Goal: Task Accomplishment & Management: Manage account settings

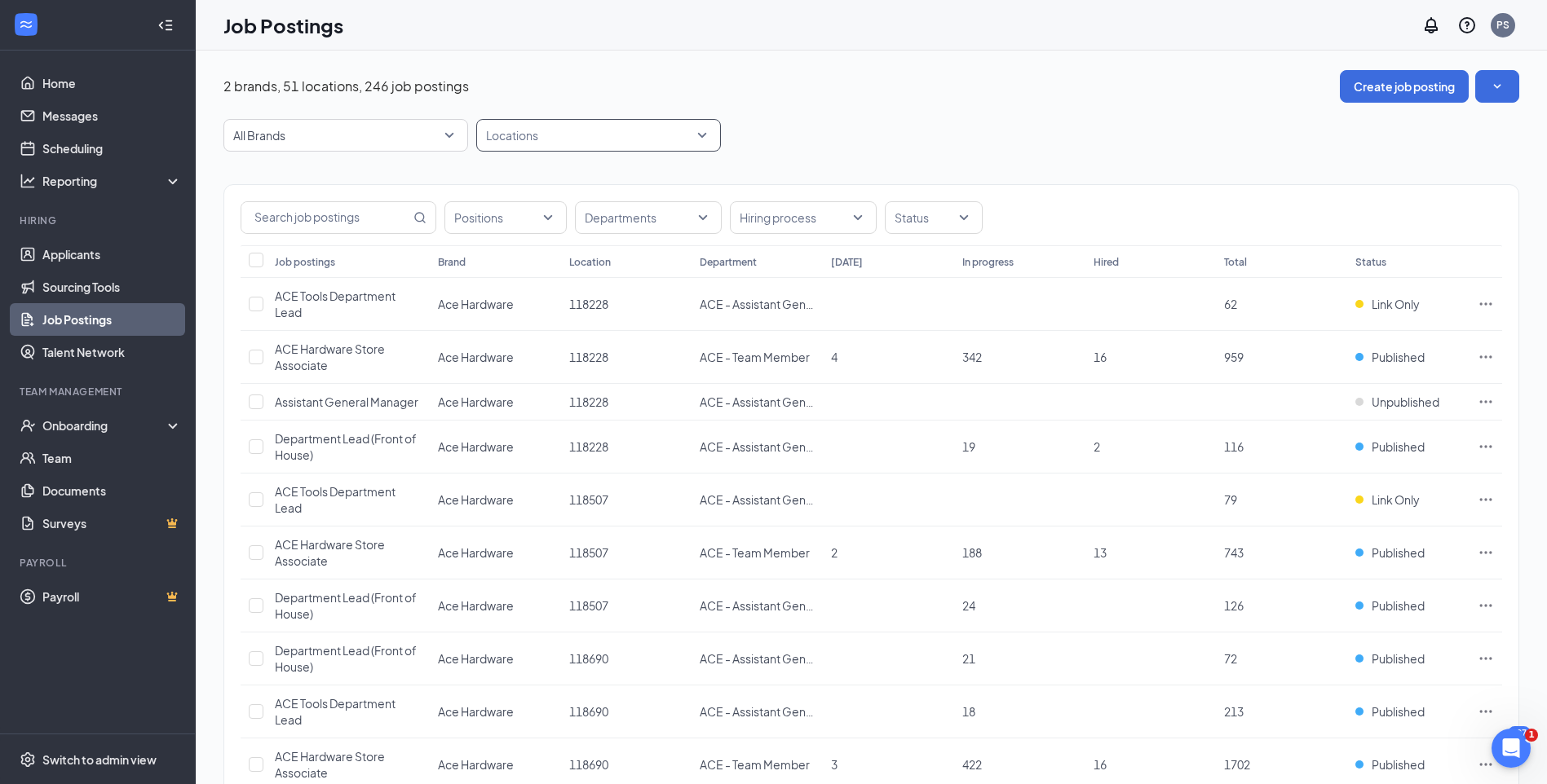
click at [705, 136] on div "Locations" at bounding box center [598, 135] width 245 height 33
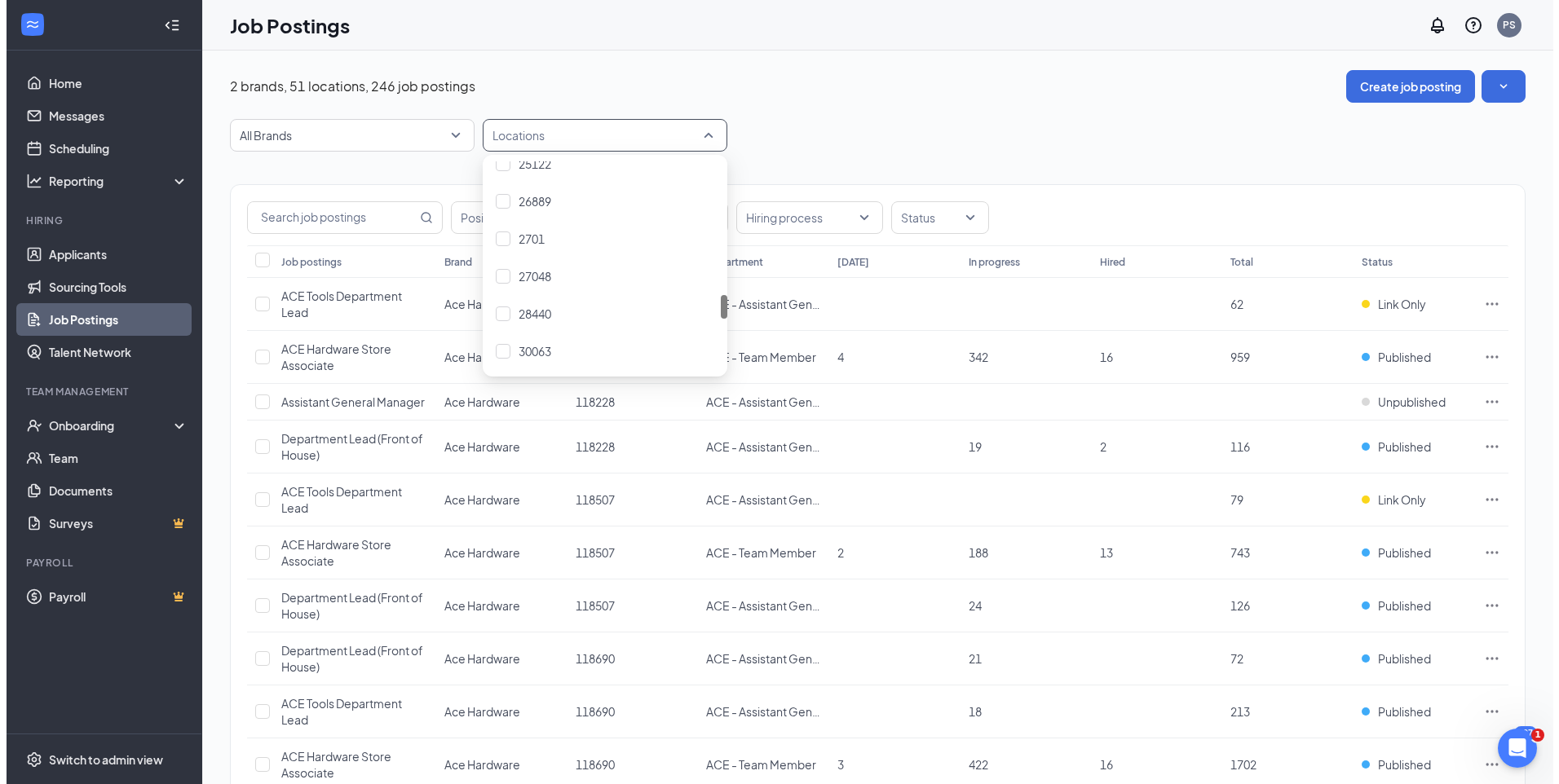
scroll to position [1304, 0]
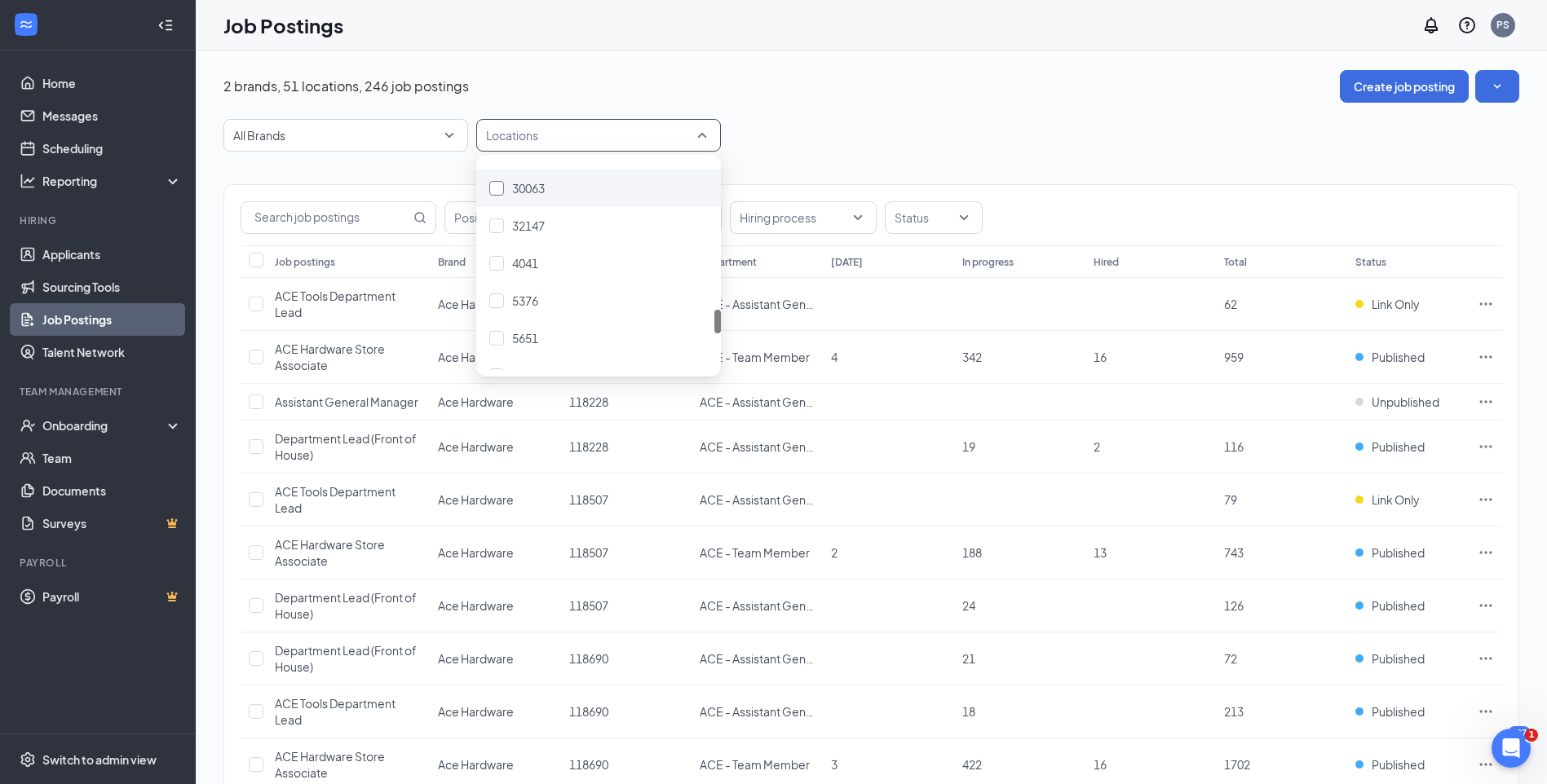
click at [524, 192] on span "30063" at bounding box center [528, 188] width 33 height 15
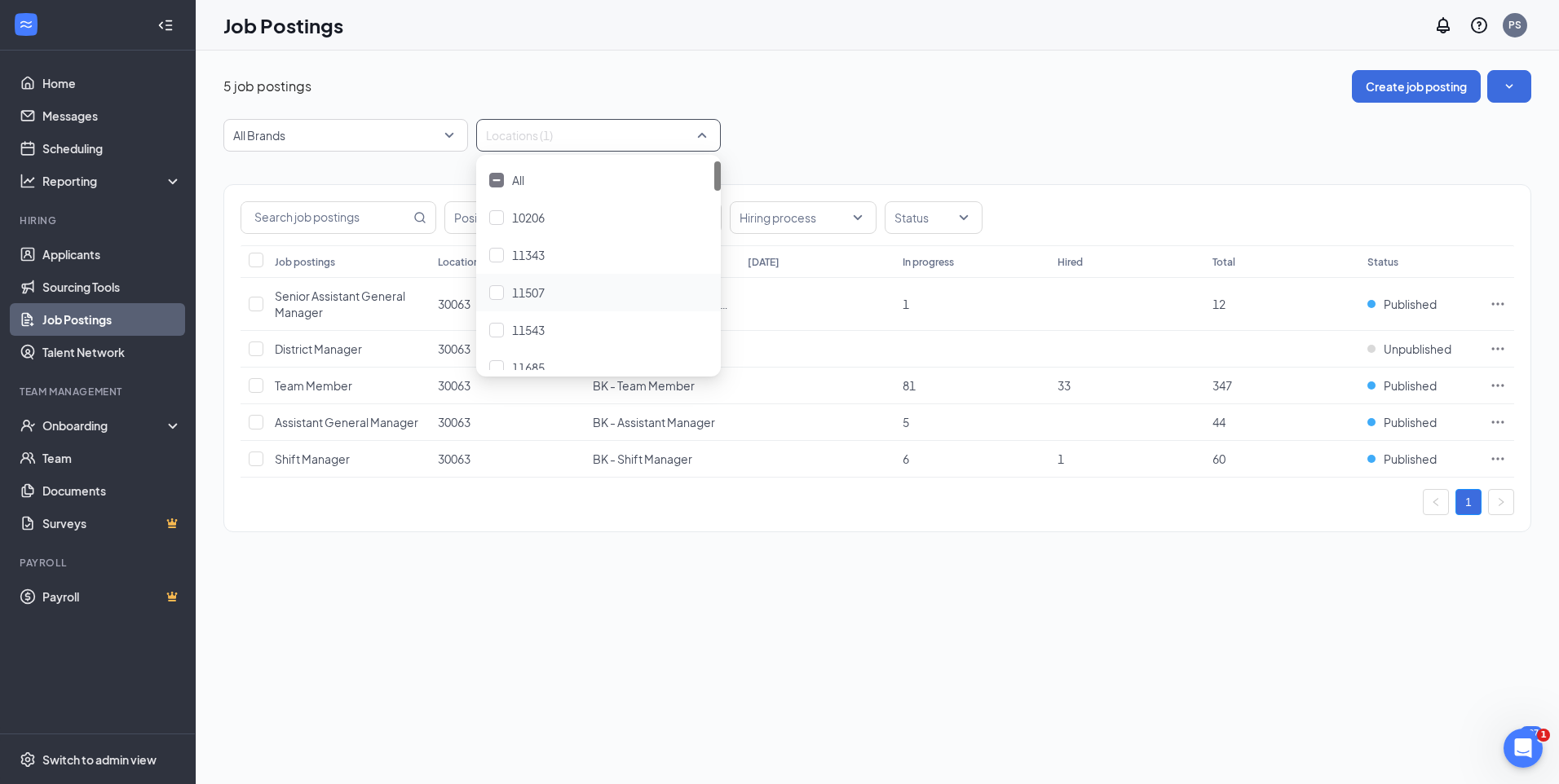
click at [1099, 610] on div "5 job postings Create job posting All Brands Locations (1) Positions Department…" at bounding box center [878, 417] width 1364 height 734
click at [554, 221] on div "Positions" at bounding box center [505, 217] width 123 height 33
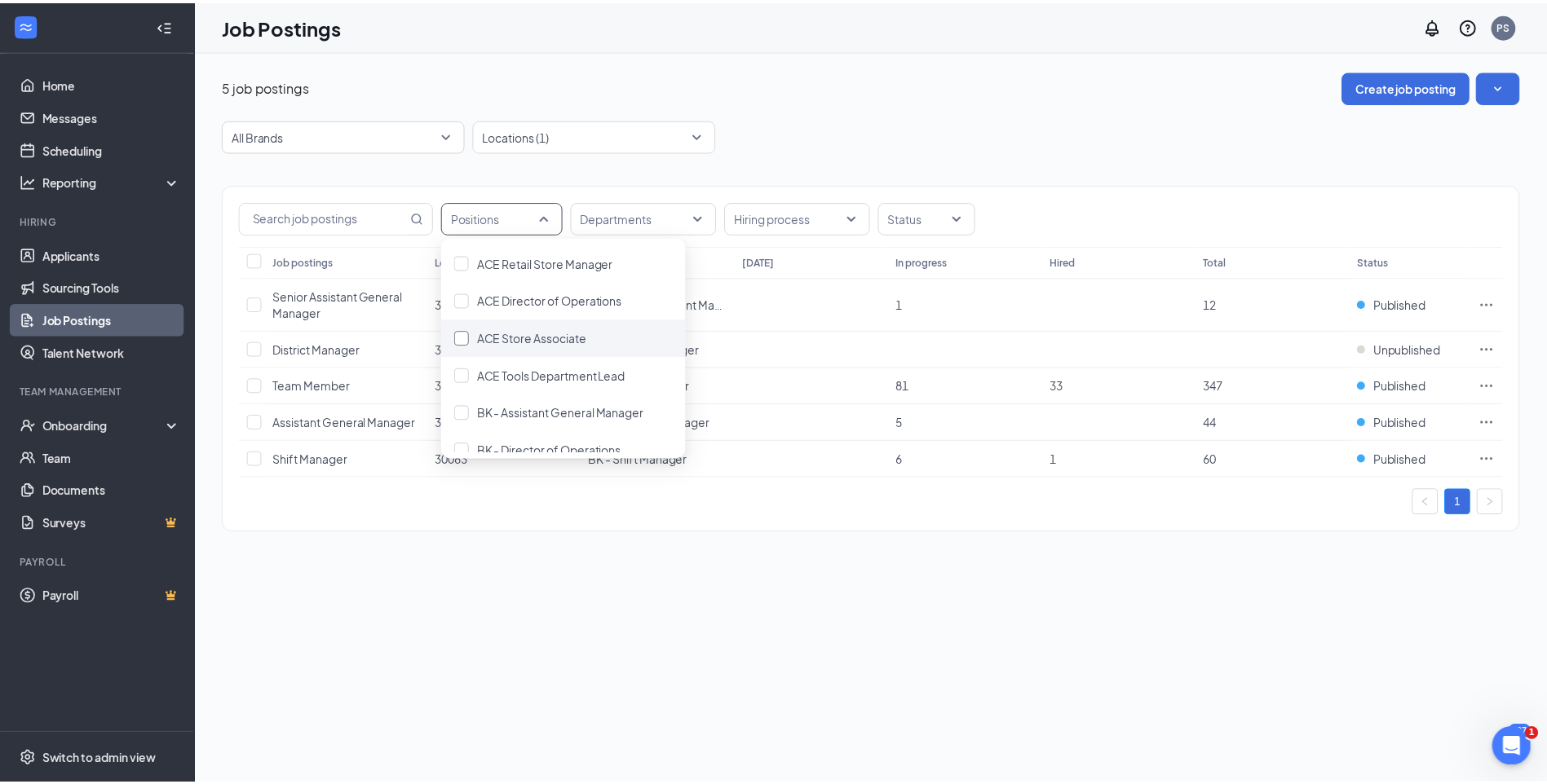
scroll to position [163, 0]
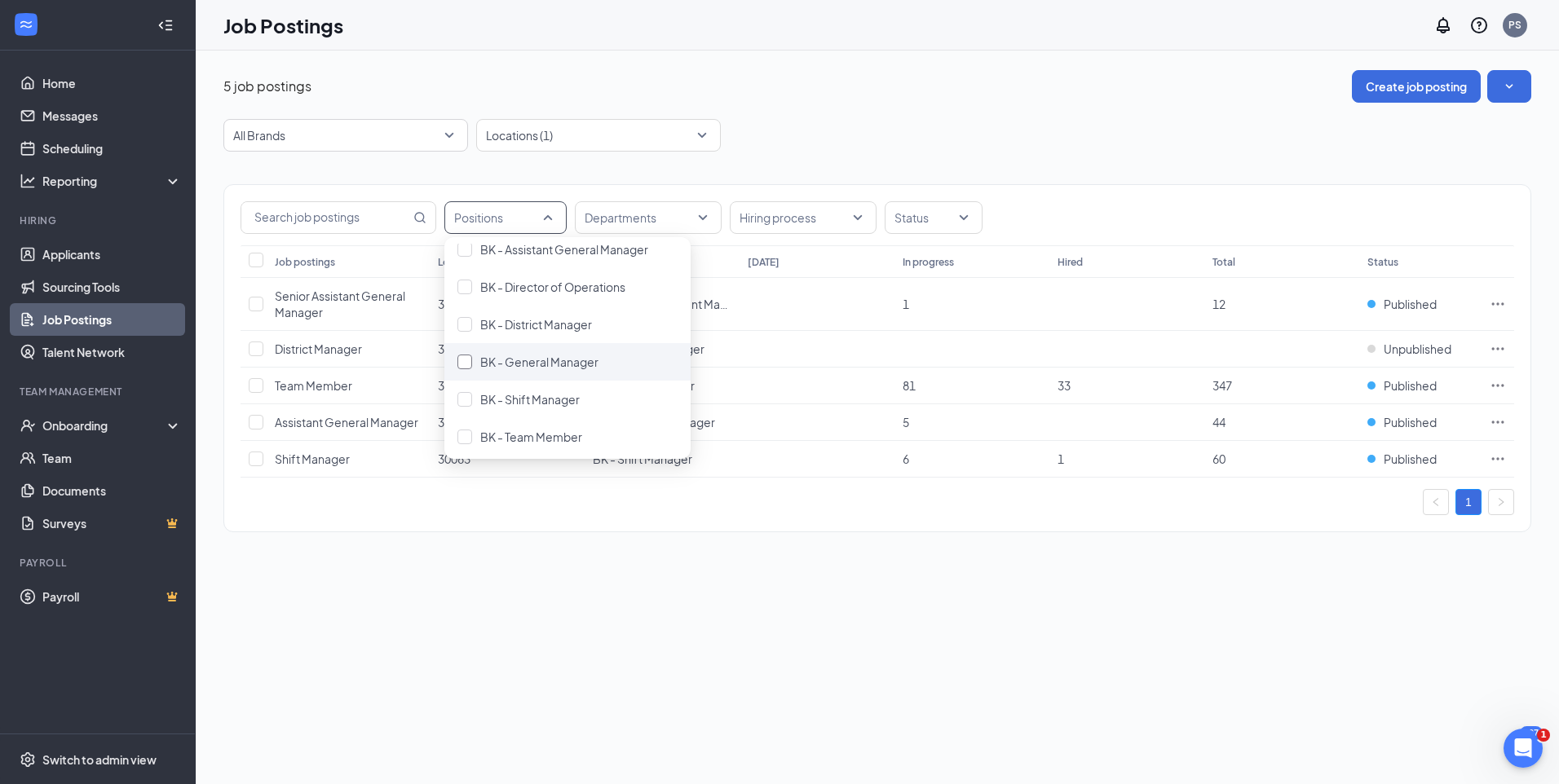
click at [556, 359] on span "BK - General Manager" at bounding box center [540, 362] width 118 height 15
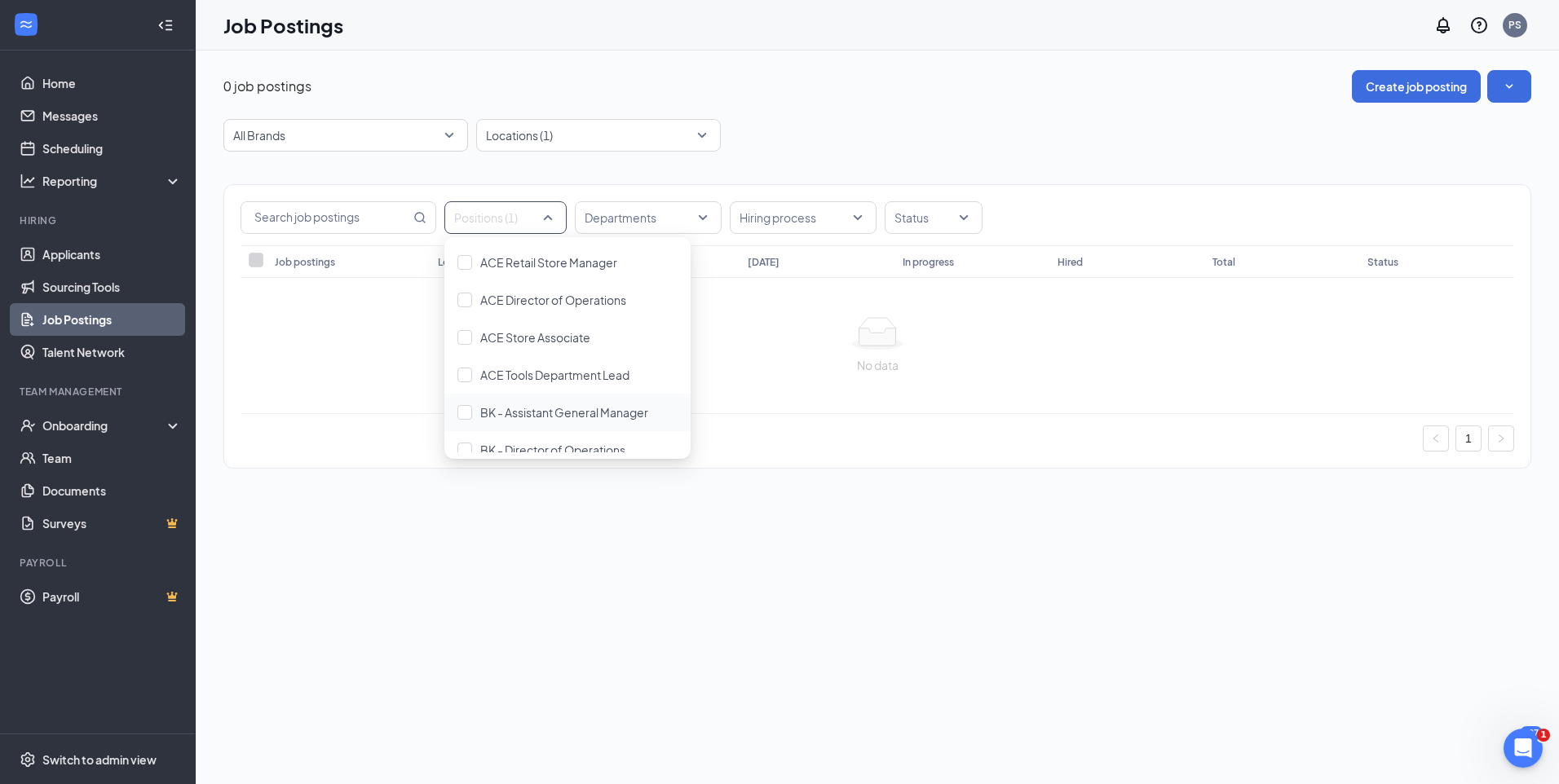
click at [1021, 583] on div "0 job postings Create job posting All Brands Locations (1) Positions (1) Depart…" at bounding box center [878, 417] width 1364 height 734
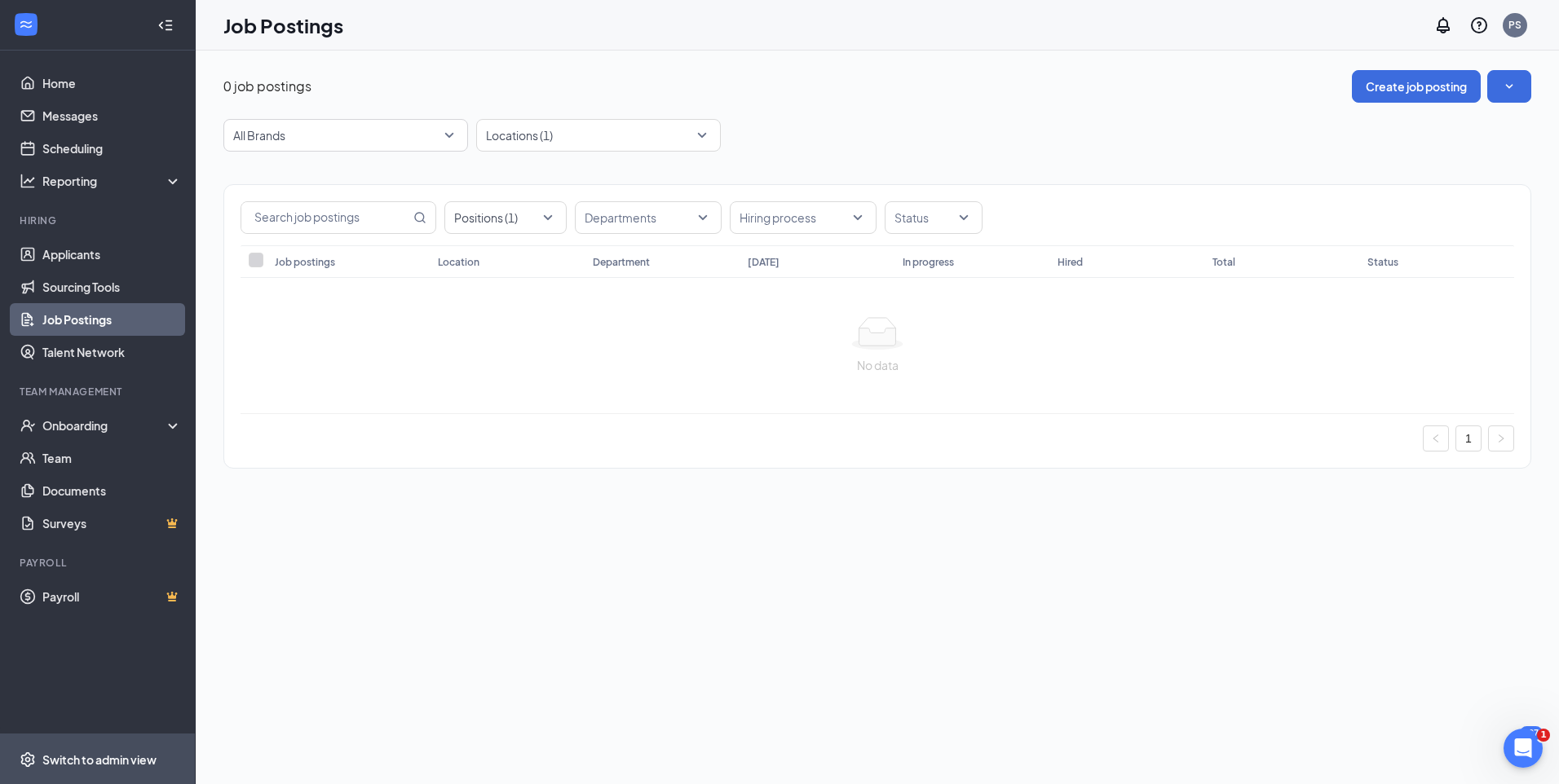
click at [102, 766] on div "Switch to admin view" at bounding box center [99, 759] width 114 height 16
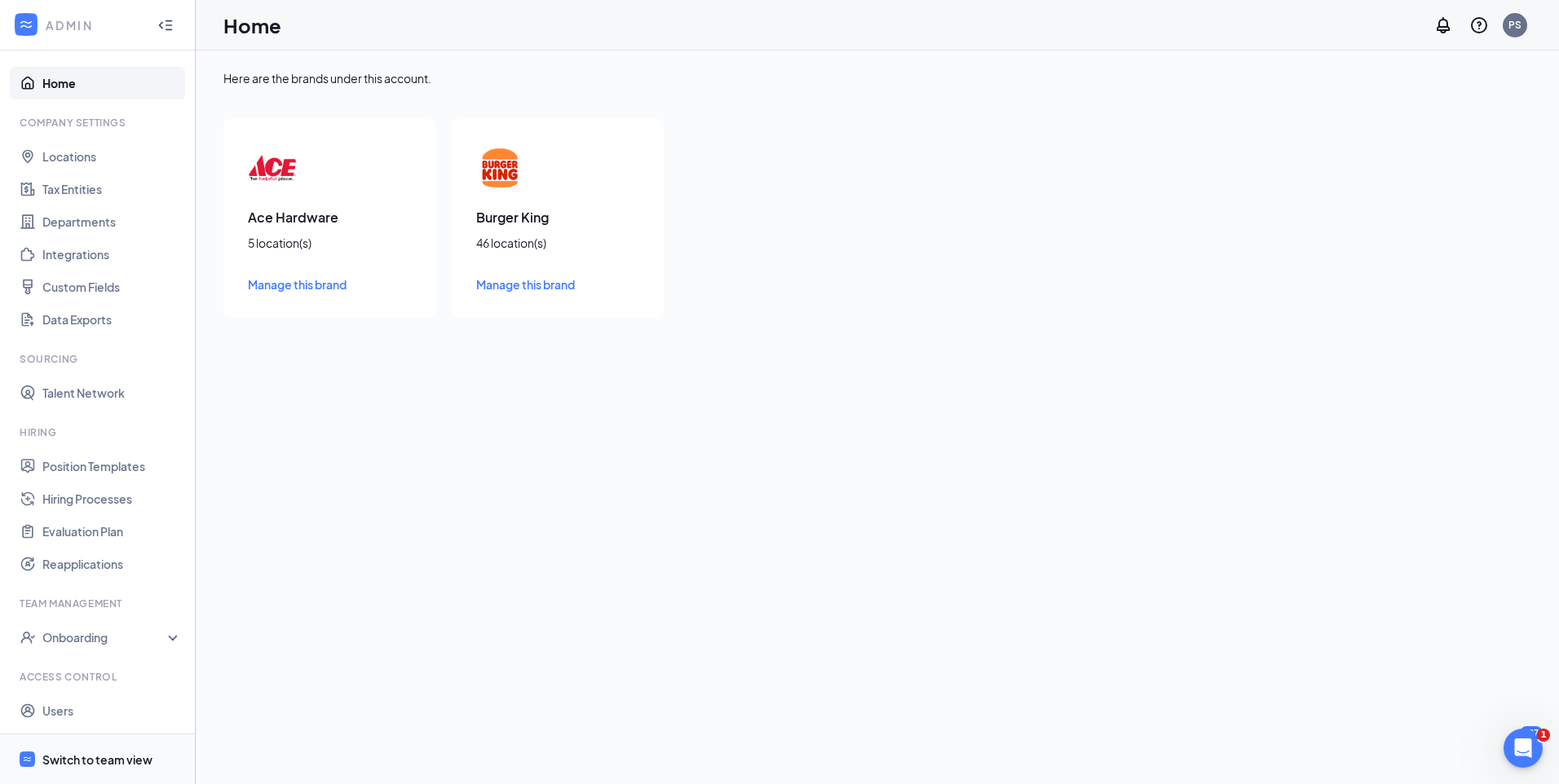
click at [96, 763] on div "Switch to team view" at bounding box center [97, 759] width 110 height 16
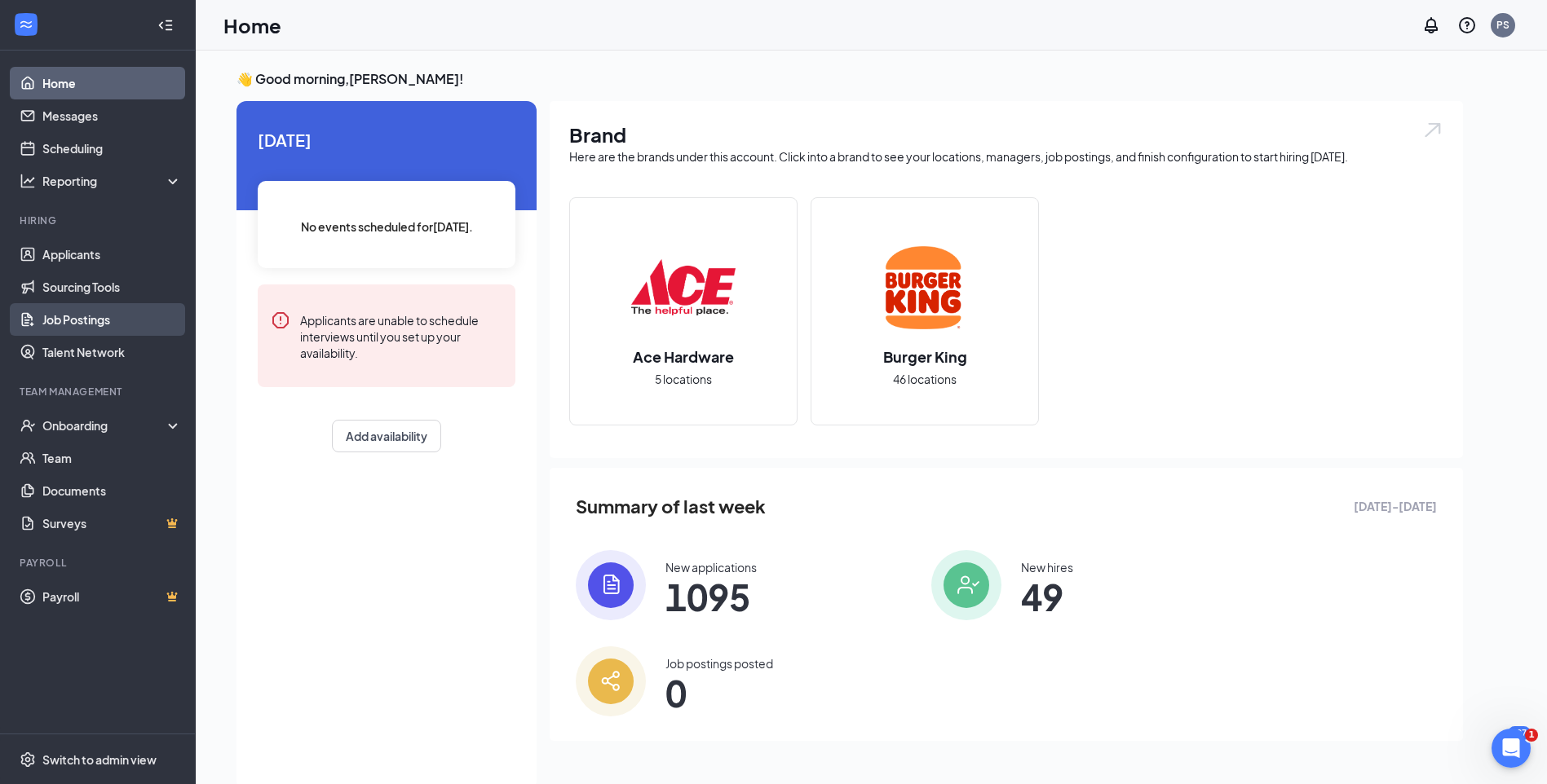
click at [58, 322] on link "Job Postings" at bounding box center [112, 319] width 140 height 33
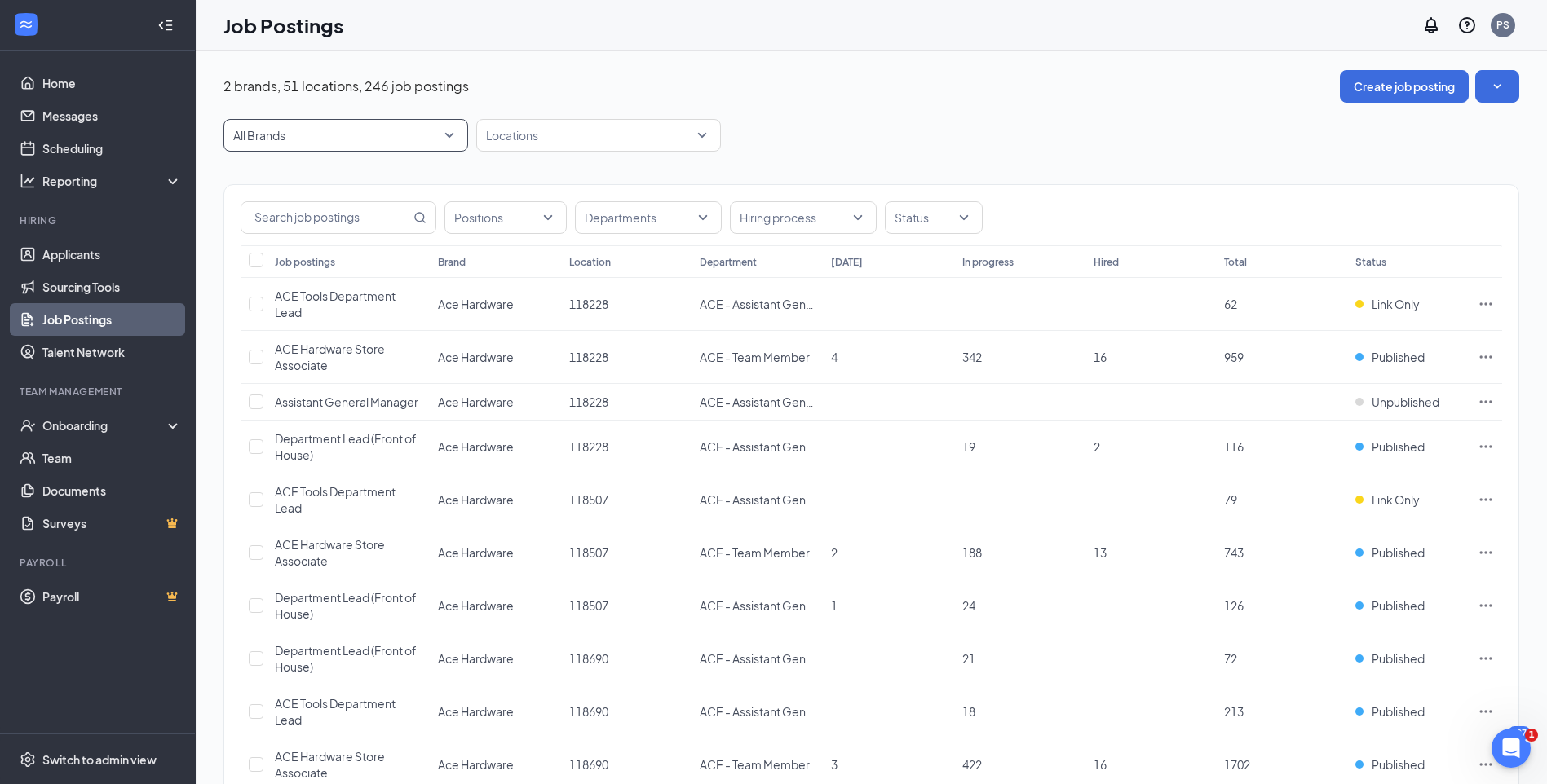
click at [449, 137] on span "All Brands" at bounding box center [345, 135] width 225 height 31
click at [298, 245] on div "Burger King" at bounding box center [345, 254] width 245 height 36
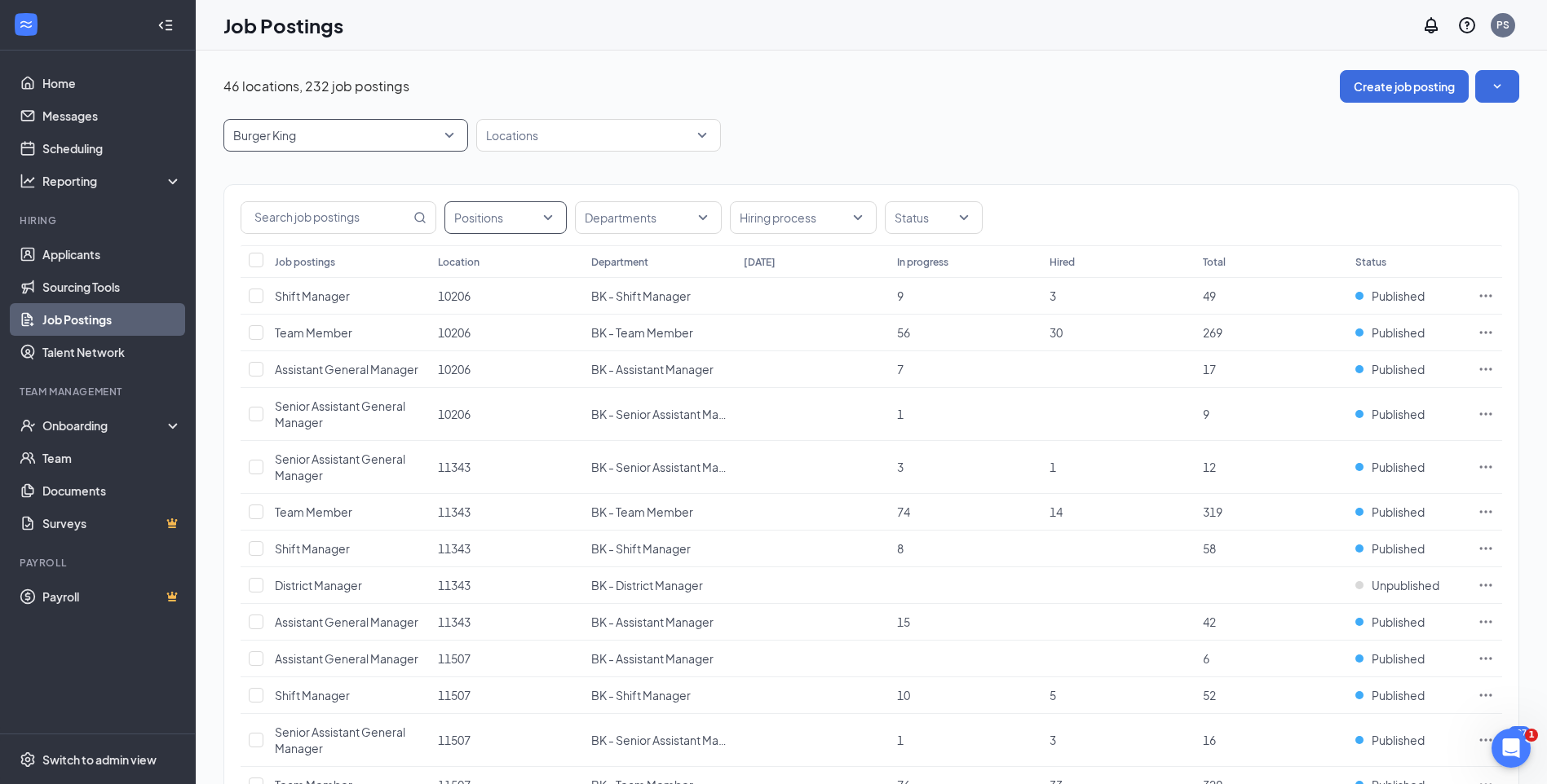
click at [545, 220] on div at bounding box center [497, 218] width 98 height 26
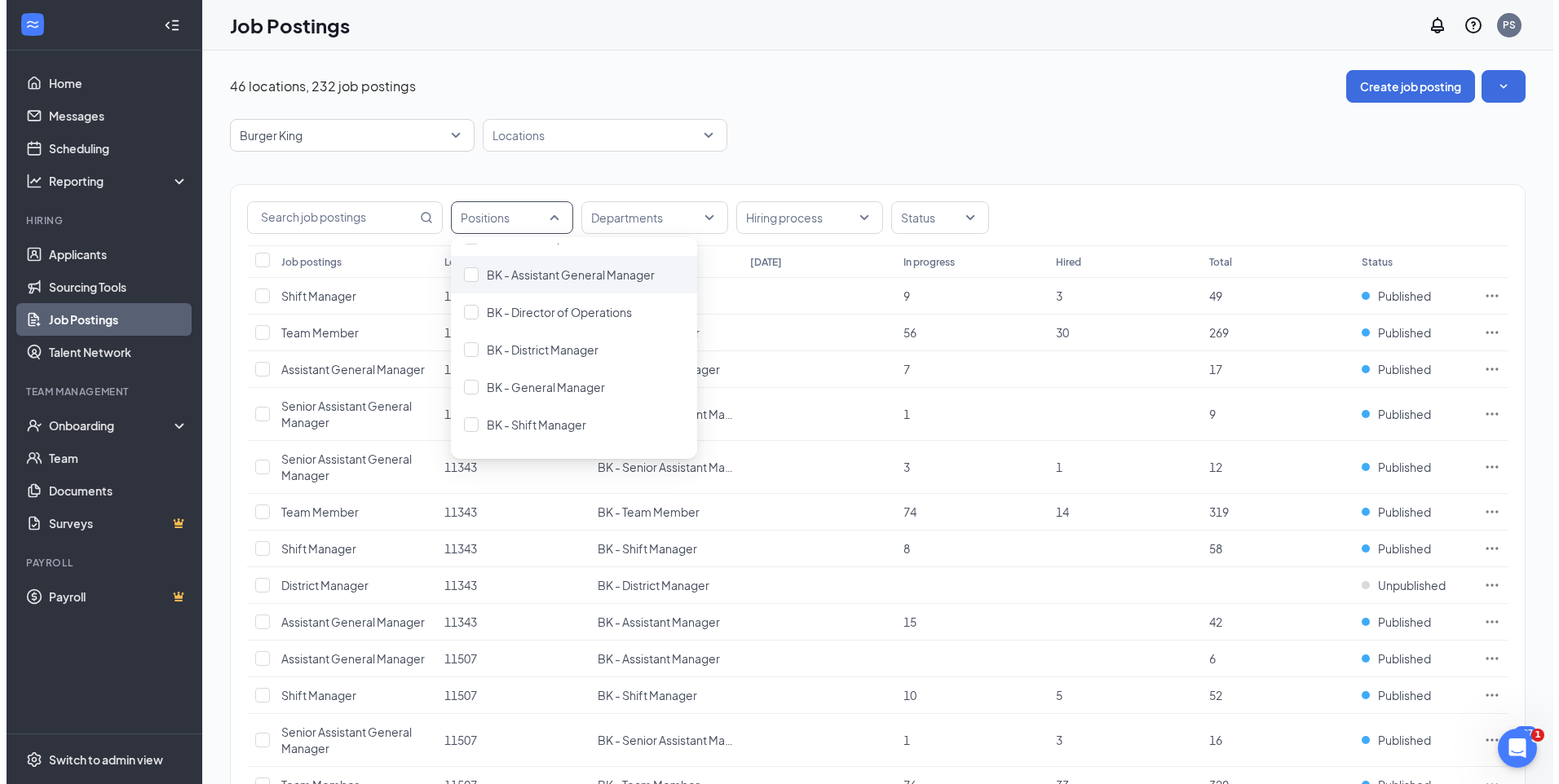
scroll to position [245, 0]
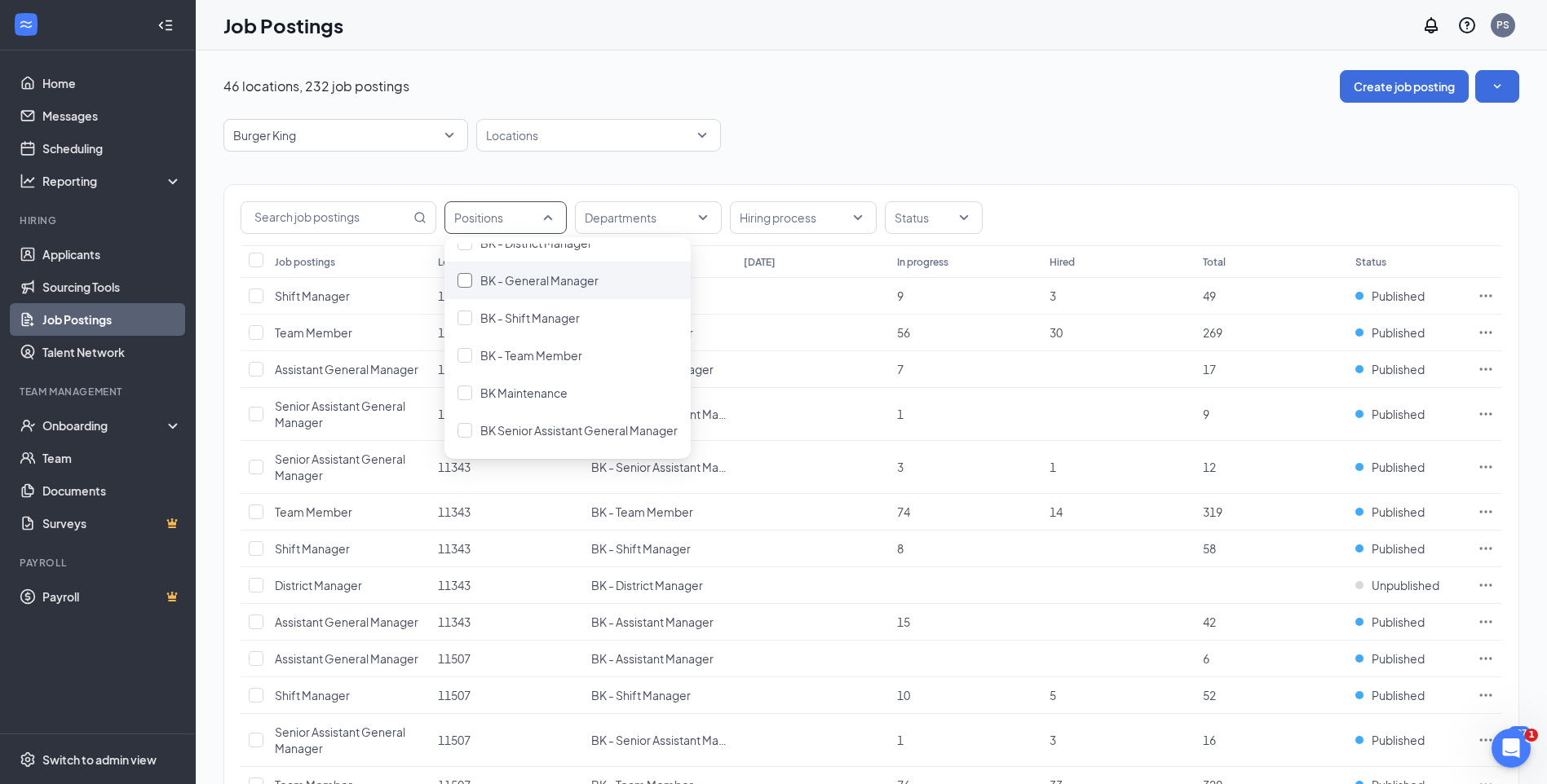
click at [552, 286] on span "BK - General Manager" at bounding box center [540, 280] width 118 height 15
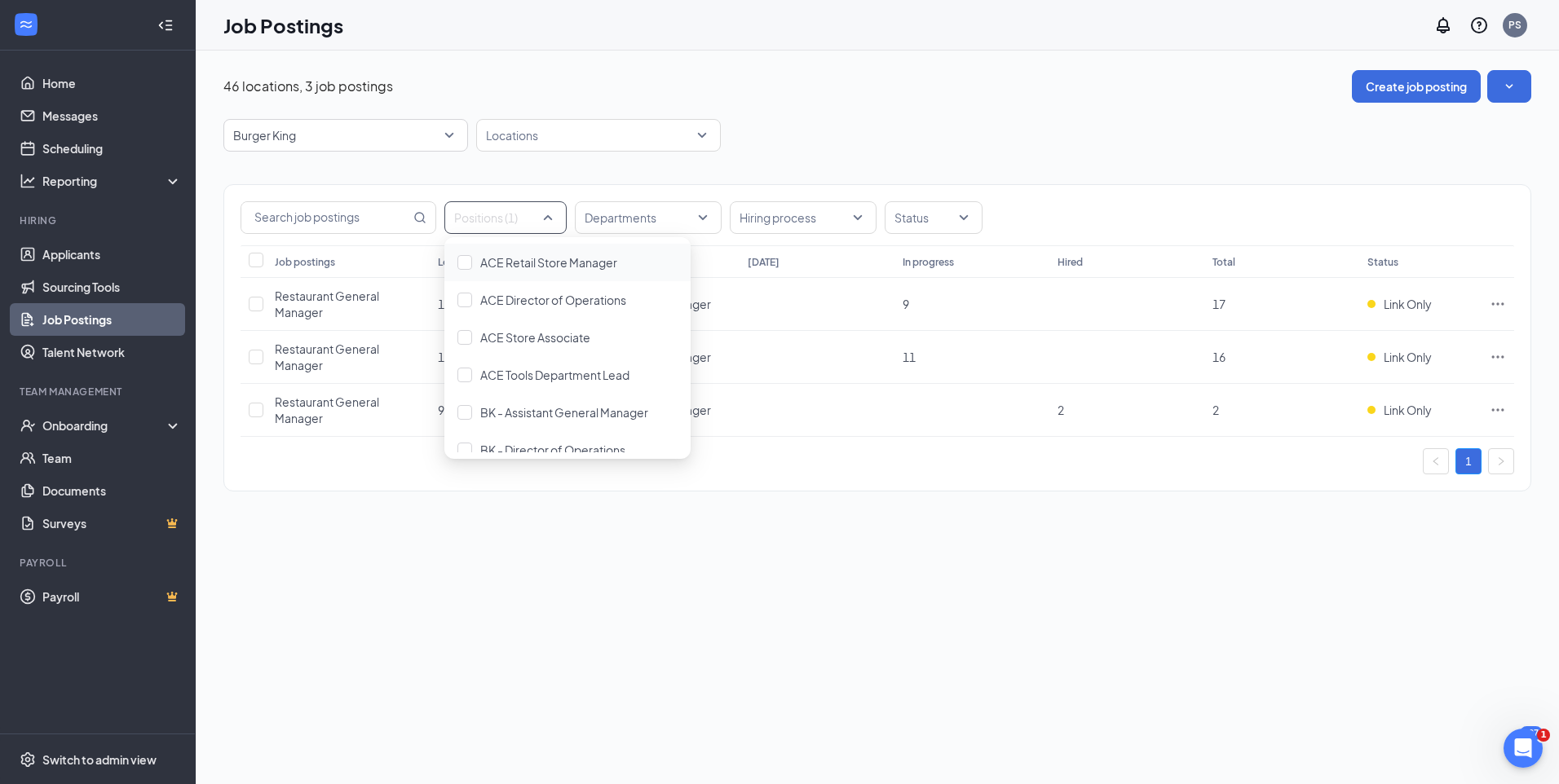
drag, startPoint x: 798, startPoint y: 606, endPoint x: 814, endPoint y: 601, distance: 16.8
click at [799, 605] on div "46 locations, 3 job postings Create job posting Burger King 44100 44061 All Bra…" at bounding box center [878, 417] width 1364 height 734
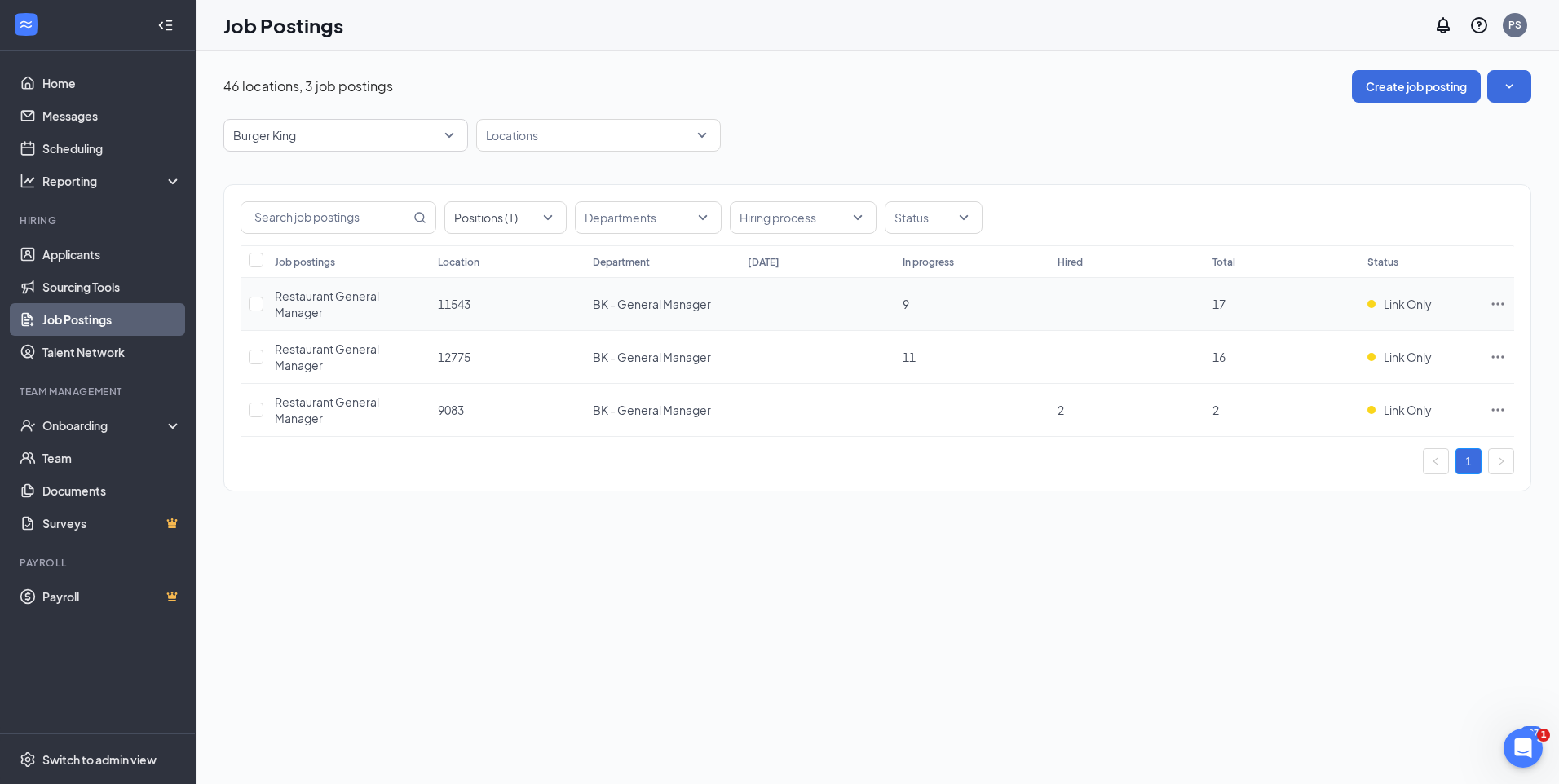
click at [1500, 305] on icon "Ellipses" at bounding box center [1498, 304] width 16 height 16
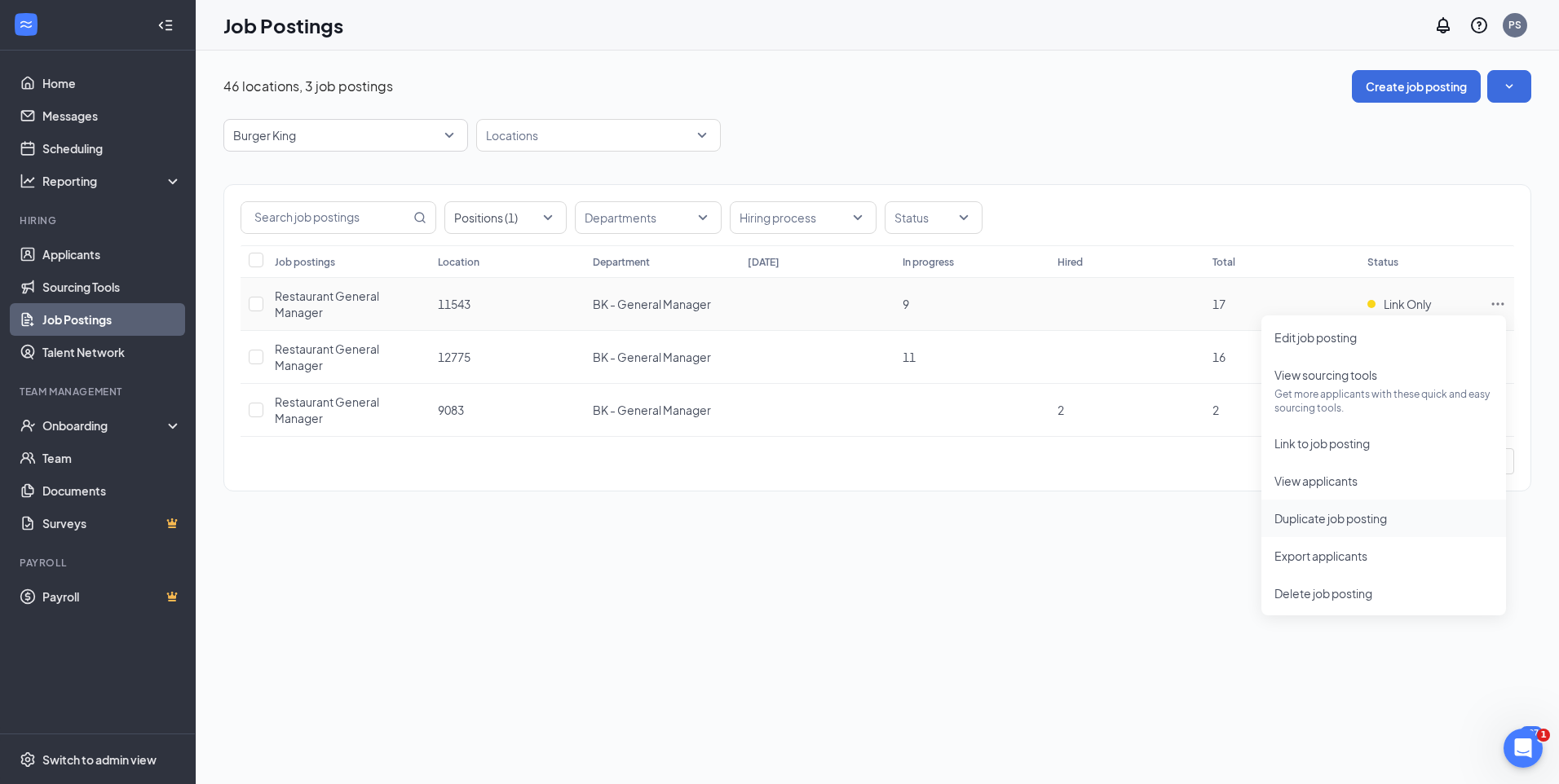
click at [1346, 522] on span "Duplicate job posting" at bounding box center [1330, 518] width 112 height 15
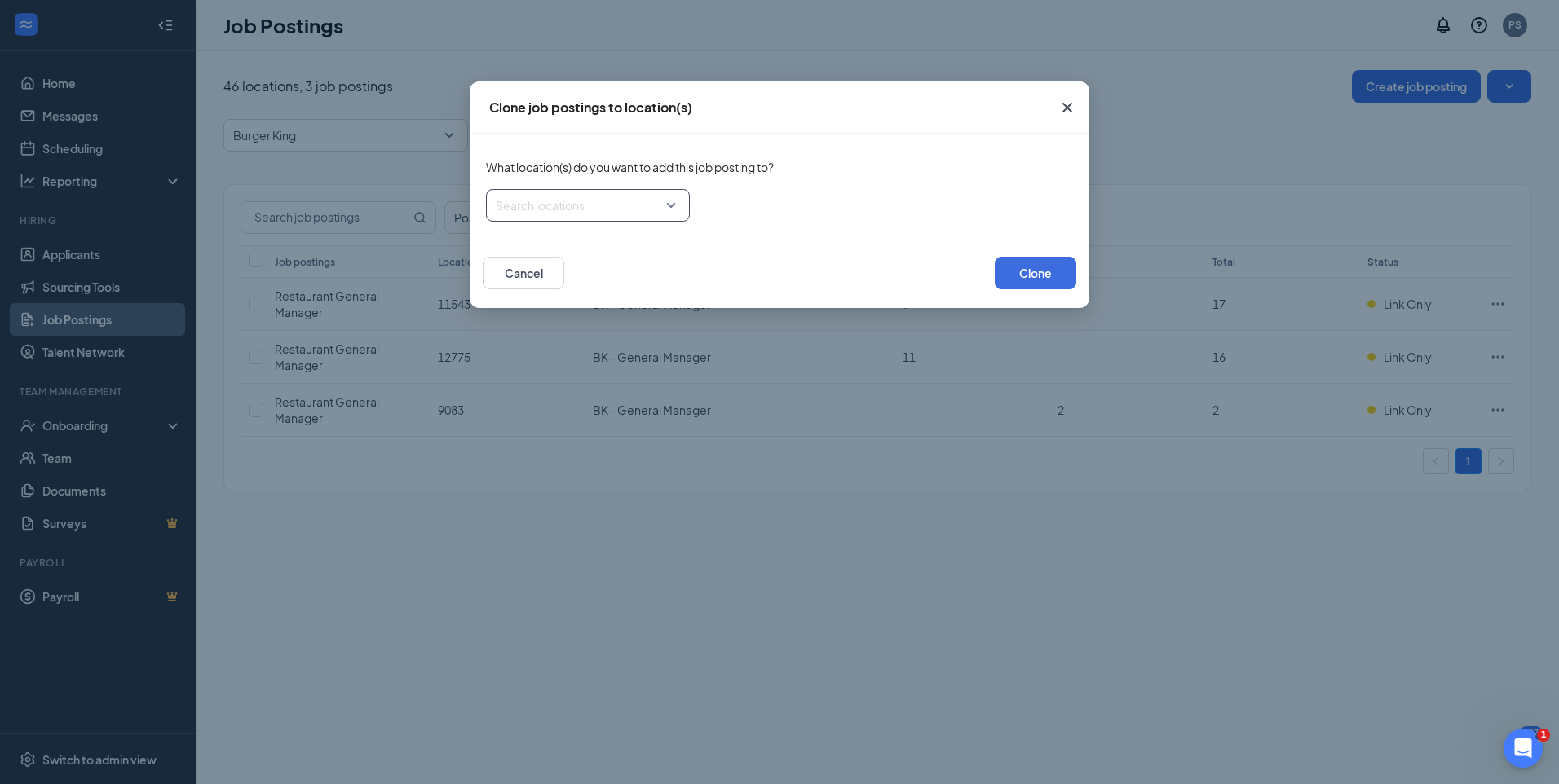
click at [669, 208] on div at bounding box center [583, 206] width 173 height 26
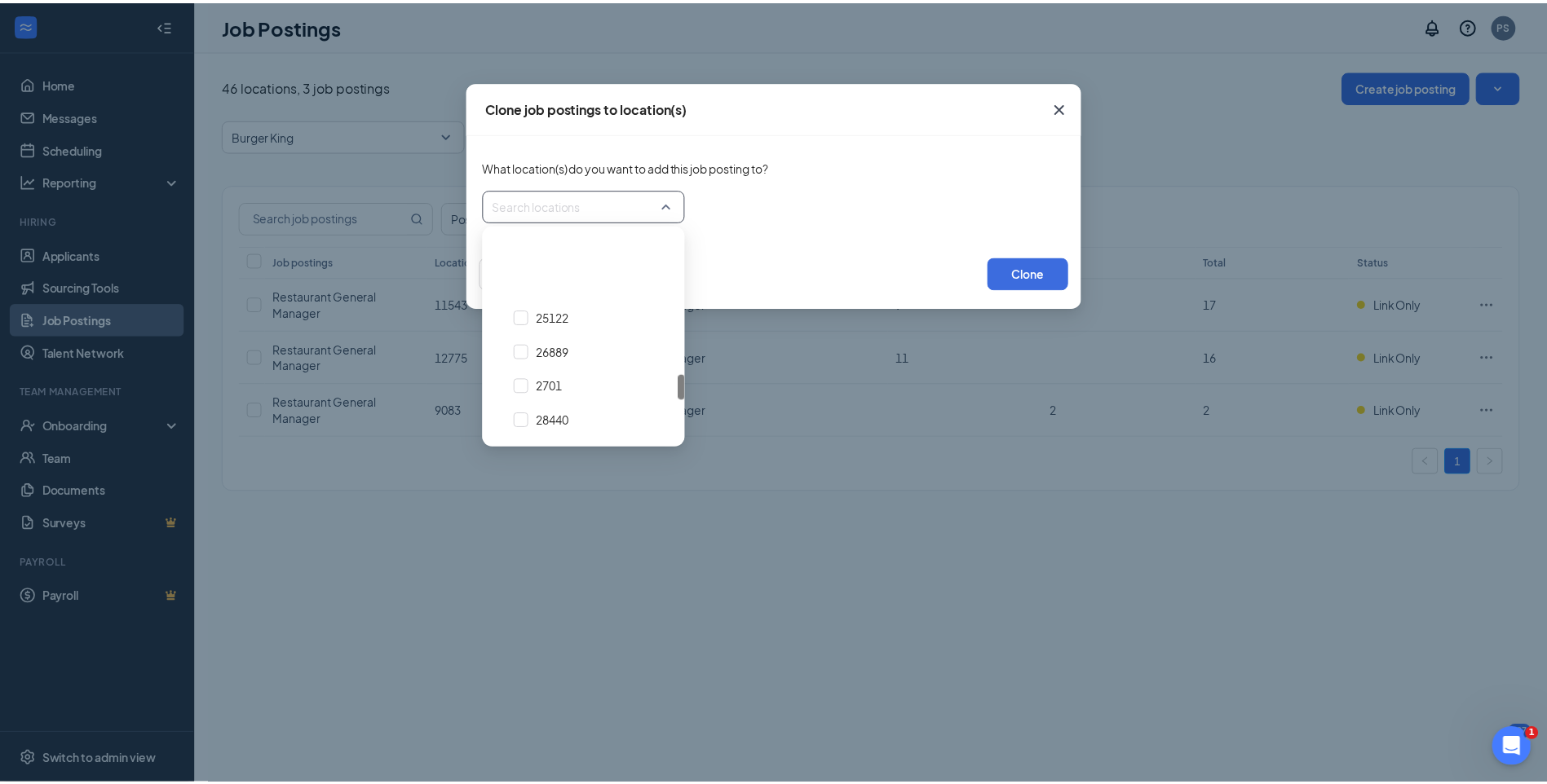
scroll to position [1223, 0]
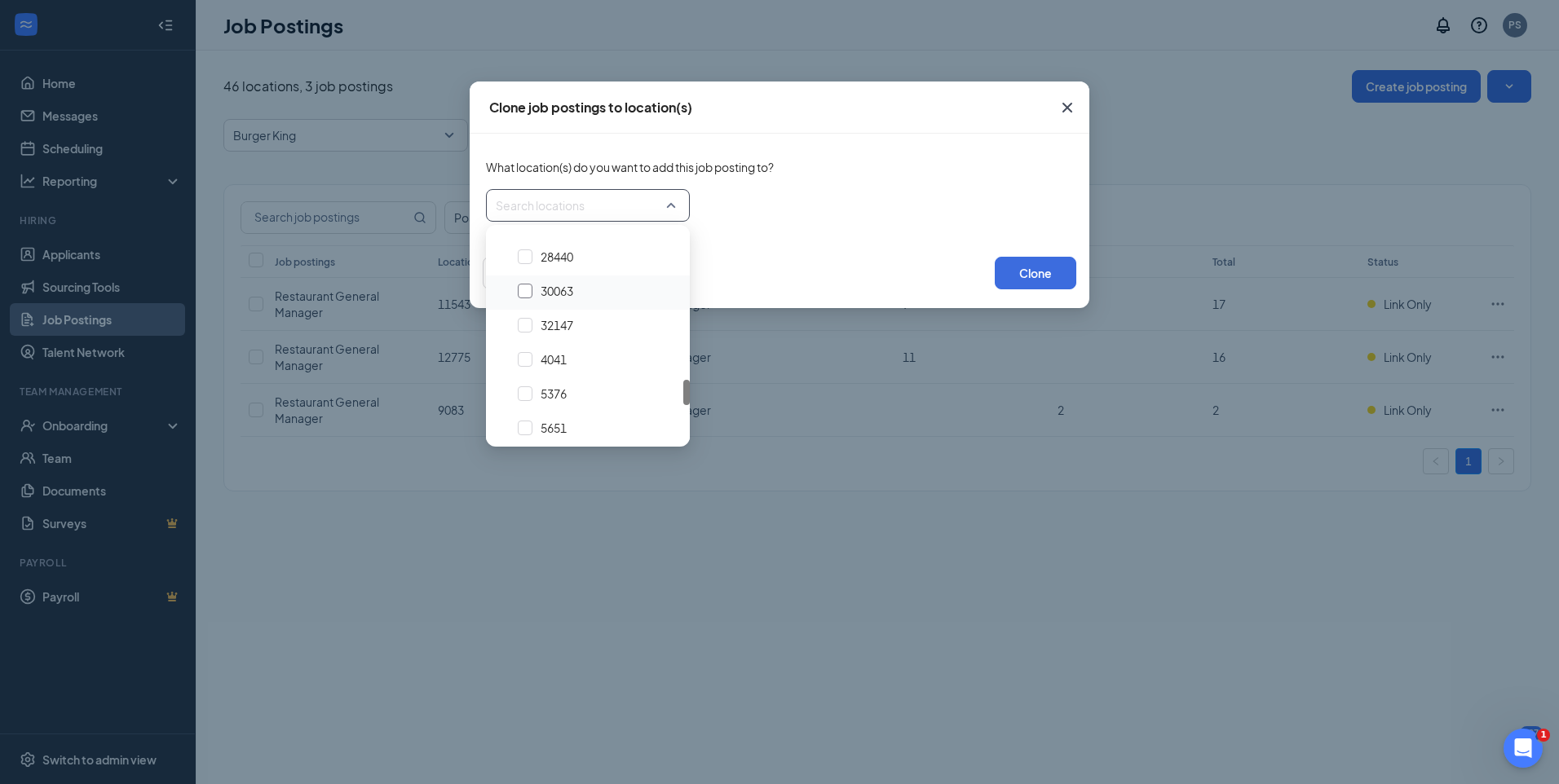
click at [522, 290] on div at bounding box center [525, 290] width 15 height 15
click at [1031, 272] on button "Clone" at bounding box center [1035, 273] width 81 height 33
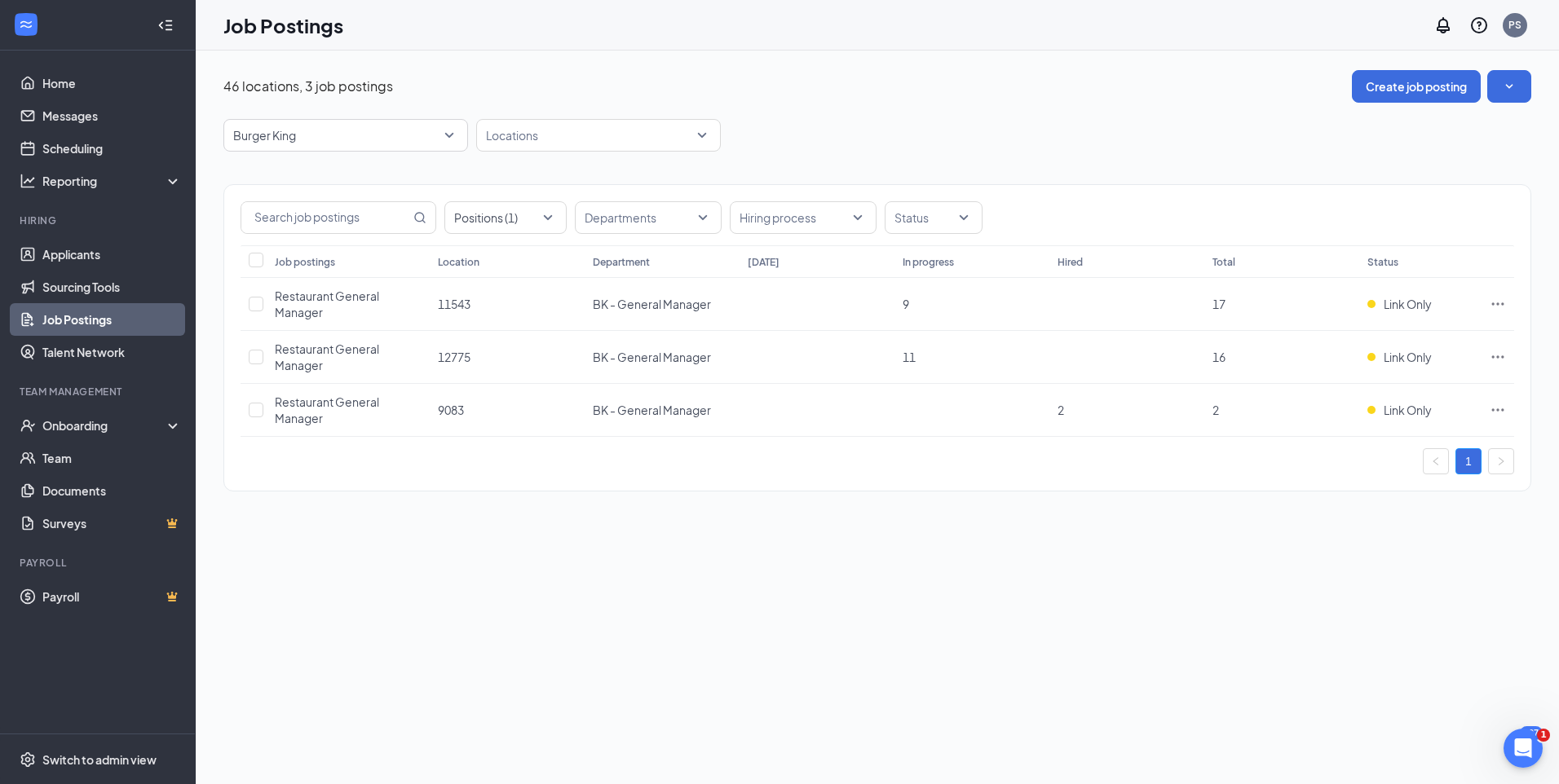
click at [79, 317] on link "Job Postings" at bounding box center [112, 319] width 140 height 33
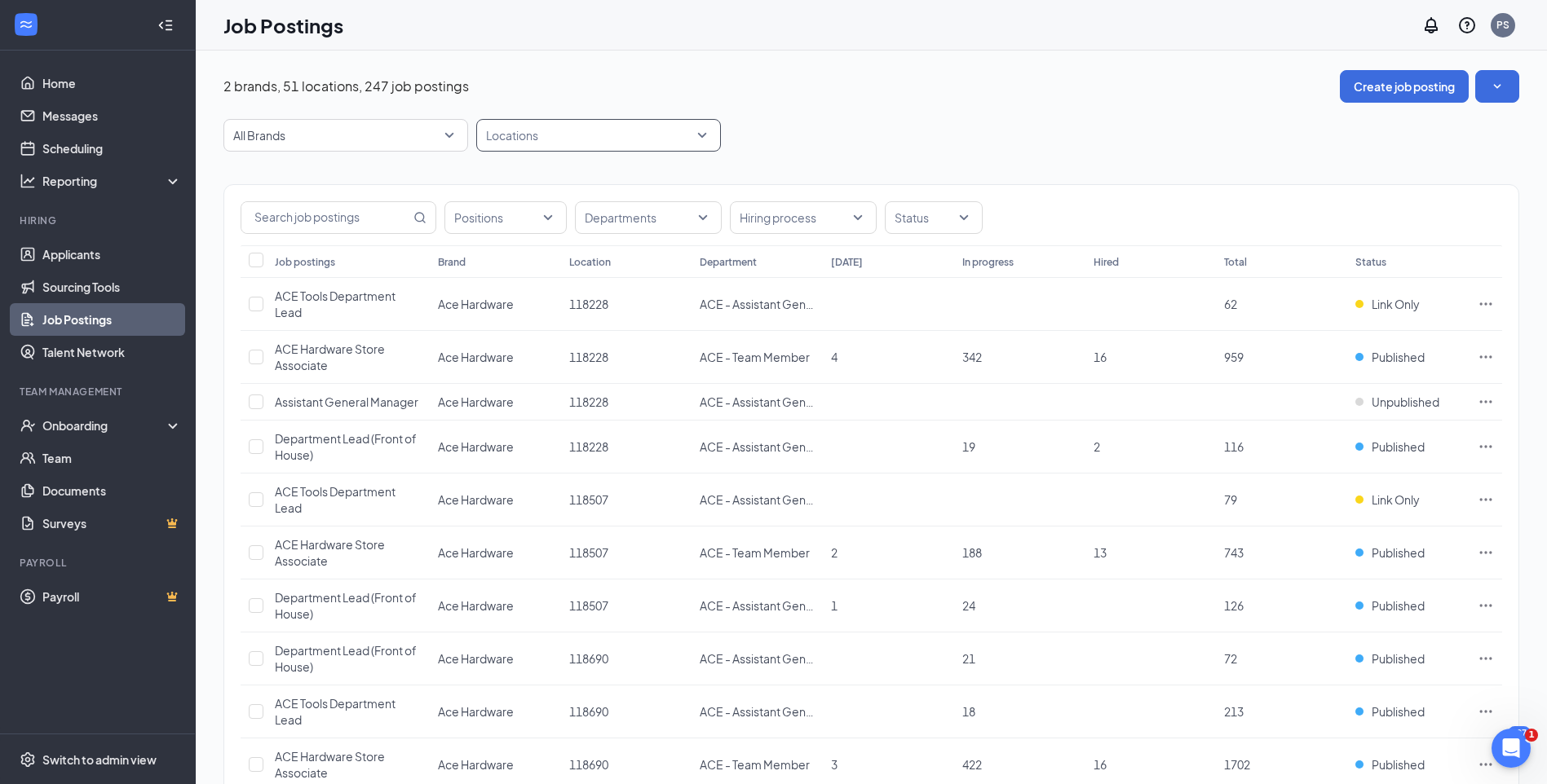
click at [697, 134] on div at bounding box center [590, 136] width 220 height 26
click at [534, 188] on span "30063" at bounding box center [528, 188] width 33 height 15
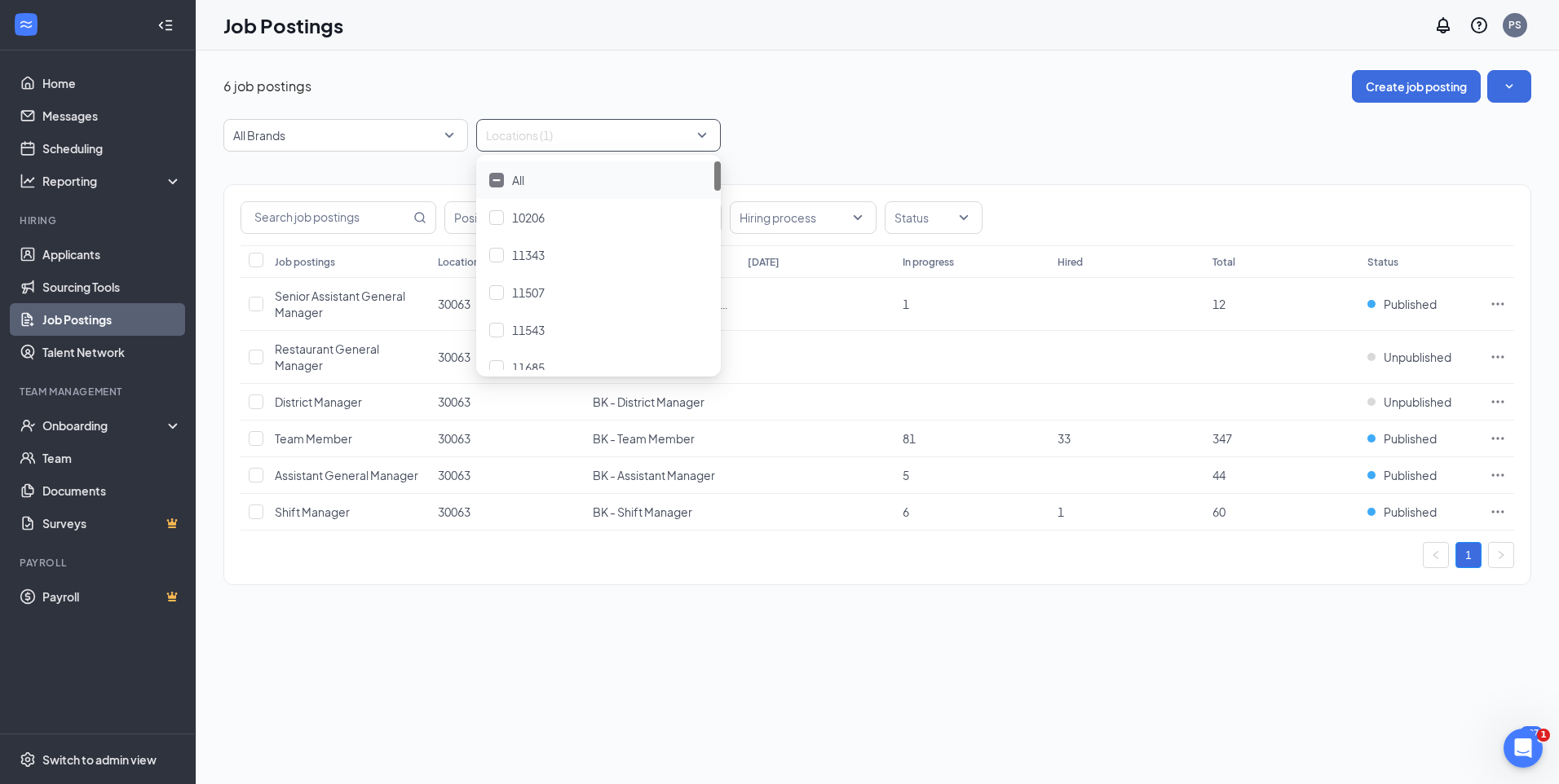
click at [816, 101] on div "6 job postings Create job posting" at bounding box center [877, 86] width 1308 height 33
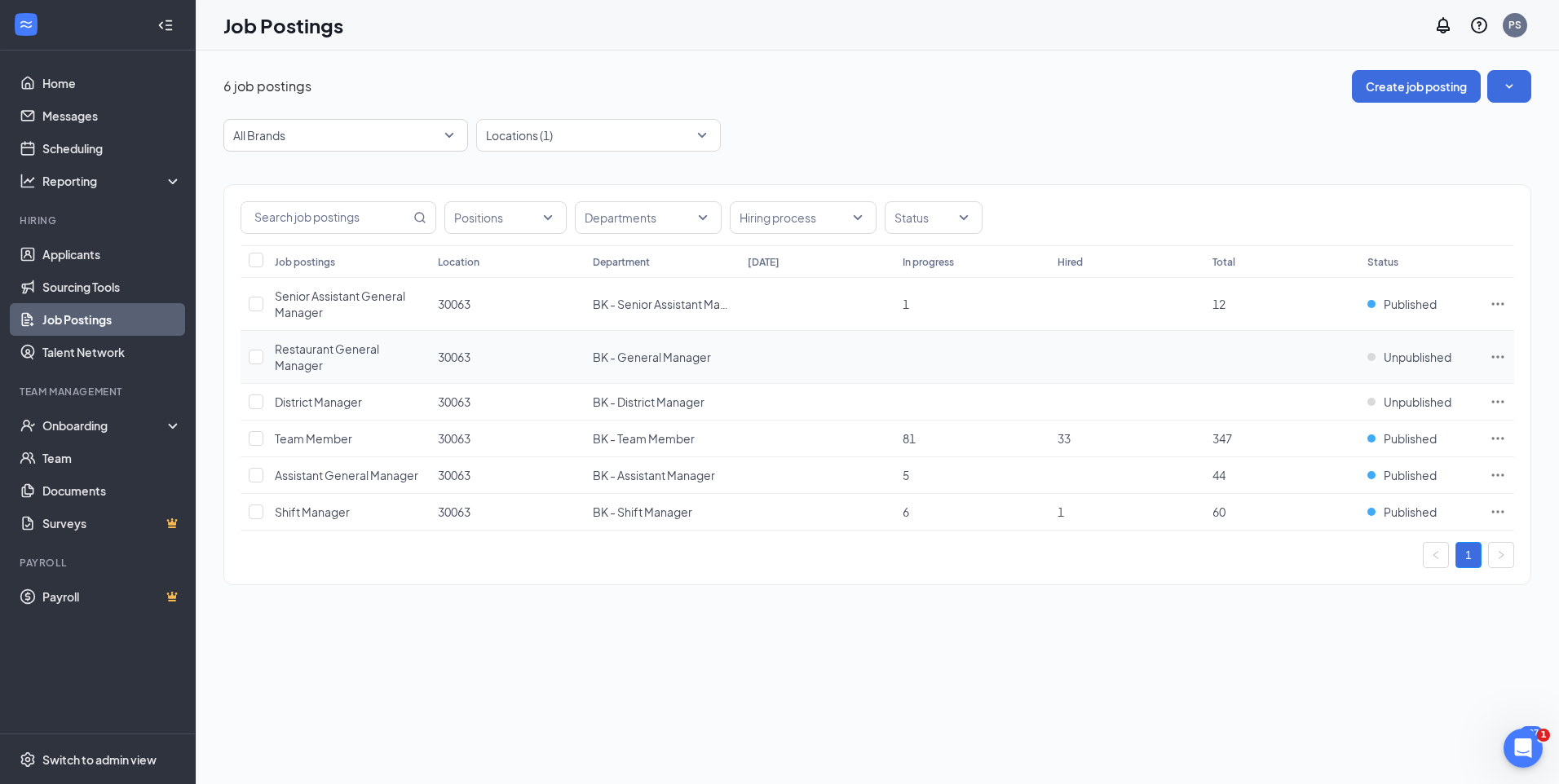
click at [1495, 357] on icon "Ellipses" at bounding box center [1499, 357] width 12 height 3
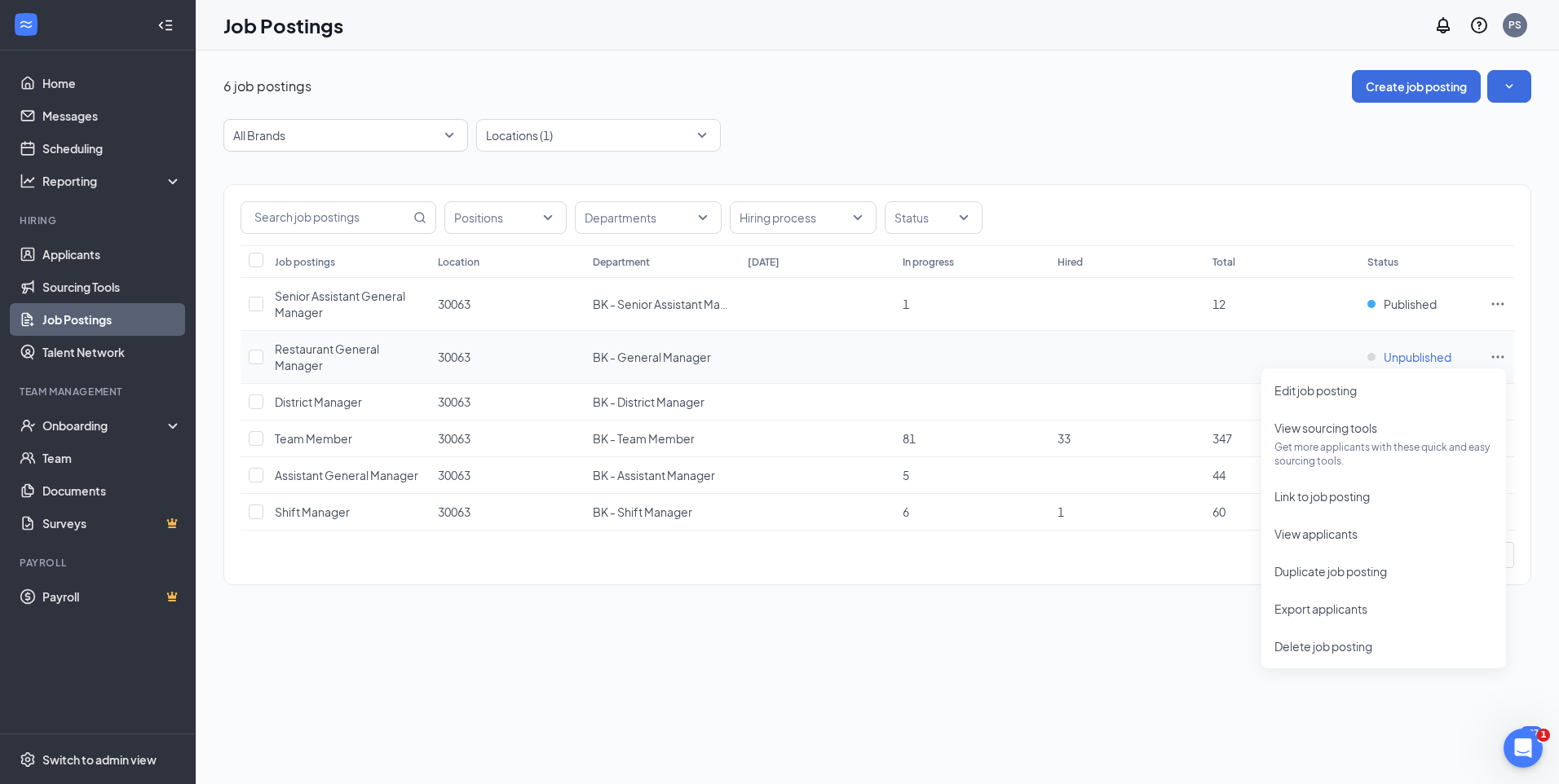
click at [1412, 354] on span "Unpublished" at bounding box center [1418, 357] width 68 height 16
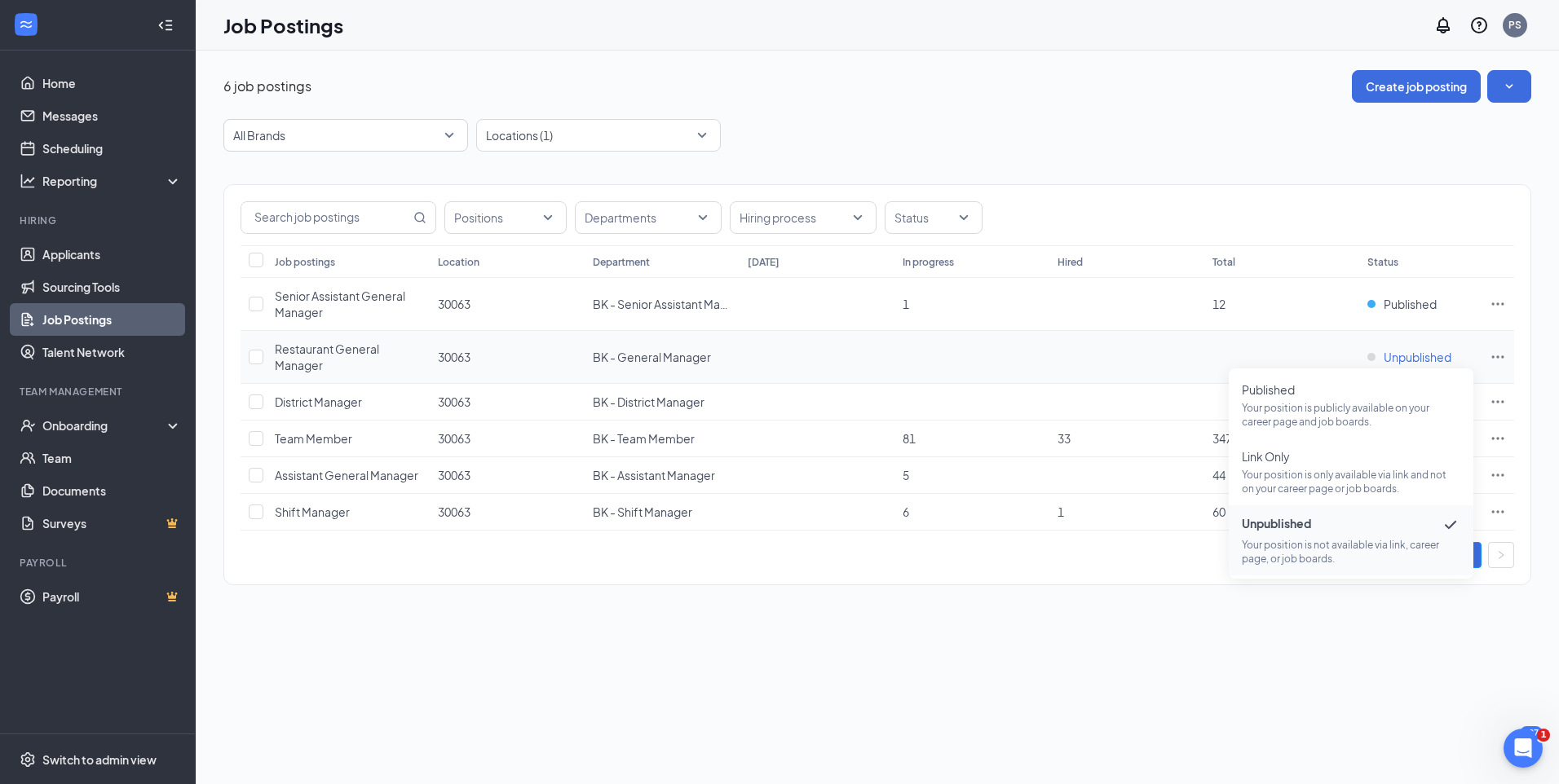
click at [1412, 353] on span "Unpublished" at bounding box center [1418, 357] width 68 height 16
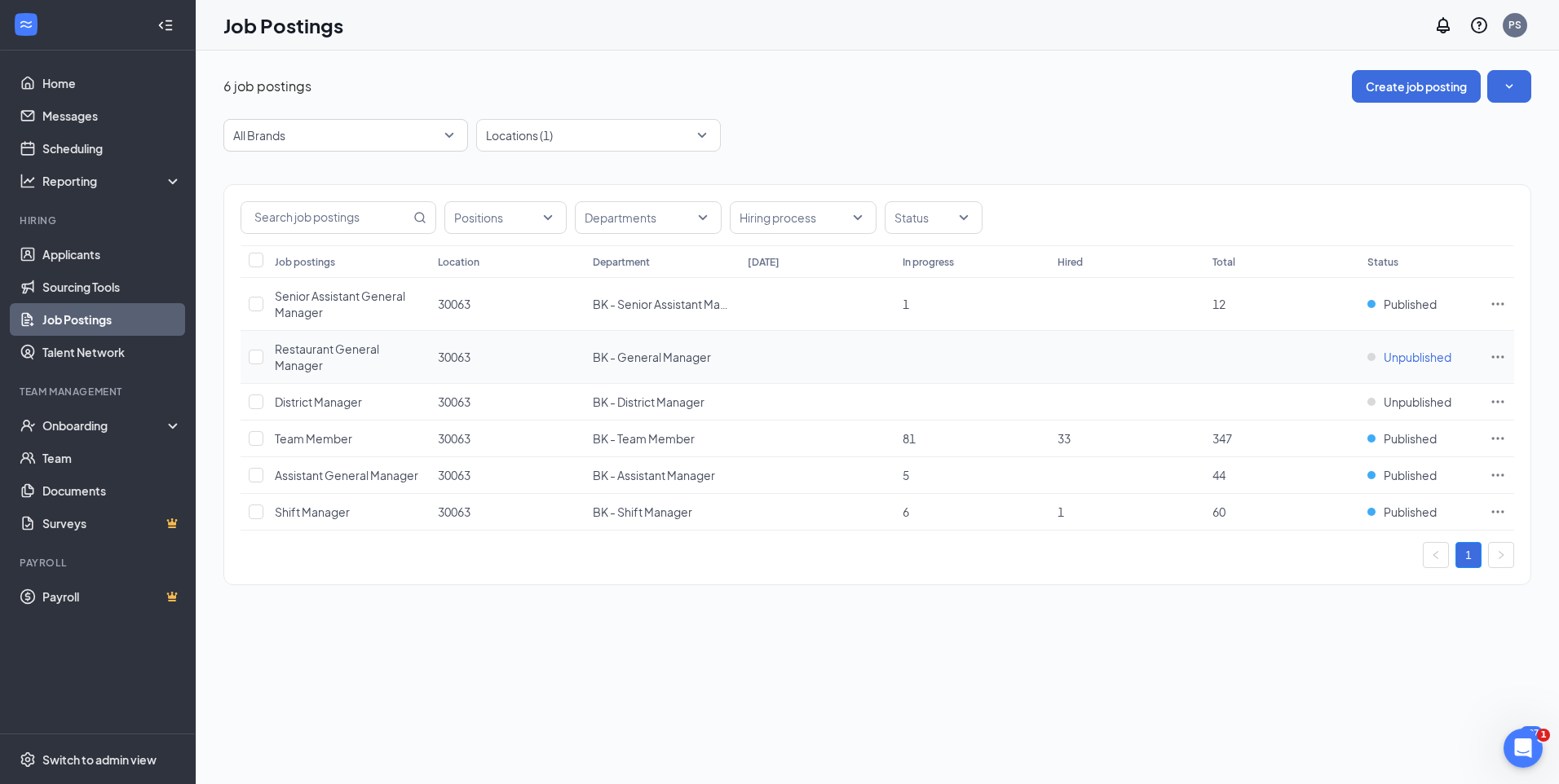
click at [1409, 357] on span "Unpublished" at bounding box center [1418, 357] width 68 height 16
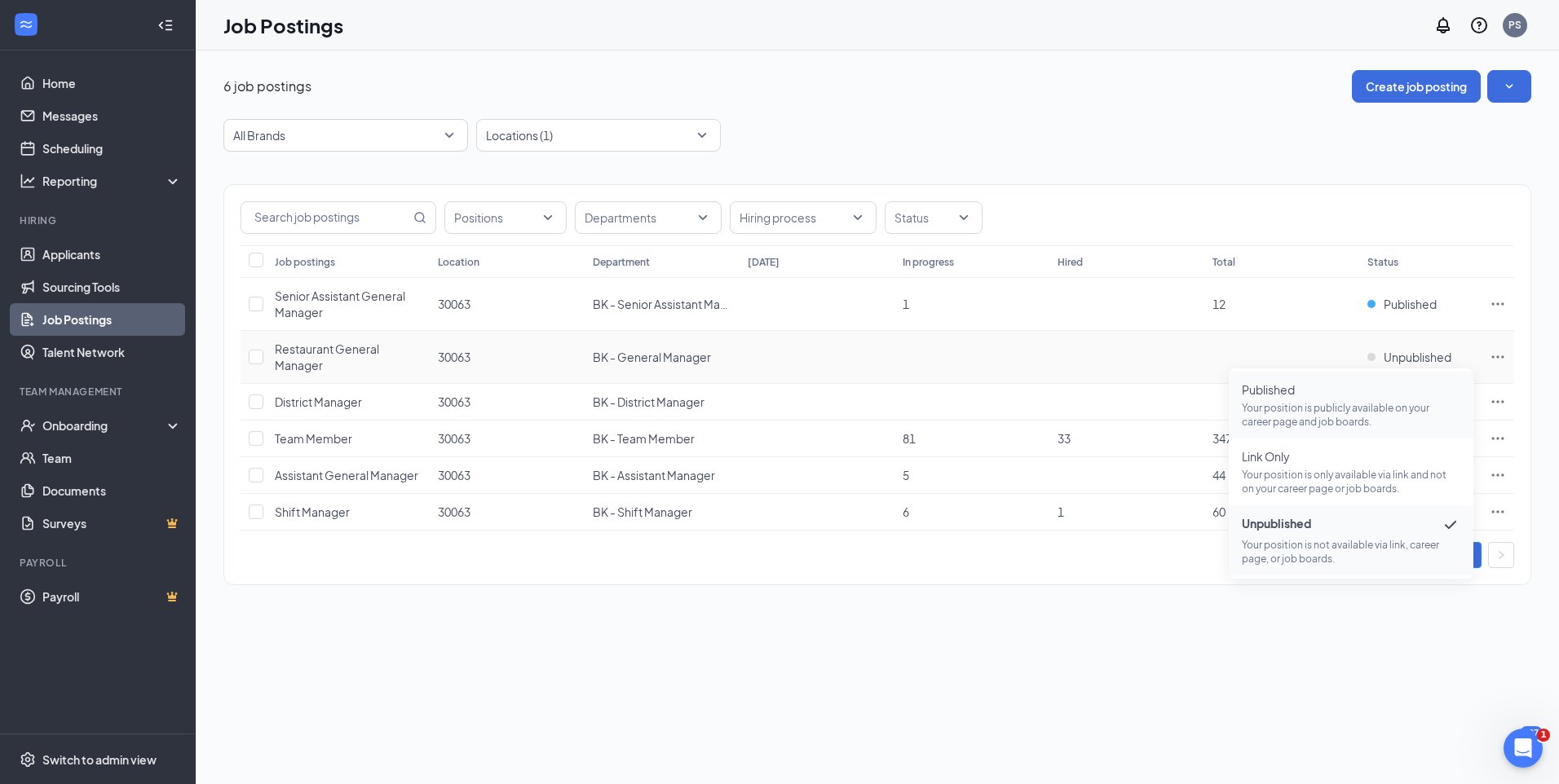
click at [1291, 396] on span "Published" at bounding box center [1351, 389] width 218 height 16
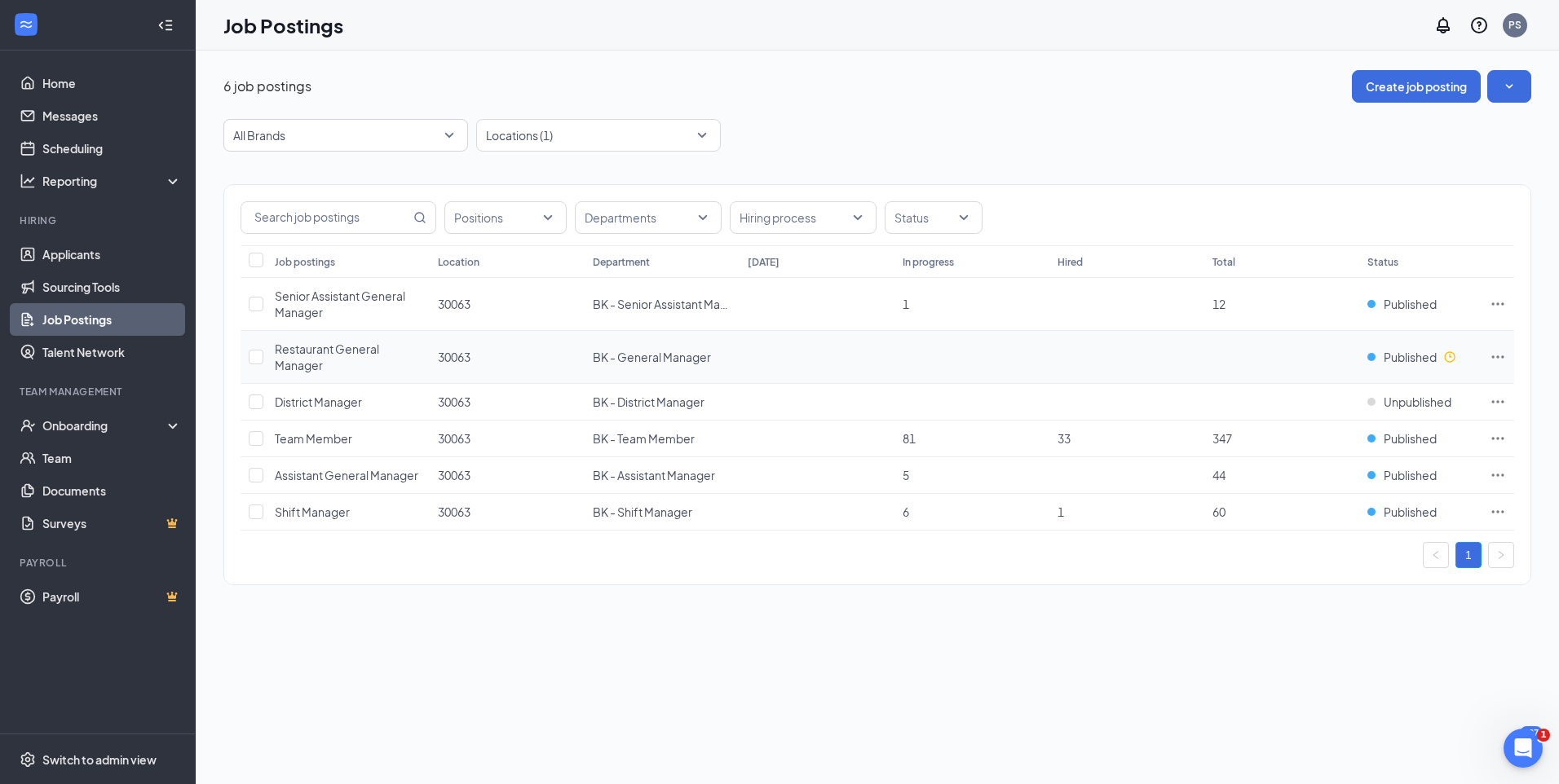
click at [1496, 357] on icon "Ellipses" at bounding box center [1498, 357] width 16 height 16
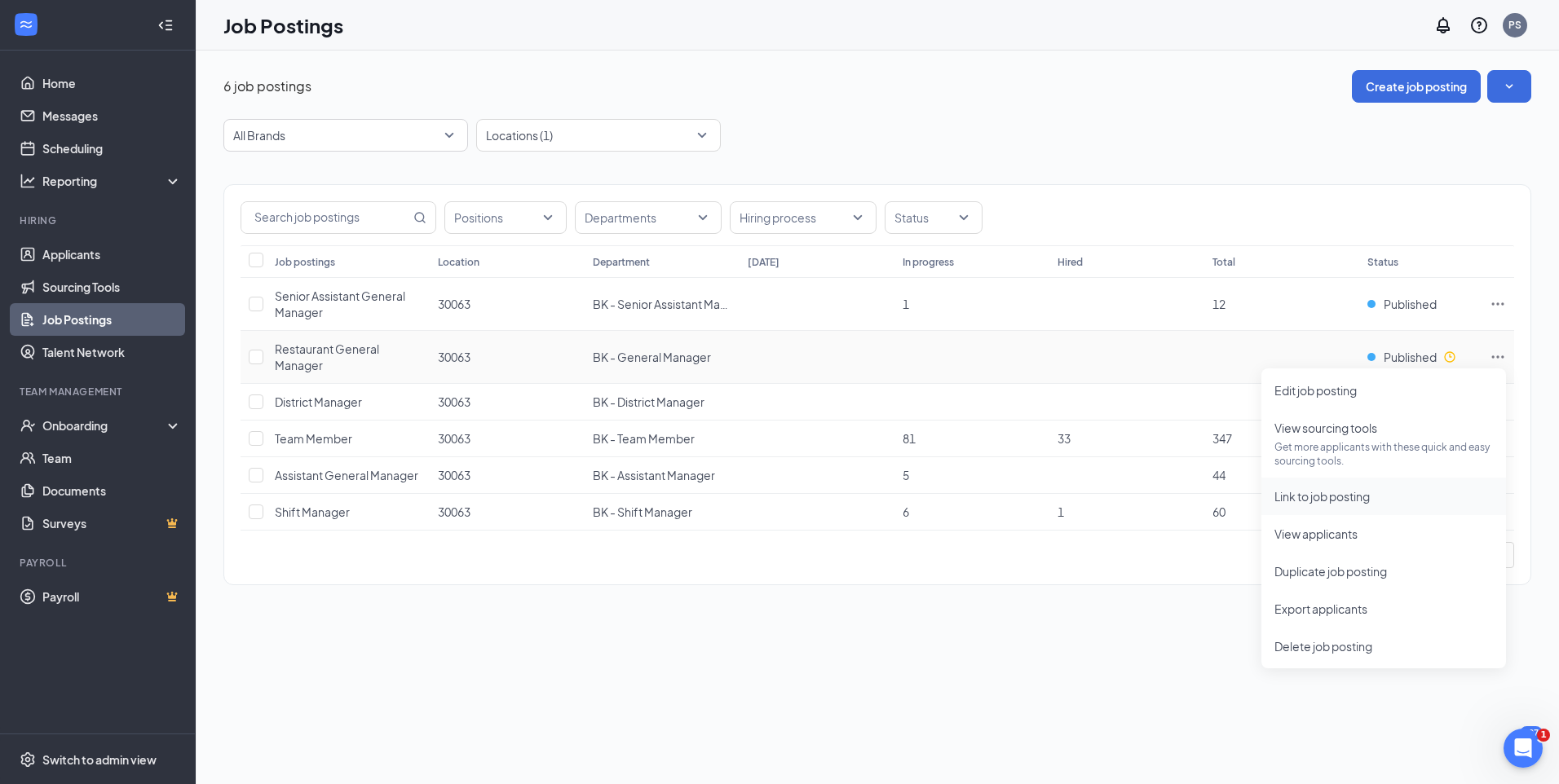
click at [1342, 499] on span "Link to job posting" at bounding box center [1322, 496] width 95 height 15
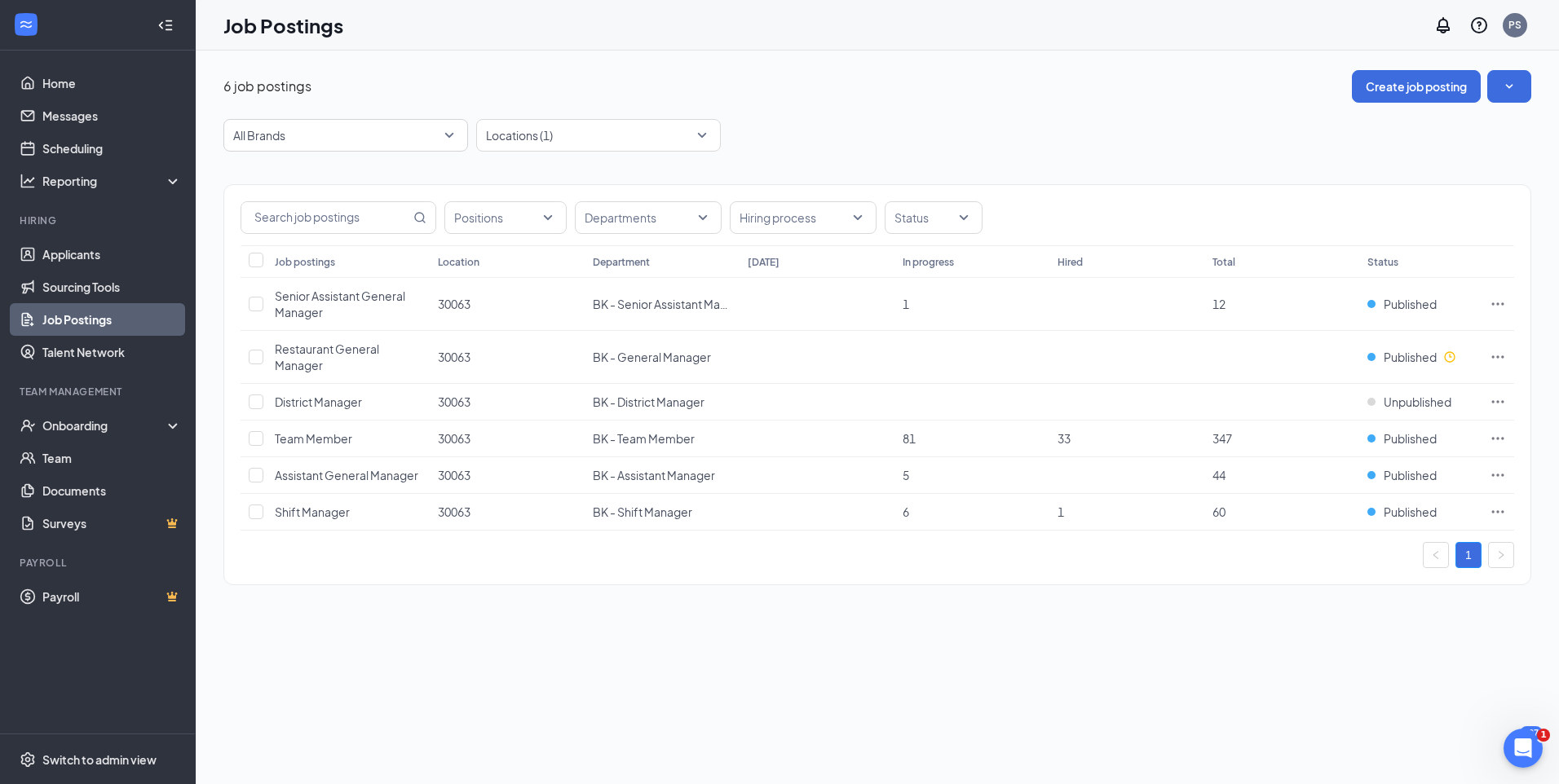
drag, startPoint x: 77, startPoint y: 321, endPoint x: 117, endPoint y: 328, distance: 40.6
click at [77, 321] on link "Job Postings" at bounding box center [112, 319] width 140 height 33
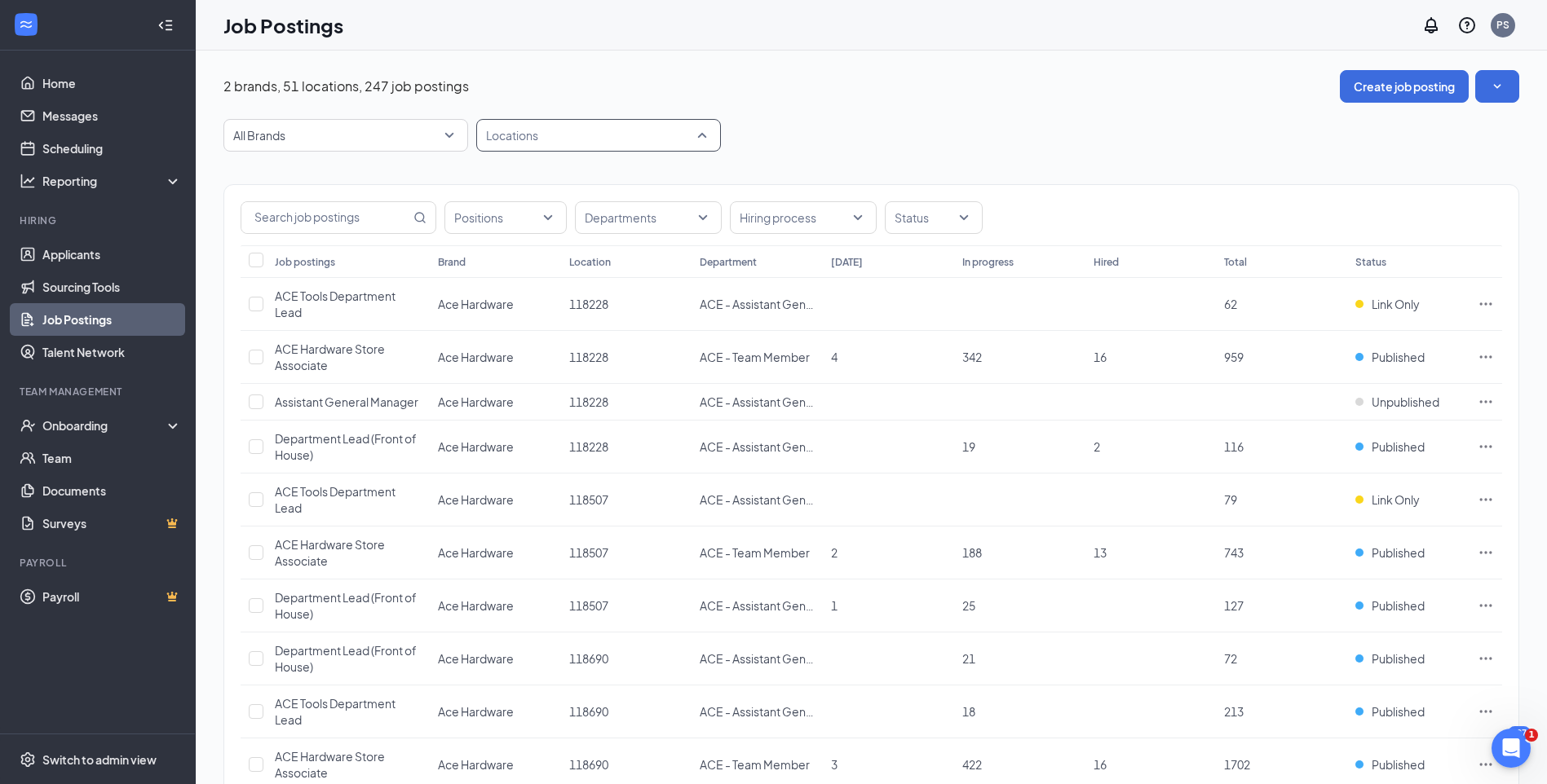
click at [701, 135] on div "Locations" at bounding box center [598, 135] width 245 height 33
click at [544, 357] on span "Glencoe HQ" at bounding box center [546, 351] width 67 height 15
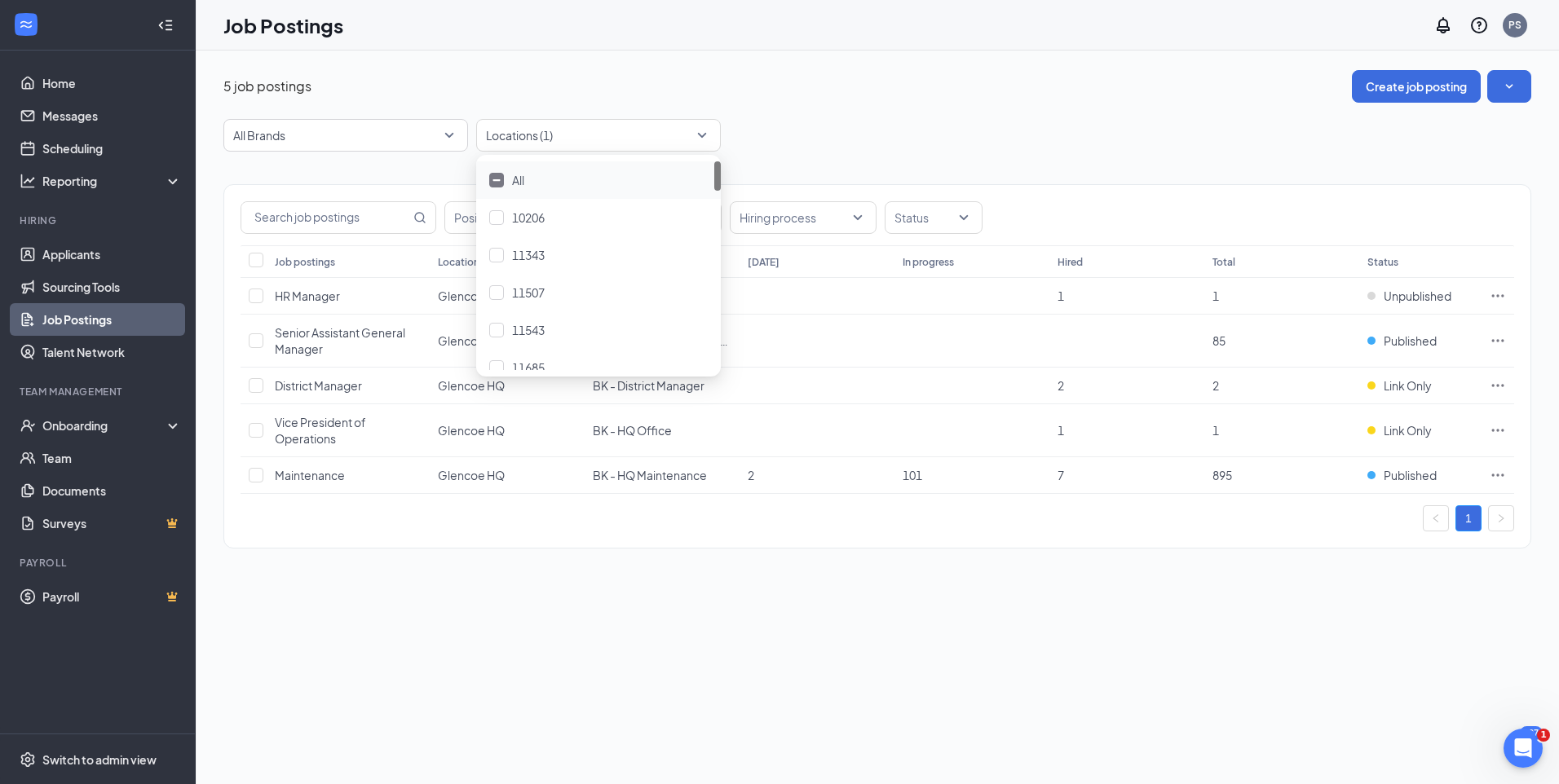
click at [878, 649] on div "5 job postings Create job posting All Brands 44100 44061 All Brands Ace Hardwar…" at bounding box center [878, 417] width 1364 height 734
click at [1501, 384] on icon "Ellipses" at bounding box center [1498, 386] width 16 height 16
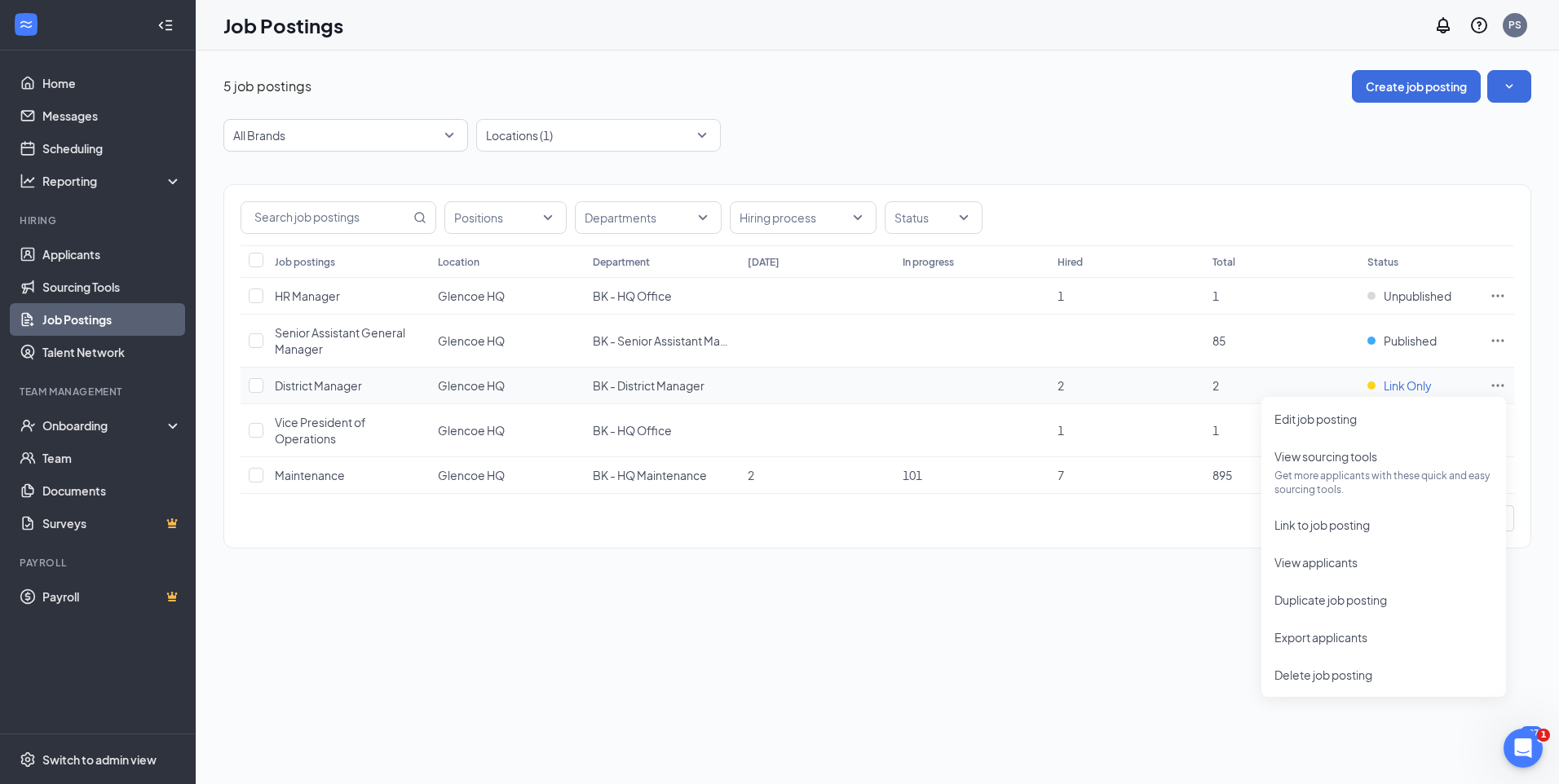
click at [1389, 385] on span "Link Only" at bounding box center [1408, 386] width 48 height 16
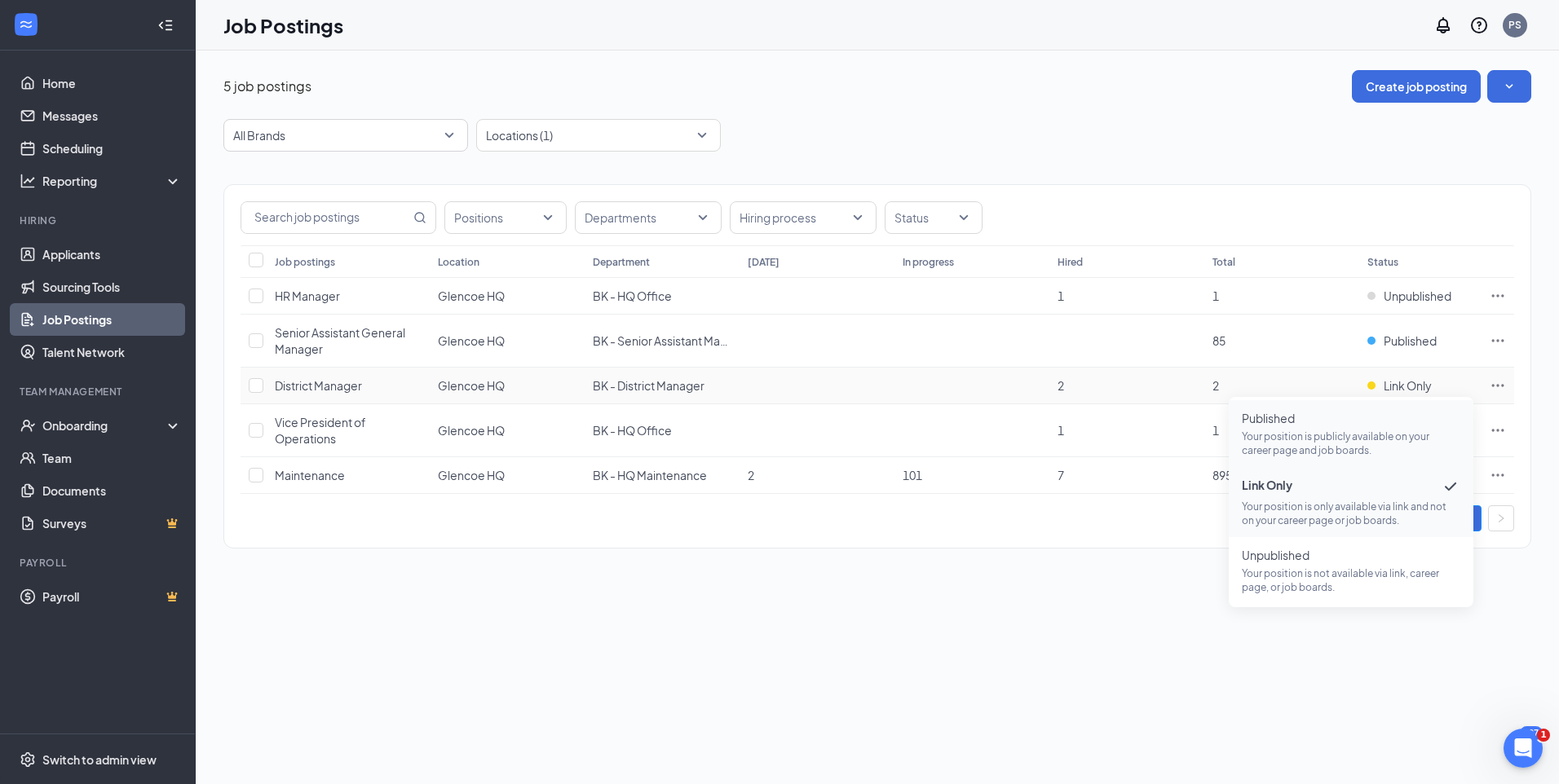
click at [1303, 430] on p "Your position is publicly available on your career page and job boards." at bounding box center [1351, 443] width 218 height 27
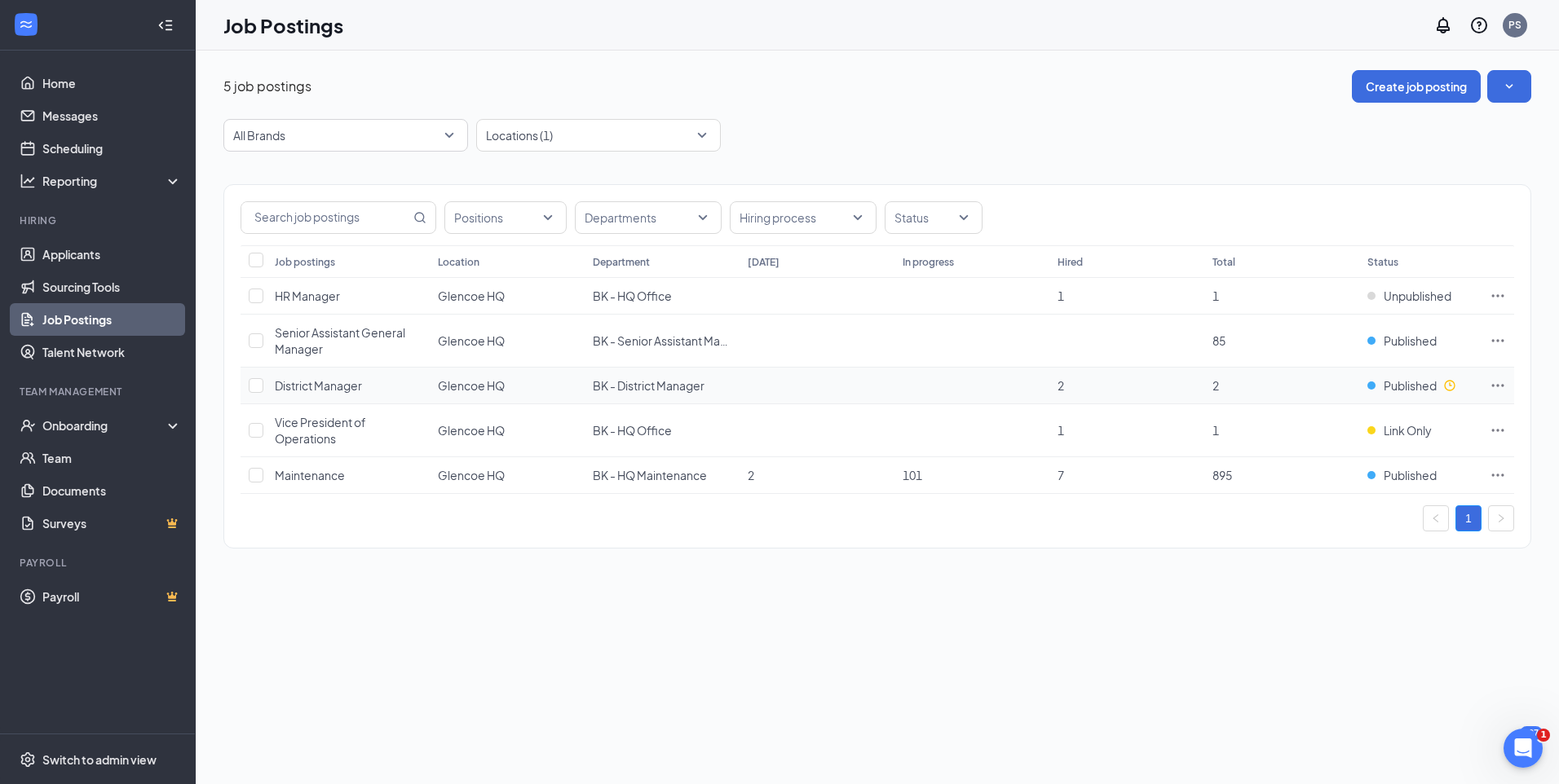
click at [1504, 381] on icon "Ellipses" at bounding box center [1498, 386] width 16 height 16
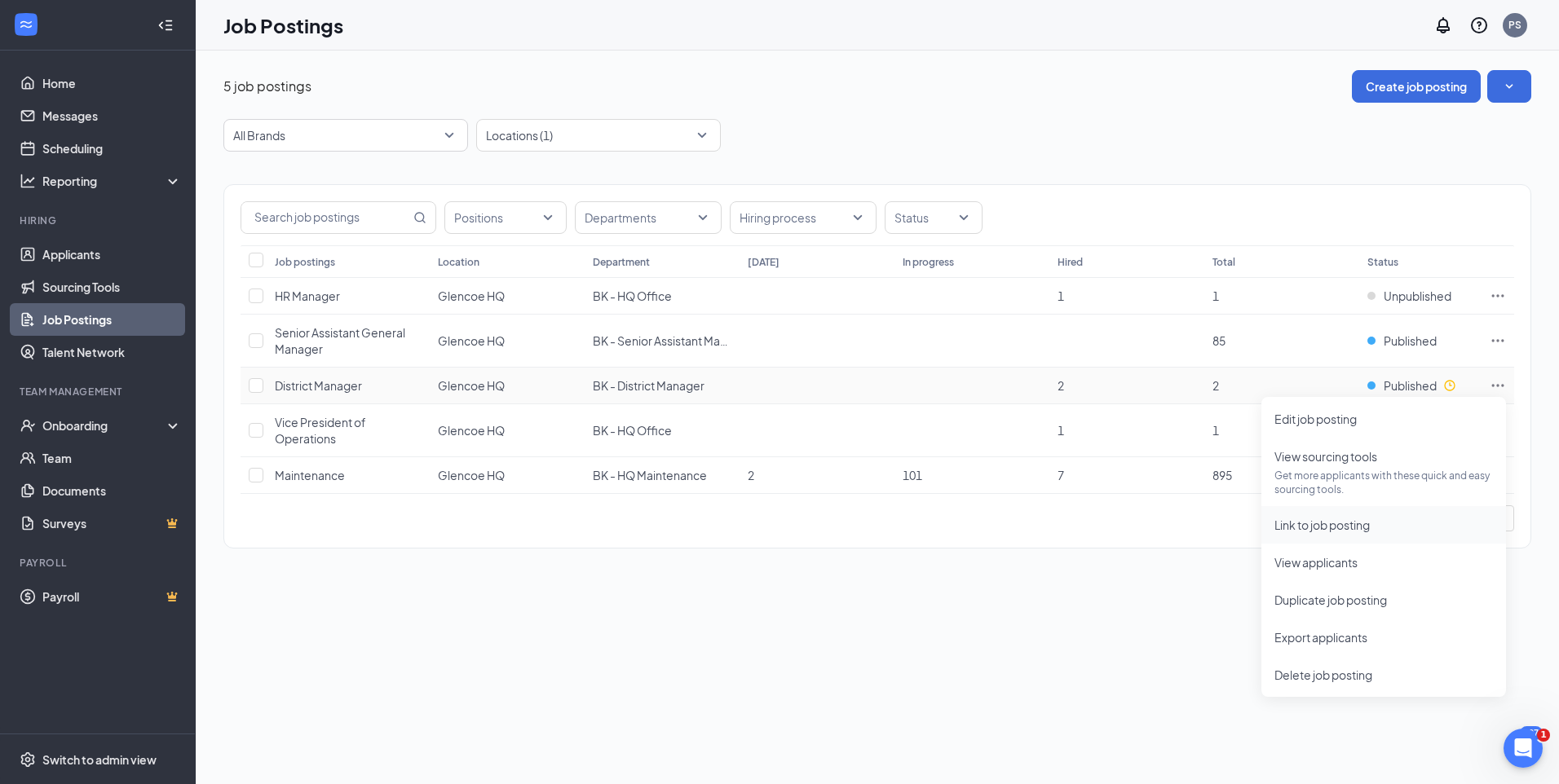
click at [1335, 526] on span "Link to job posting" at bounding box center [1322, 524] width 95 height 15
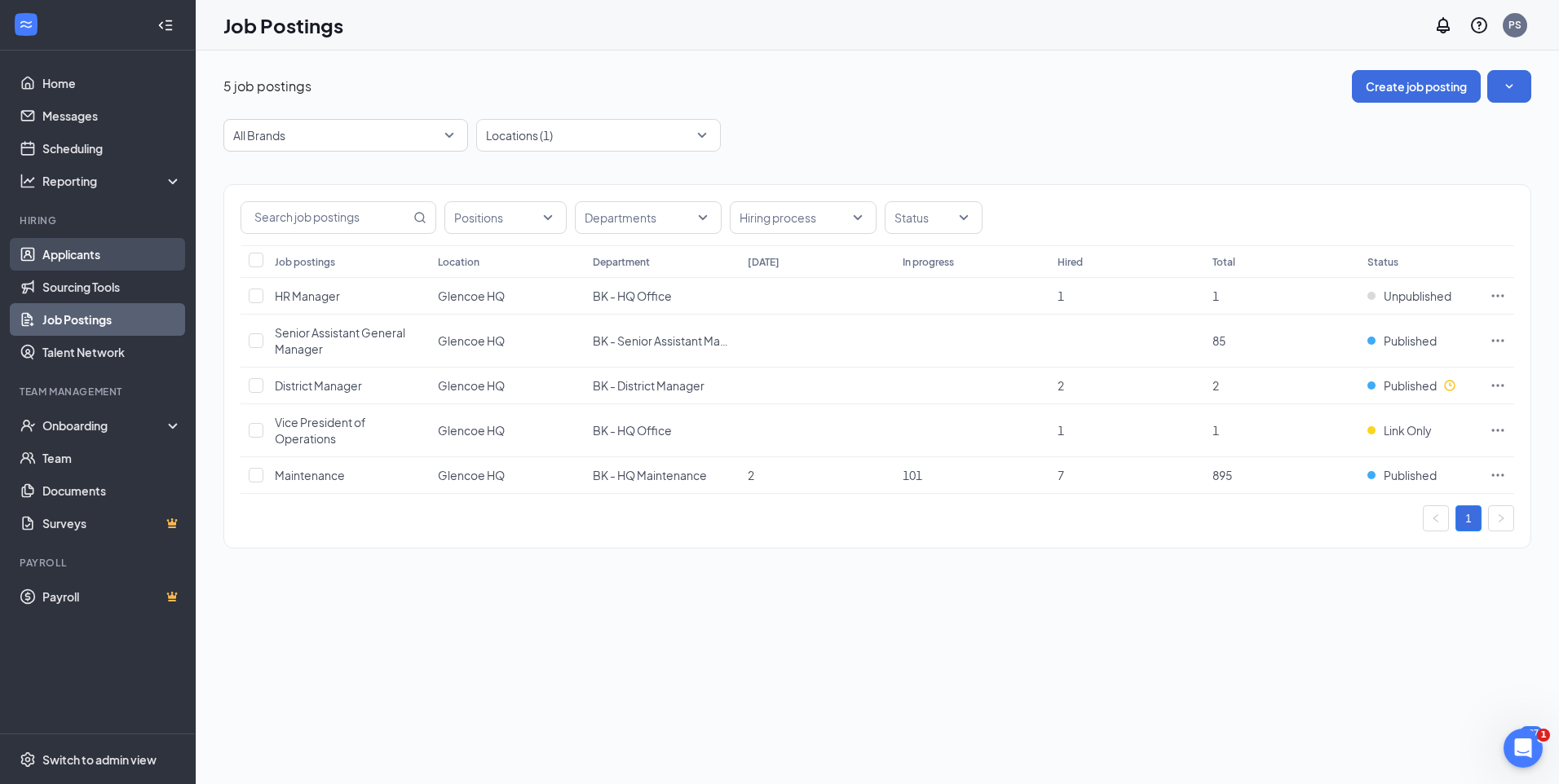
click at [73, 260] on link "Applicants" at bounding box center [112, 254] width 140 height 33
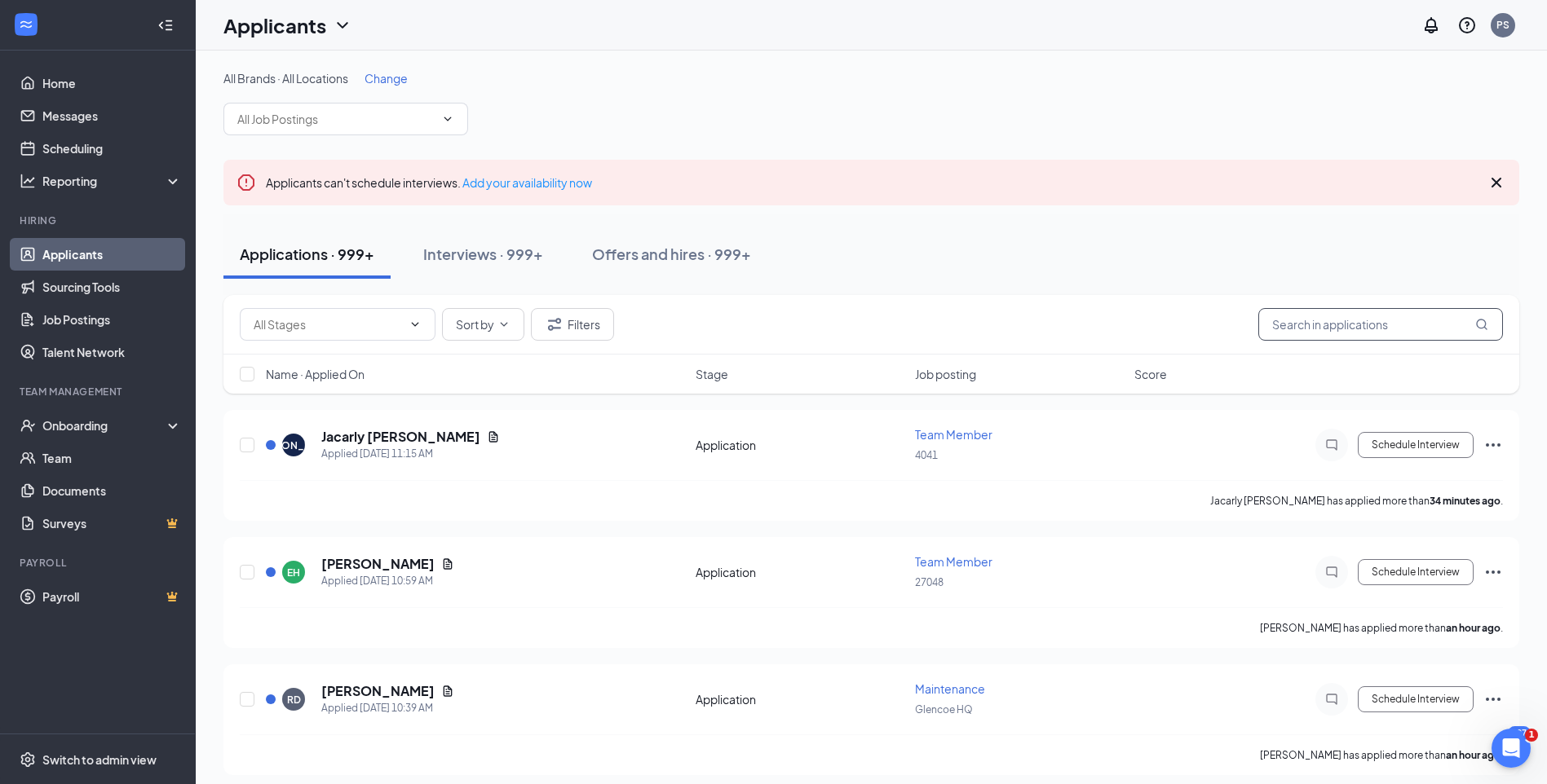
click at [1317, 331] on input "text" at bounding box center [1380, 324] width 245 height 33
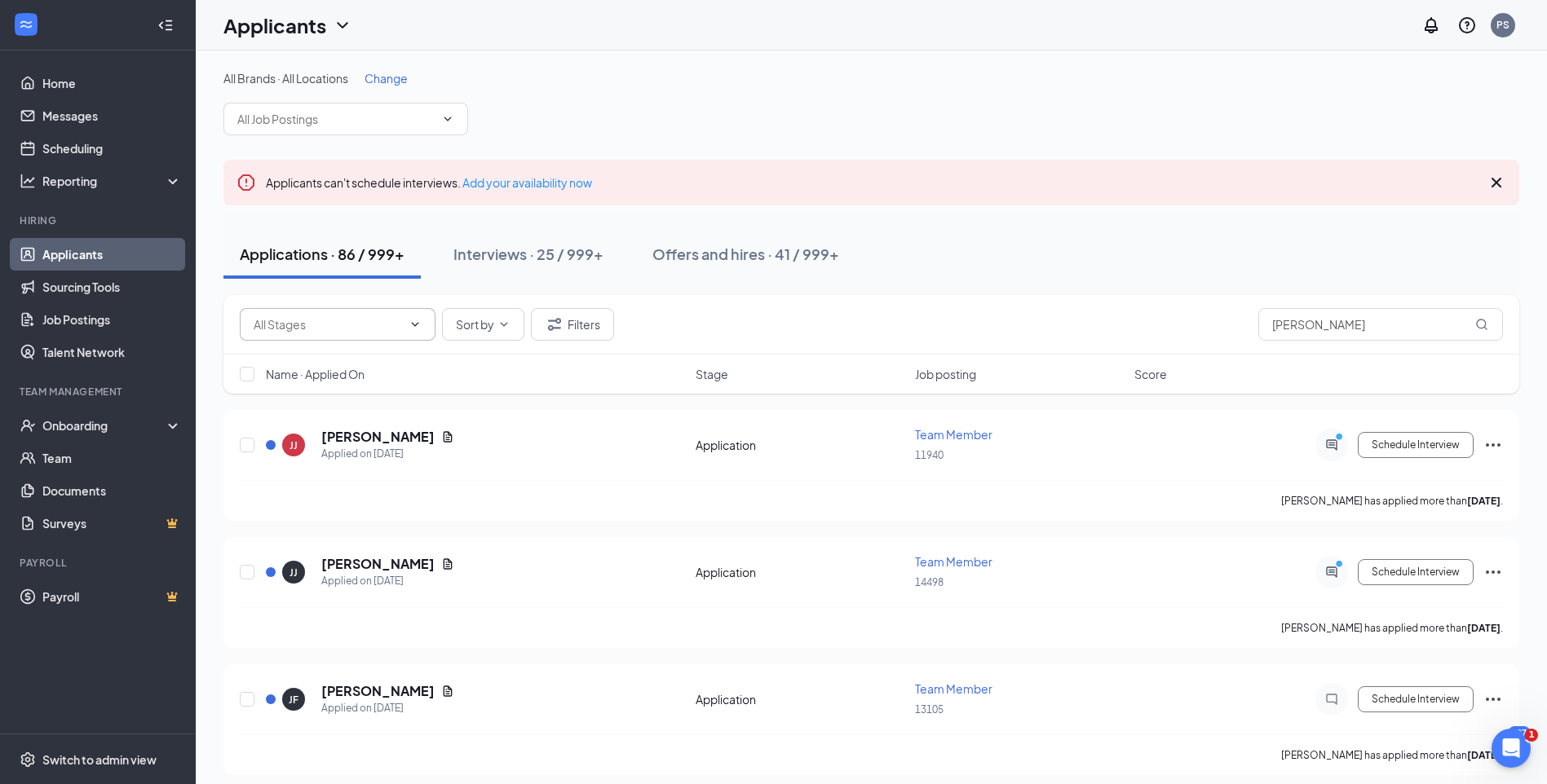
click at [373, 315] on input "text" at bounding box center [328, 324] width 148 height 18
click at [1005, 236] on div "Applications · 86 / 999+ Interviews · 25 / 999+ Offers and hires · 41 / 999+" at bounding box center [871, 253] width 1295 height 49
click at [1338, 325] on input "[PERSON_NAME]" at bounding box center [1380, 324] width 245 height 33
type input "[PERSON_NAME]"
click at [484, 446] on div "Job posting" at bounding box center [540, 440] width 176 height 16
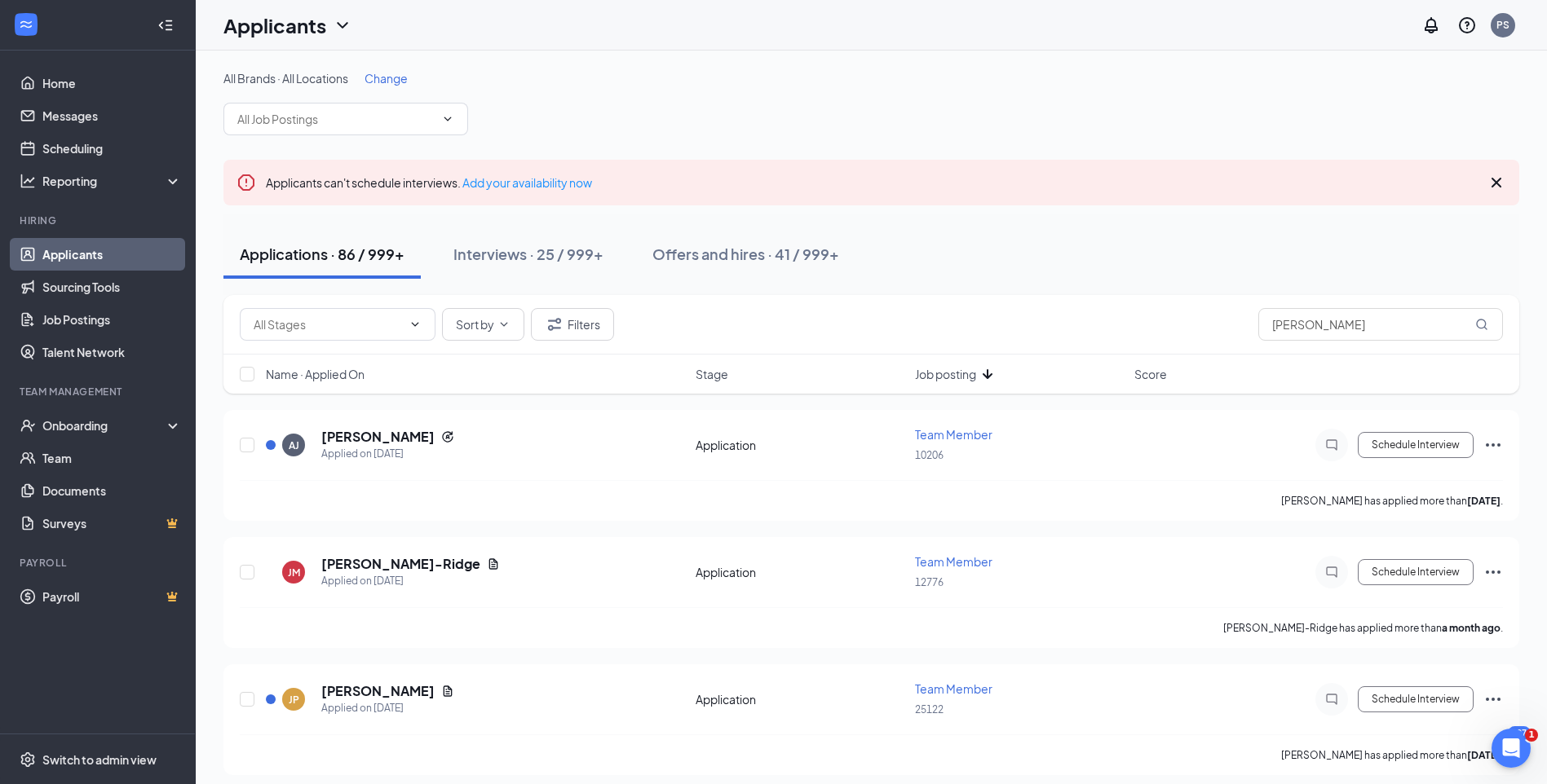
click at [963, 378] on span "Job posting" at bounding box center [945, 374] width 61 height 16
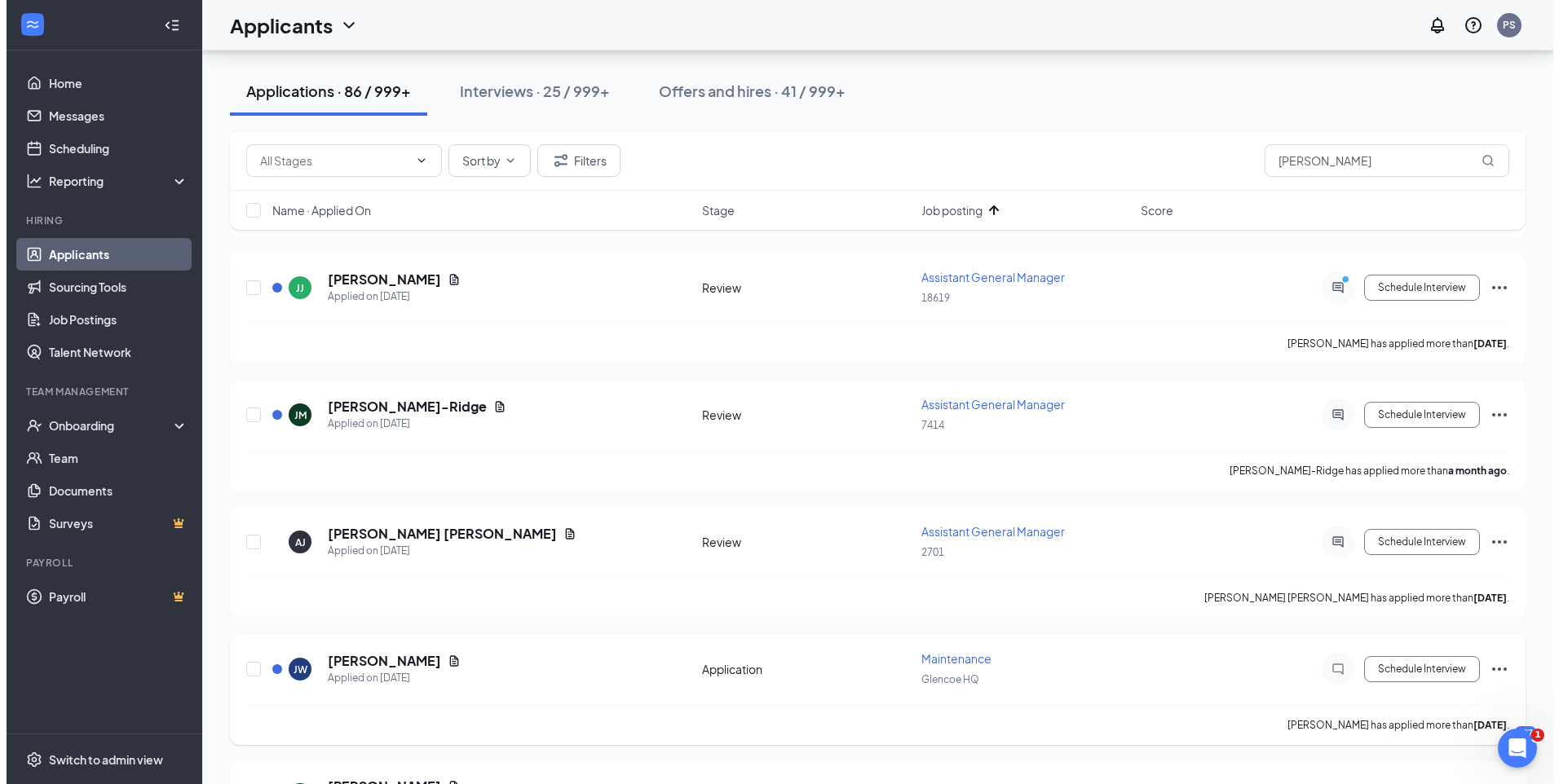
scroll to position [326, 0]
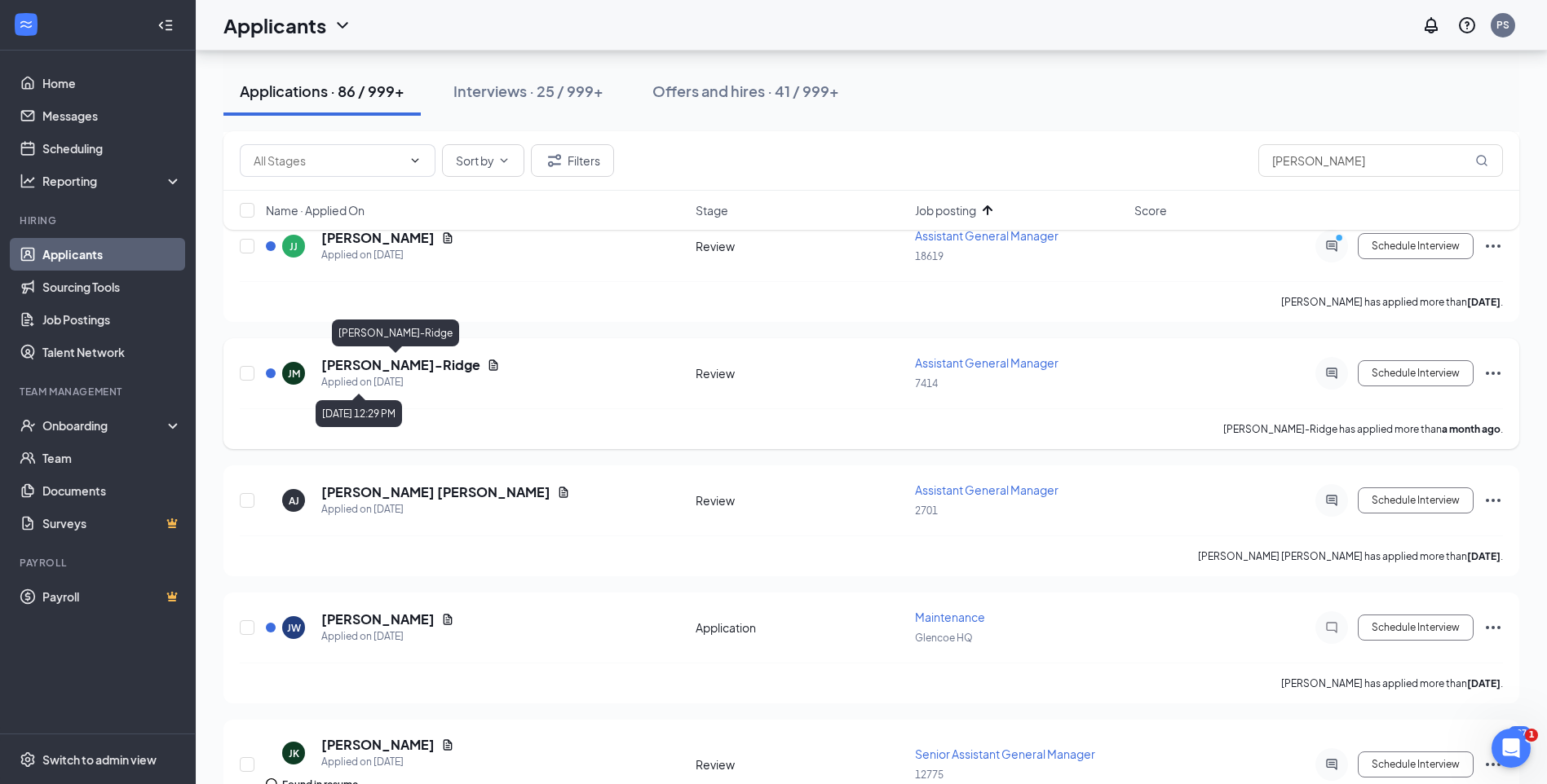
click at [403, 366] on h5 "[PERSON_NAME]-Ridge" at bounding box center [401, 366] width 159 height 18
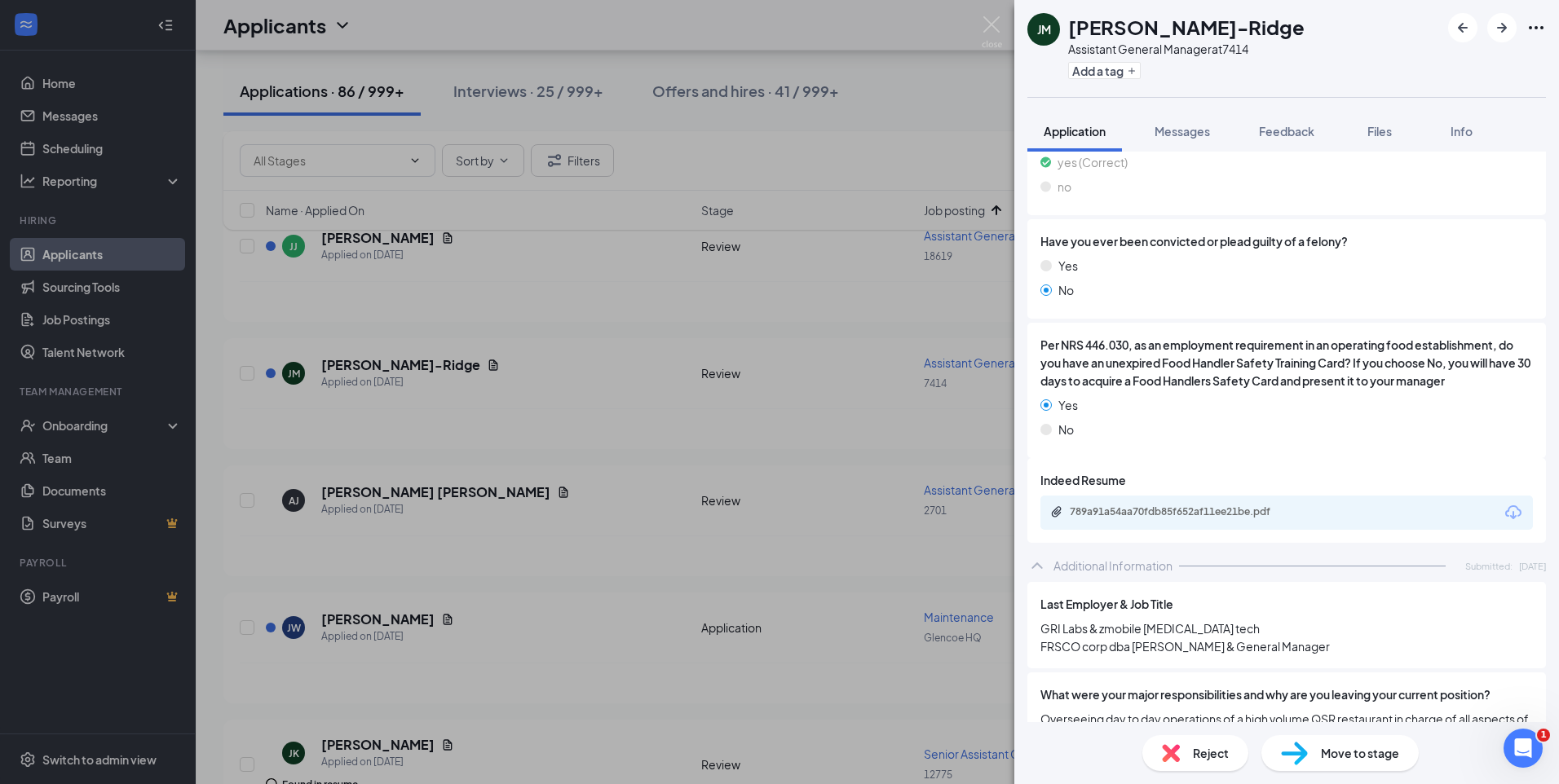
scroll to position [734, 0]
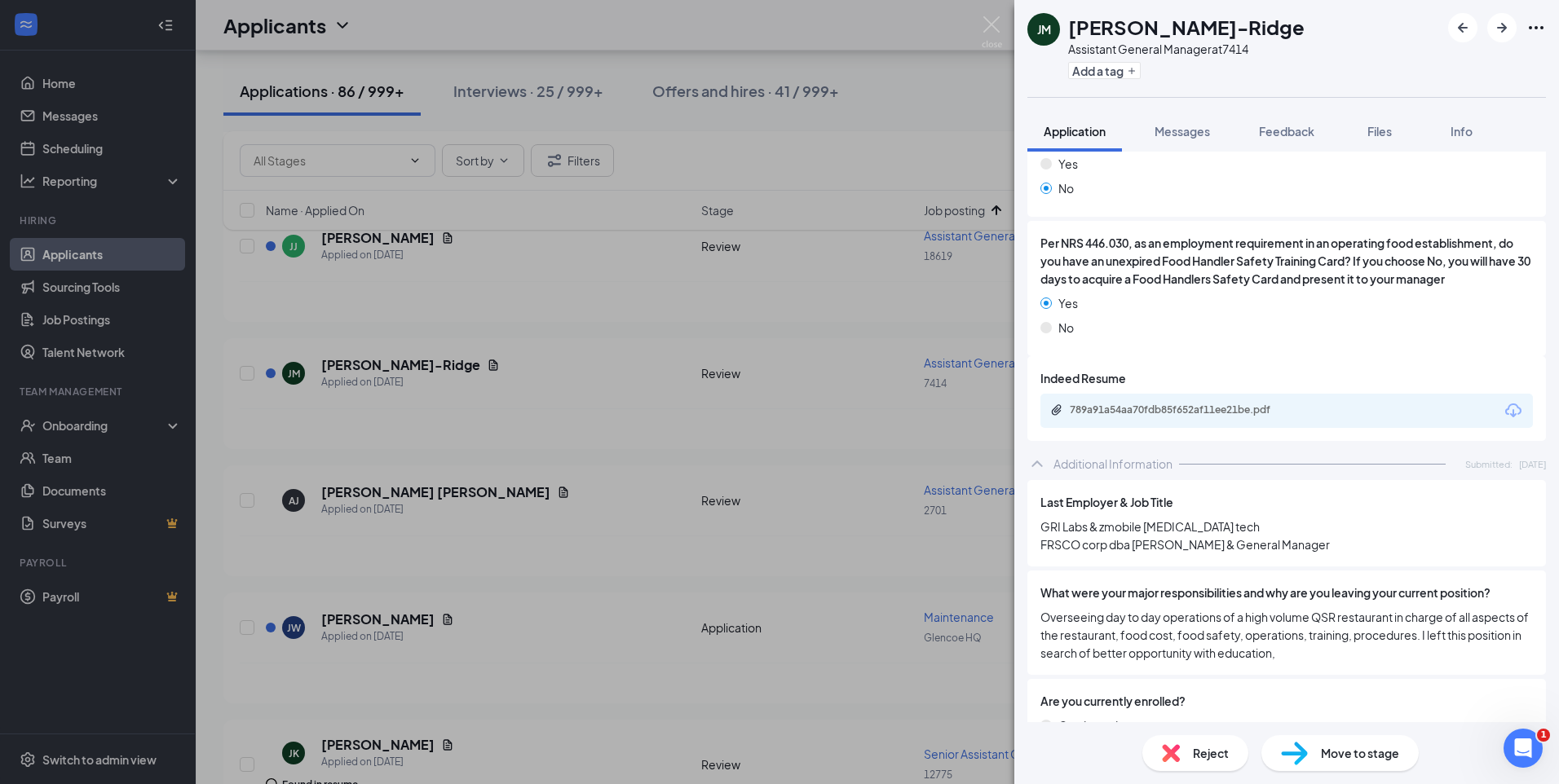
click at [1352, 751] on span "Move to stage" at bounding box center [1360, 753] width 79 height 18
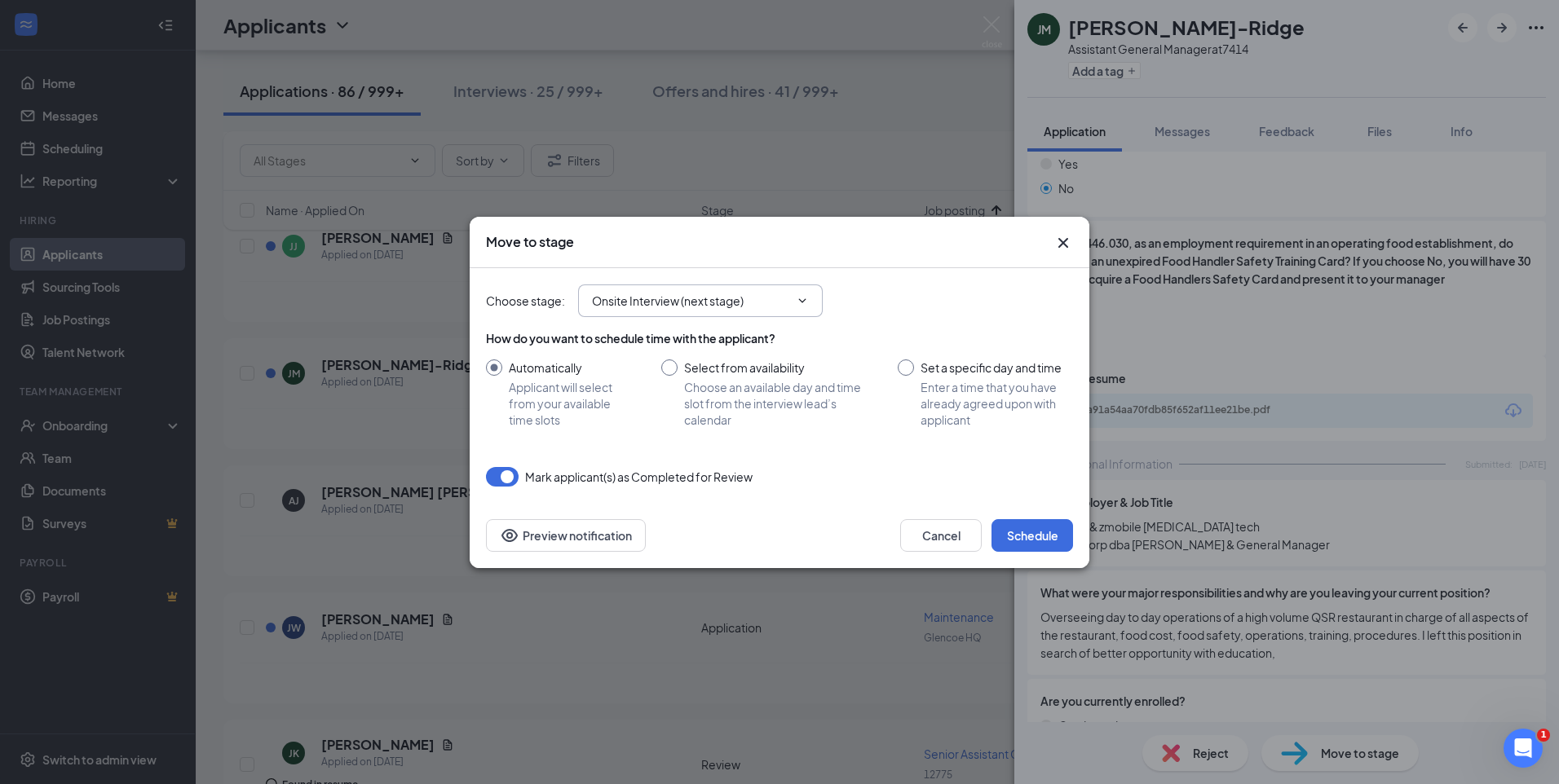
click at [798, 301] on icon "ChevronDown" at bounding box center [802, 300] width 13 height 13
click at [891, 469] on div "Mark applicant(s) as Completed for Review" at bounding box center [779, 477] width 587 height 19
click at [787, 300] on input "Onsite Interview (next stage)" at bounding box center [690, 301] width 197 height 18
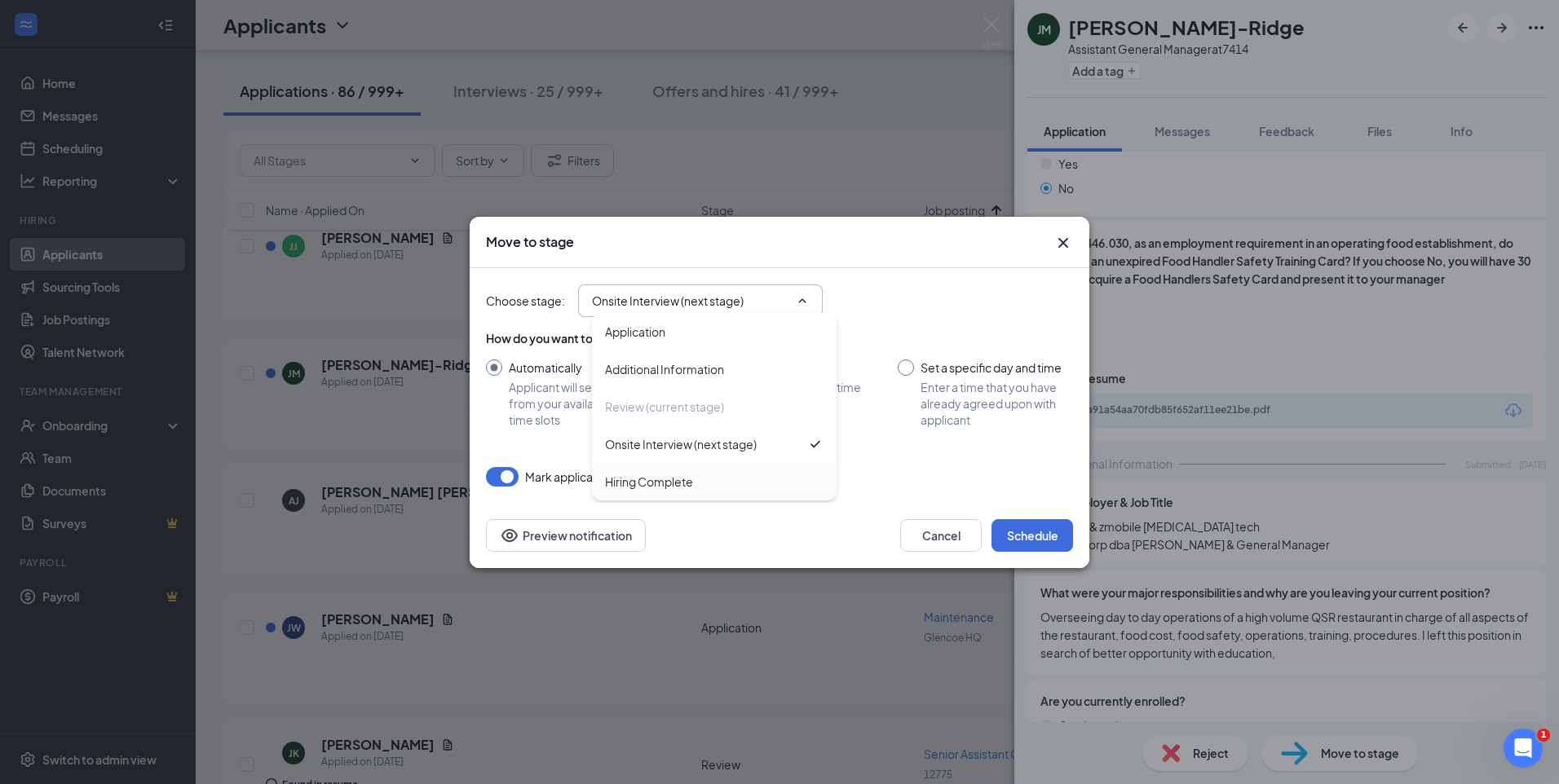
click at [676, 485] on div "Hiring Complete" at bounding box center [649, 482] width 88 height 18
type input "Hiring Complete"
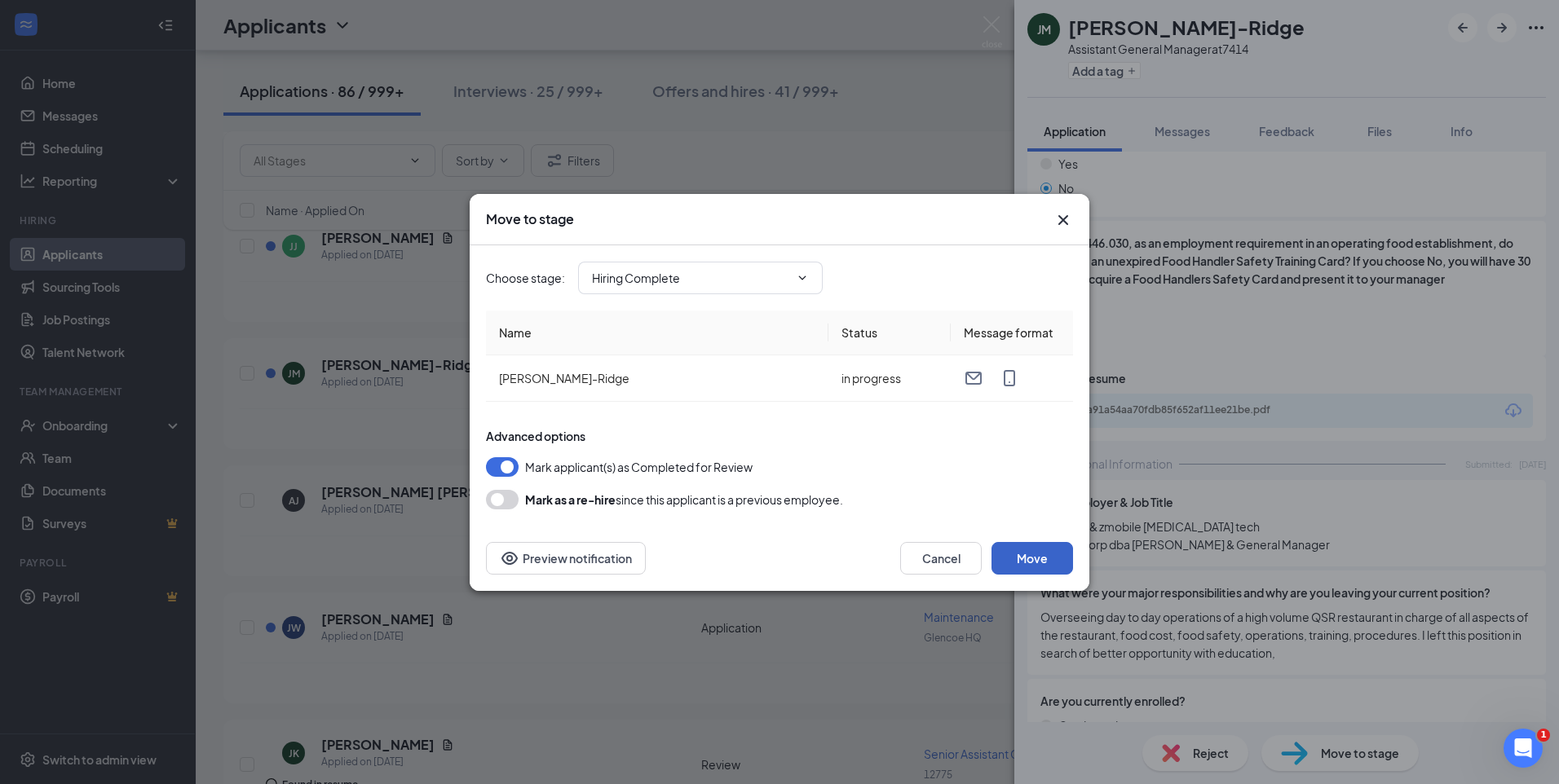
click at [1043, 562] on button "Move" at bounding box center [1033, 558] width 81 height 33
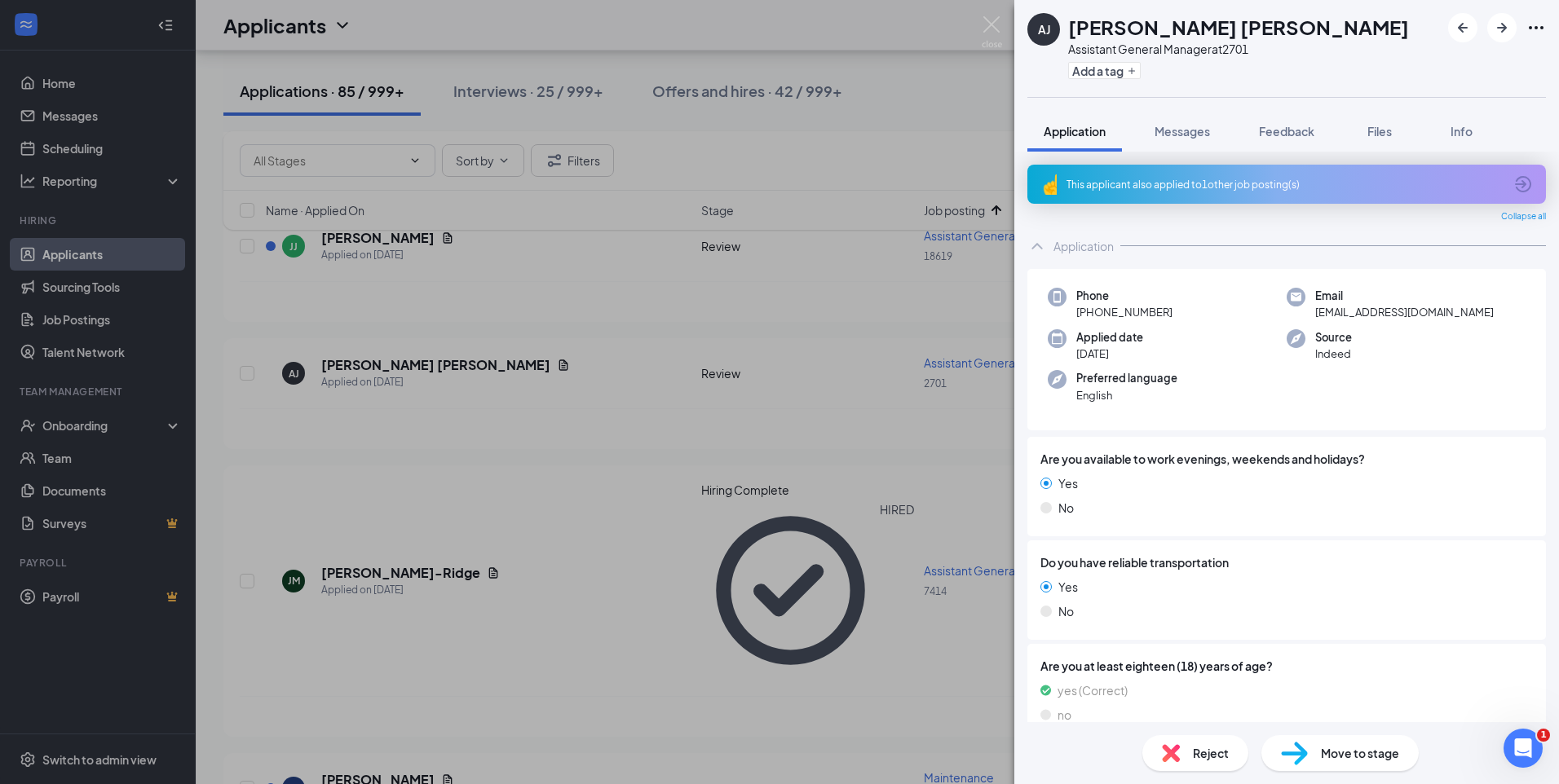
click at [77, 426] on div "AJ Ayress Johnson Assistant General Manager at 2701 Add a tag Application Messa…" at bounding box center [779, 392] width 1559 height 784
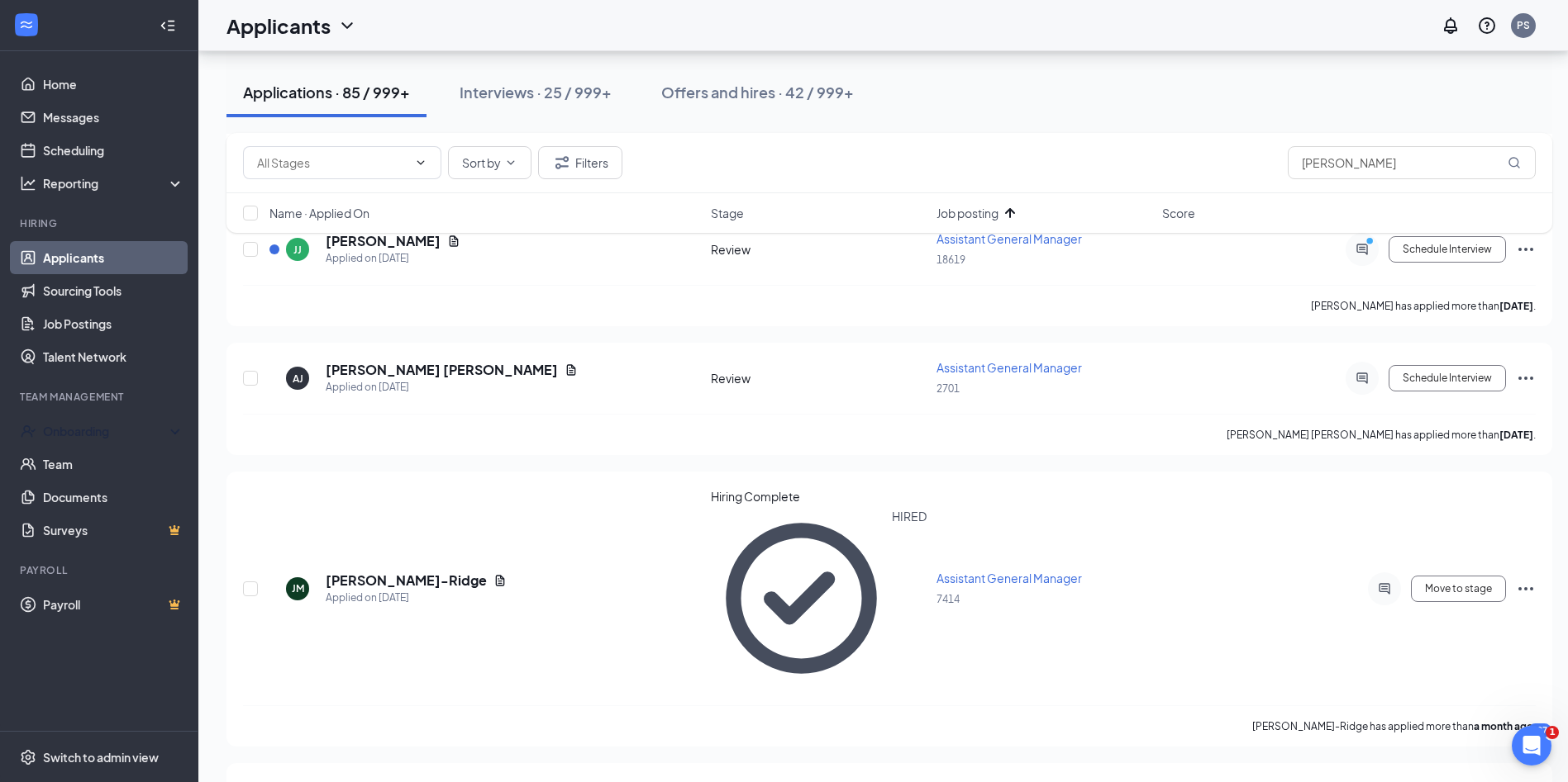
click at [78, 431] on div "Onboarding" at bounding box center [107, 431] width 127 height 16
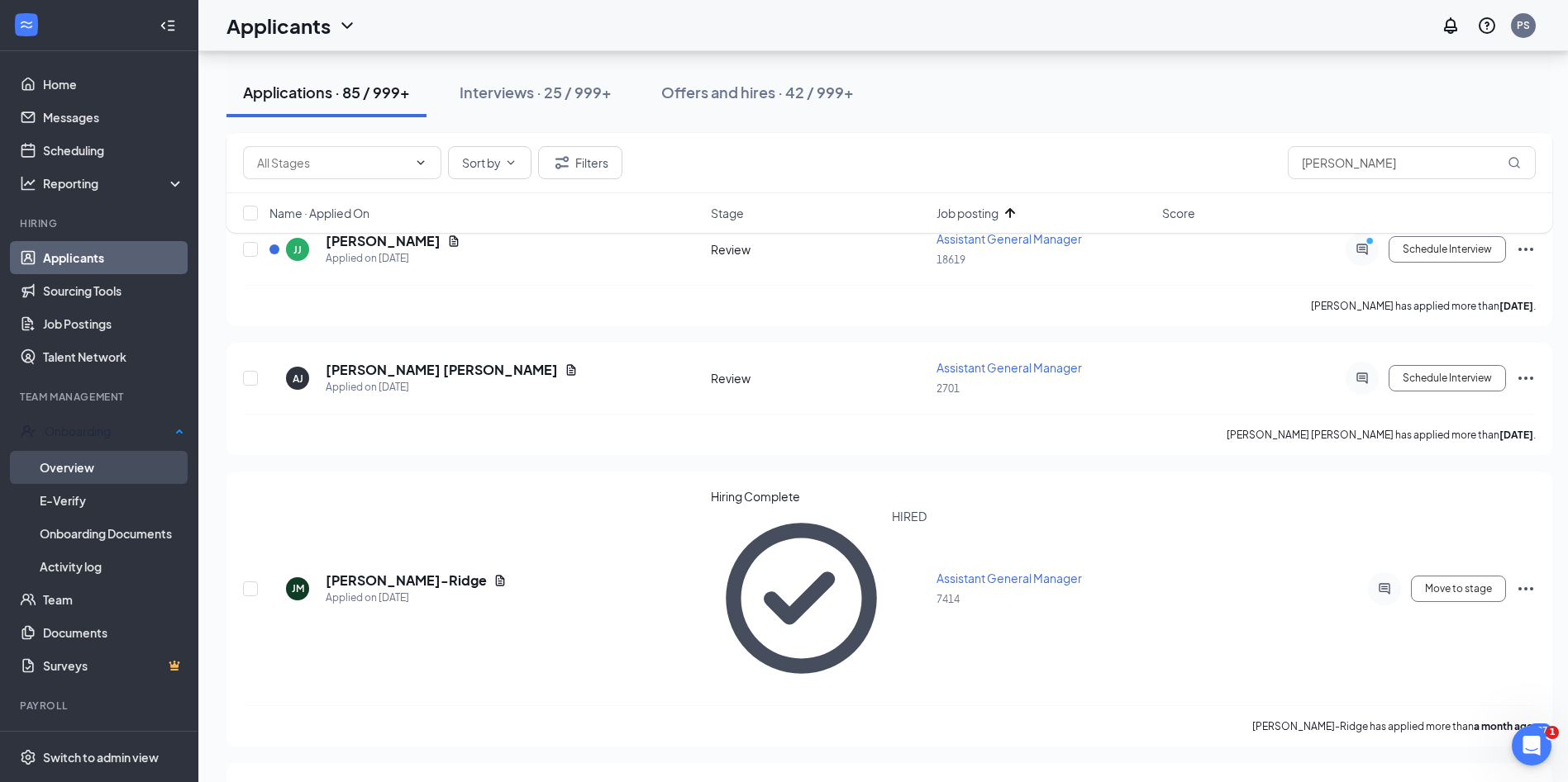
click at [78, 465] on link "Overview" at bounding box center [112, 467] width 145 height 33
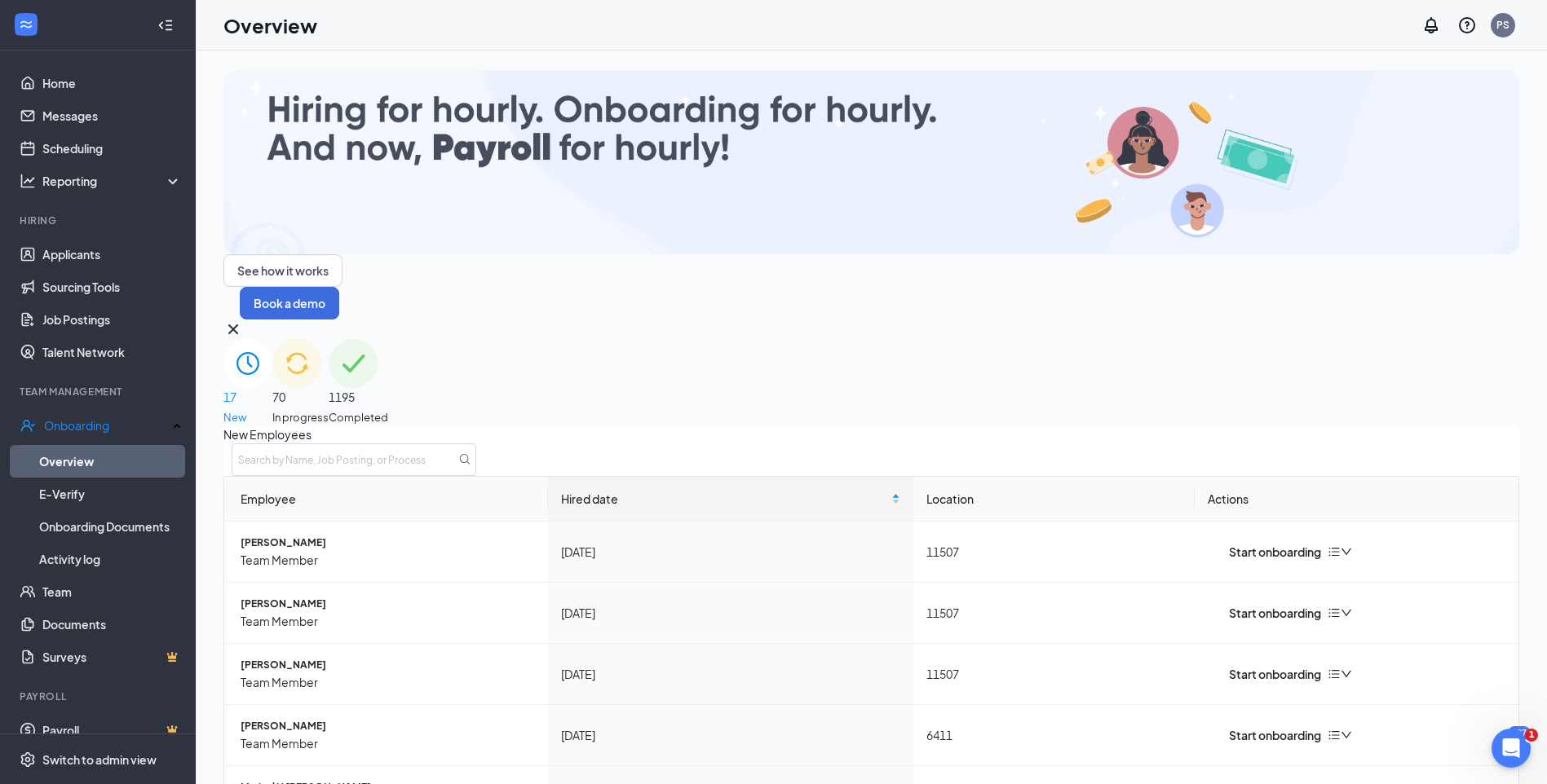
click at [328, 410] on span "In progress" at bounding box center [300, 418] width 57 height 16
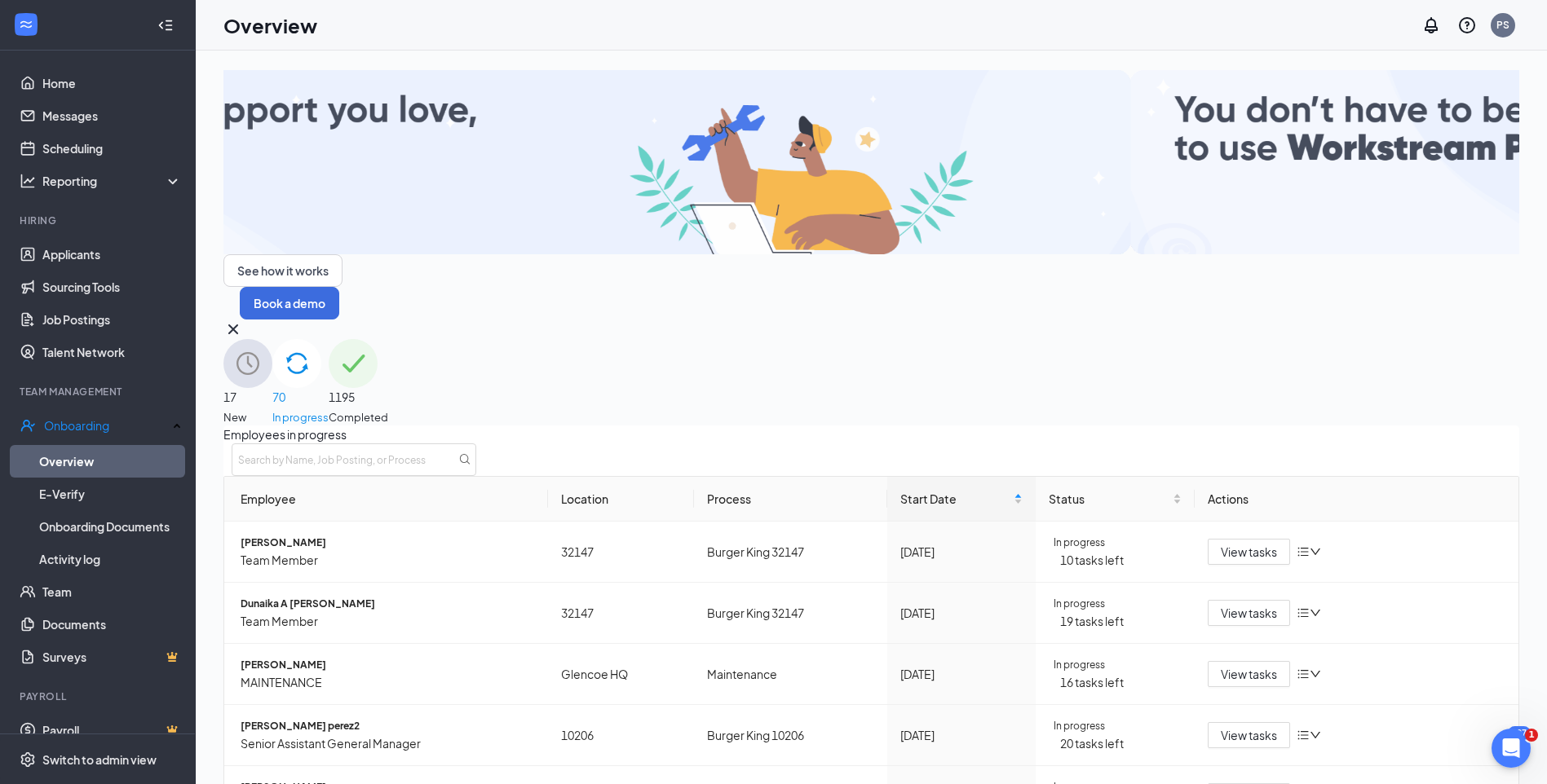
click at [272, 339] on div "17 New" at bounding box center [247, 382] width 49 height 87
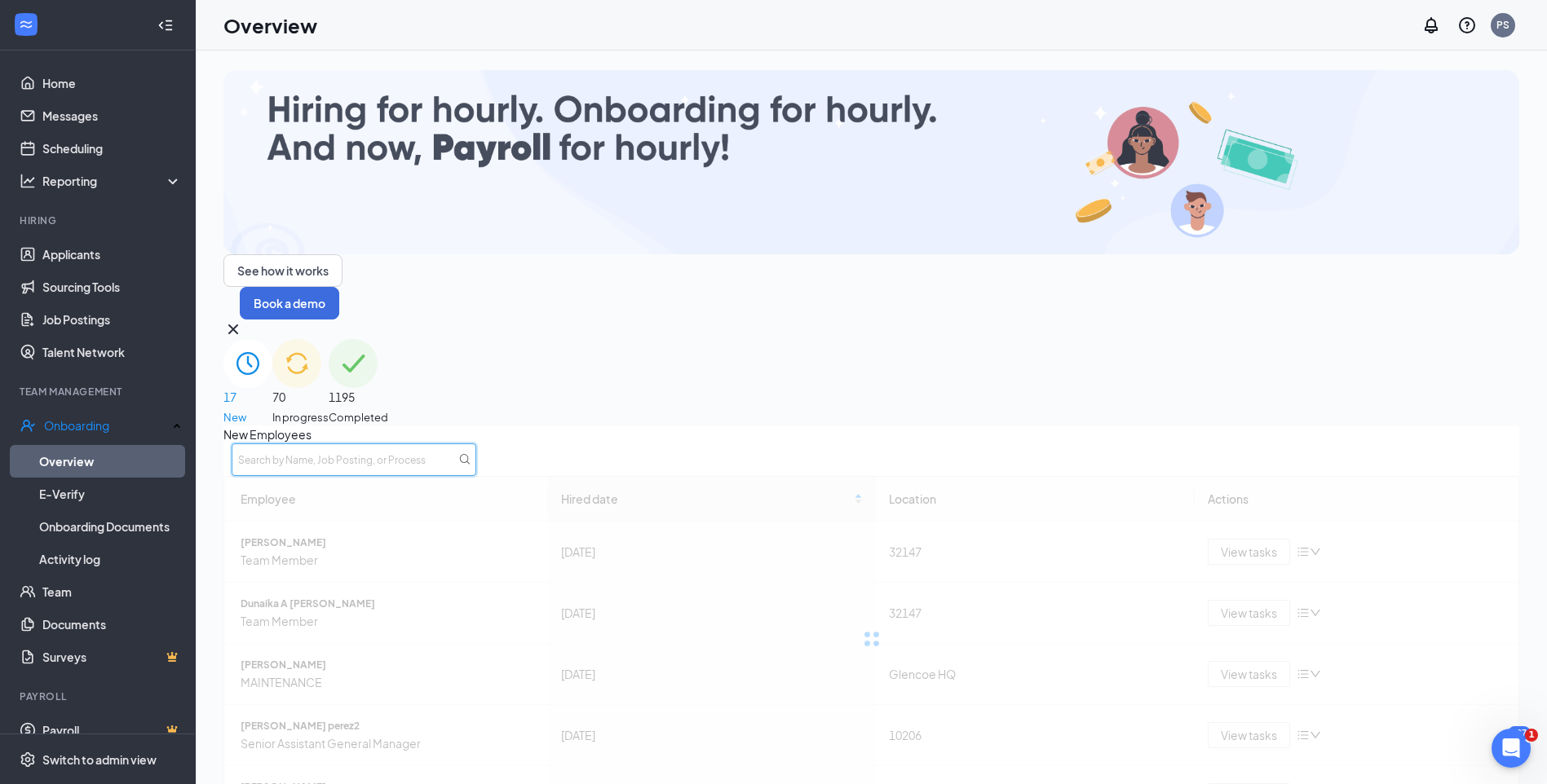
click at [476, 443] on input "text" at bounding box center [353, 459] width 245 height 33
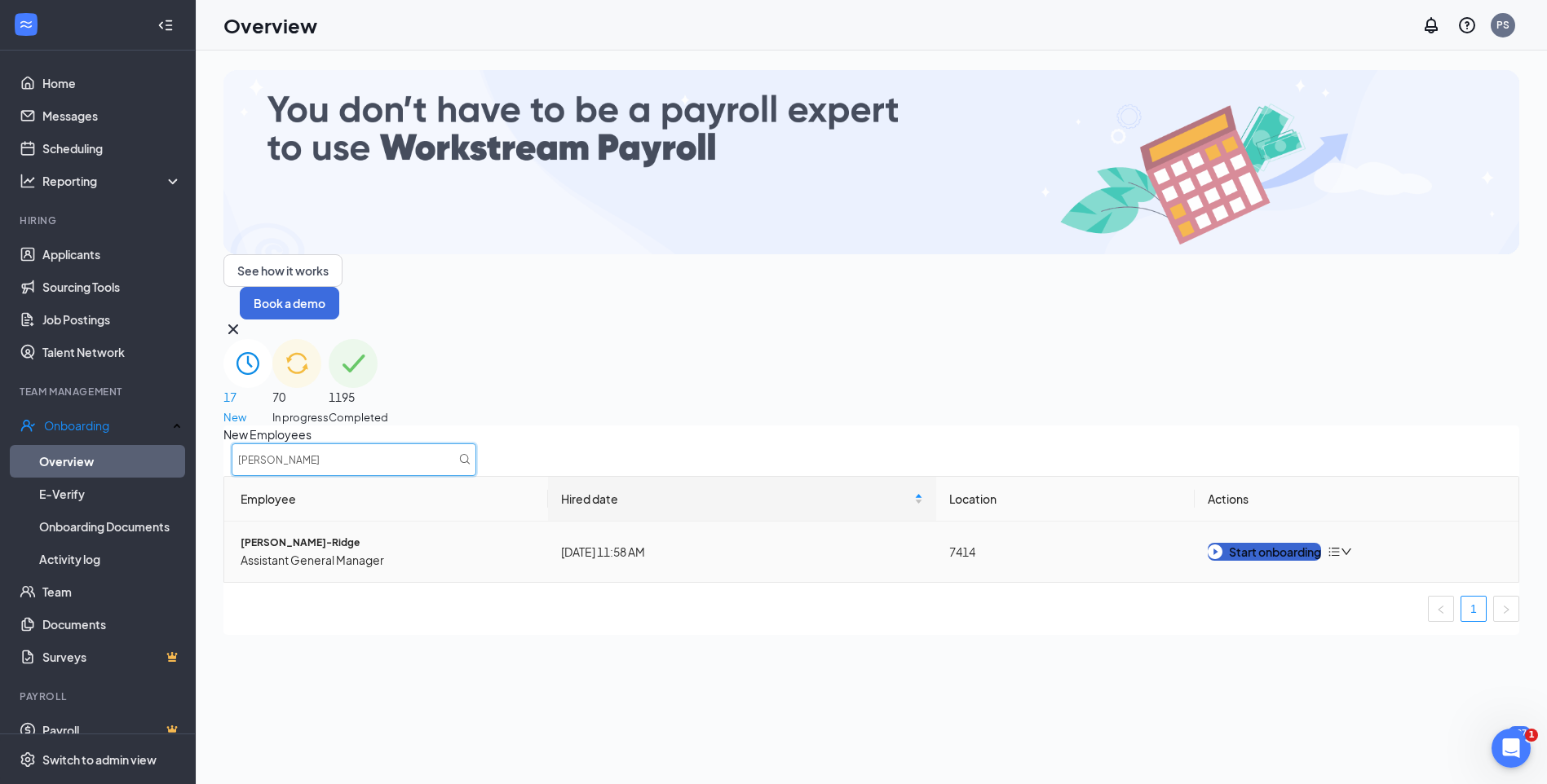
type input "[PERSON_NAME]"
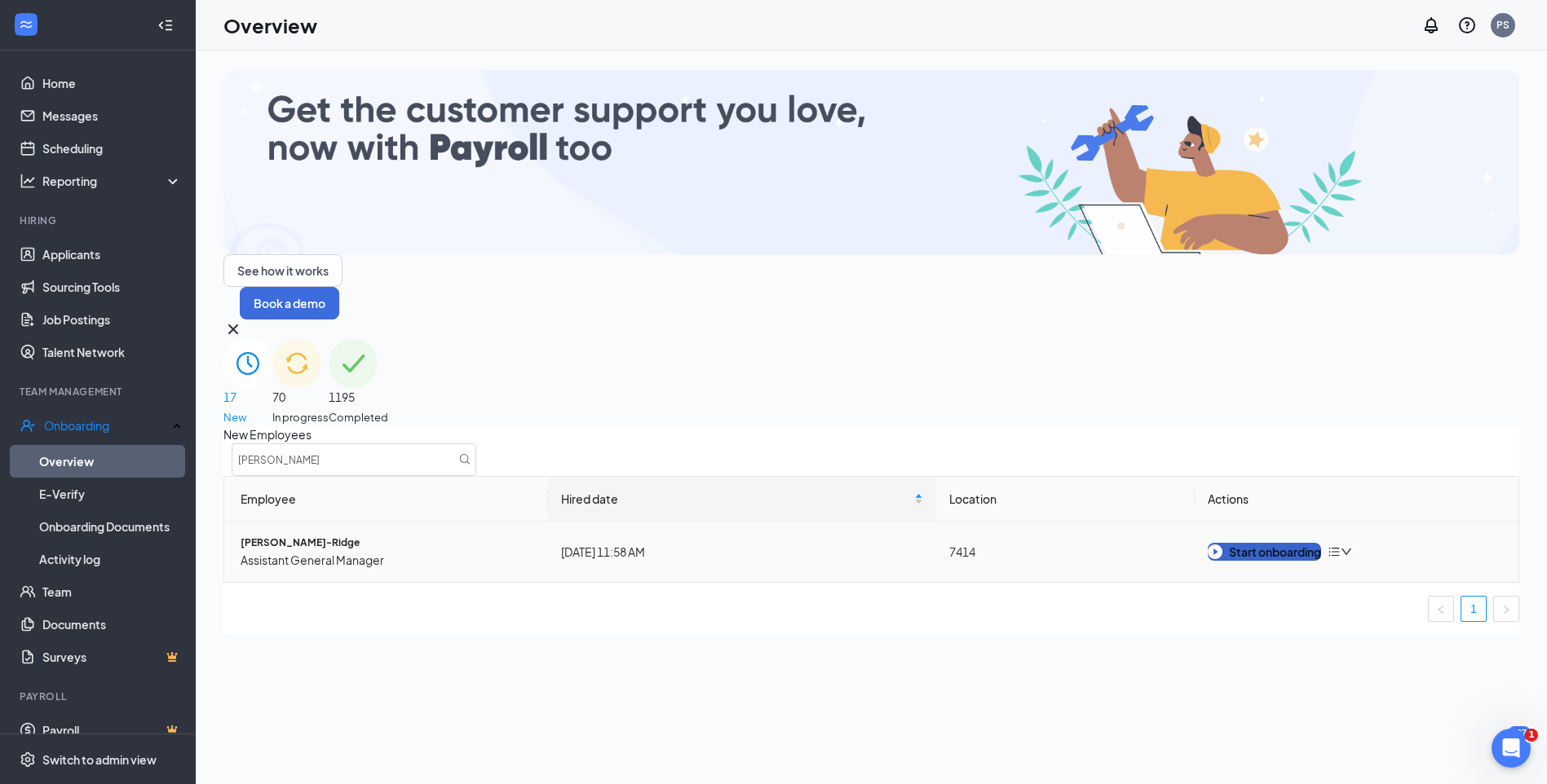
click at [1271, 543] on div "Start onboarding" at bounding box center [1264, 552] width 113 height 18
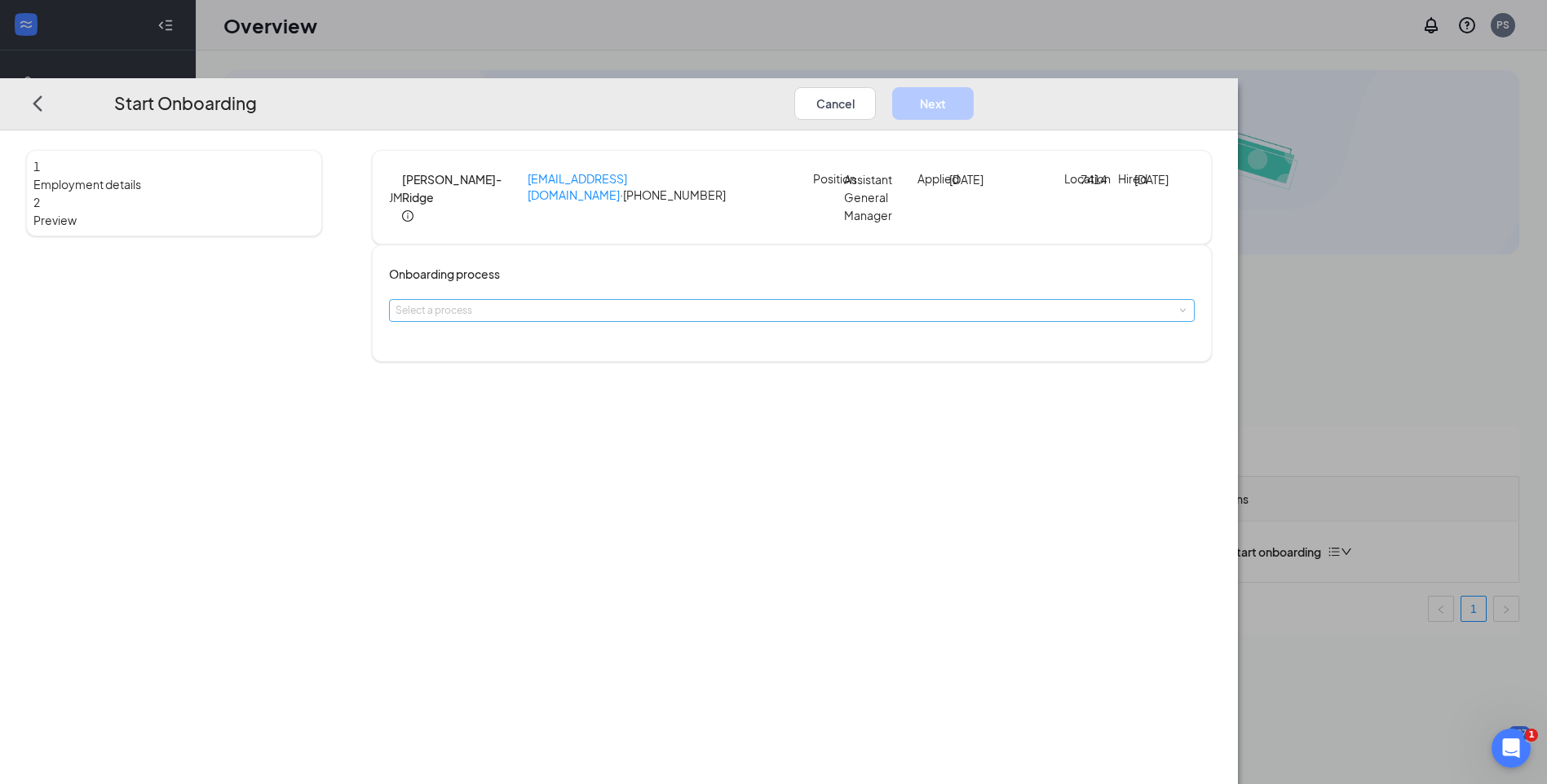
click at [675, 319] on div "Select a process" at bounding box center [788, 311] width 785 height 16
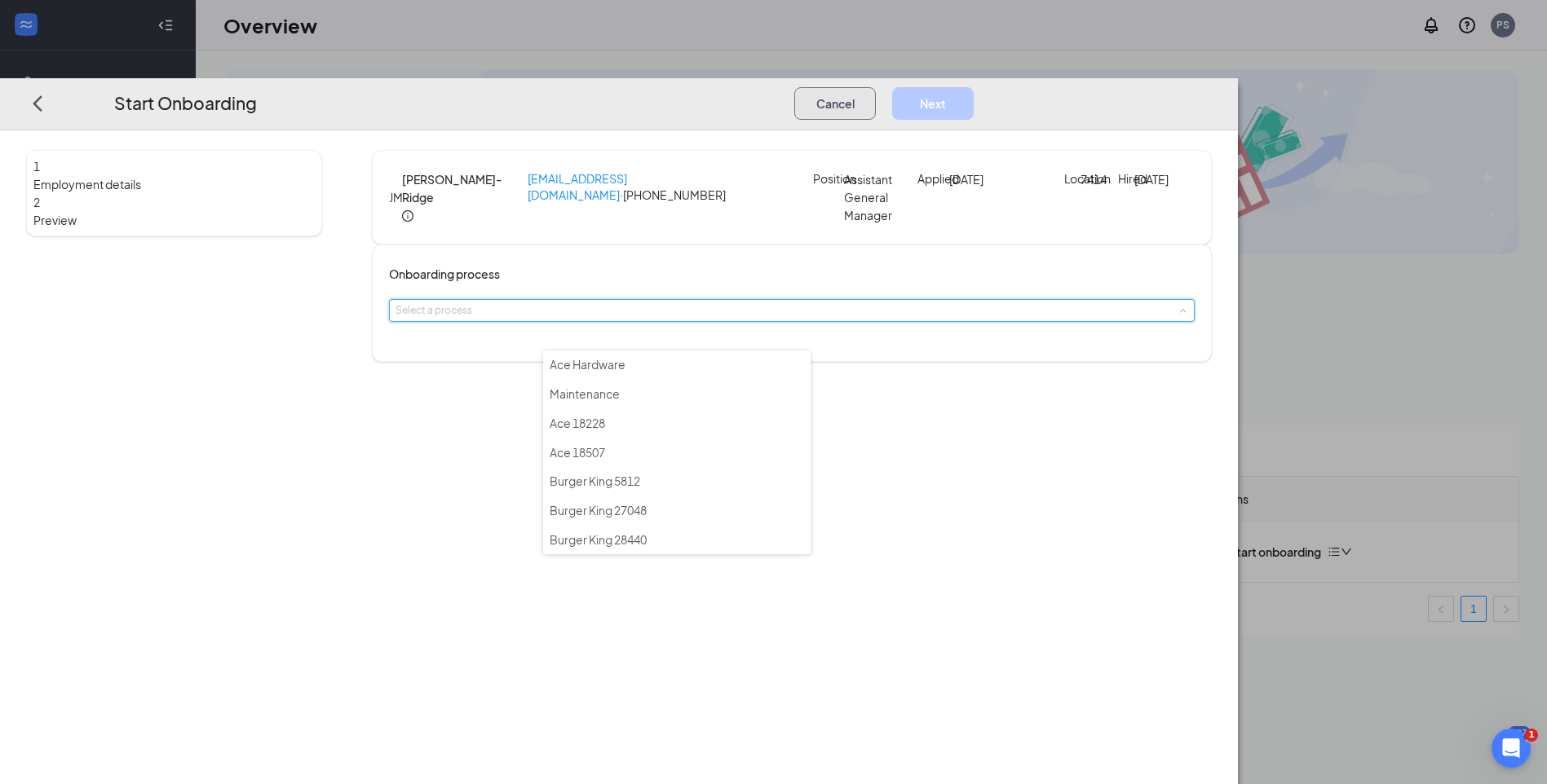
click at [876, 87] on button "Cancel" at bounding box center [834, 103] width 81 height 33
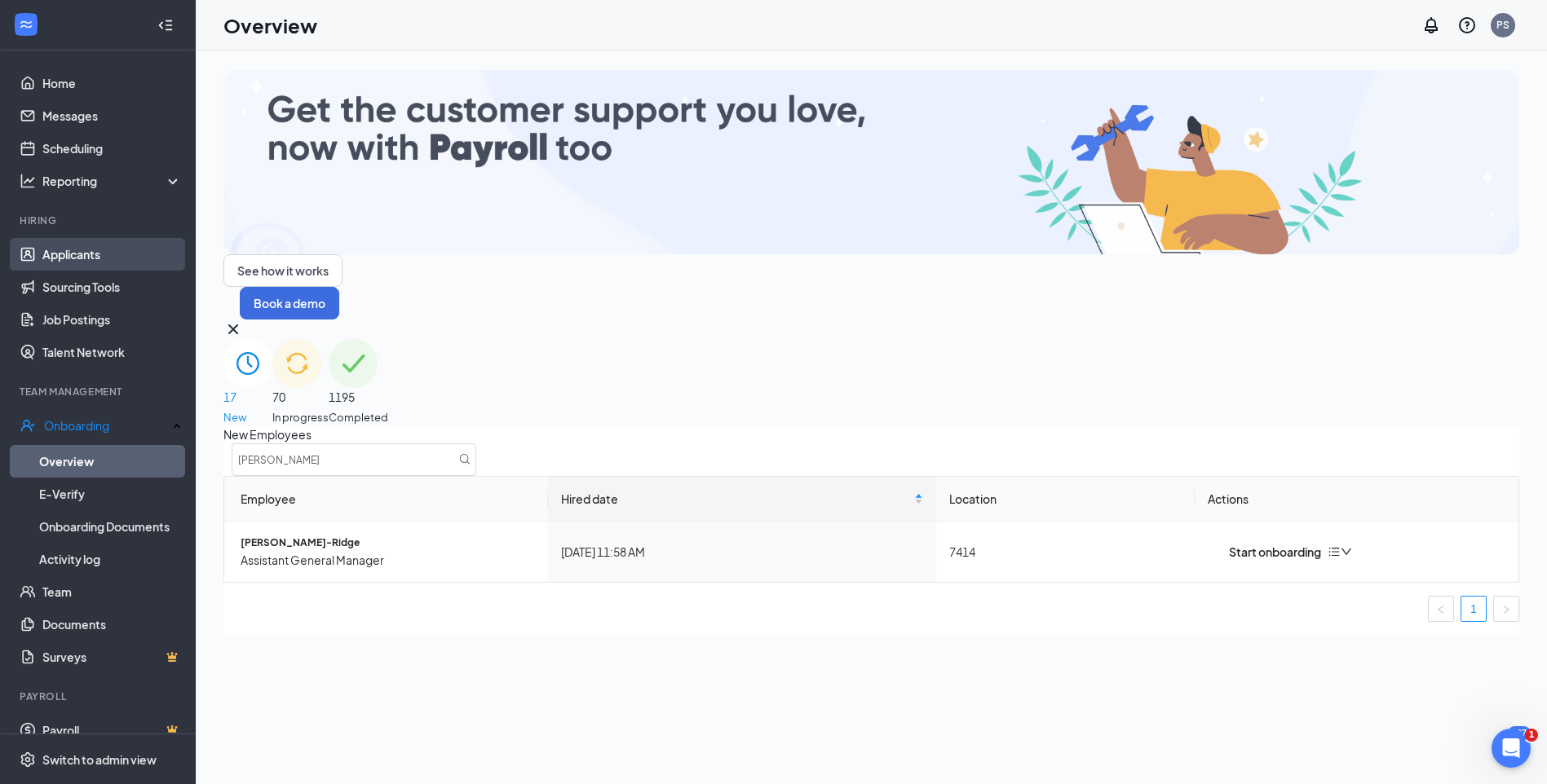
click at [86, 256] on link "Applicants" at bounding box center [112, 254] width 140 height 33
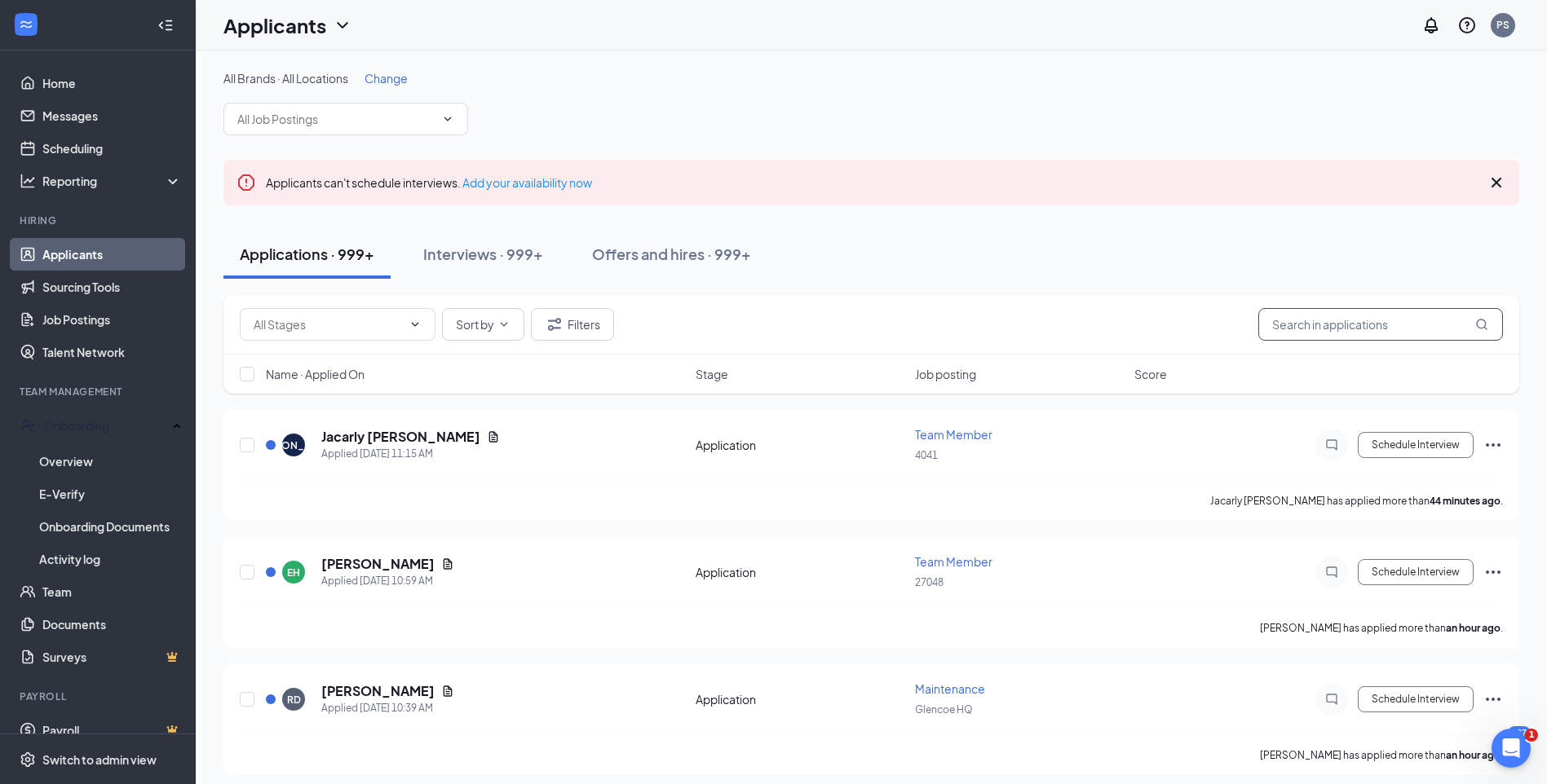
click at [1290, 328] on input "text" at bounding box center [1380, 324] width 245 height 33
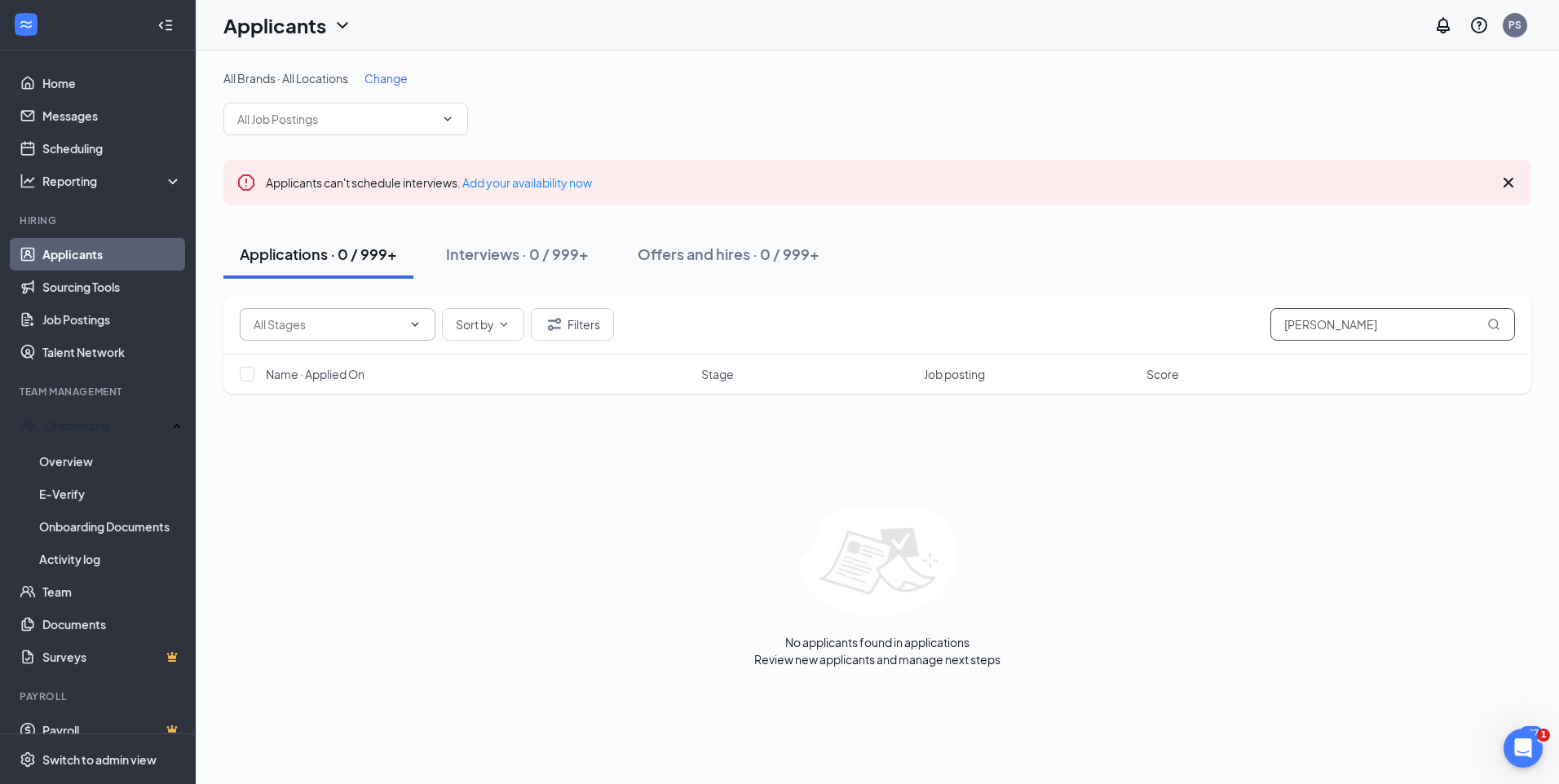
type input "john-merritt"
click at [337, 324] on input "text" at bounding box center [328, 324] width 148 height 18
click at [337, 433] on div "Application (3100)" at bounding box center [314, 430] width 95 height 18
type input "Application (3100)"
drag, startPoint x: 1375, startPoint y: 331, endPoint x: 1307, endPoint y: 332, distance: 68.0
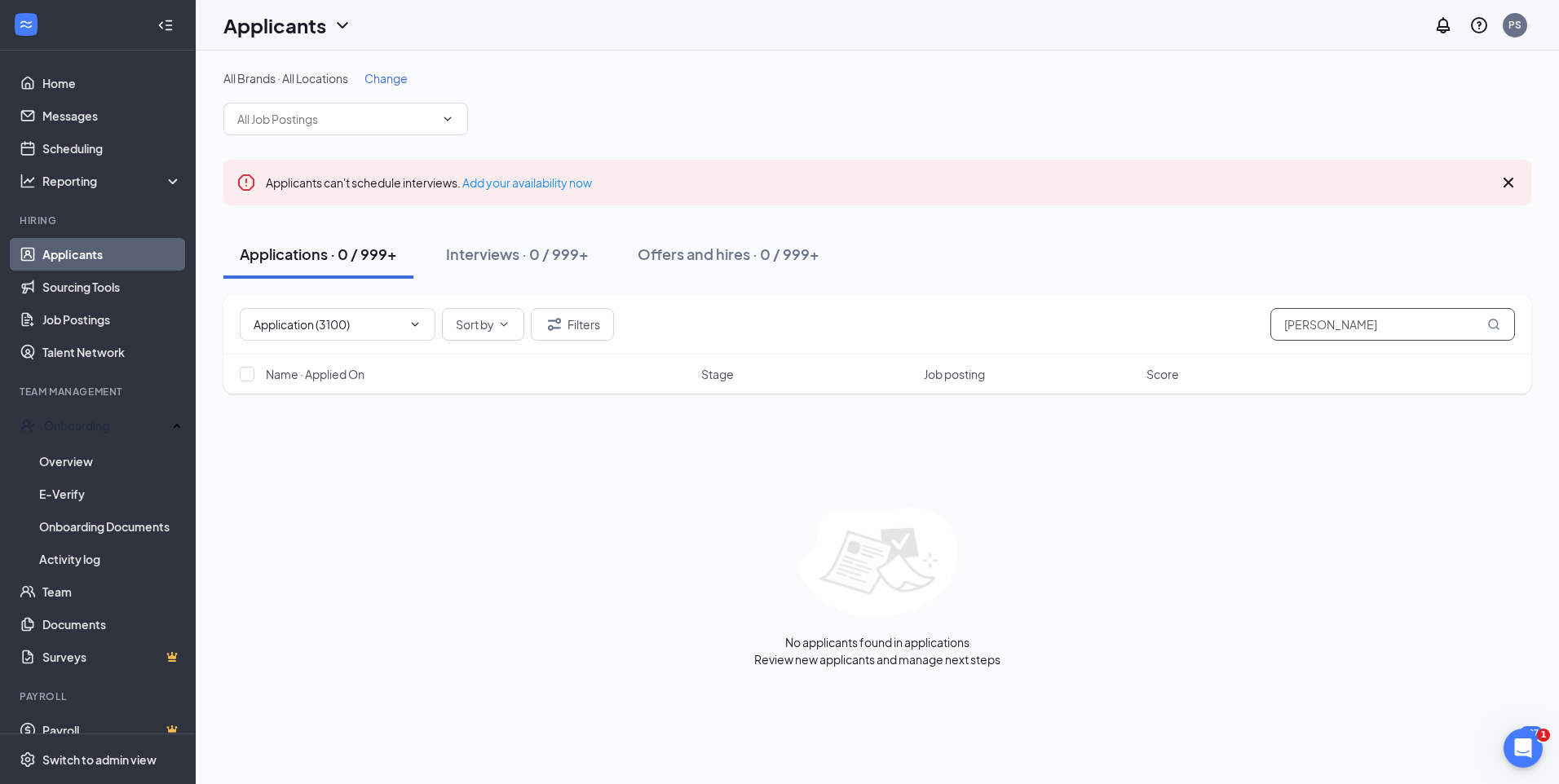
click at [1307, 332] on input "john-merritt" at bounding box center [1393, 324] width 245 height 33
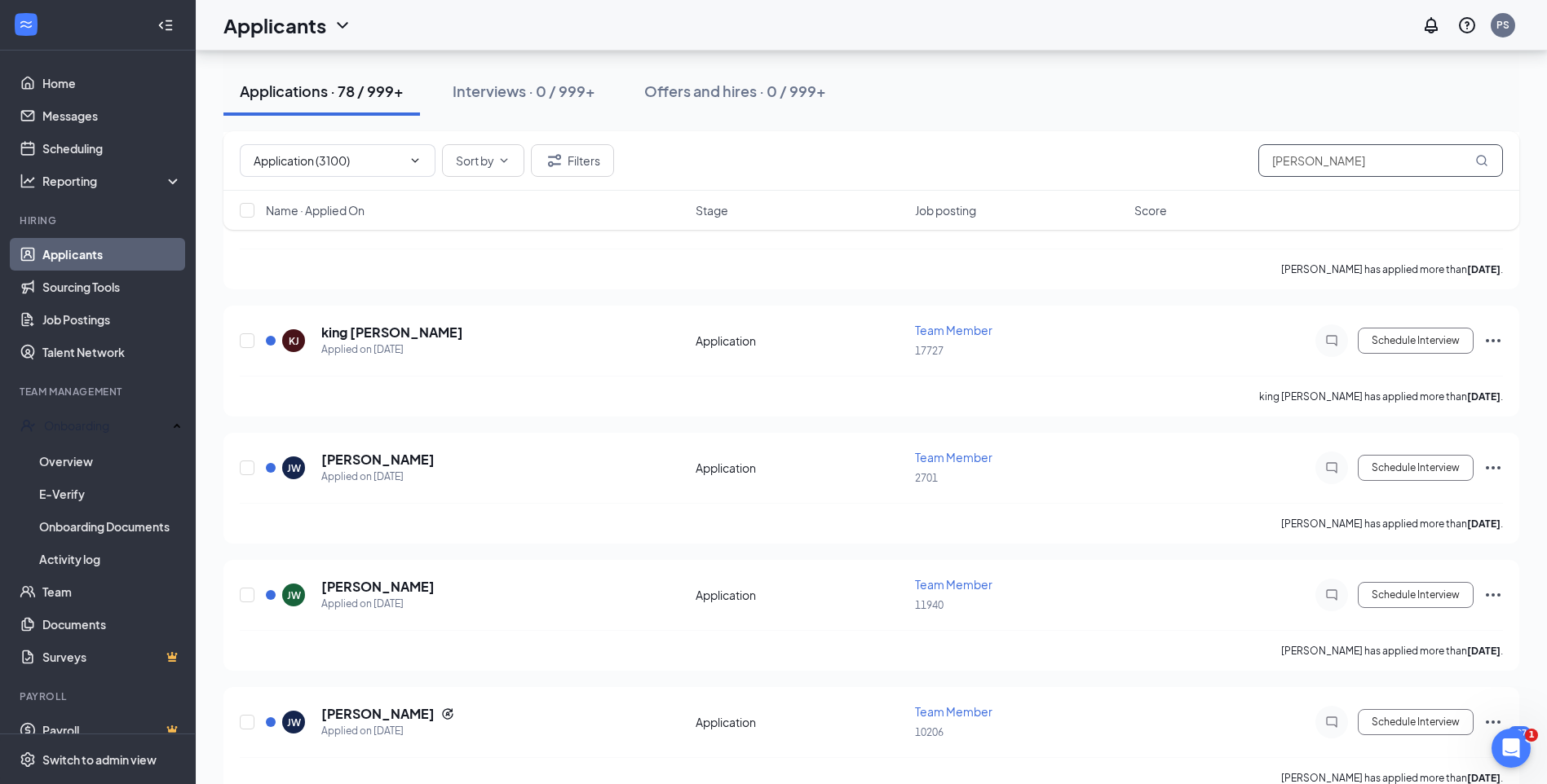
scroll to position [4891, 0]
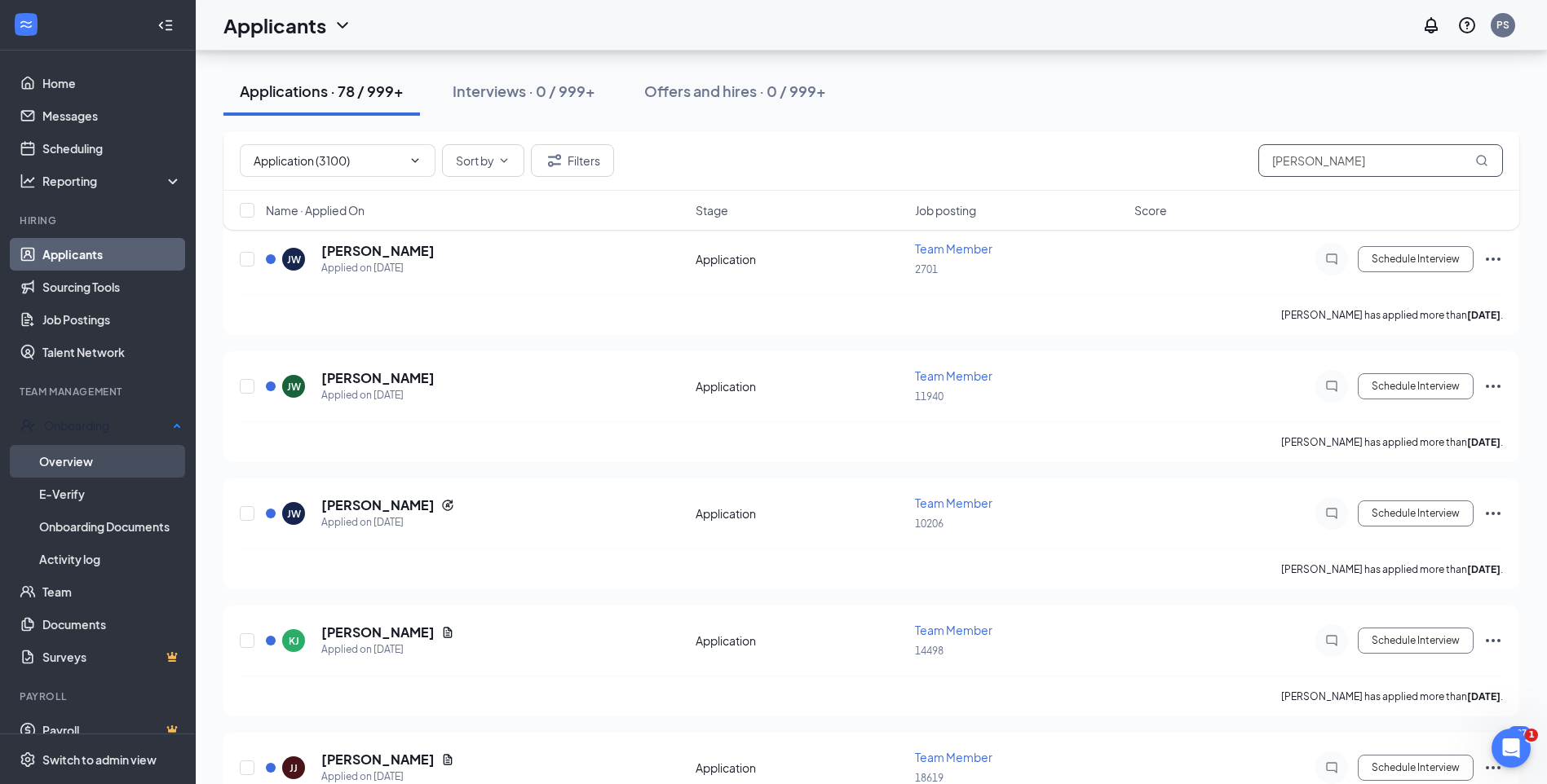
type input "[PERSON_NAME]"
click at [76, 462] on link "Overview" at bounding box center [110, 461] width 143 height 33
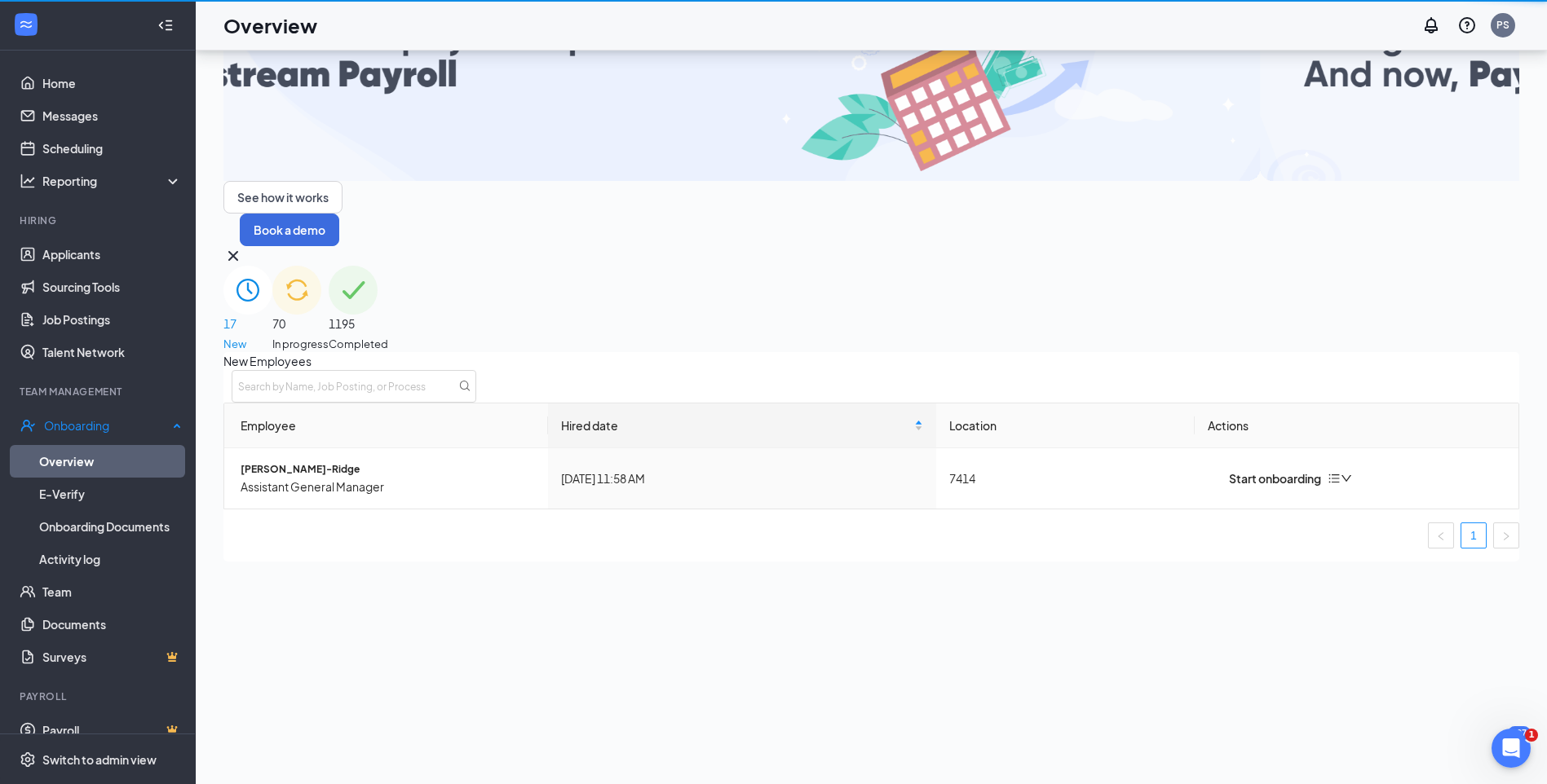
scroll to position [73, 0]
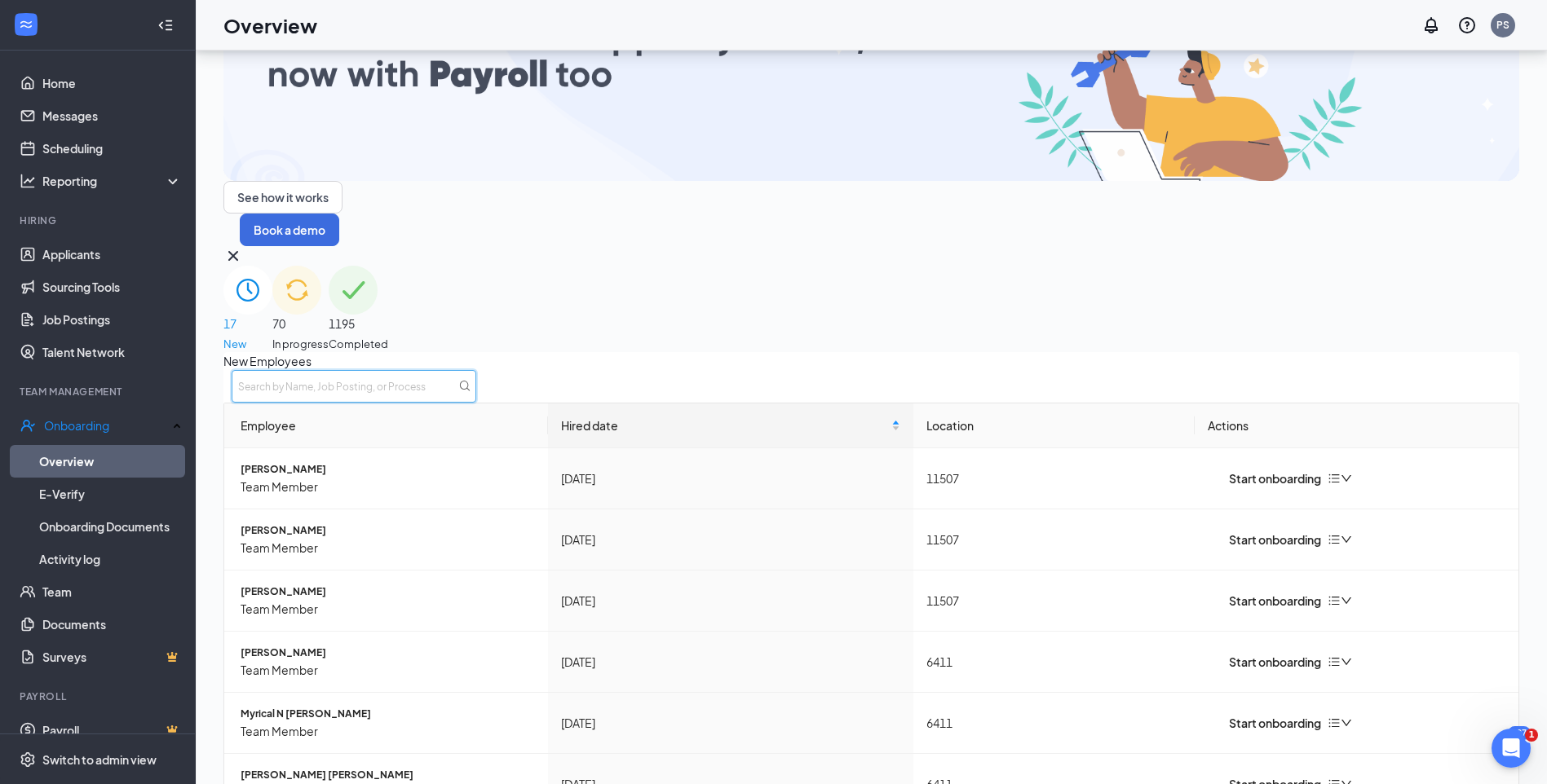
click at [476, 370] on input "text" at bounding box center [353, 386] width 245 height 33
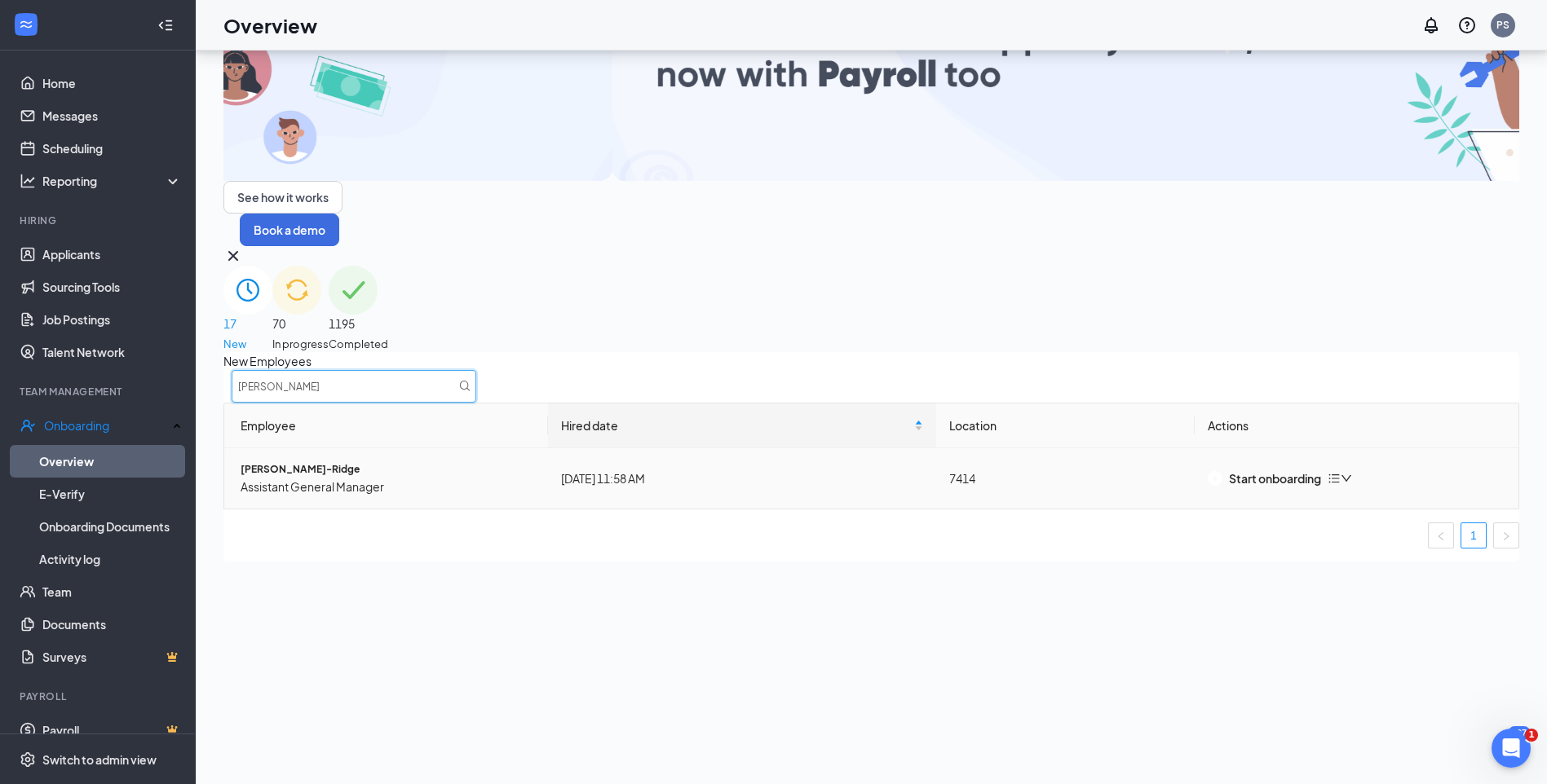
type input "[PERSON_NAME]"
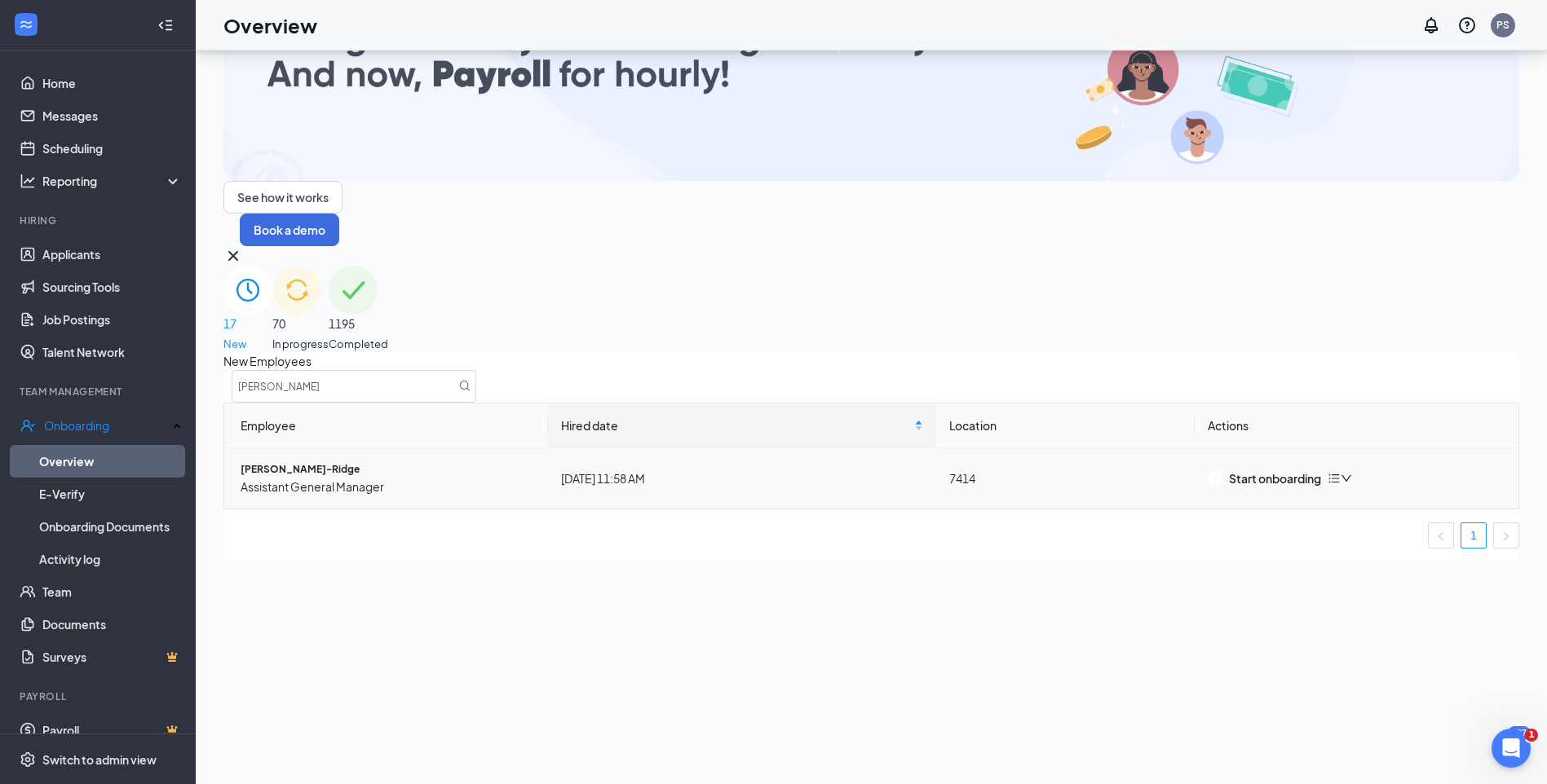
click at [344, 462] on span "[PERSON_NAME]-Ridge" at bounding box center [387, 470] width 294 height 16
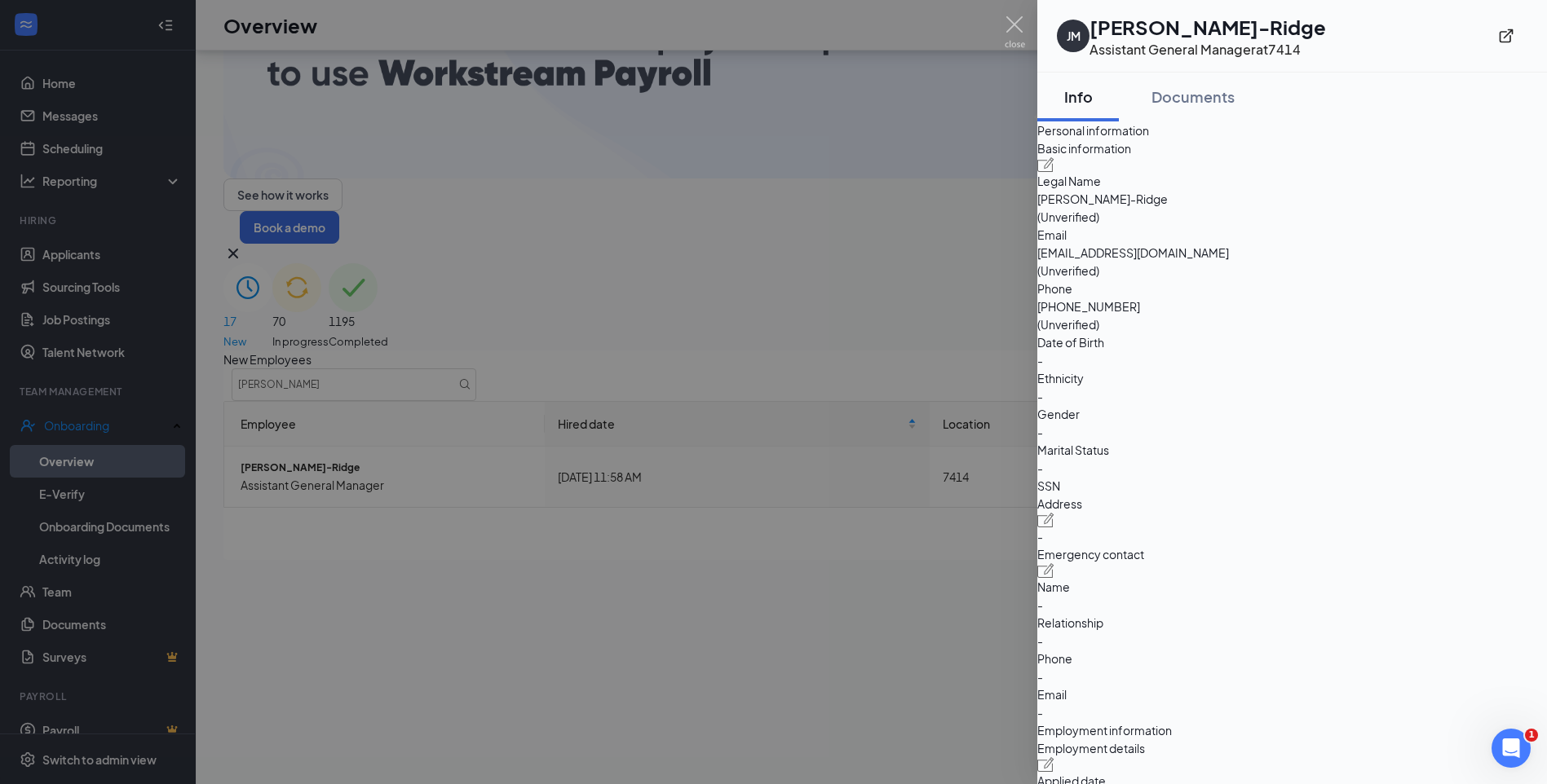
click at [771, 554] on div at bounding box center [774, 392] width 1547 height 784
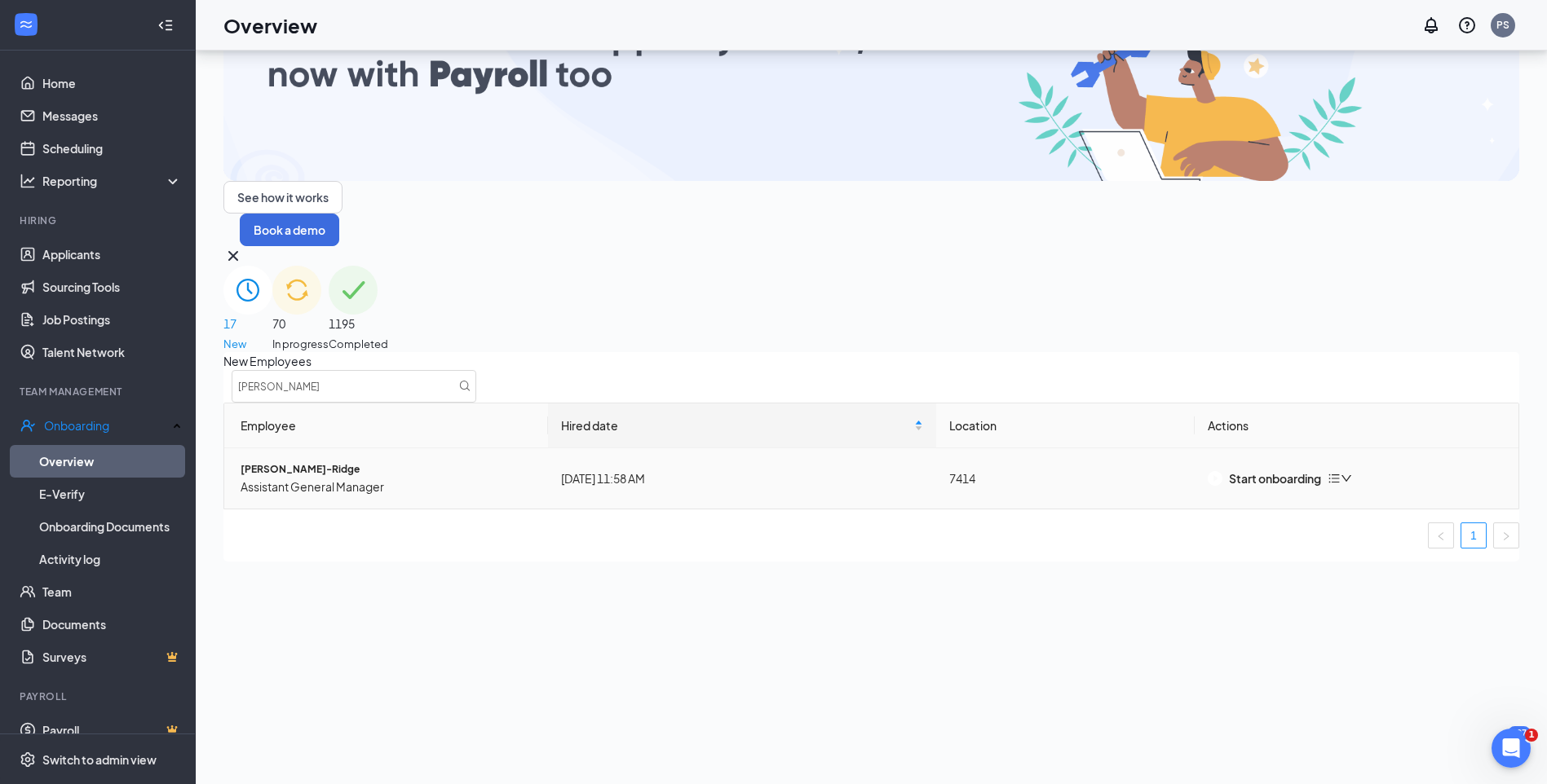
click at [1340, 472] on icon "bars" at bounding box center [1333, 479] width 13 height 13
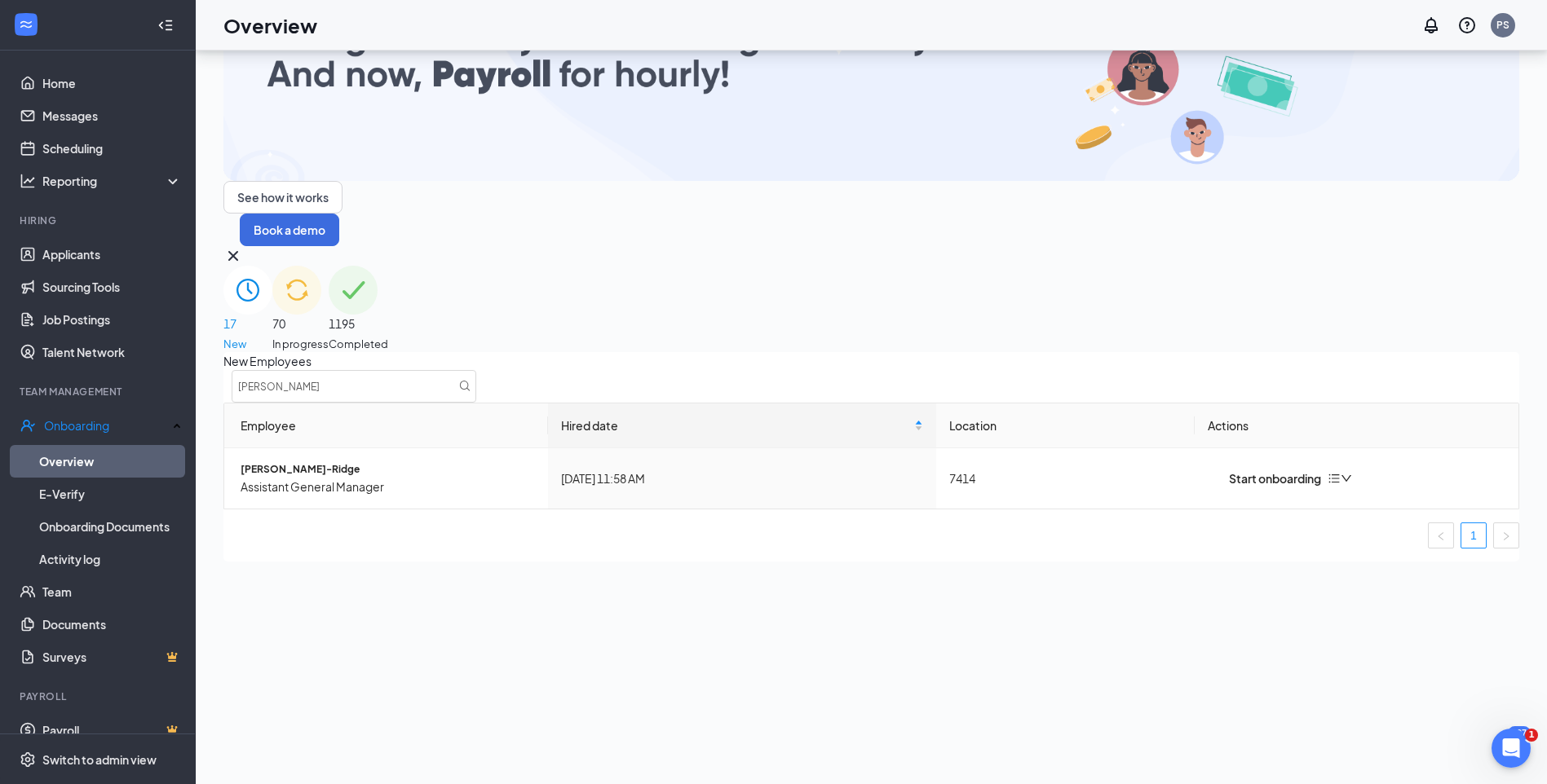
click at [890, 562] on div "New Employees john Employee Hired date Location Actions John Merritt-Ridge Assi…" at bounding box center [871, 456] width 1295 height 209
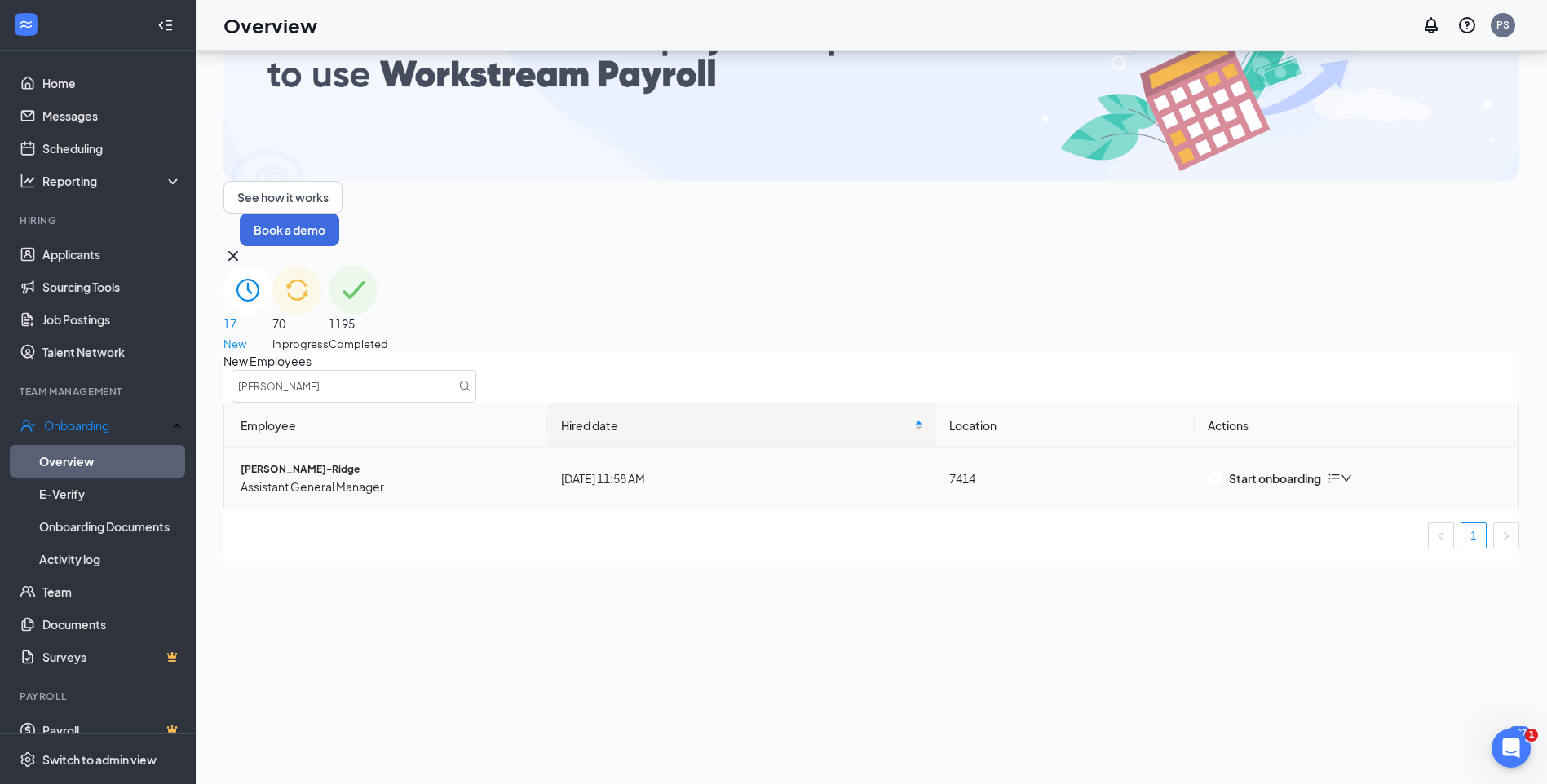
click at [329, 478] on span "Assistant General Manager" at bounding box center [387, 486] width 294 height 18
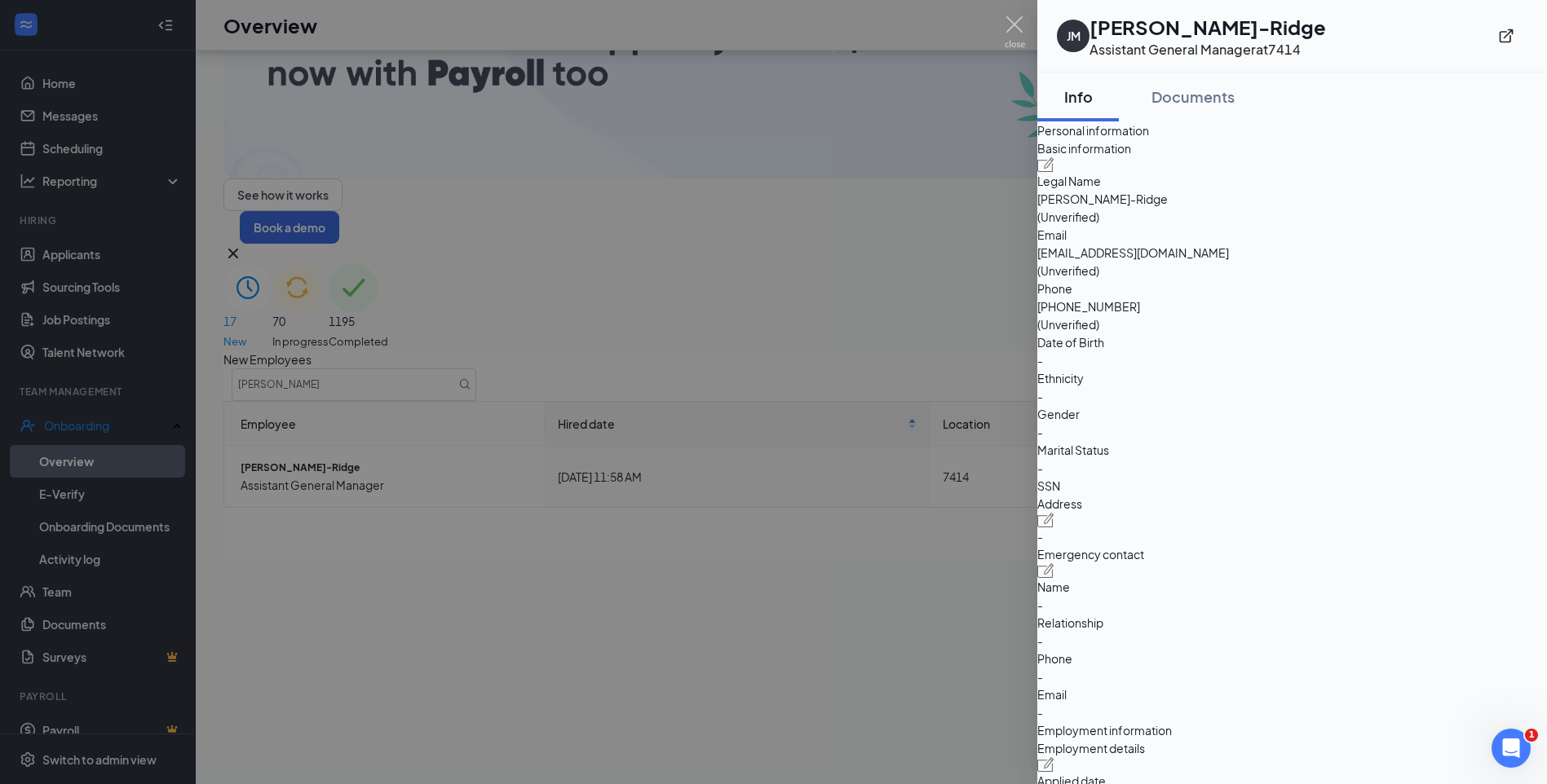
click at [1054, 172] on img at bounding box center [1045, 164] width 17 height 15
type input "(702) 289-9478"
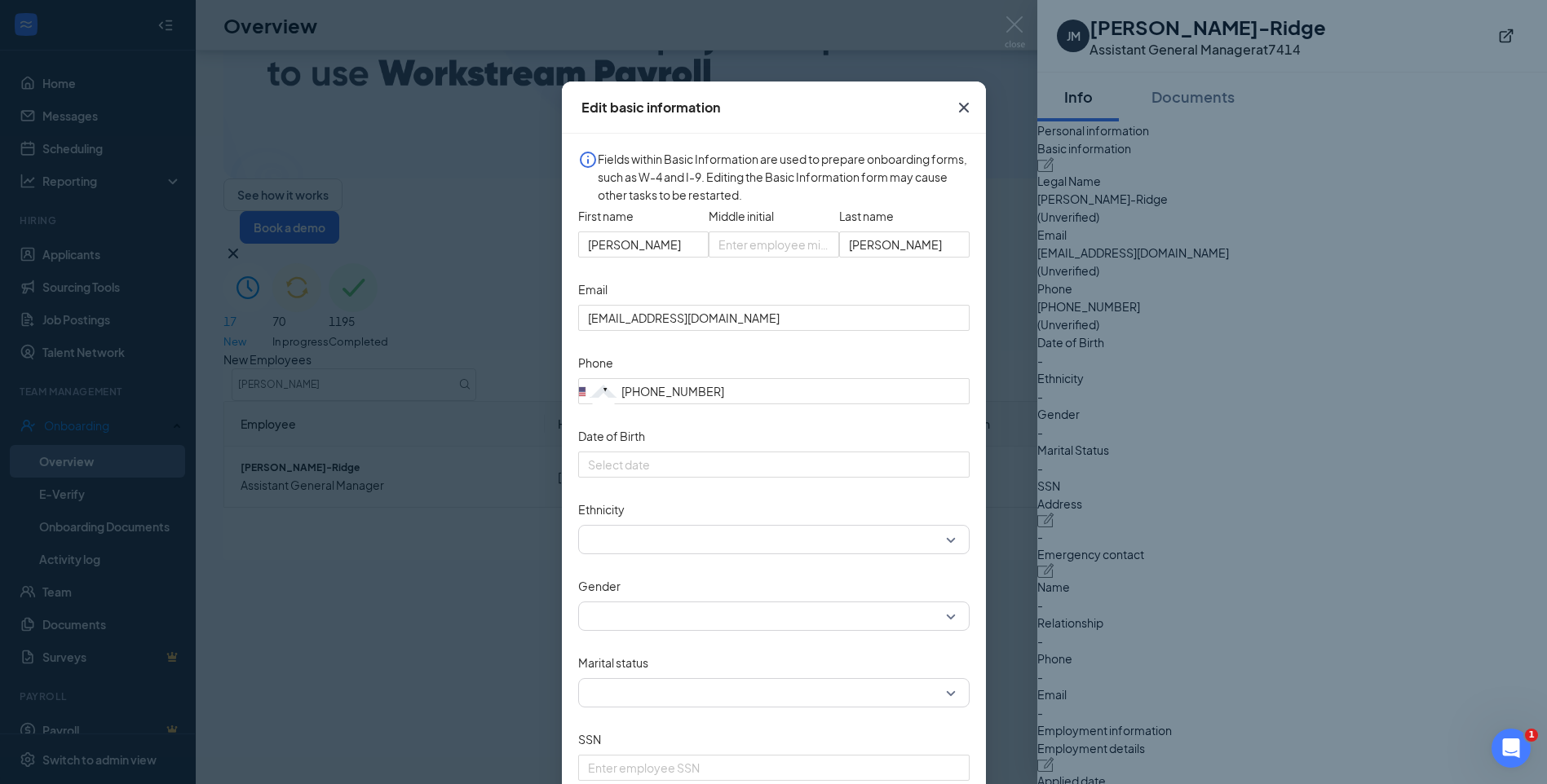
click at [962, 111] on icon "Cross" at bounding box center [962, 107] width 10 height 10
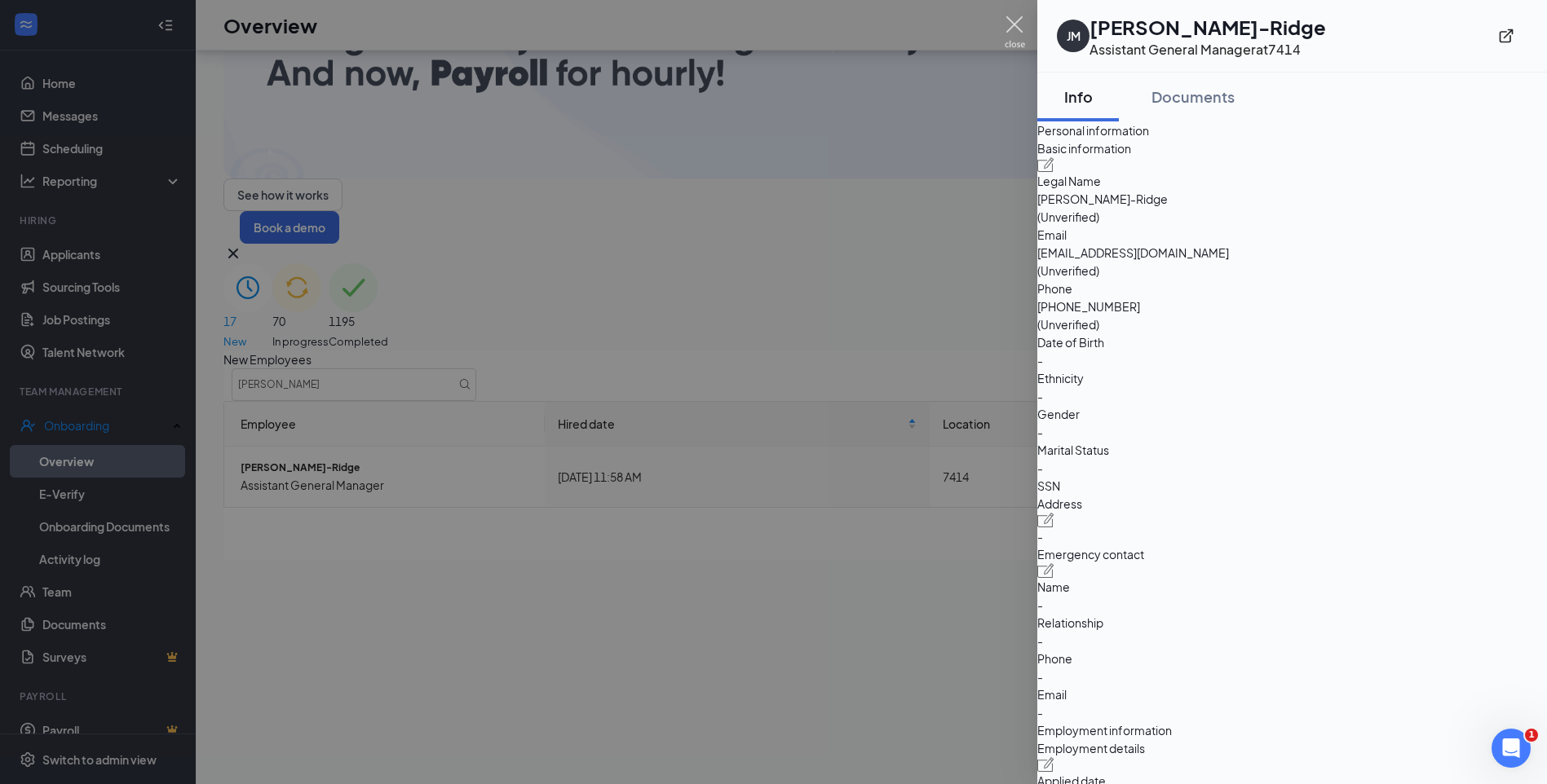
click at [1015, 23] on img at bounding box center [1015, 32] width 20 height 32
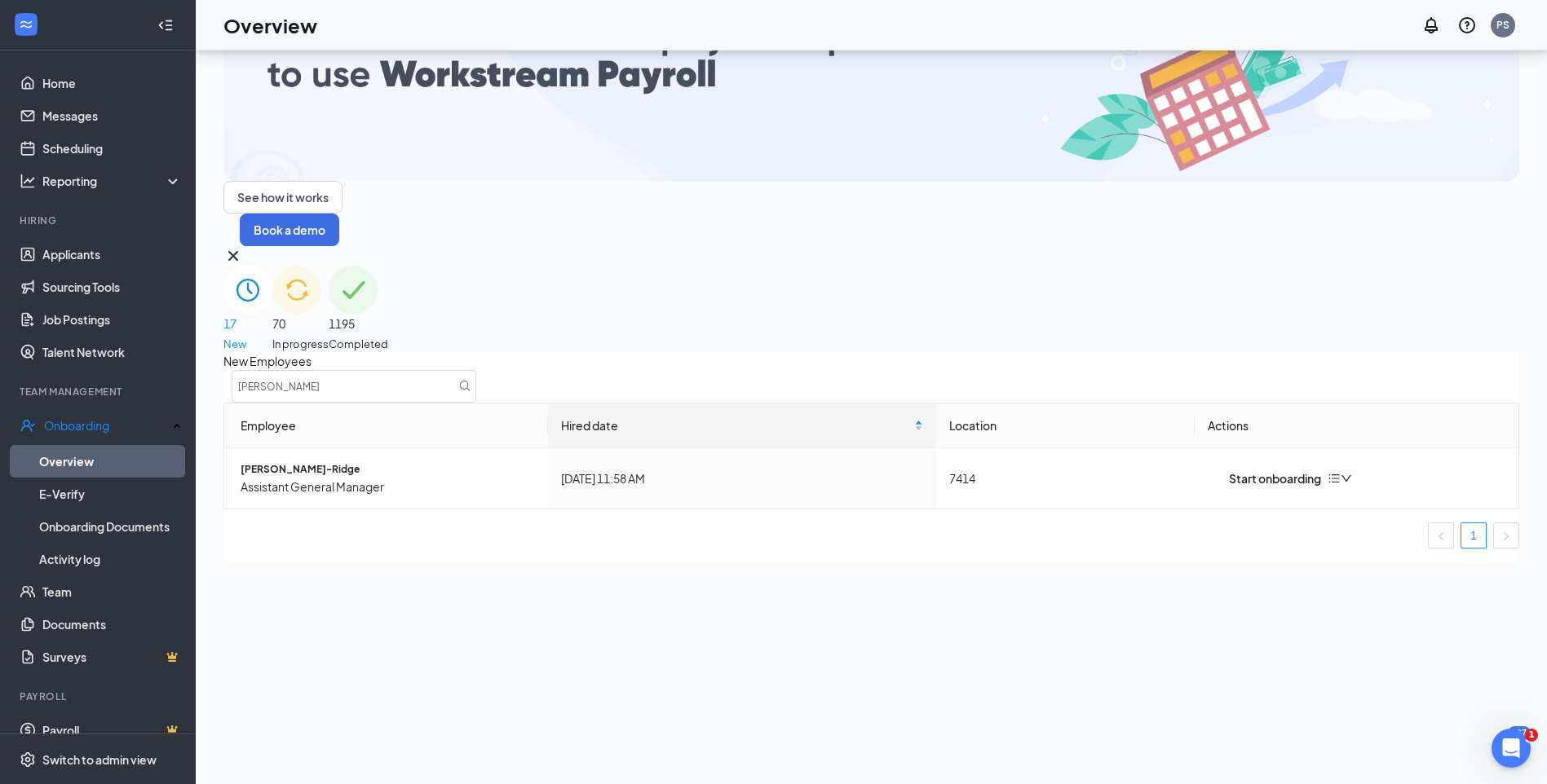
click at [612, 534] on div "New Employees john Employee Hired date Location Actions John Merritt-Ridge Assi…" at bounding box center [871, 456] width 1295 height 209
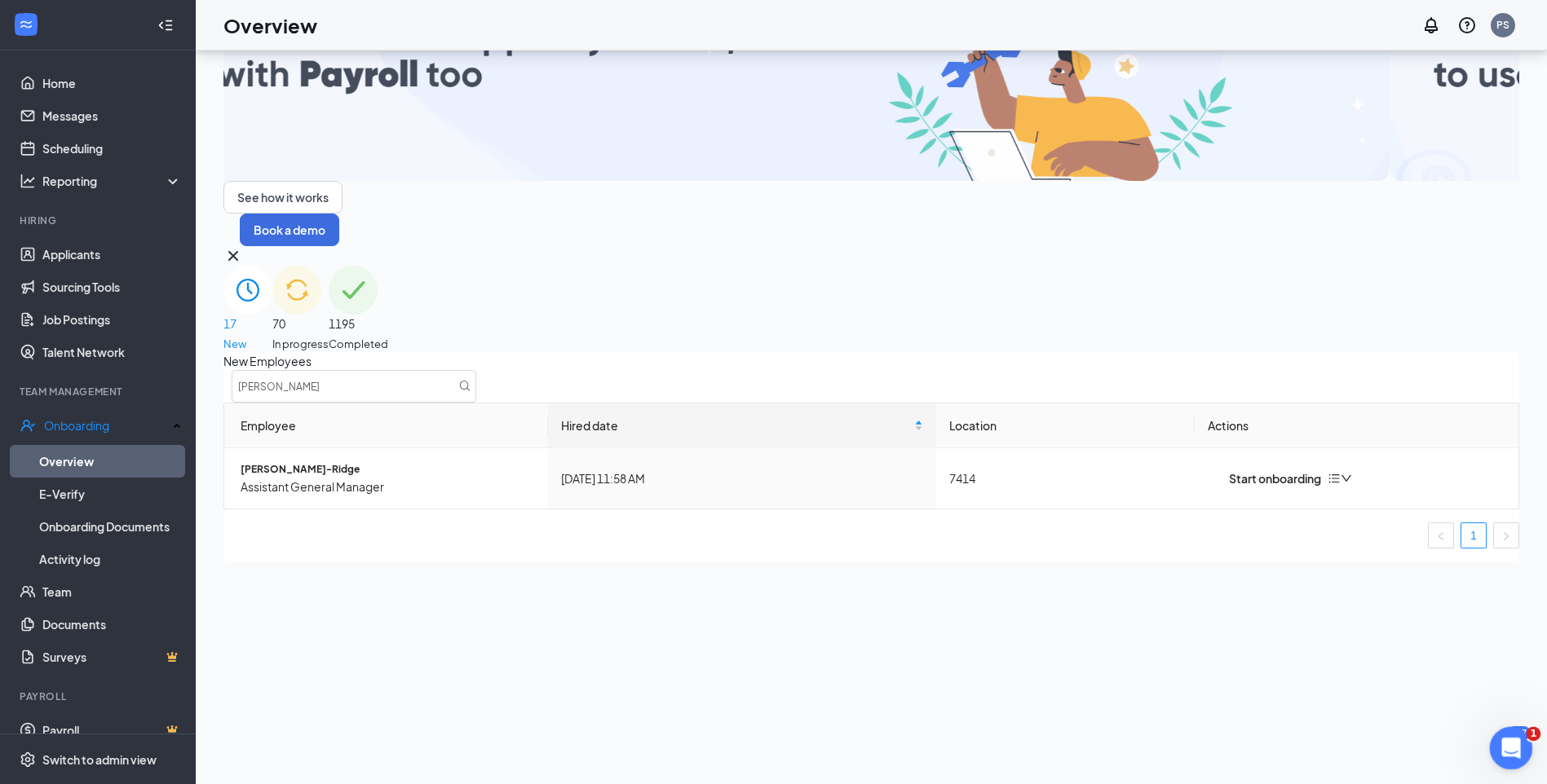
click at [1513, 743] on icon "Open Intercom Messenger" at bounding box center [1508, 746] width 26 height 26
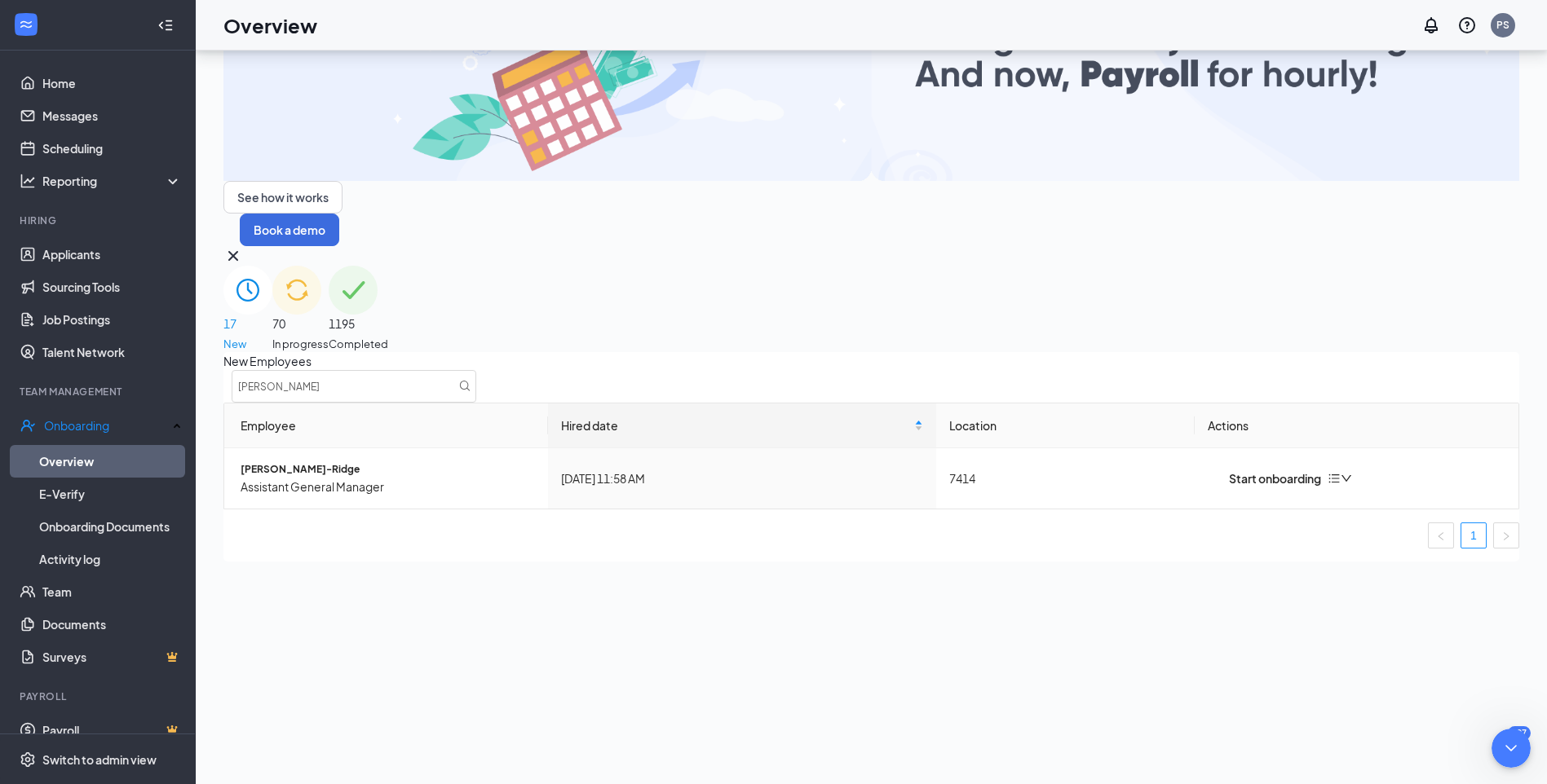
type textarea "Hello, I need this candidate to be pushed through. Are you able to assist? This…"
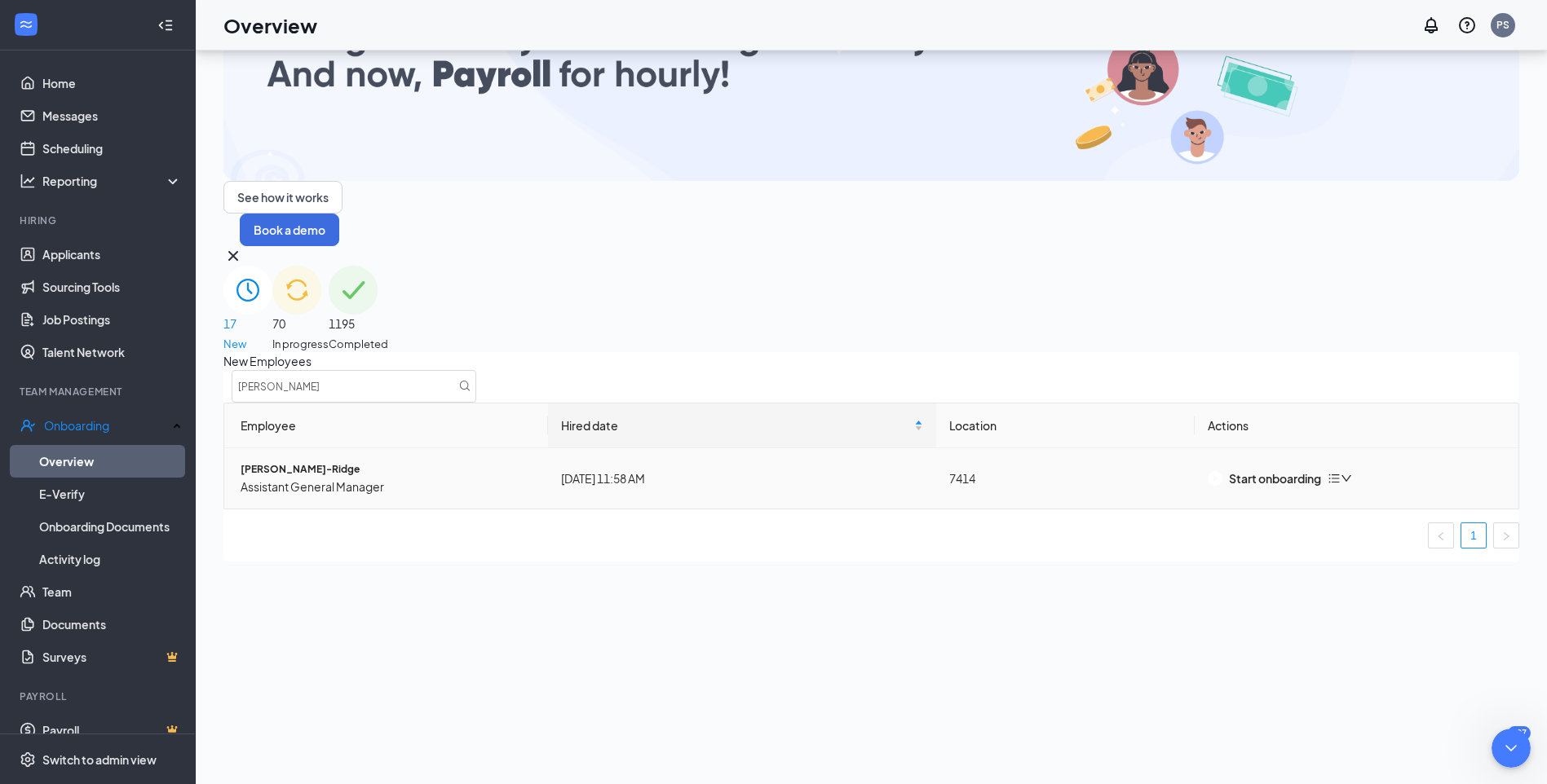
scroll to position [303, 0]
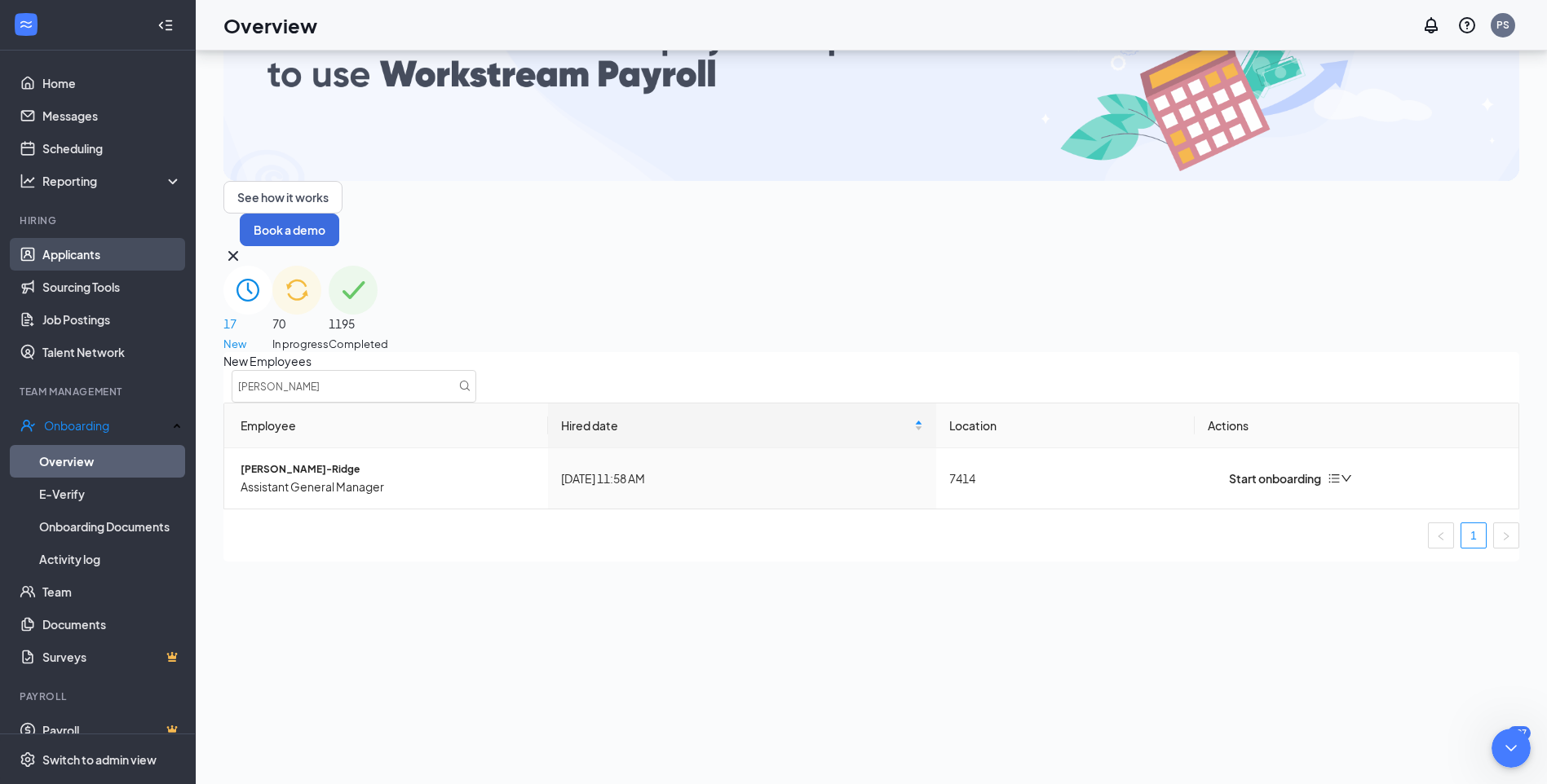
click at [76, 254] on link "Applicants" at bounding box center [112, 254] width 140 height 33
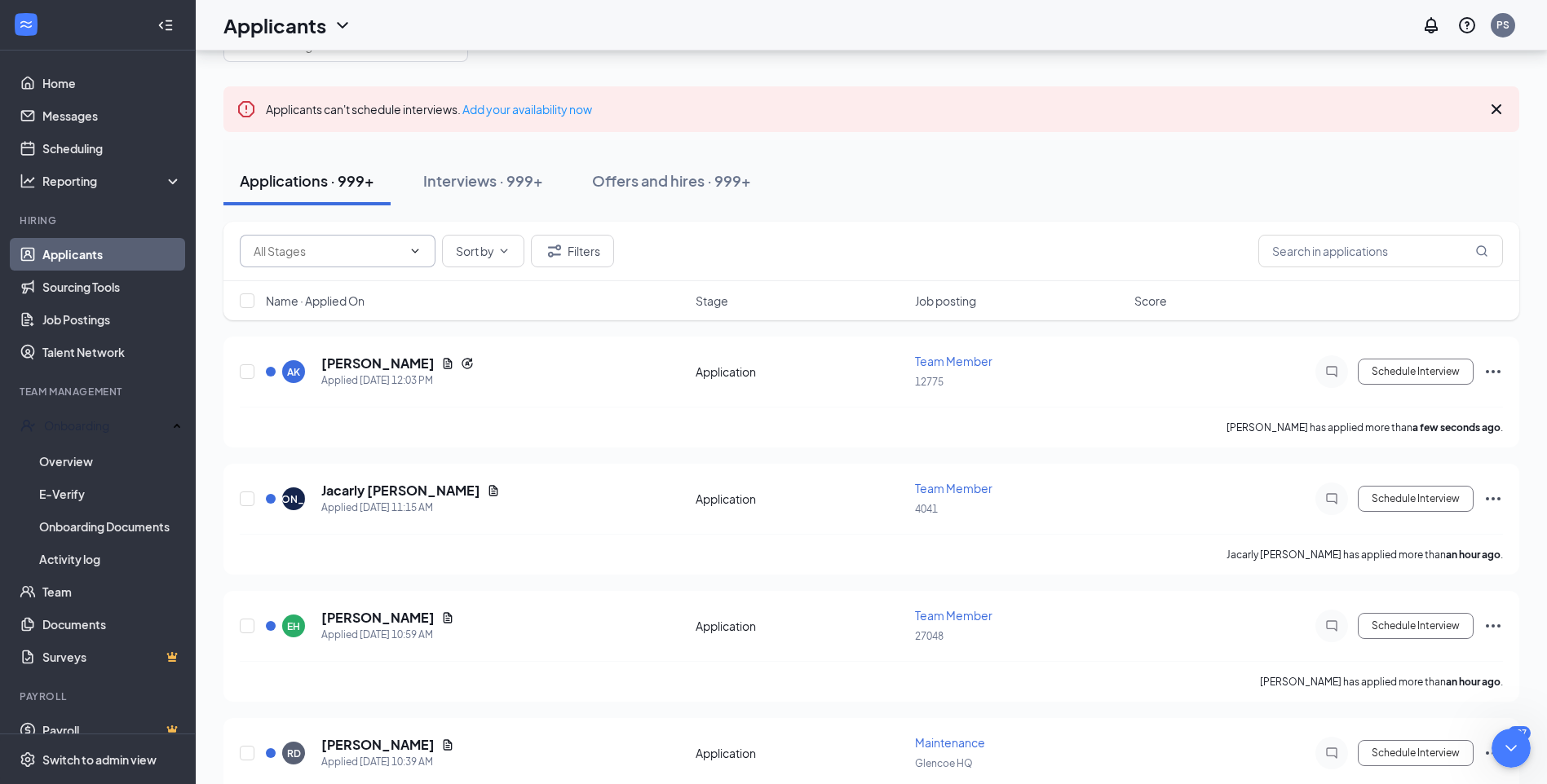
click at [411, 252] on icon "ChevronDown" at bounding box center [415, 251] width 13 height 13
click at [494, 253] on span "Sort by" at bounding box center [474, 251] width 38 height 11
click at [493, 368] on div "Job posting" at bounding box center [540, 366] width 176 height 16
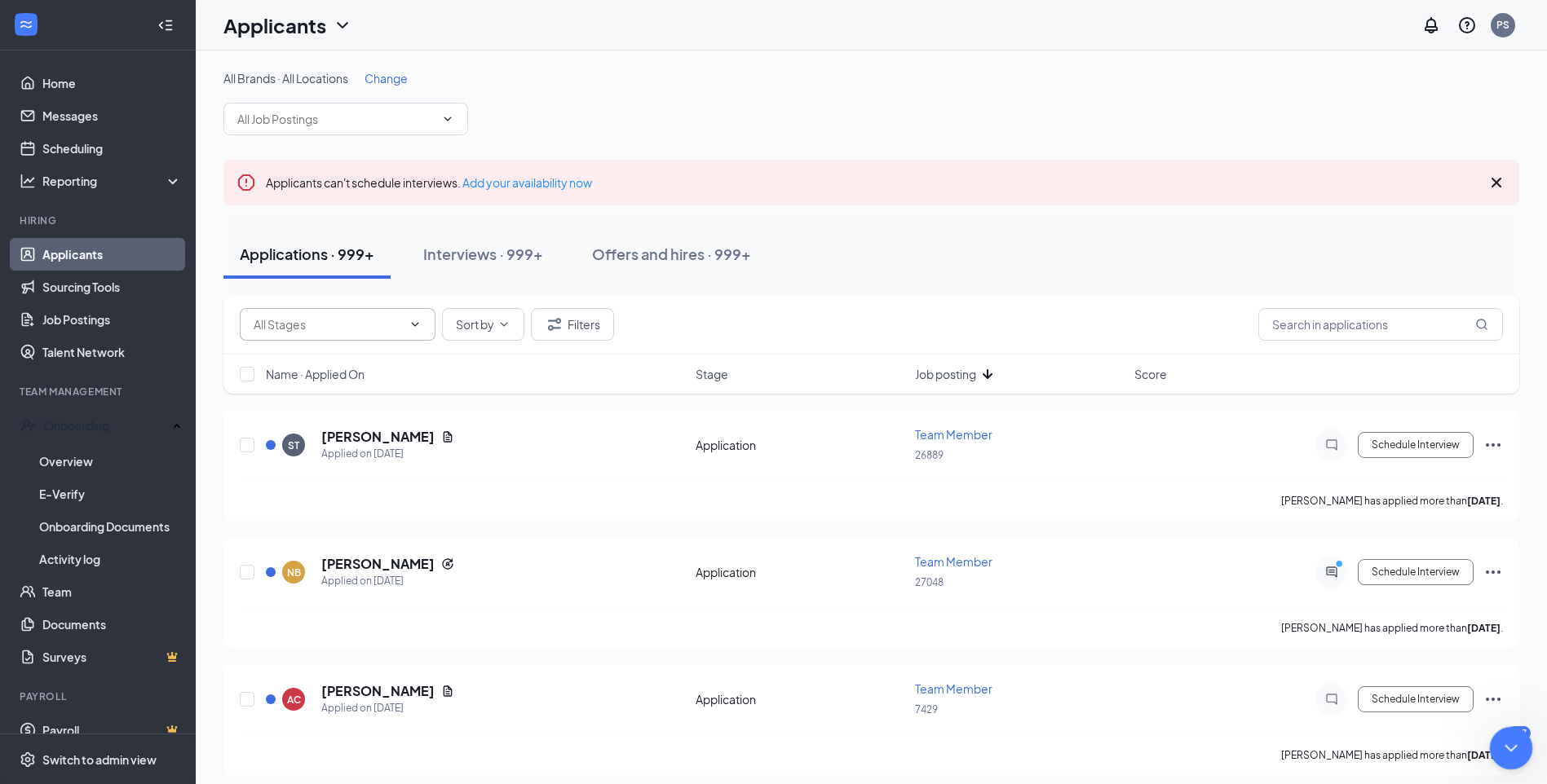
click at [1505, 748] on icon "Close Intercom Messenger" at bounding box center [1508, 746] width 19 height 19
click at [494, 330] on span "Sort by" at bounding box center [474, 324] width 38 height 11
click at [597, 327] on button "Filters" at bounding box center [572, 324] width 83 height 33
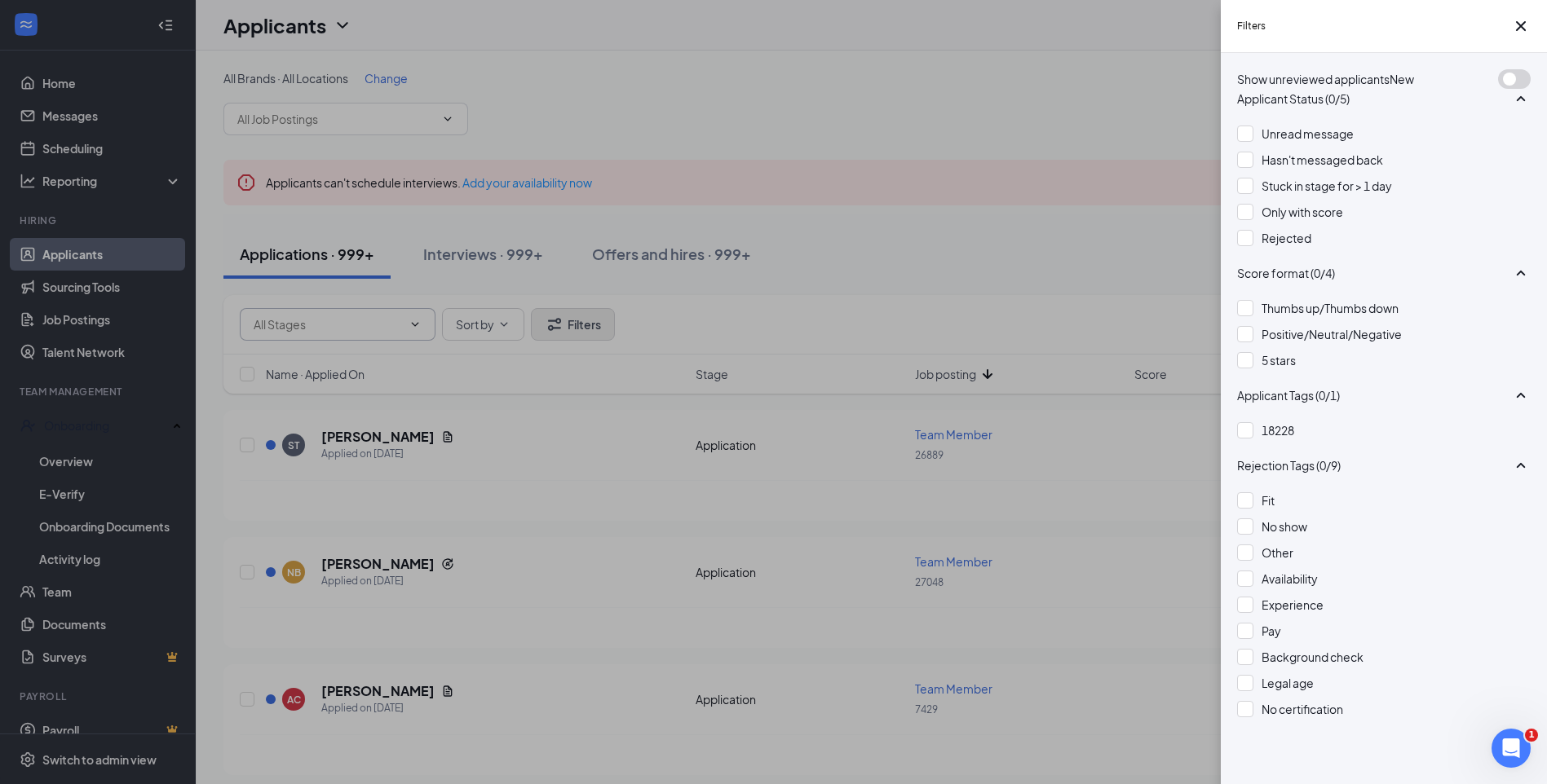
click at [597, 327] on div "Filters Show unreviewed applicants New Applicant Status (0/5) Unread message Ha…" at bounding box center [774, 392] width 1547 height 784
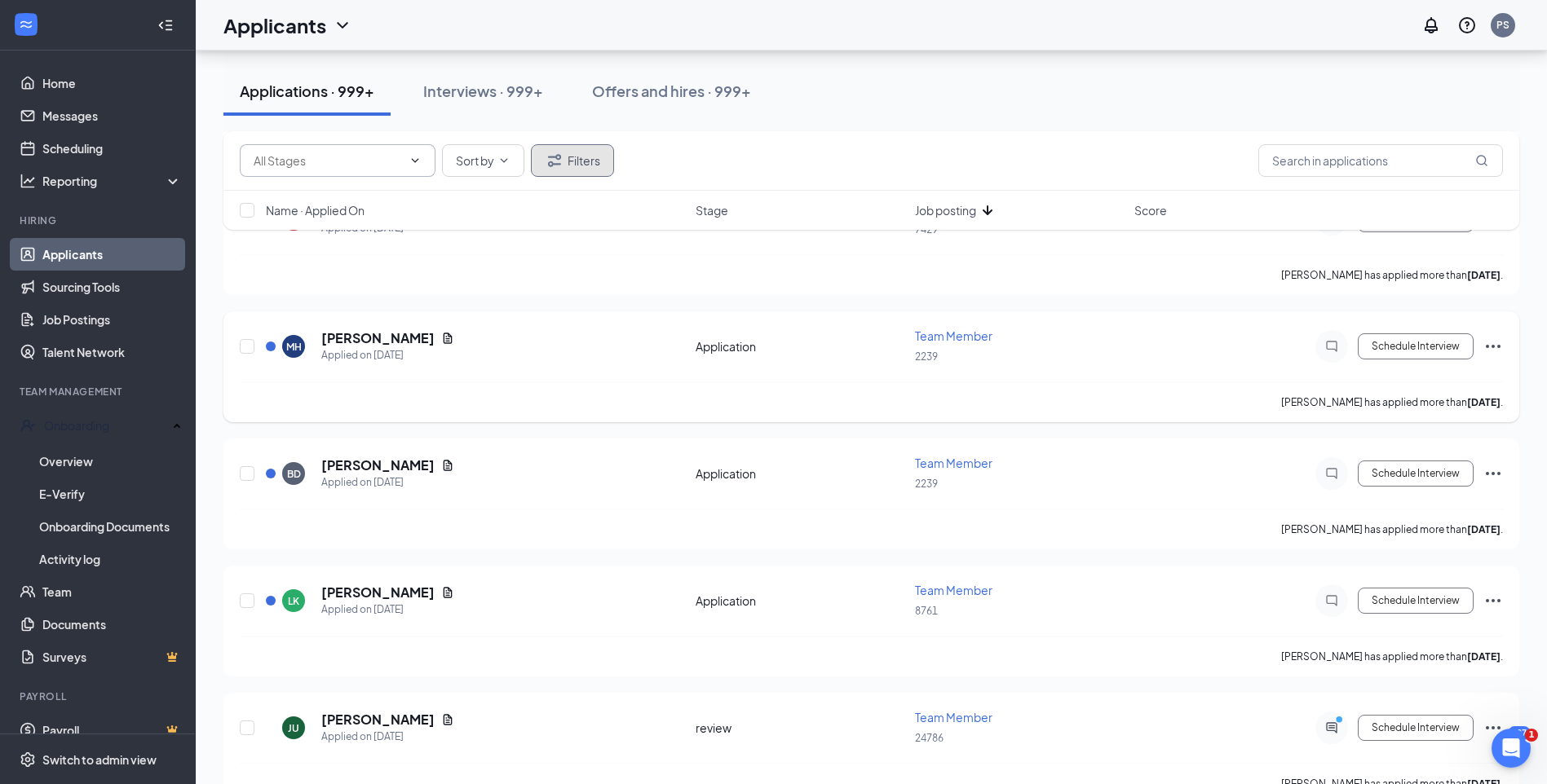
scroll to position [489, 0]
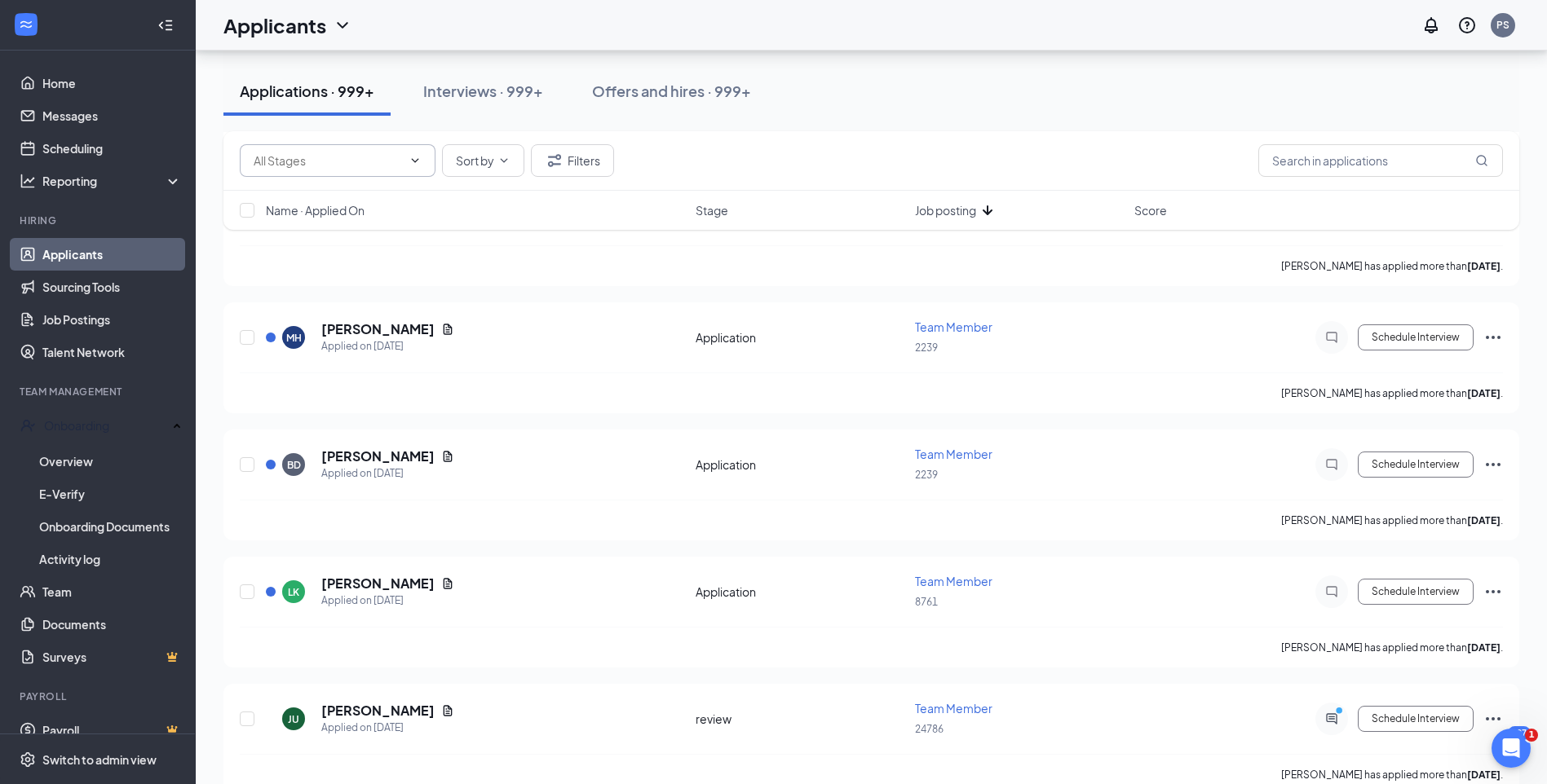
click at [976, 218] on div "Name · Applied On Stage Job posting Score" at bounding box center [871, 210] width 1295 height 39
click at [970, 213] on span "Job posting" at bounding box center [945, 210] width 61 height 16
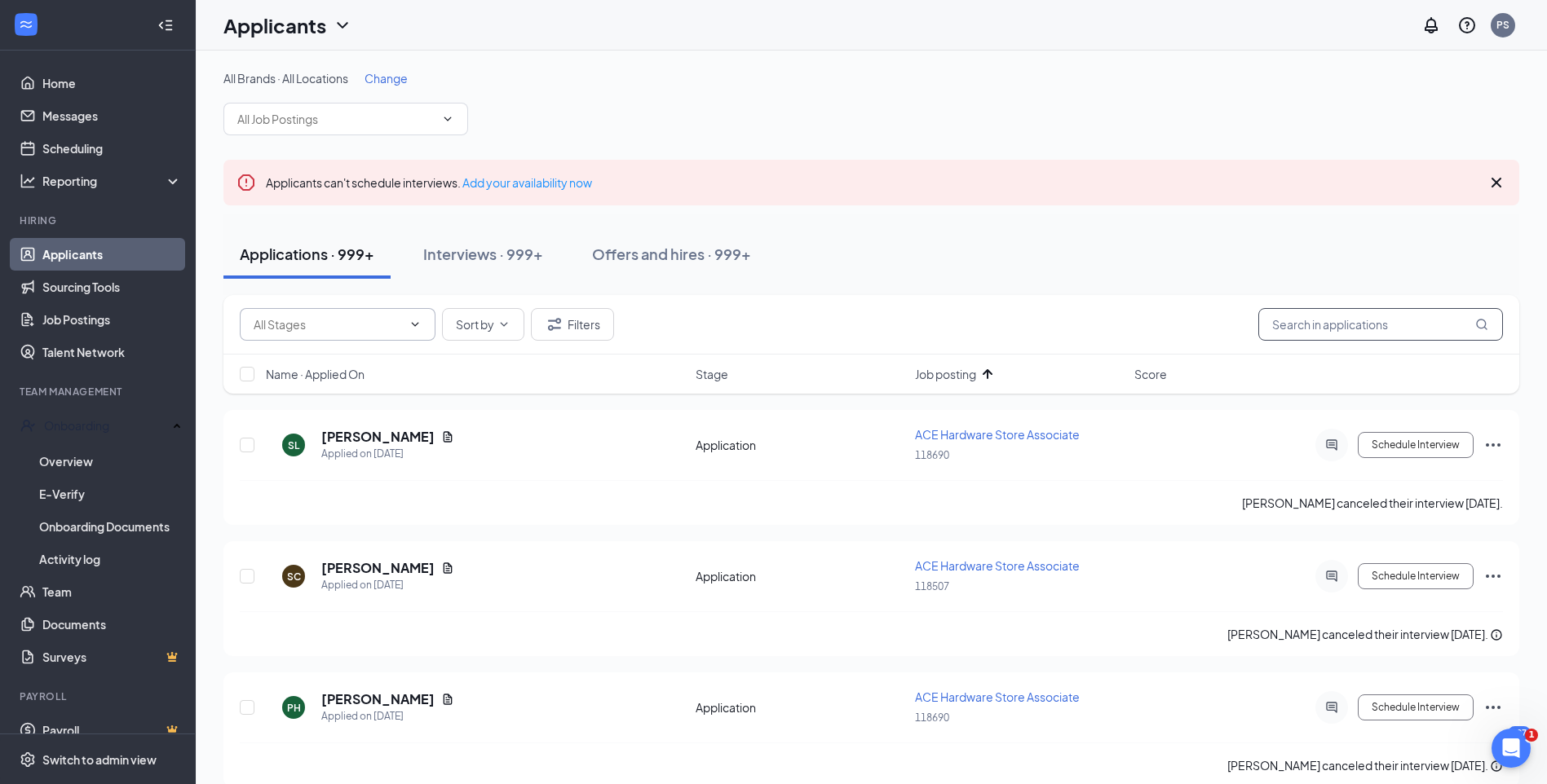
scroll to position [366, 0]
click at [1376, 324] on input "text" at bounding box center [1380, 324] width 245 height 33
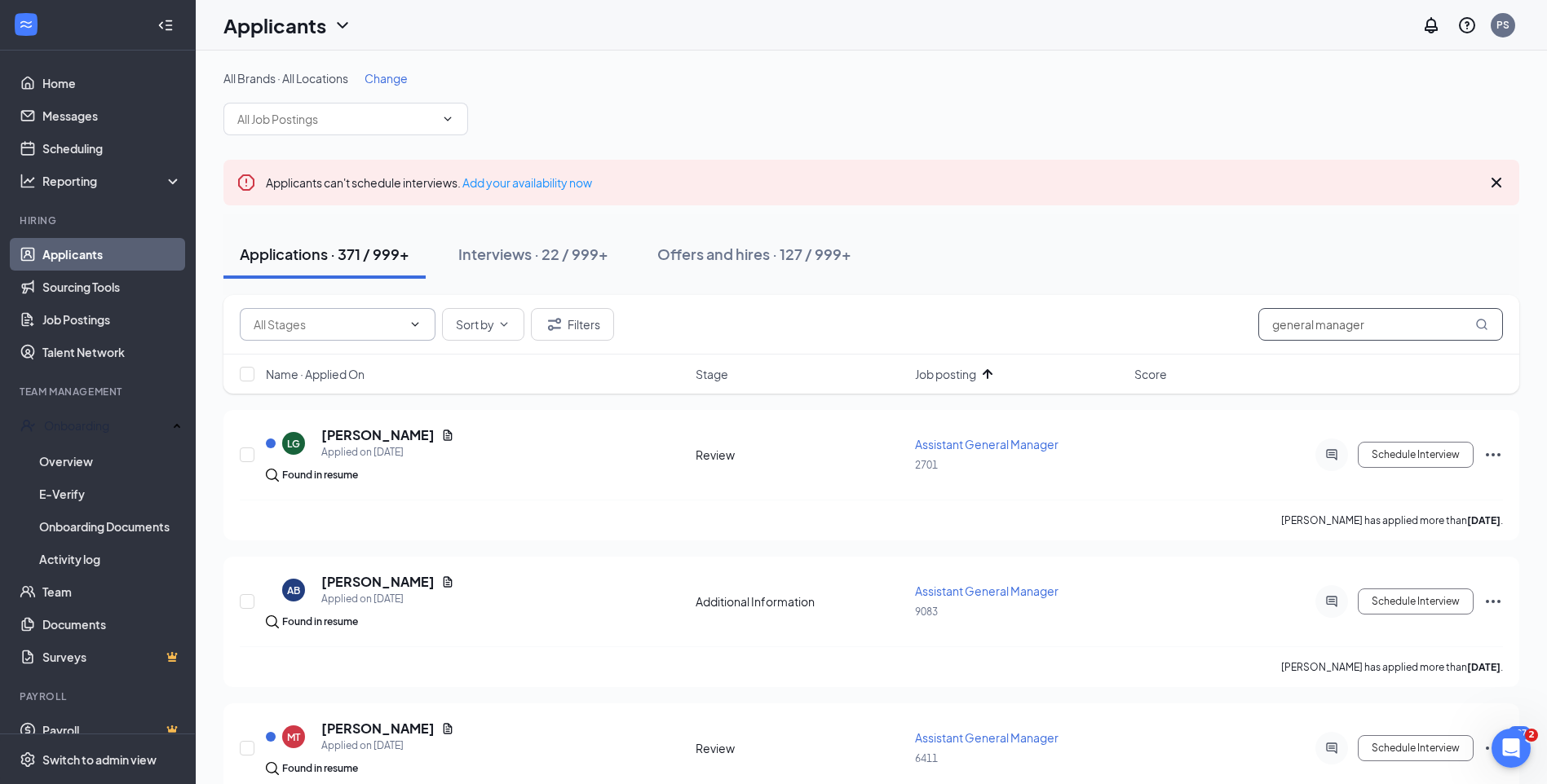
type input "general manager"
type textarea "[PERSON_NAME]-Ridge"
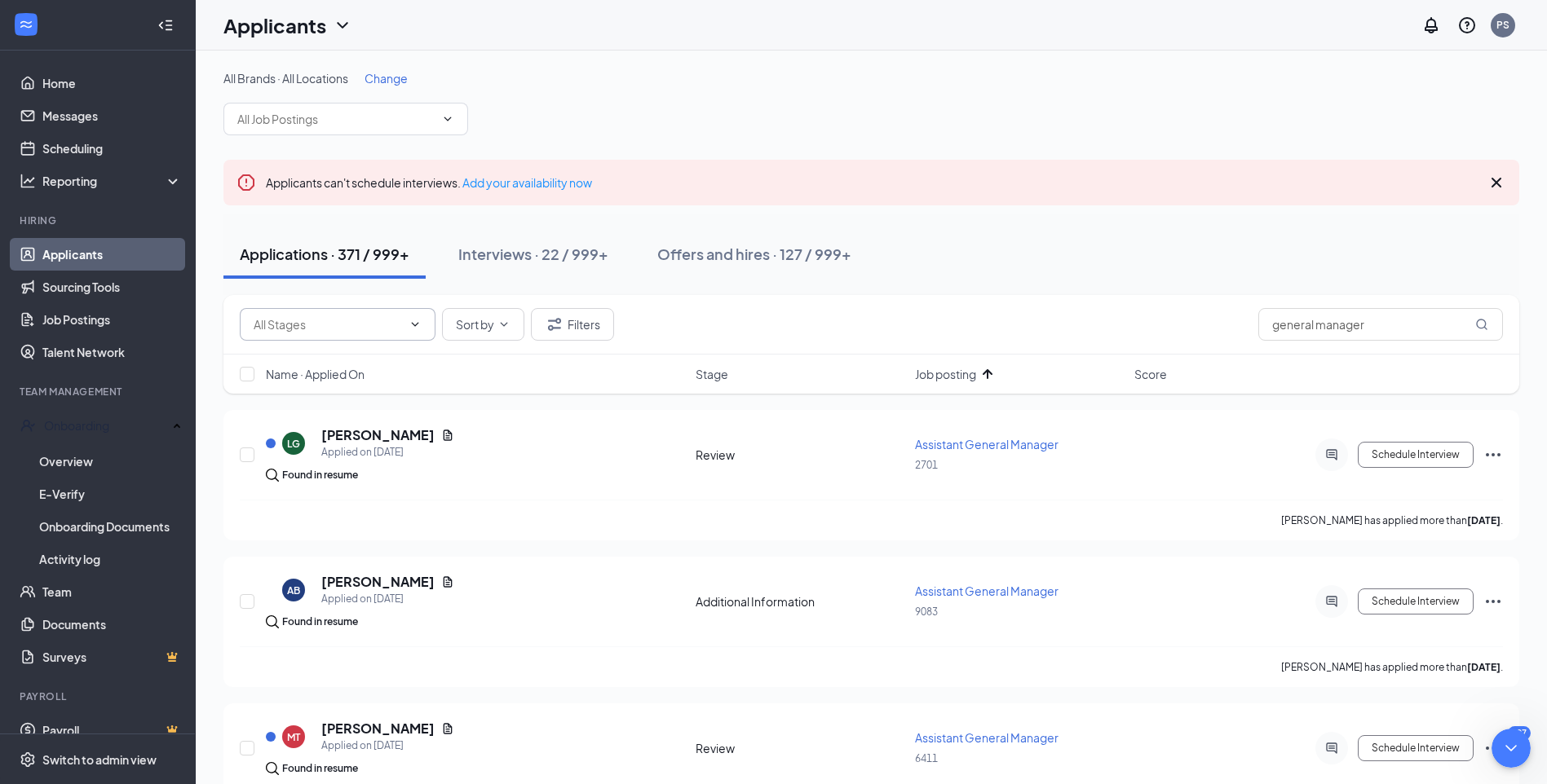
scroll to position [433, 0]
type textarea "h"
type textarea "He had previously applied for Assistant manager but that's not the one I'm look…"
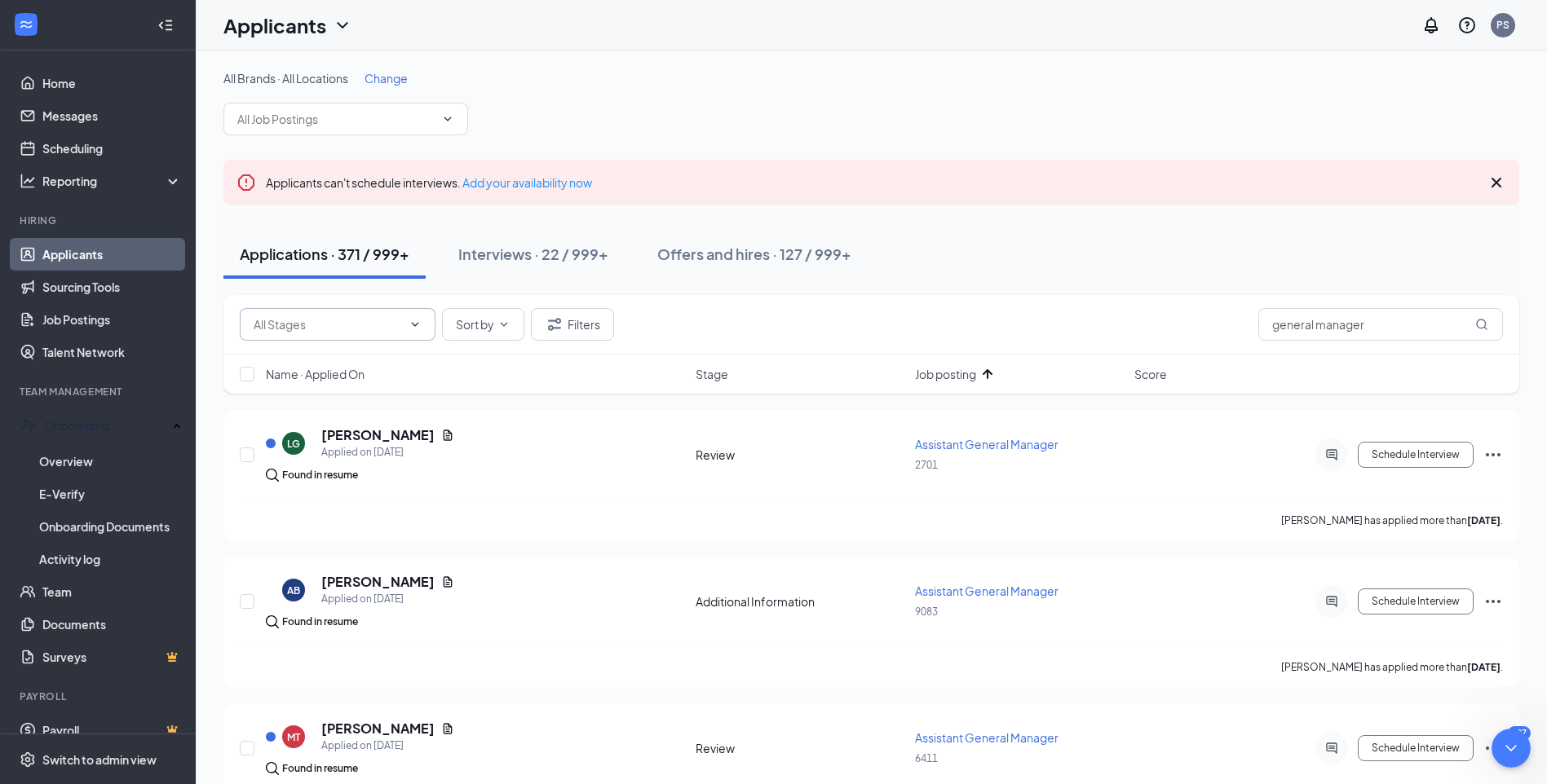
type textarea "Yes, please for the General Manager position in 30063"
click at [79, 254] on link "Applicants" at bounding box center [112, 254] width 140 height 33
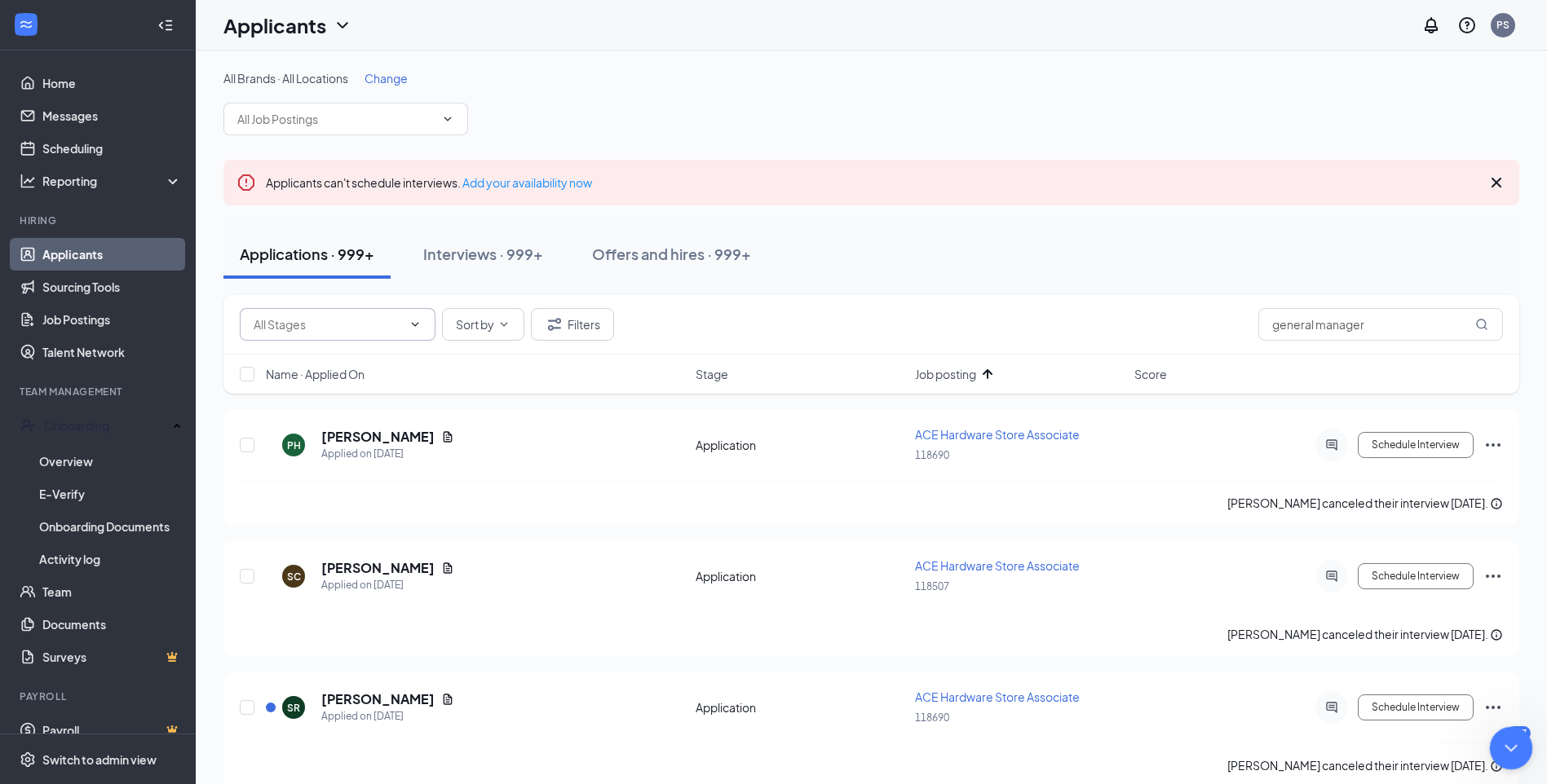
click at [1513, 747] on icon "Close Intercom Messenger" at bounding box center [1508, 746] width 19 height 19
drag, startPoint x: 1380, startPoint y: 322, endPoint x: 1263, endPoint y: 327, distance: 117.1
click at [1263, 327] on input "general manager" at bounding box center [1380, 324] width 245 height 33
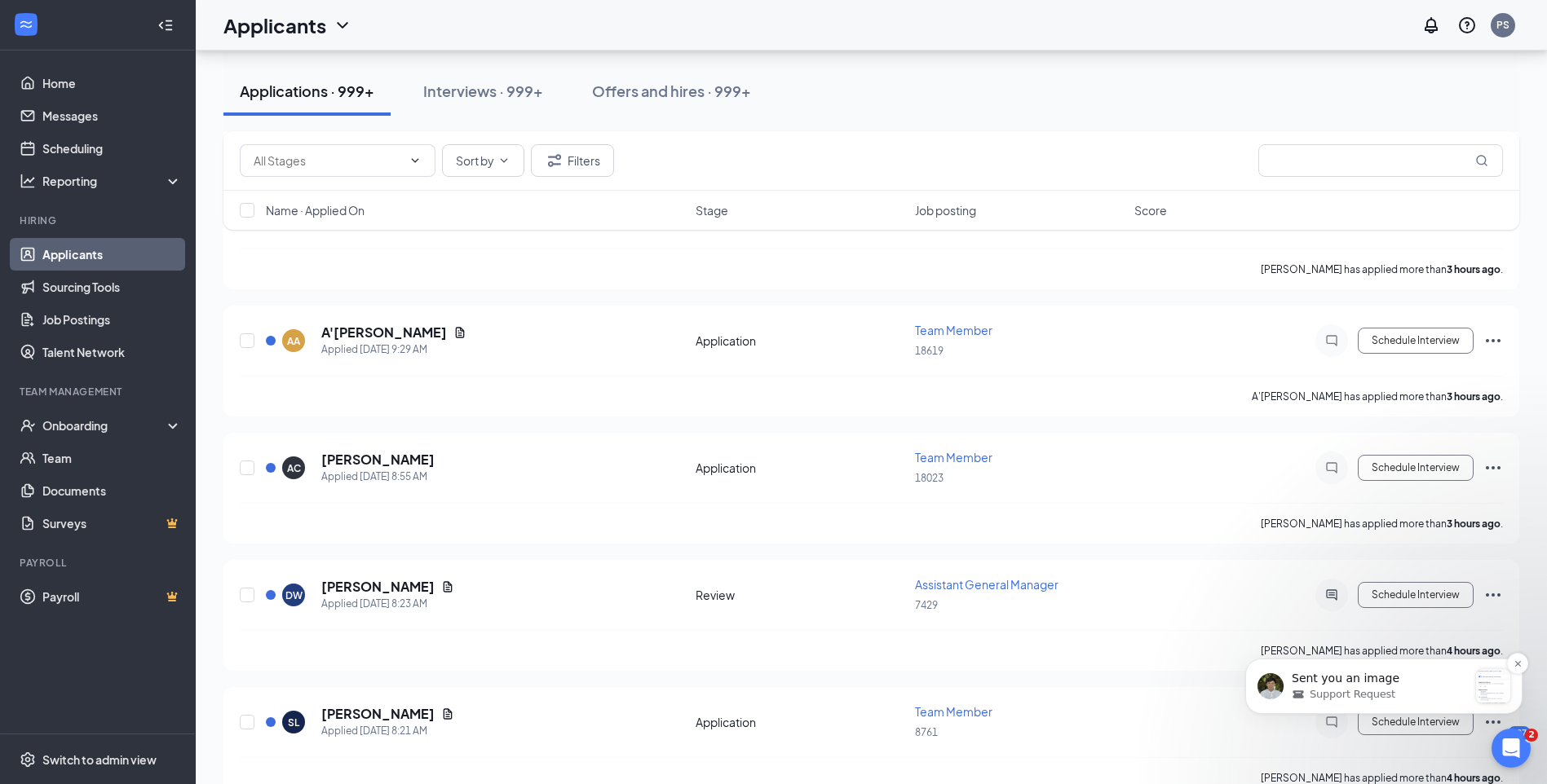
click at [1395, 687] on div "Support Request" at bounding box center [1379, 694] width 176 height 15
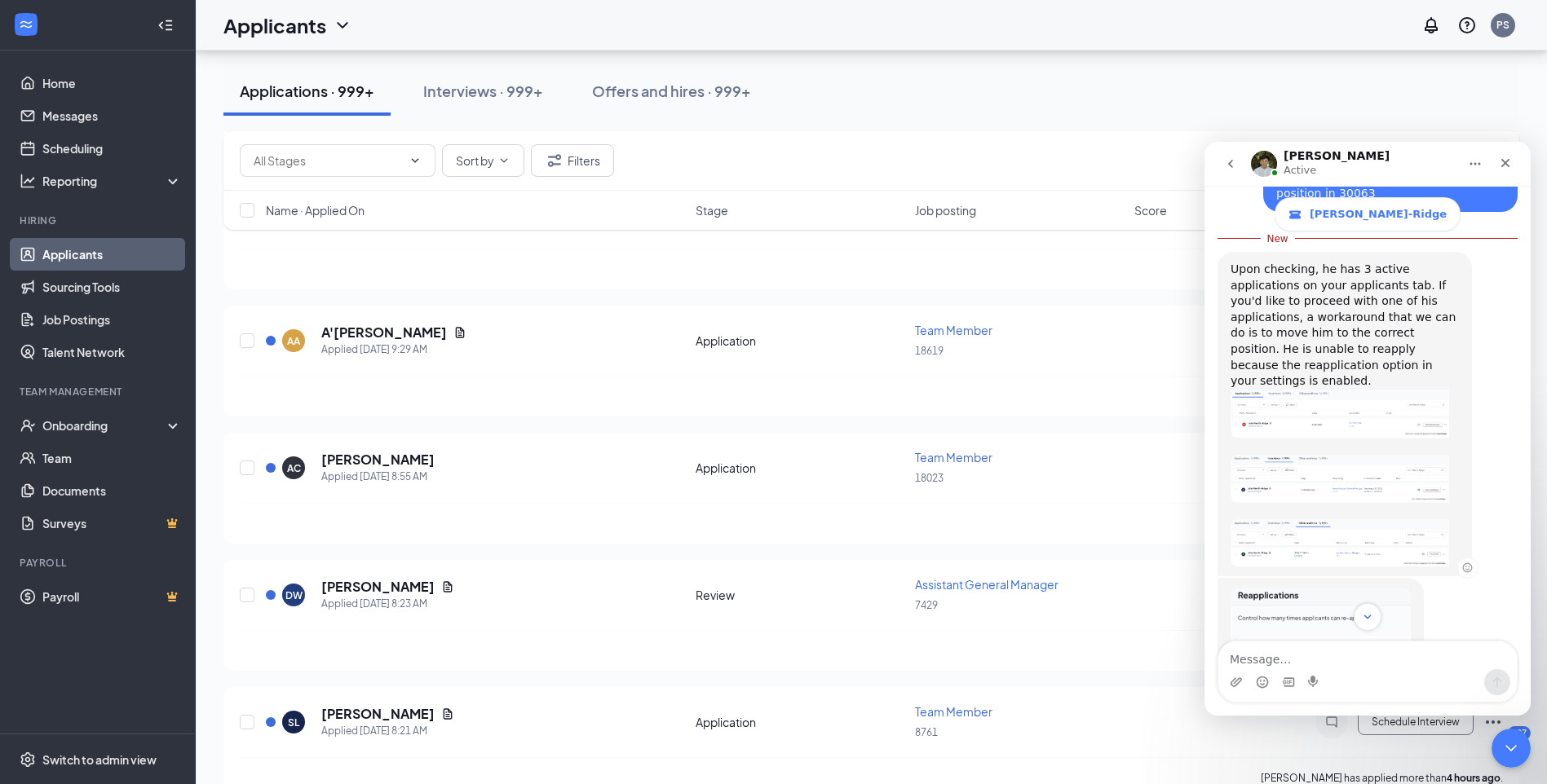
scroll to position [1151, 0]
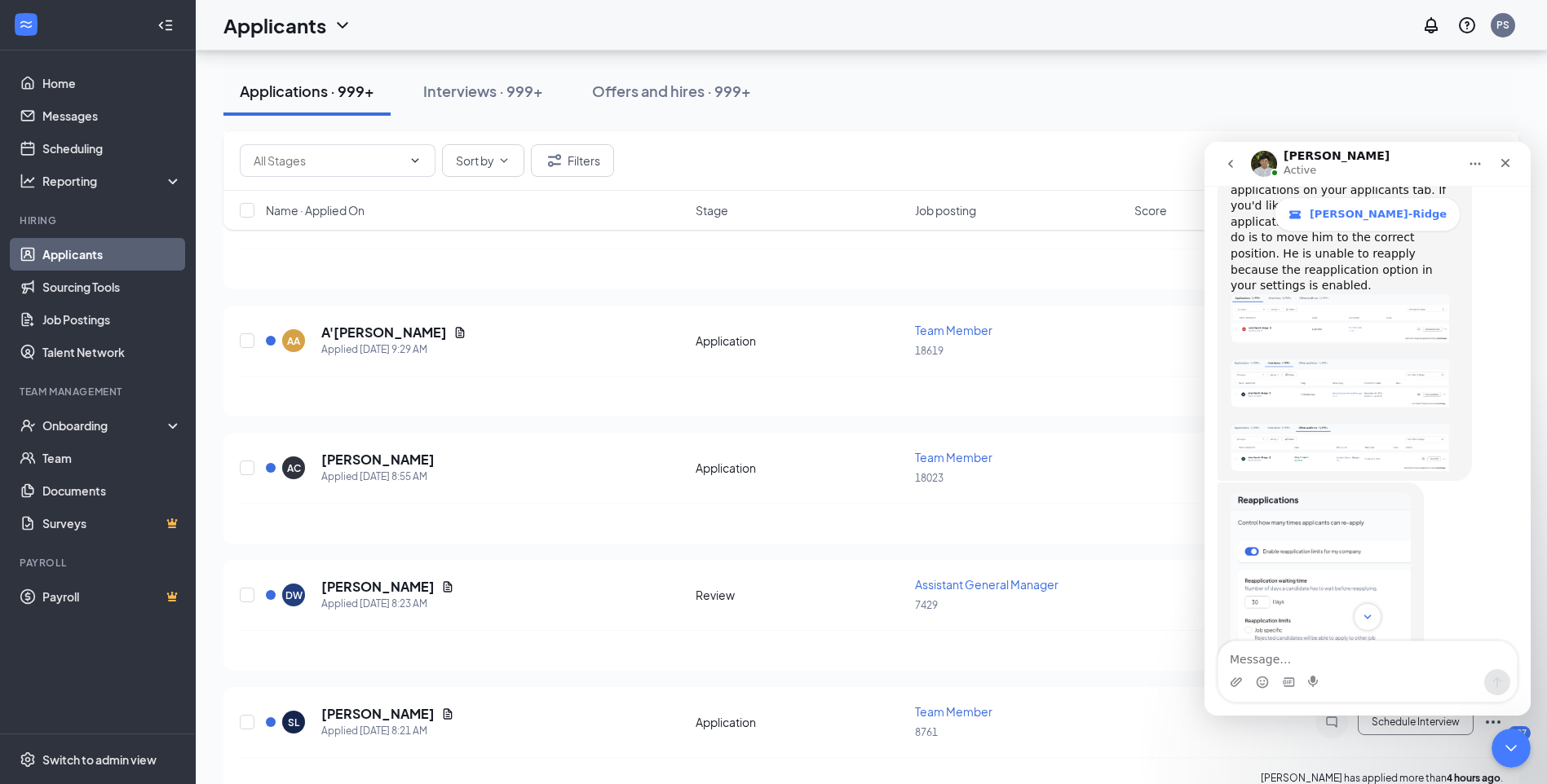
click at [1326, 503] on img "James says…" at bounding box center [1320, 601] width 180 height 218
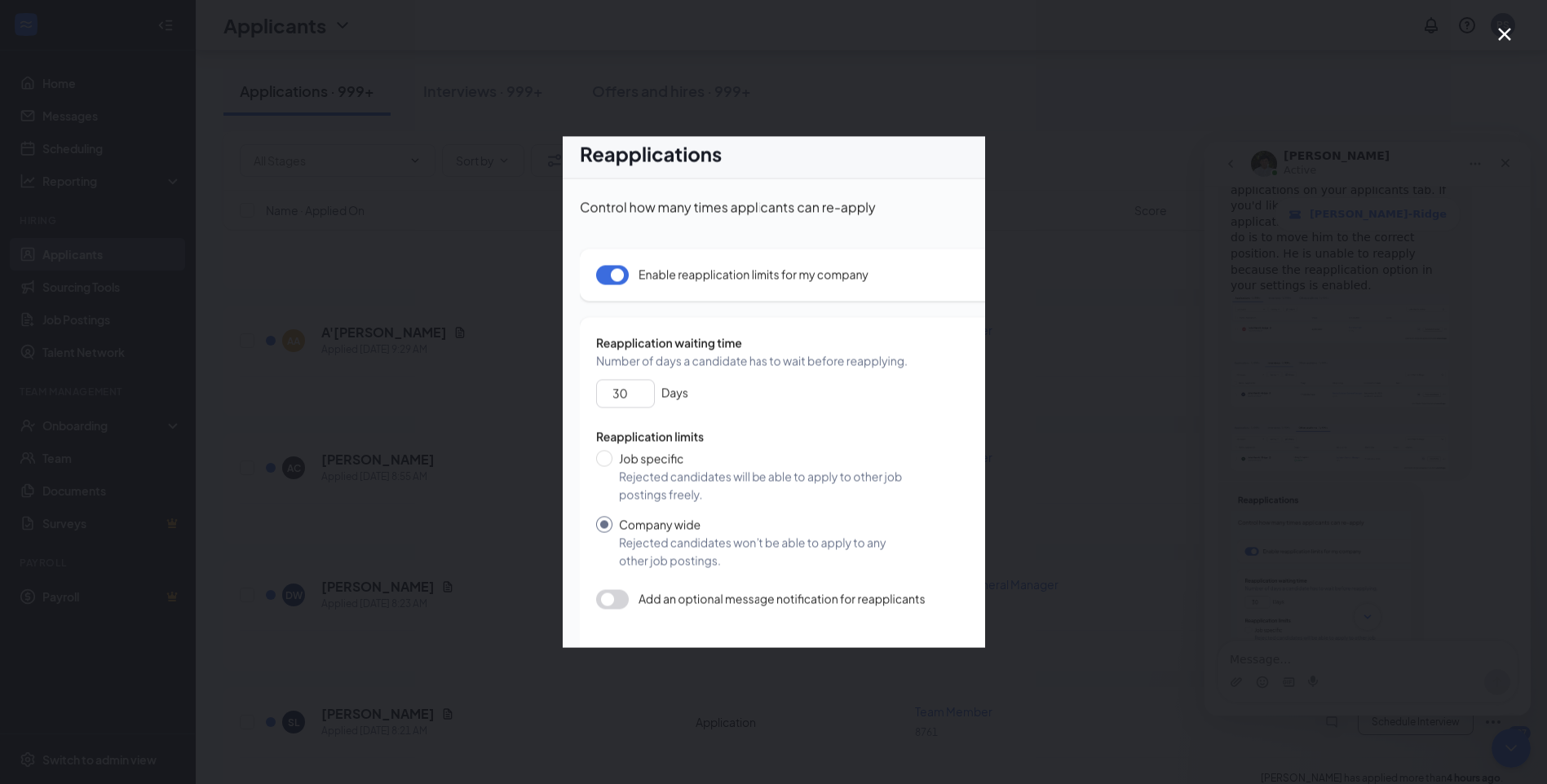
click at [1512, 37] on icon "Close" at bounding box center [1505, 34] width 19 height 19
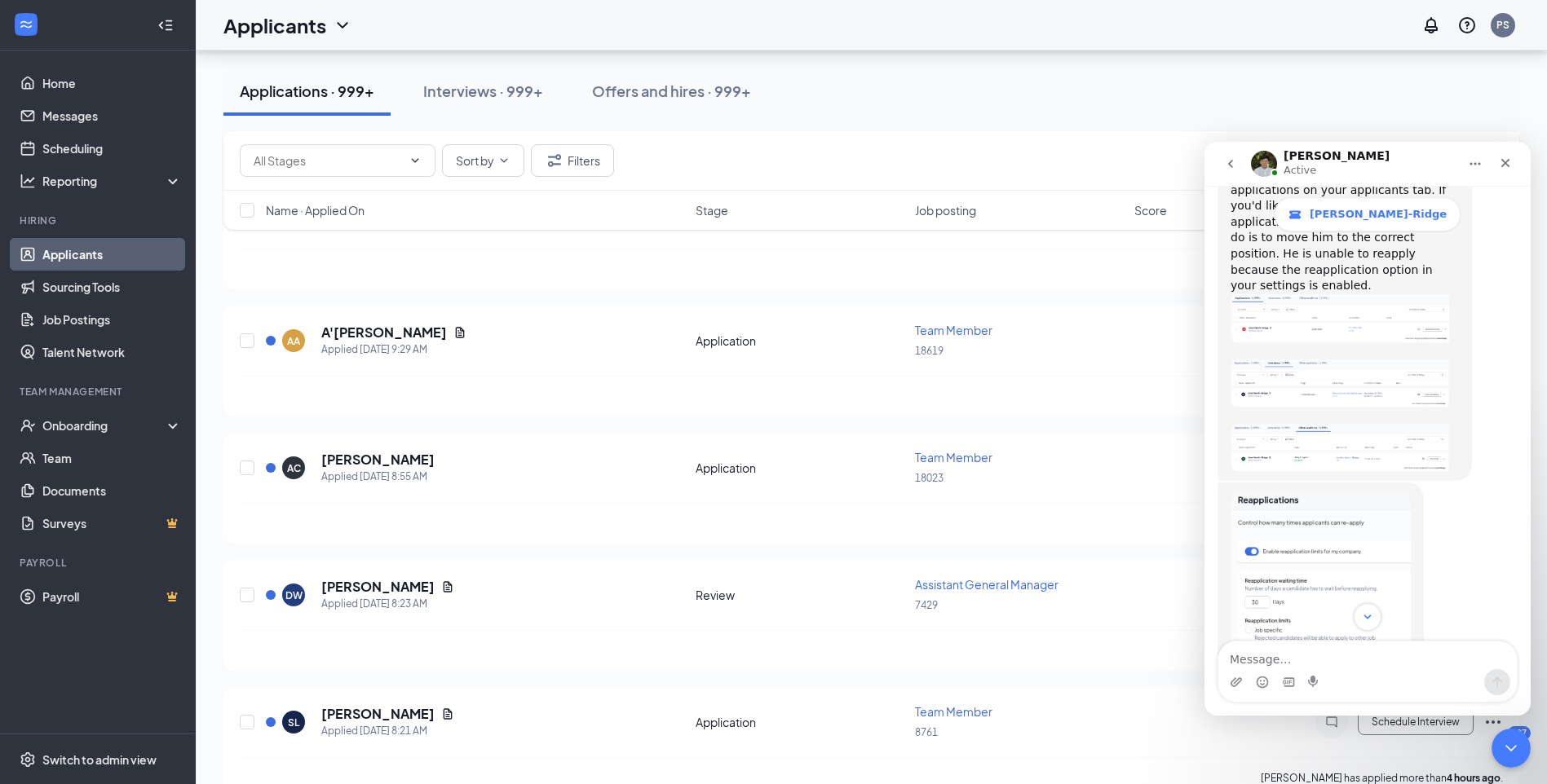
scroll to position [1157, 0]
click at [1333, 354] on img "James says…" at bounding box center [1339, 378] width 218 height 48
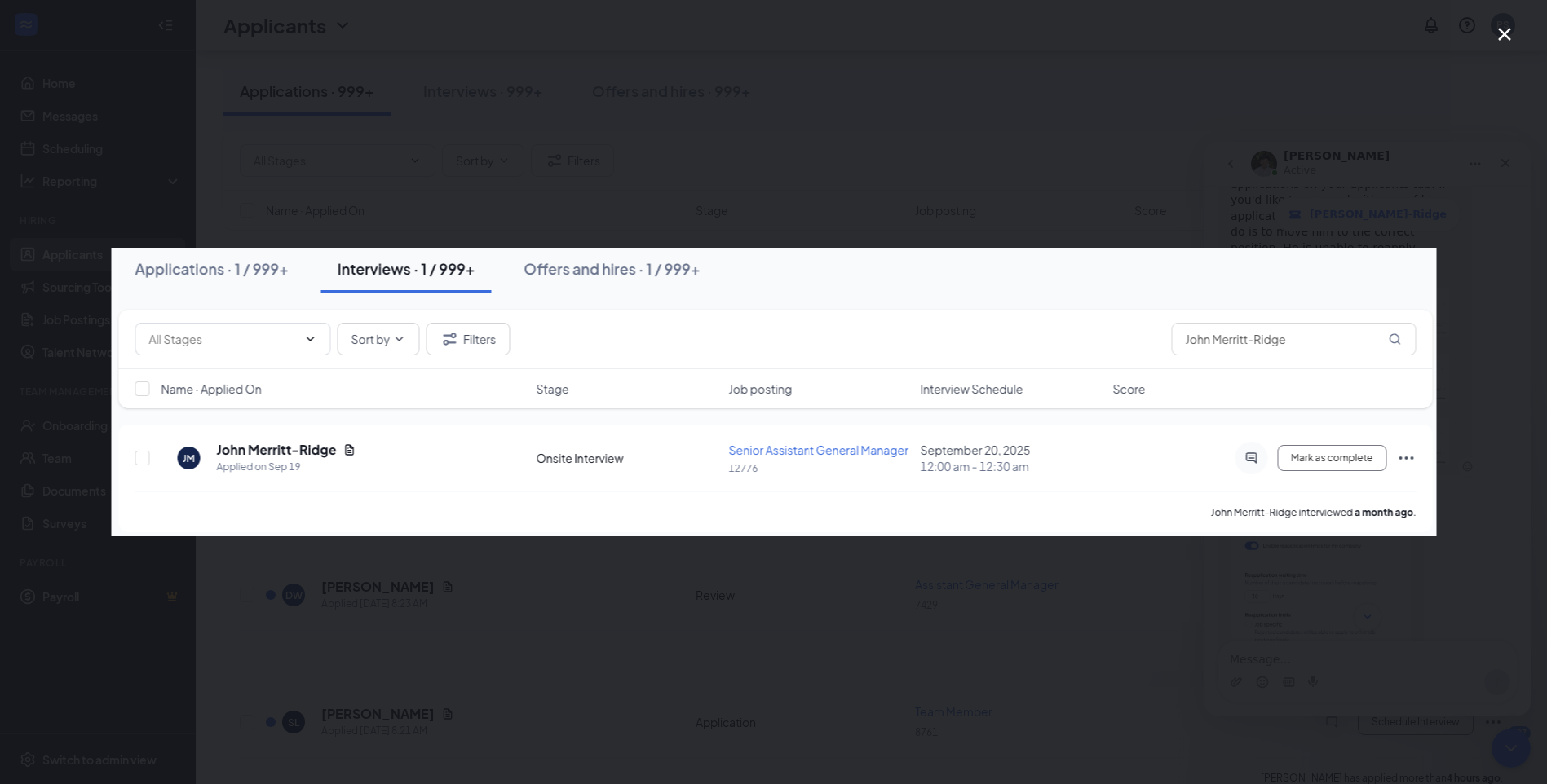
scroll to position [0, 0]
click at [1504, 34] on icon "Close" at bounding box center [1504, 34] width 13 height 13
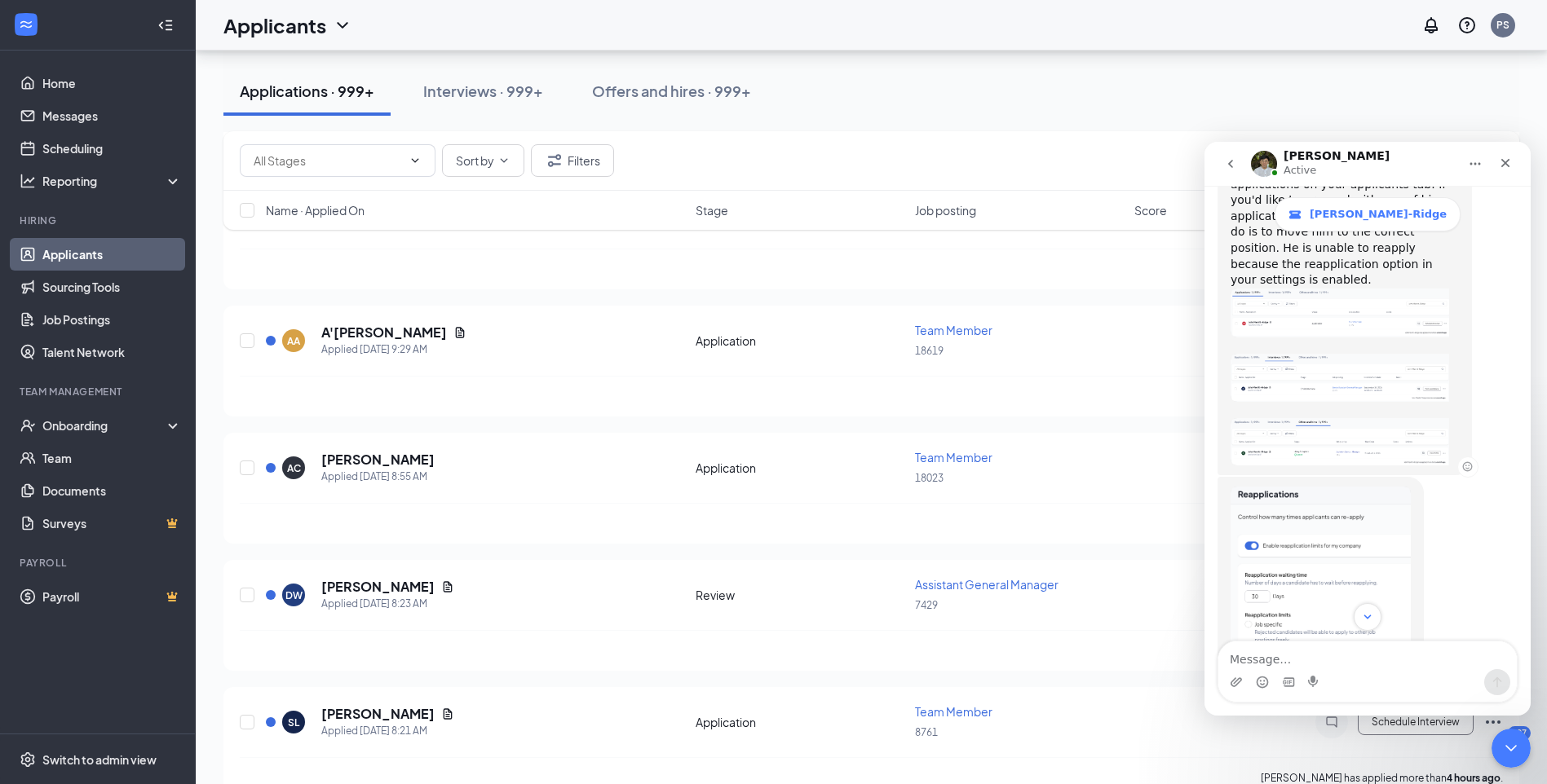
click at [1326, 354] on img "James says…" at bounding box center [1339, 378] width 218 height 48
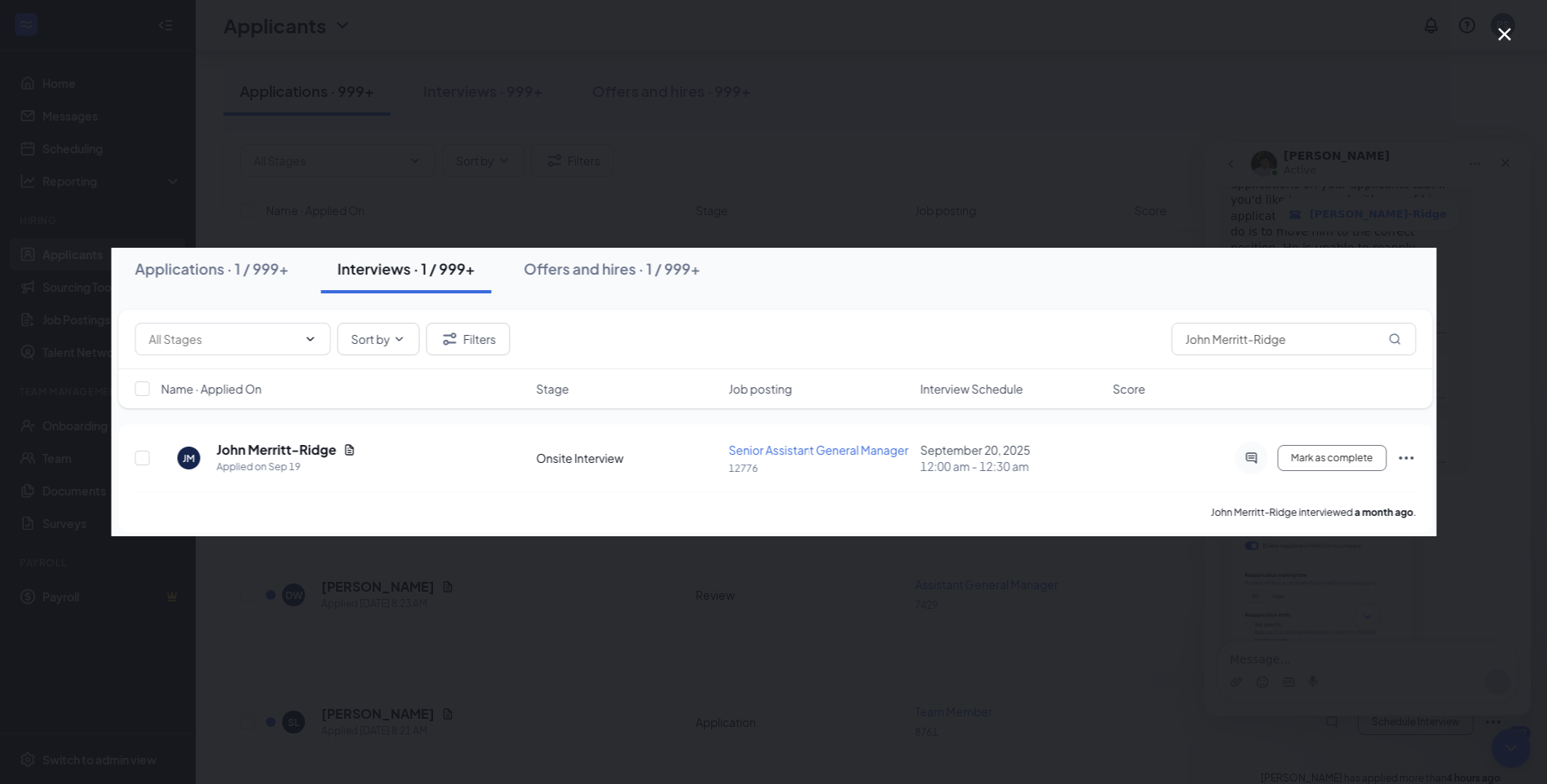
click at [1499, 33] on icon "Close" at bounding box center [1505, 34] width 19 height 19
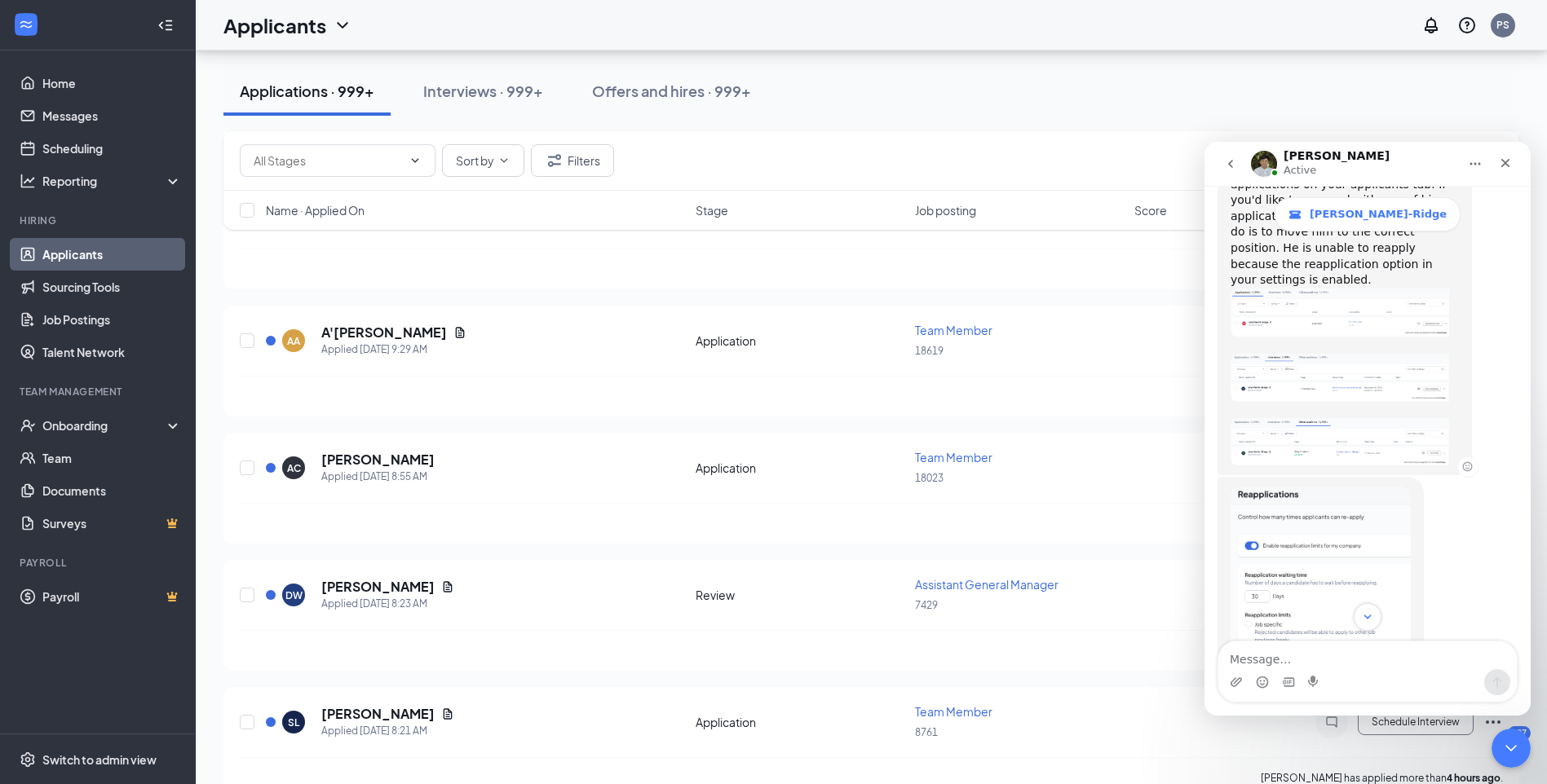
click at [1298, 289] on img "James says…" at bounding box center [1339, 313] width 218 height 49
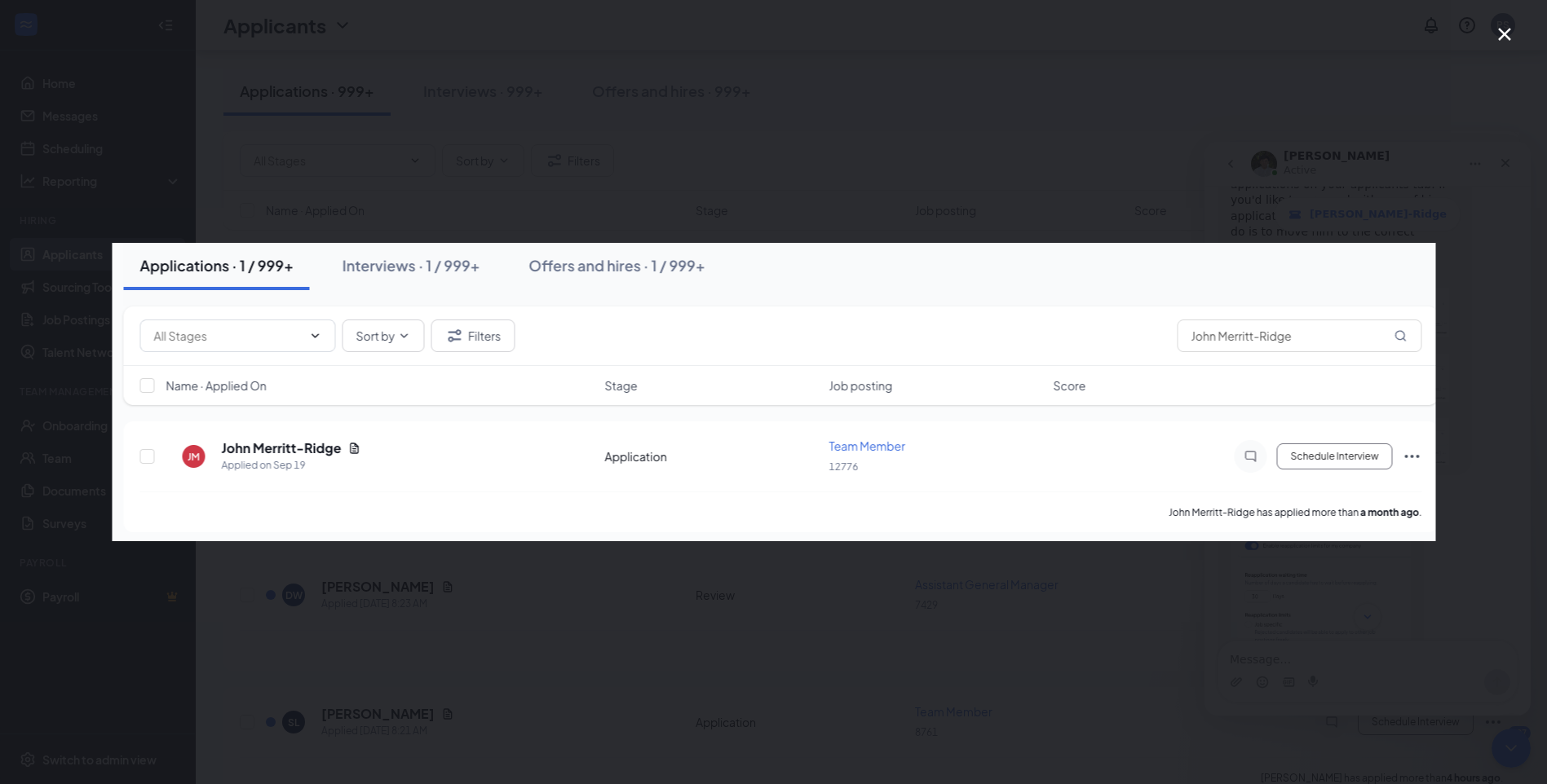
click at [1503, 36] on icon "Close" at bounding box center [1504, 34] width 13 height 13
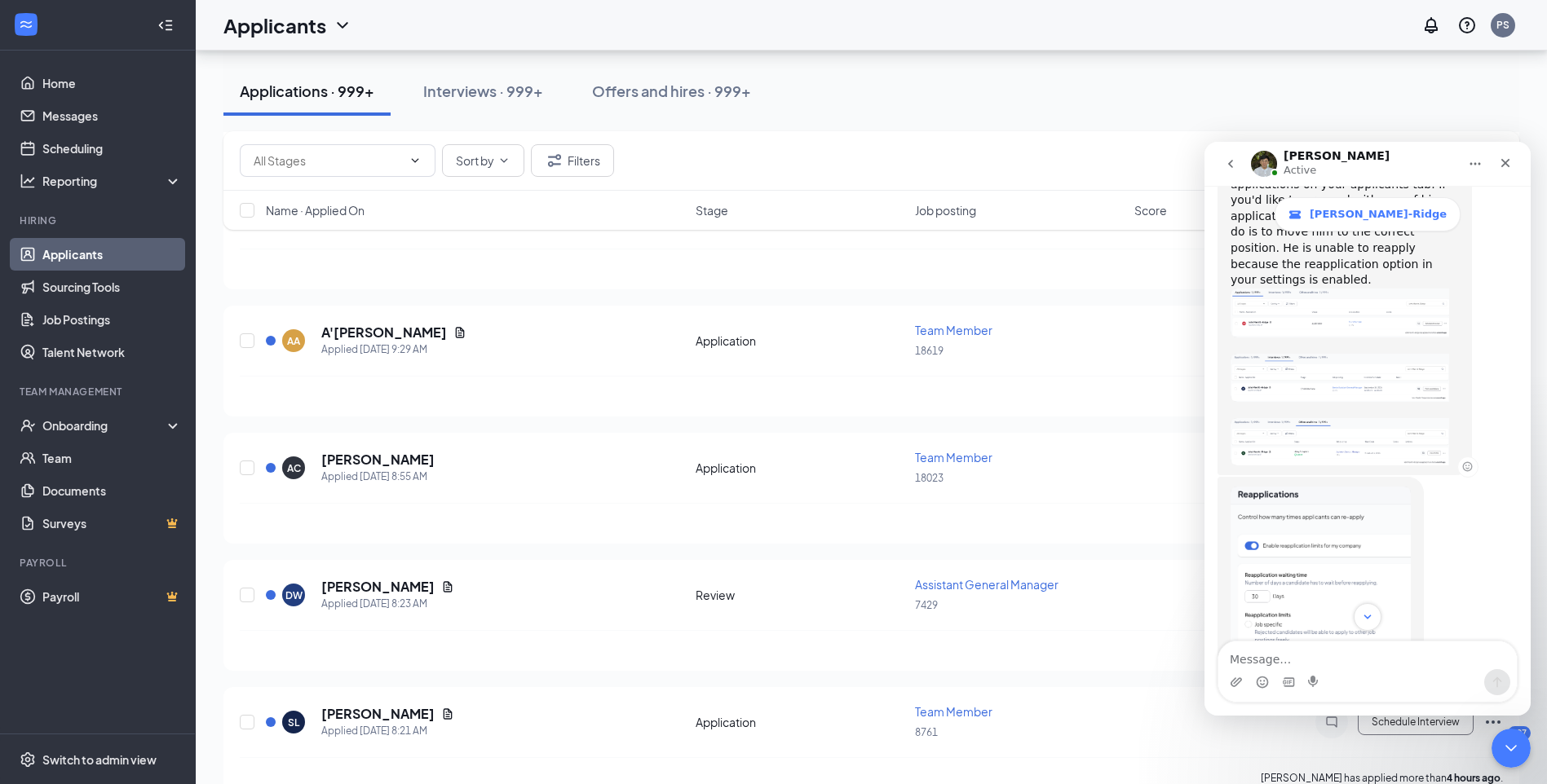
click at [1300, 418] on img "James says…" at bounding box center [1339, 442] width 218 height 48
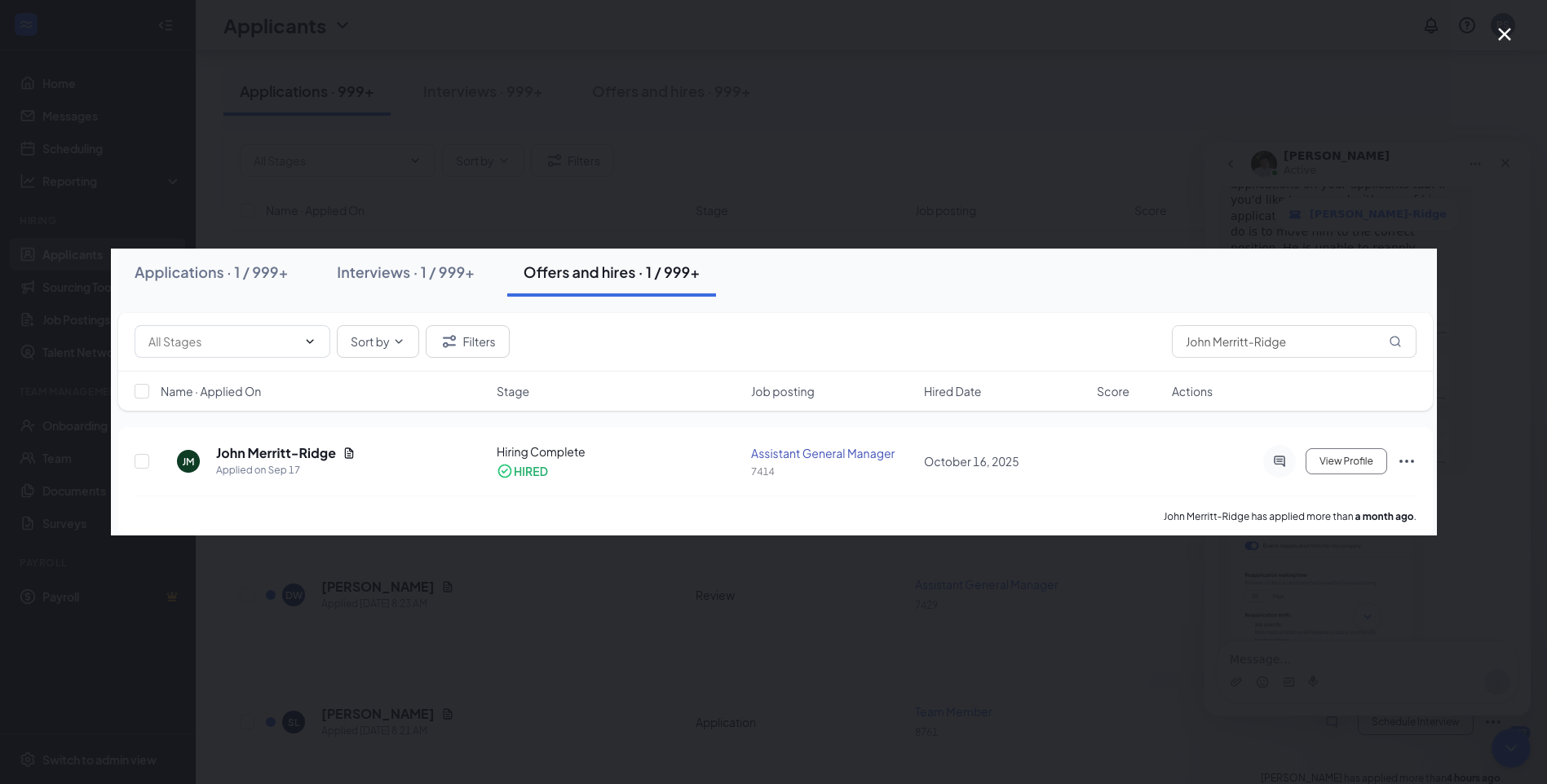
click at [1501, 31] on icon "Close" at bounding box center [1504, 34] width 13 height 13
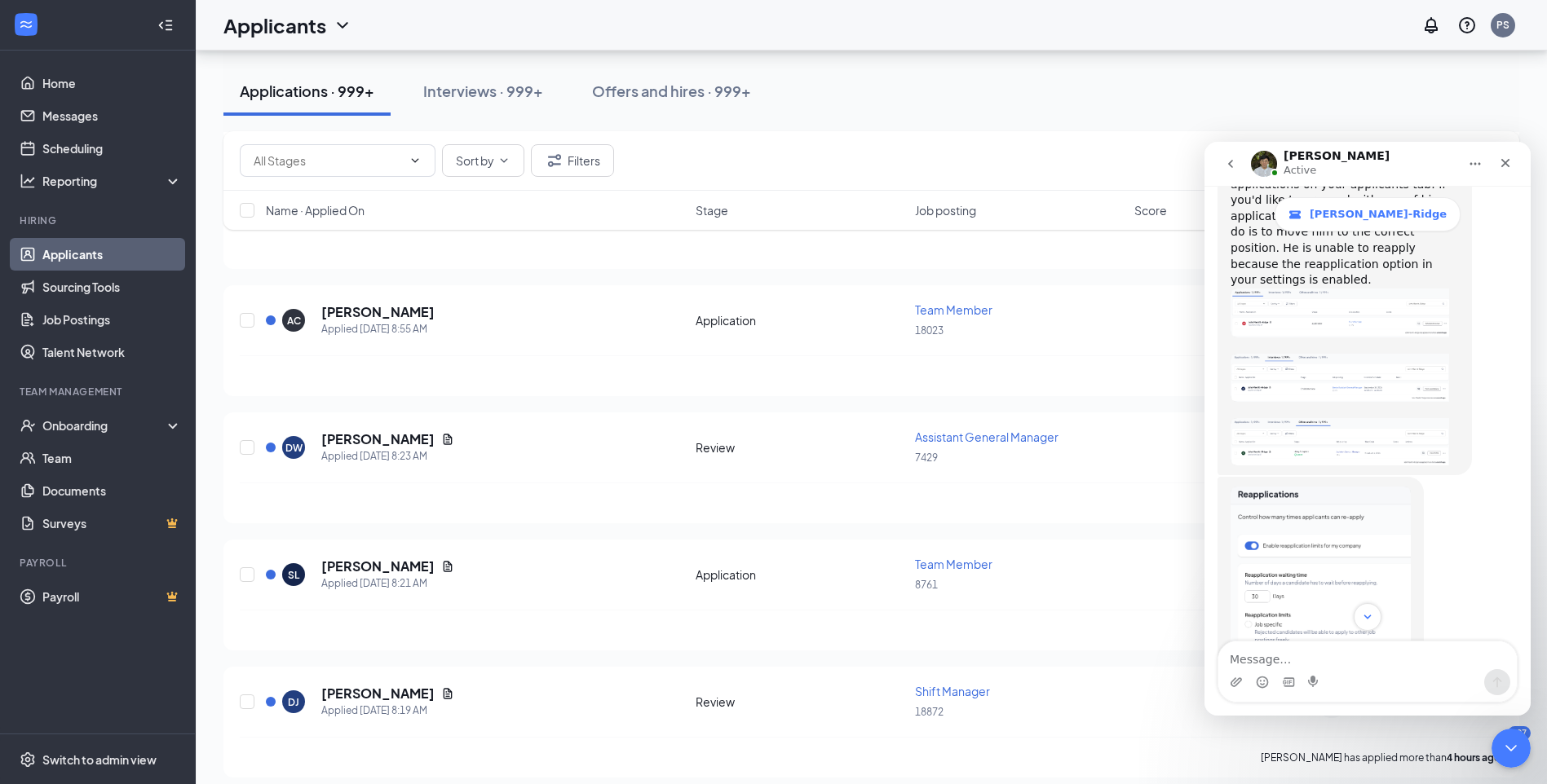
scroll to position [1793, 0]
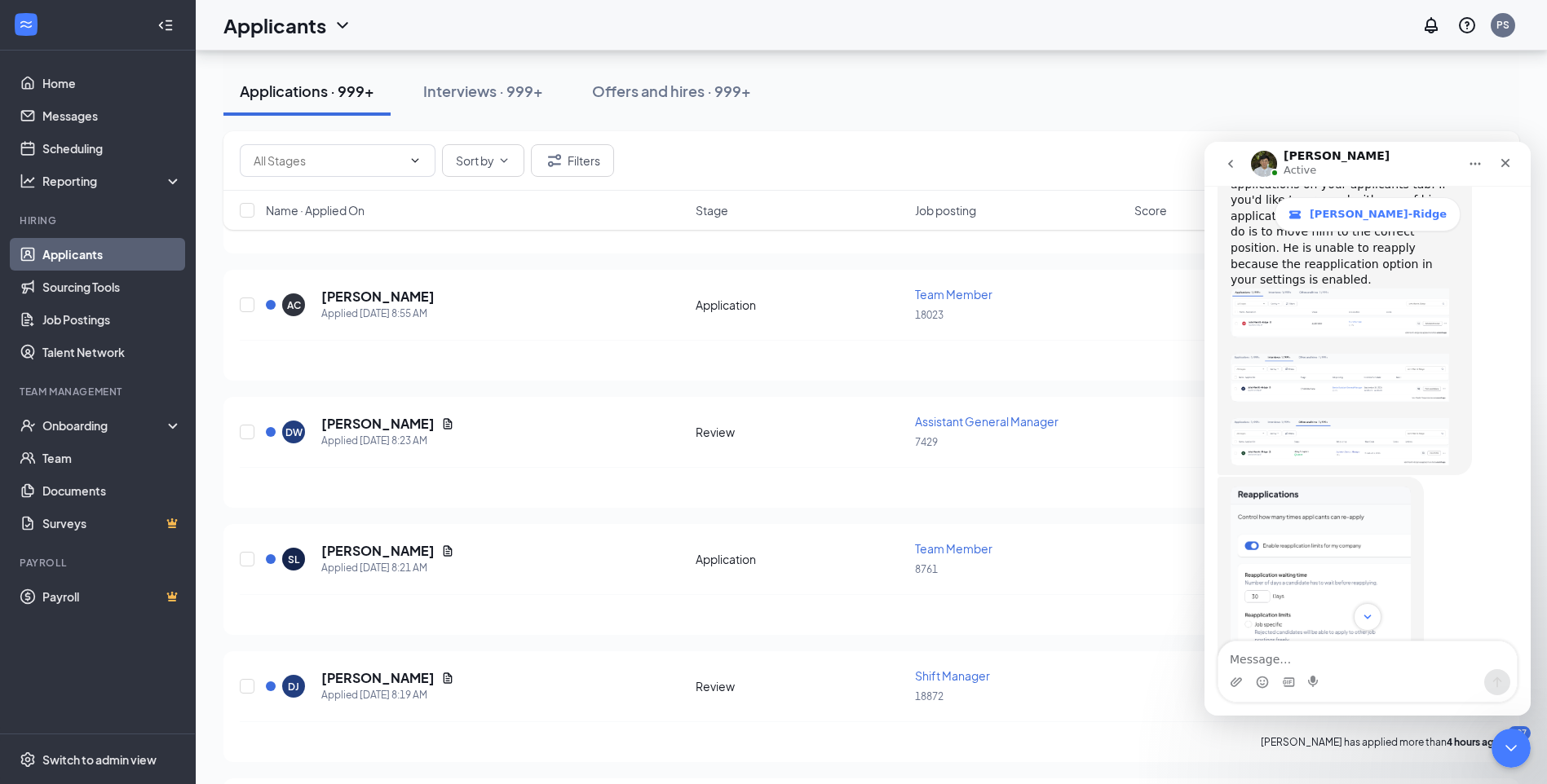
click at [1295, 567] on img "James says…" at bounding box center [1320, 595] width 180 height 218
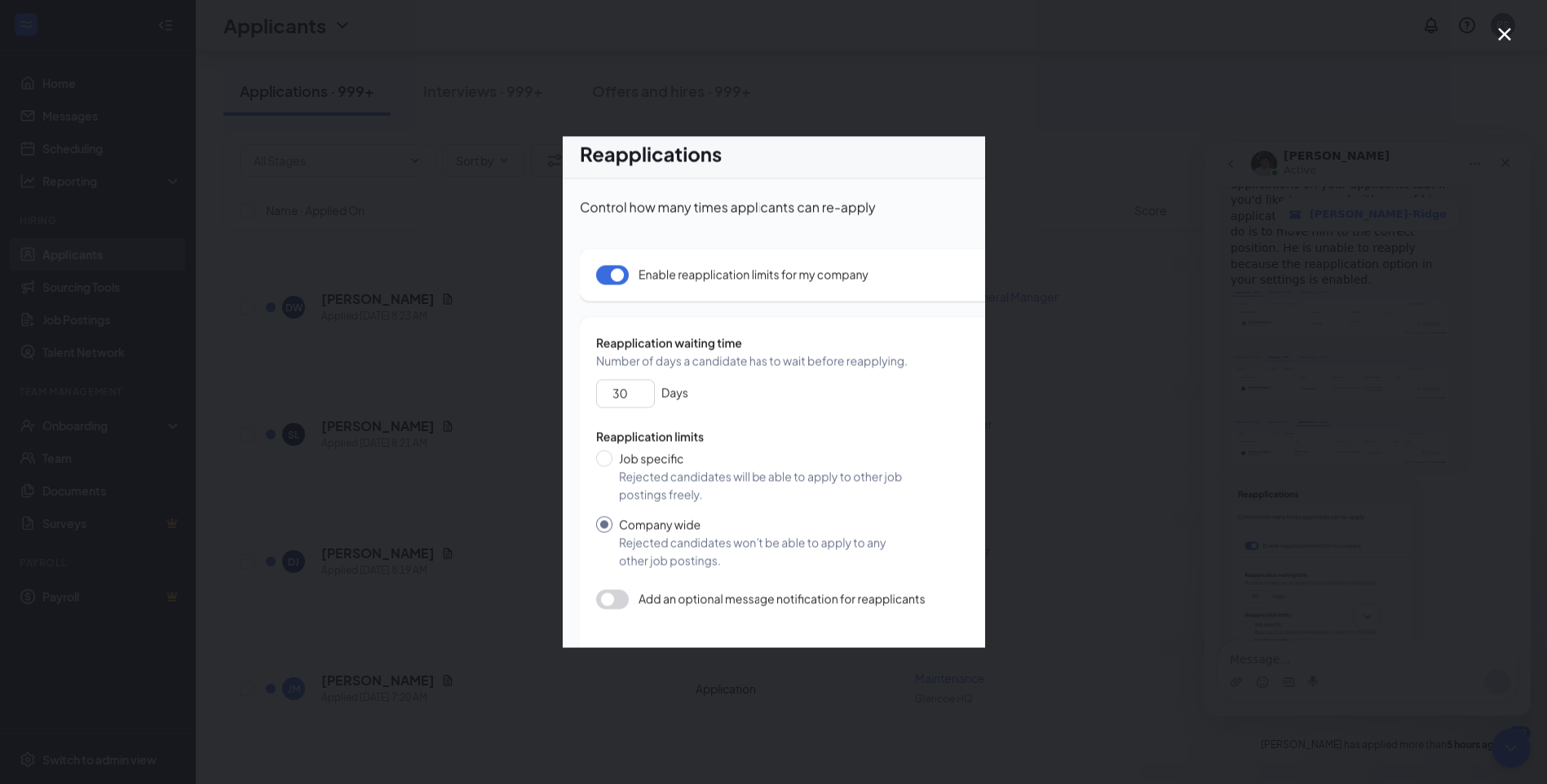
scroll to position [1956, 0]
click at [1507, 34] on icon "Close" at bounding box center [1505, 34] width 19 height 19
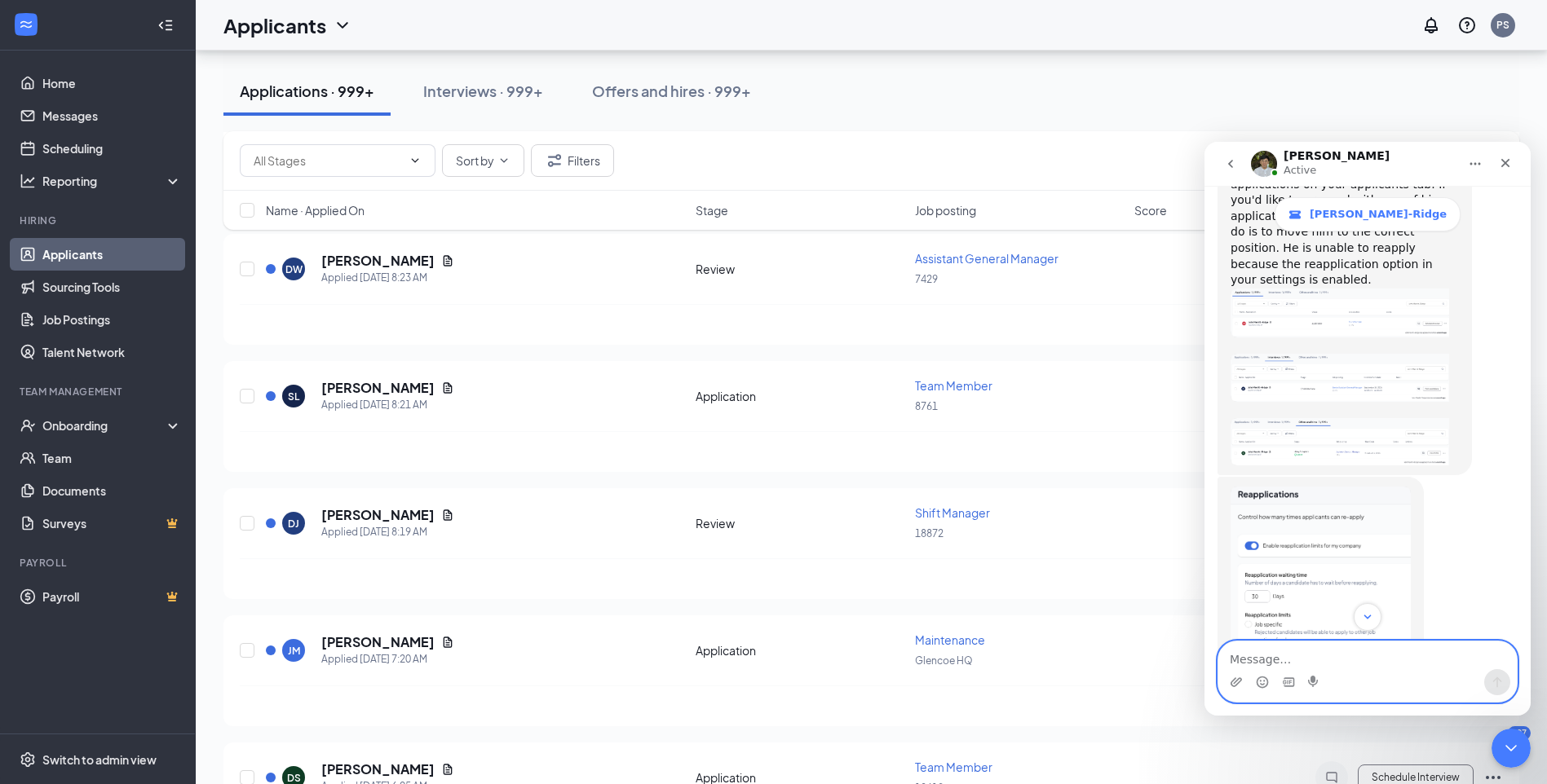
click at [1314, 655] on textarea "Message…" at bounding box center [1367, 655] width 298 height 27
type textarea "G"
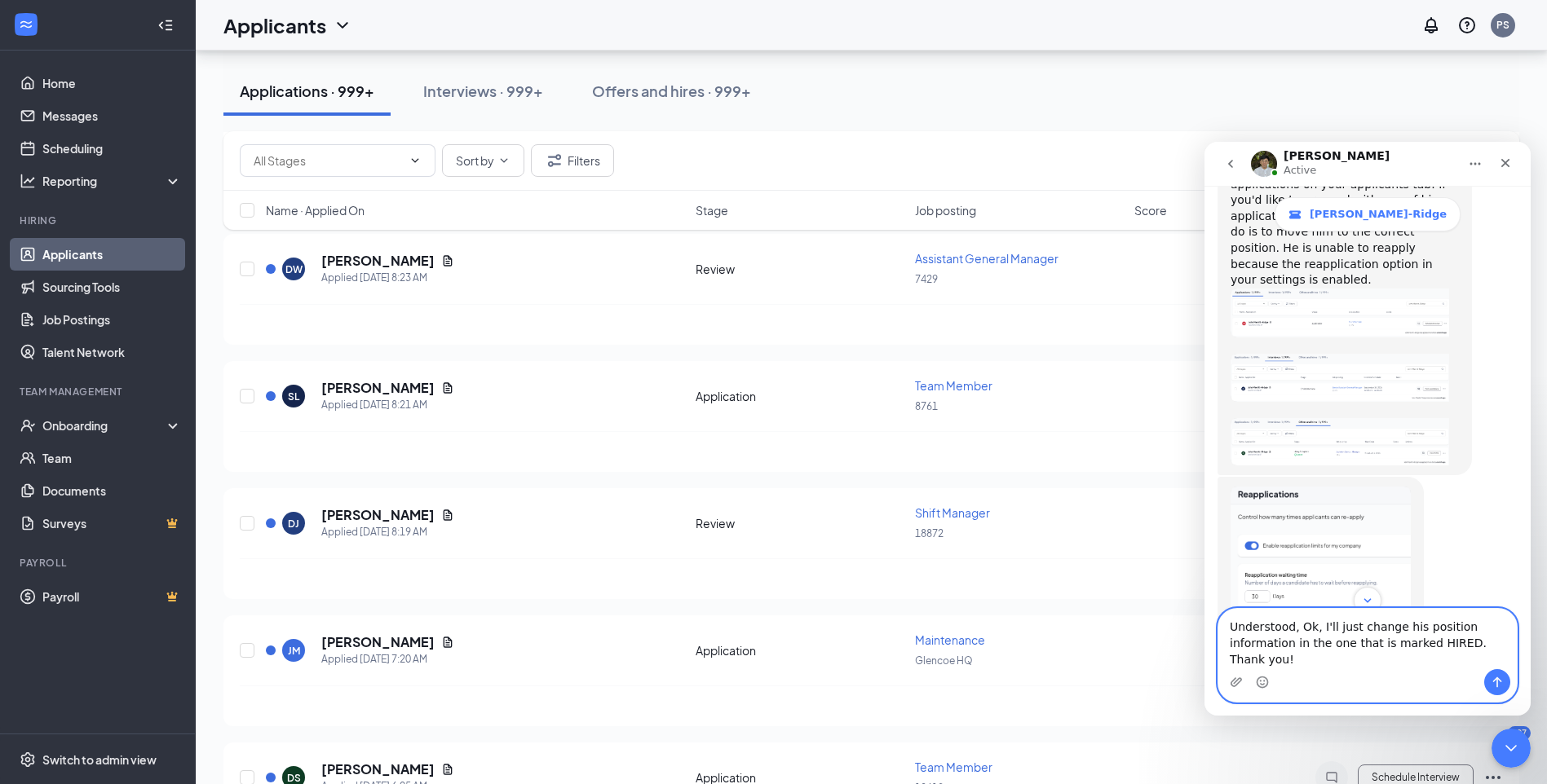
type textarea "Understood, Ok, I'll just change his position information in the one that is ma…"
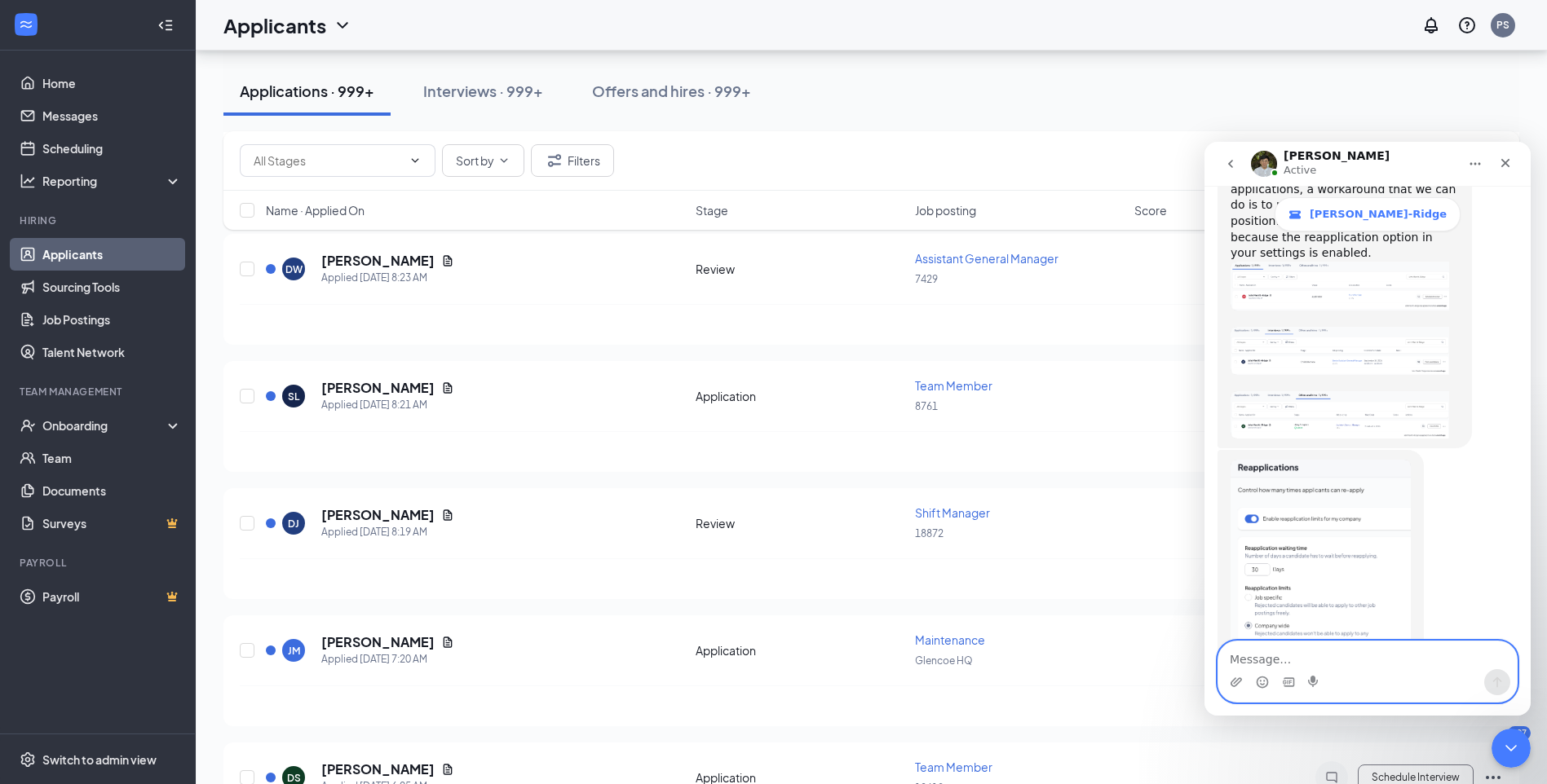
scroll to position [1272, 0]
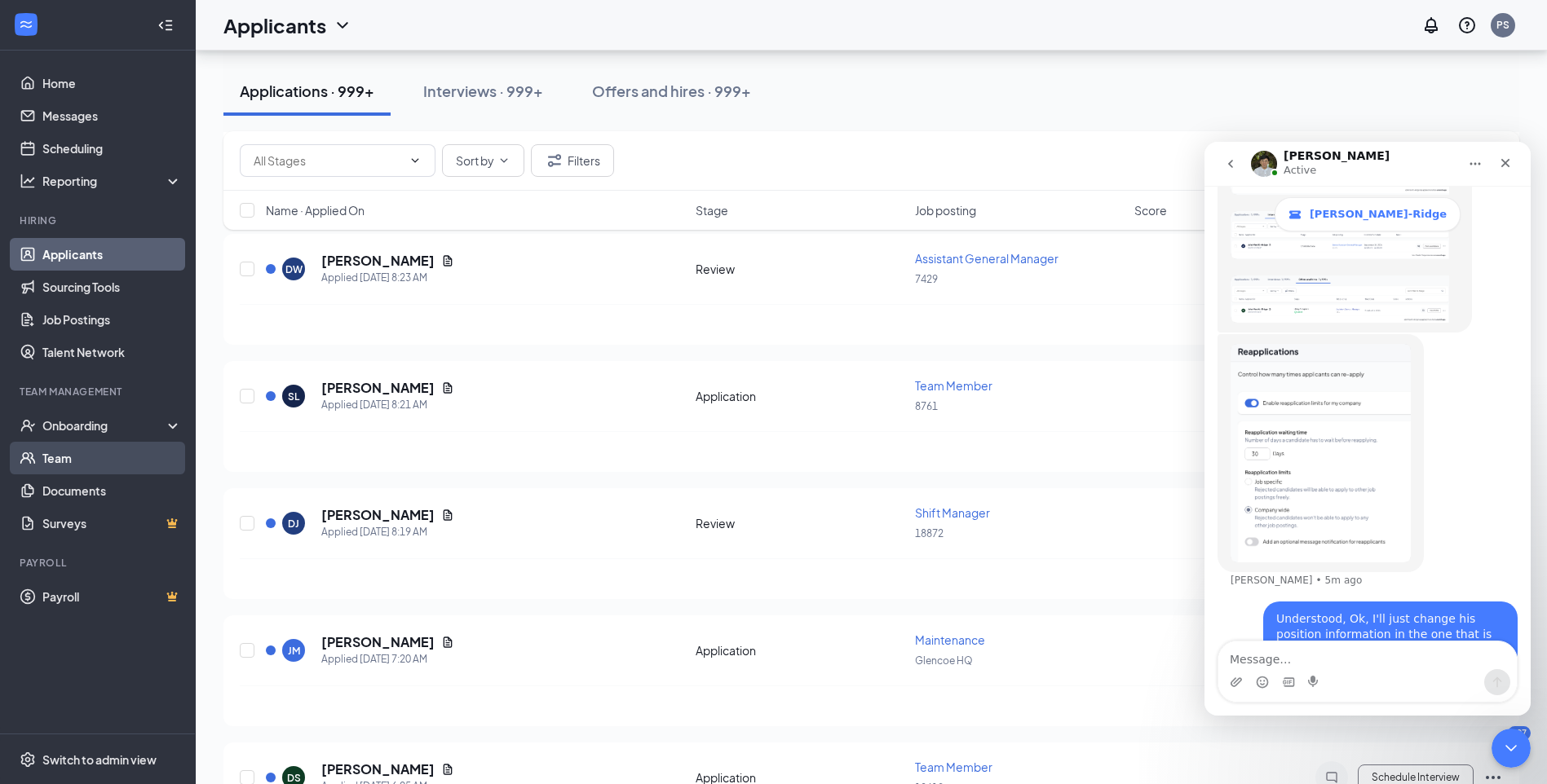
click at [68, 464] on link "Team" at bounding box center [112, 457] width 140 height 33
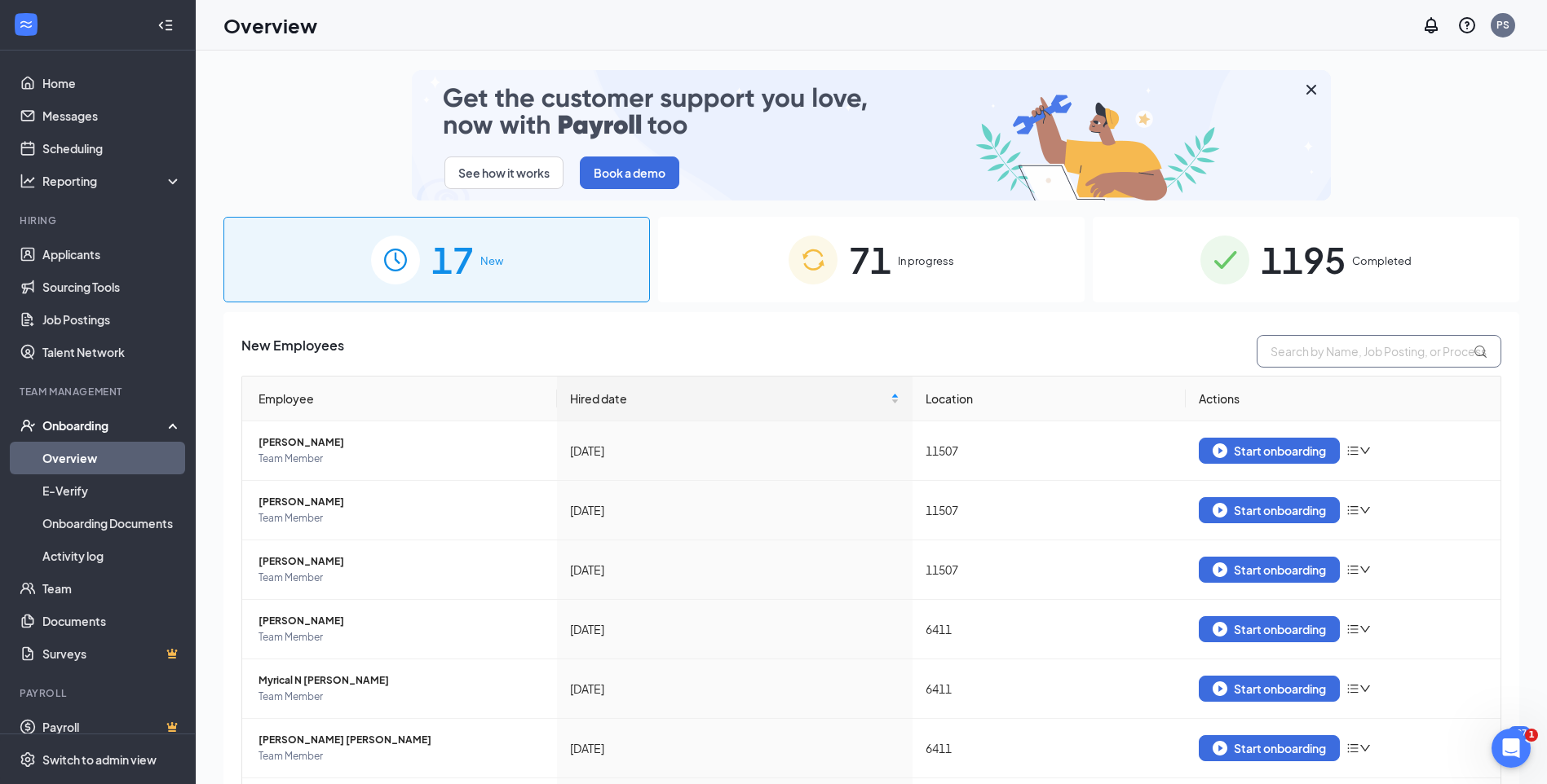
click at [1290, 350] on input "text" at bounding box center [1378, 351] width 245 height 33
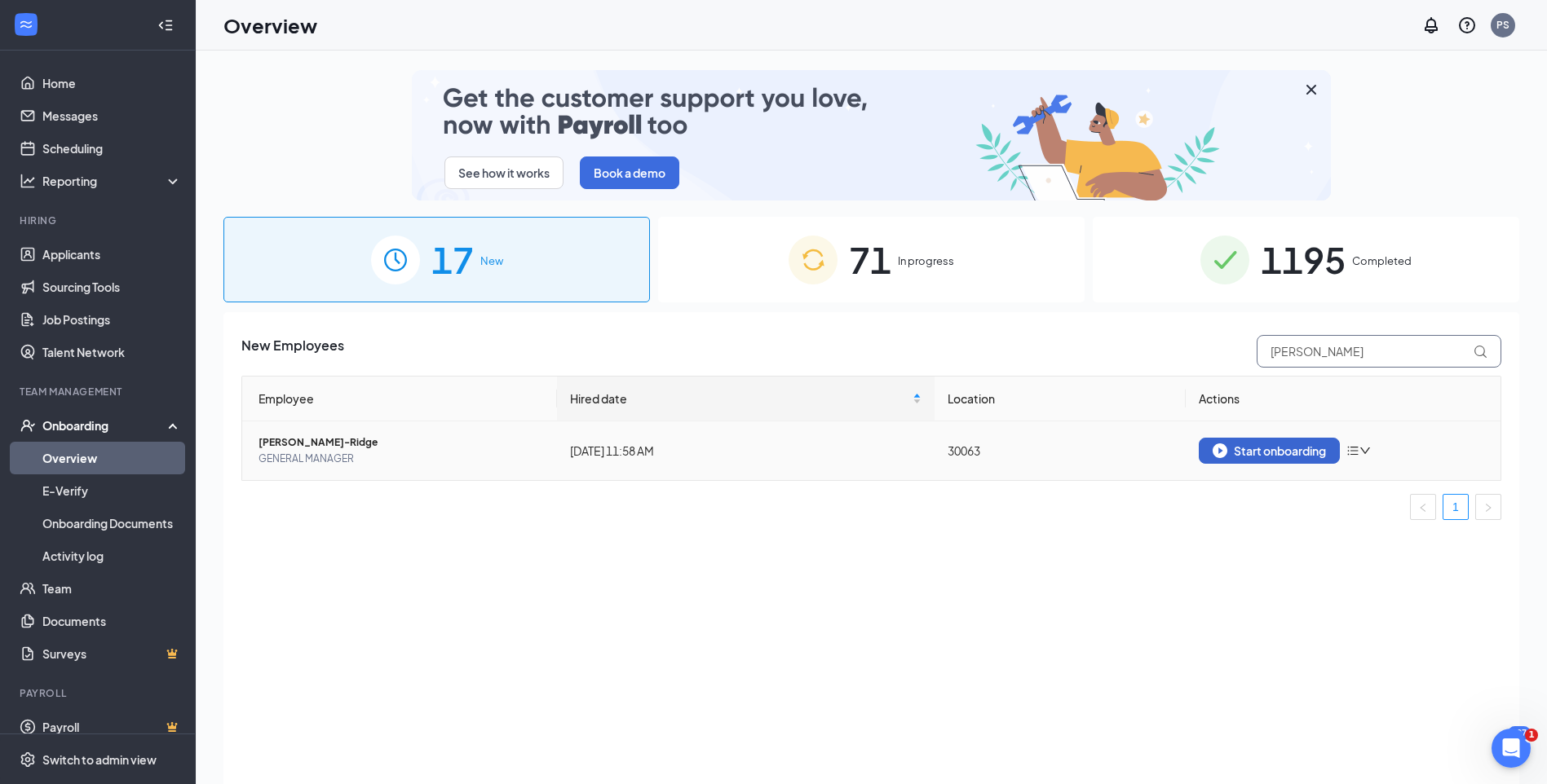
type input "[PERSON_NAME]"
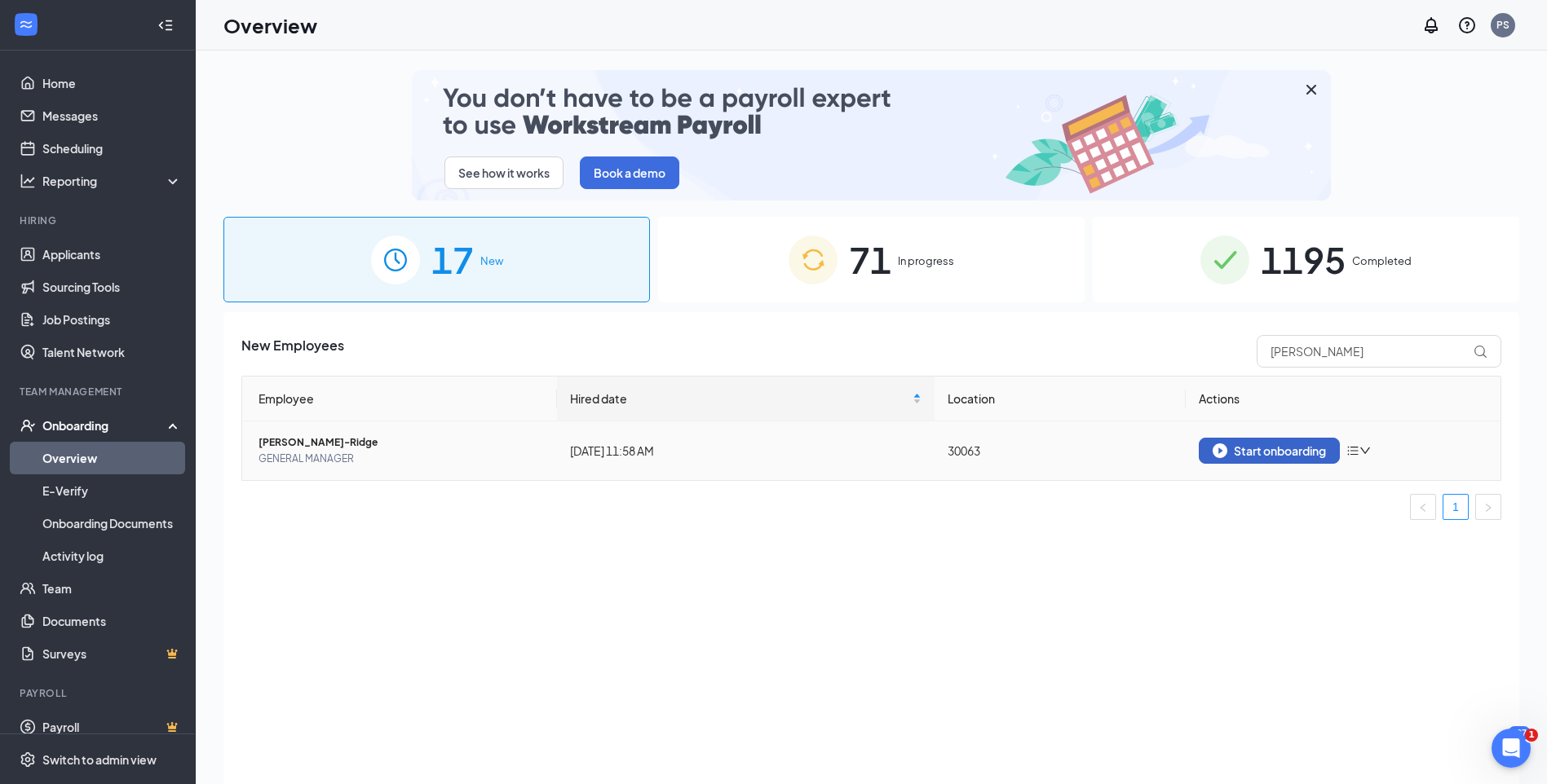
click at [1264, 450] on div "Start onboarding" at bounding box center [1269, 450] width 113 height 15
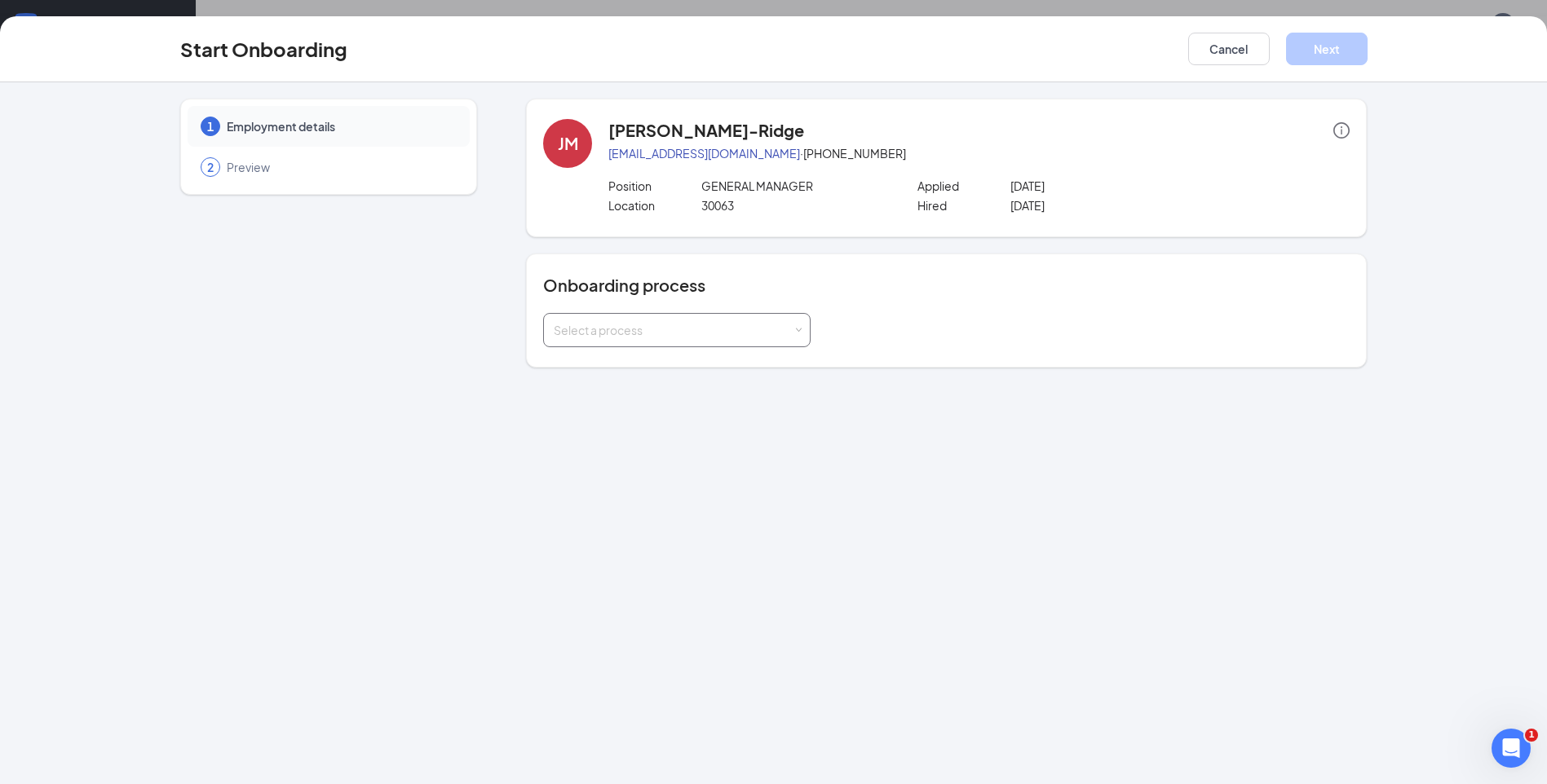
click at [787, 331] on div "Select a process" at bounding box center [673, 330] width 239 height 16
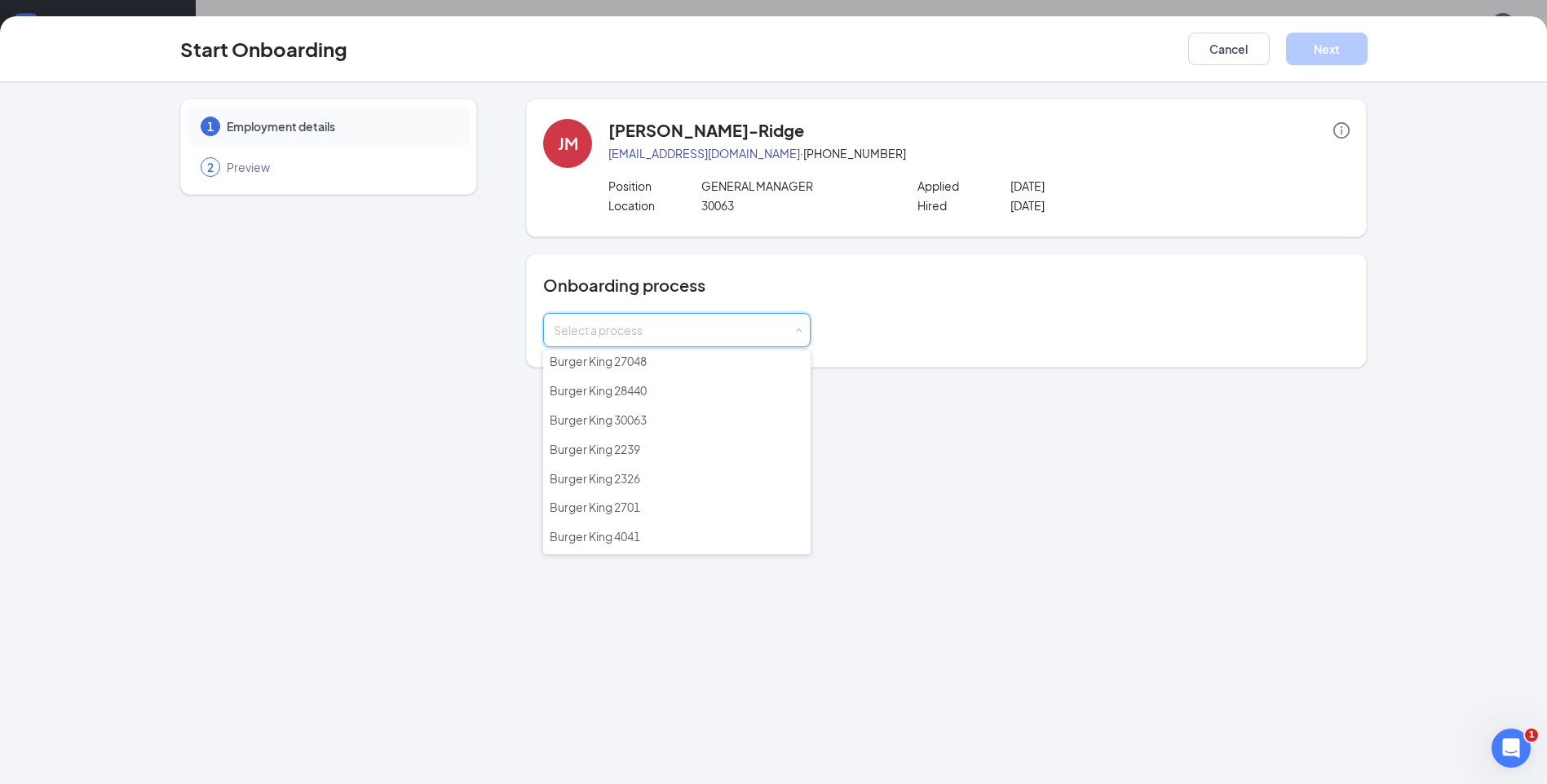
scroll to position [163, 0]
click at [625, 406] on span "Burger King 30063" at bounding box center [598, 406] width 97 height 15
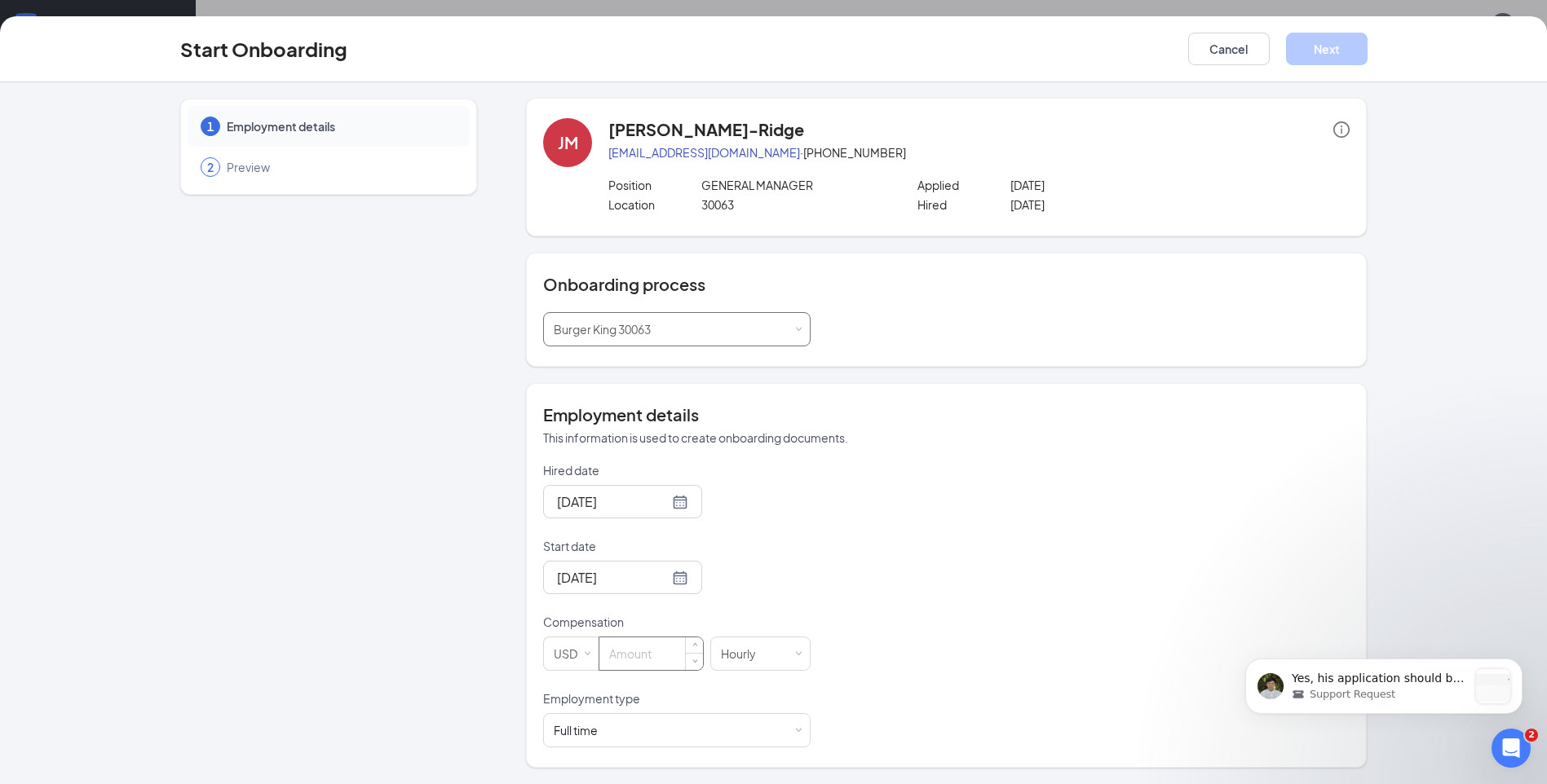
scroll to position [0, 0]
click at [1378, 681] on span "Yes, his application should be from the team tab. I can confirm that his positi…" at bounding box center [1377, 711] width 172 height 79
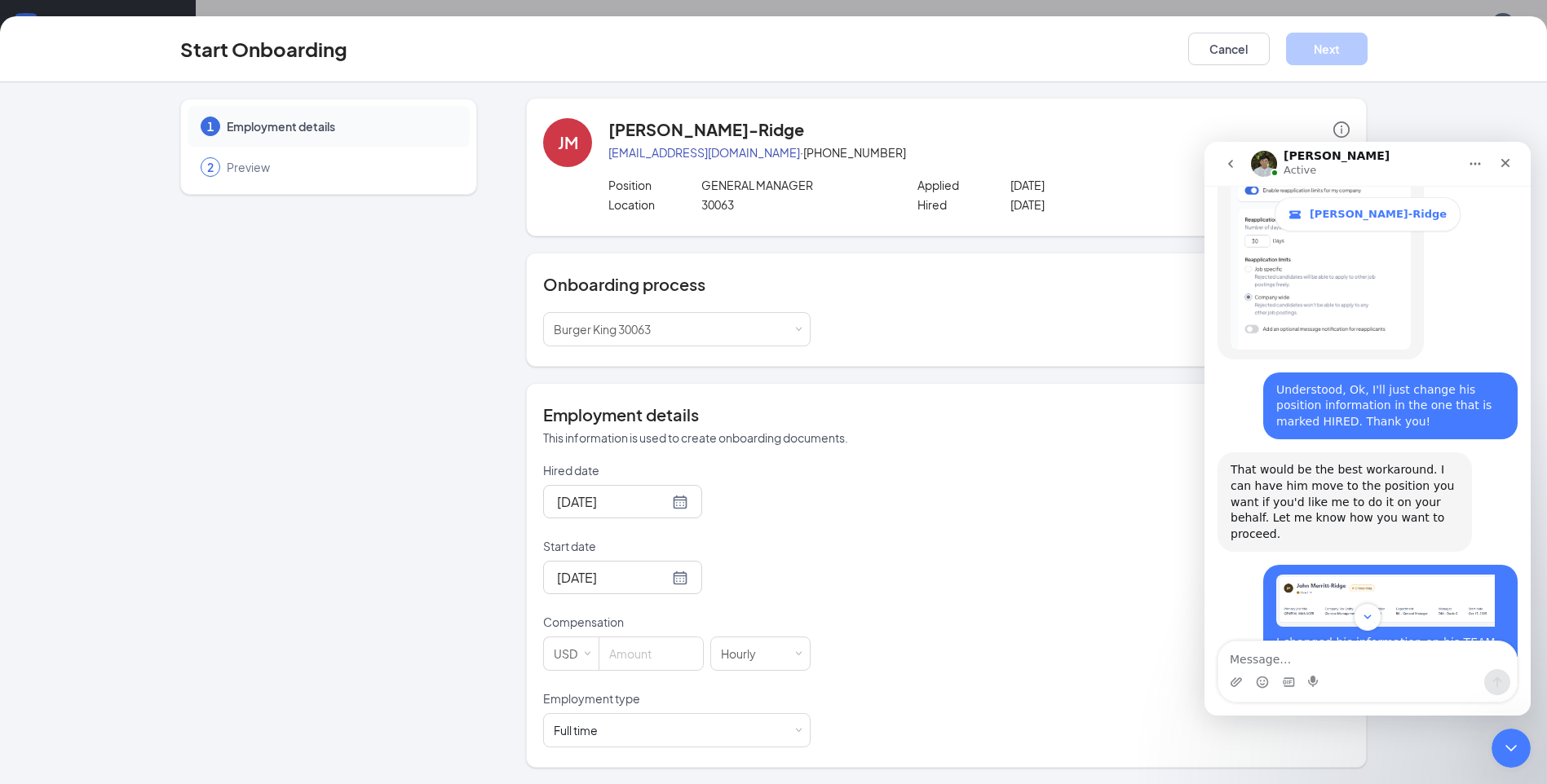
scroll to position [1724, 0]
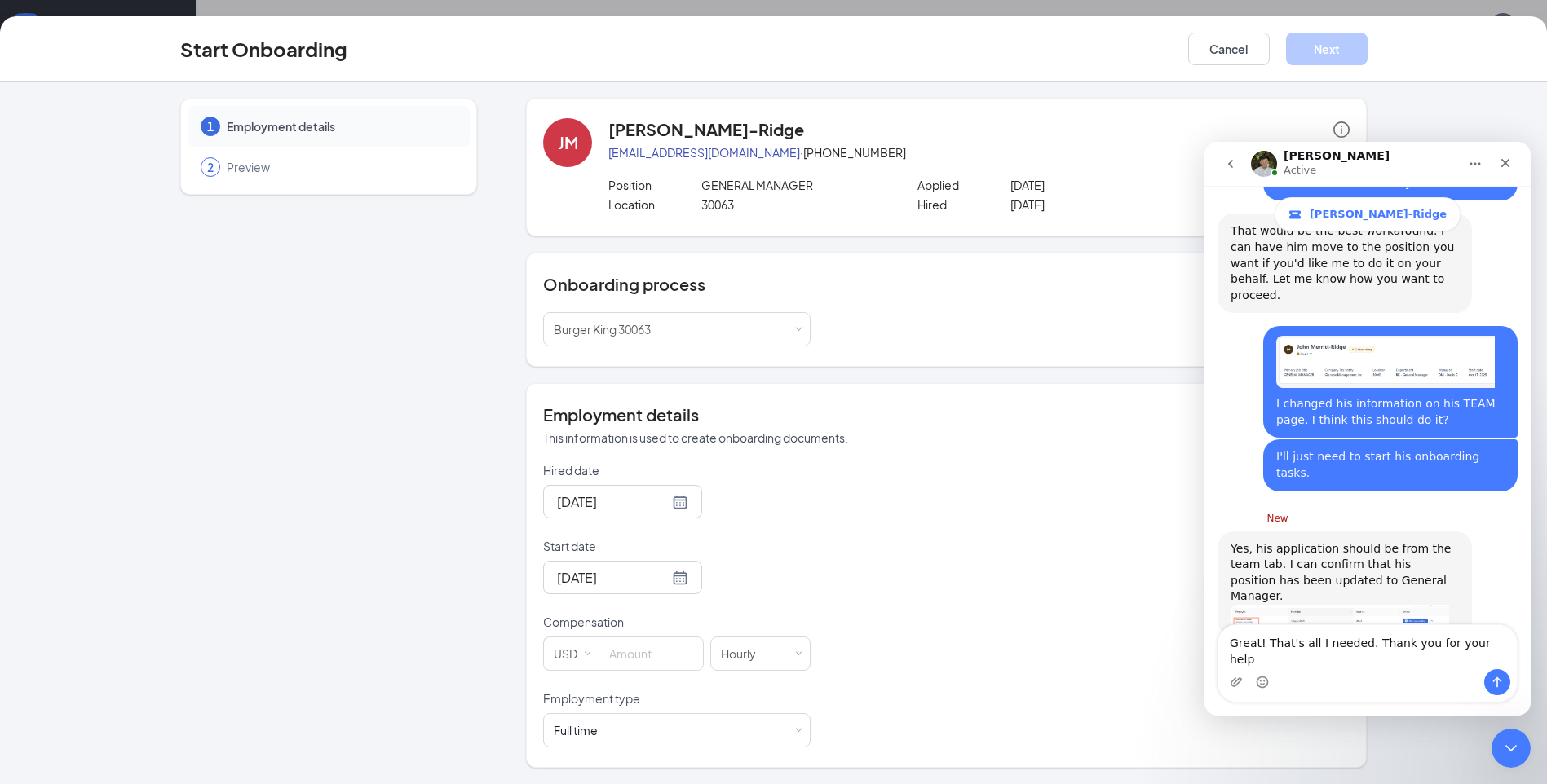
type textarea "Great! That's all I needed. Thank you for your help!"
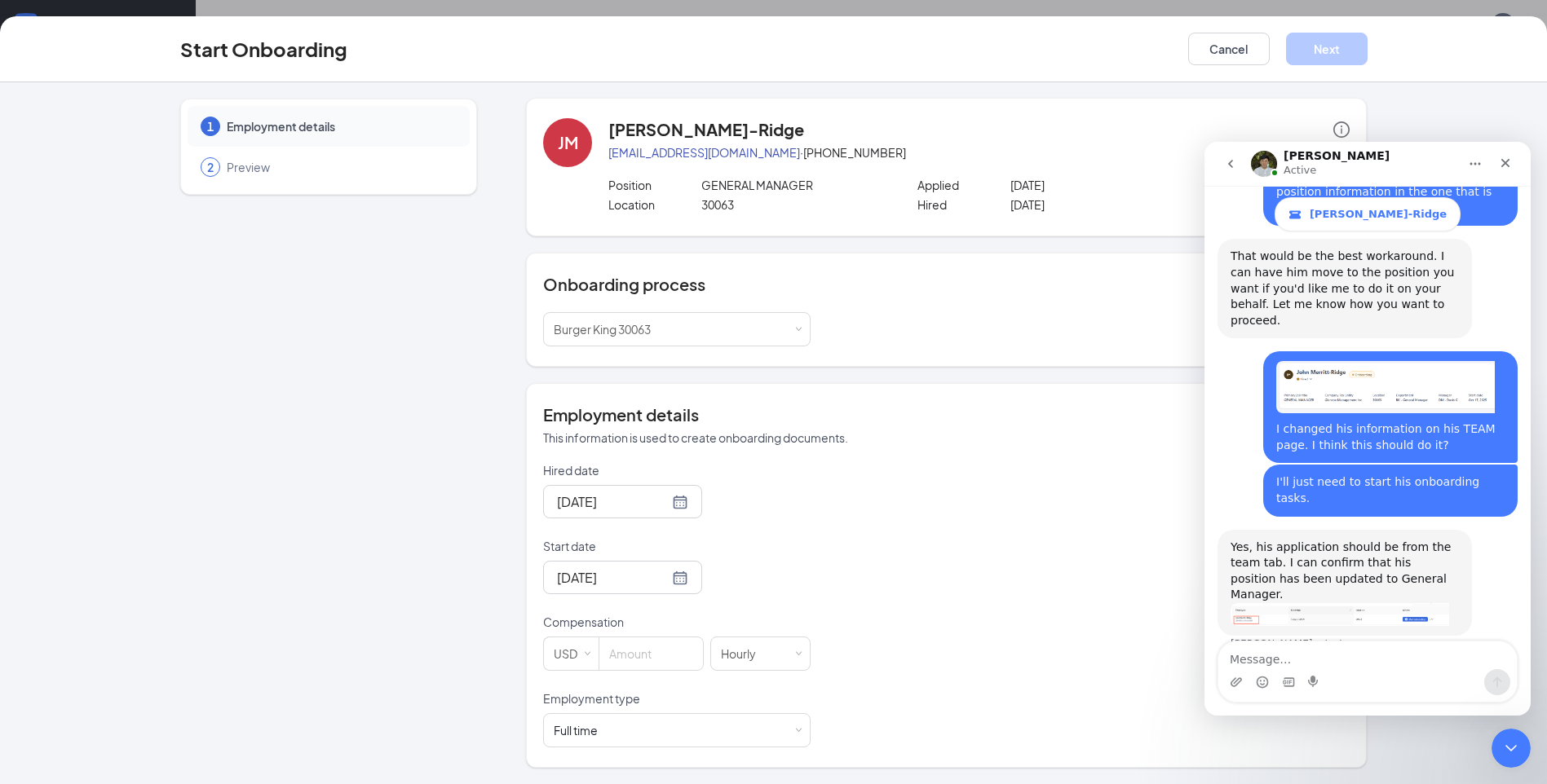
scroll to position [1761, 0]
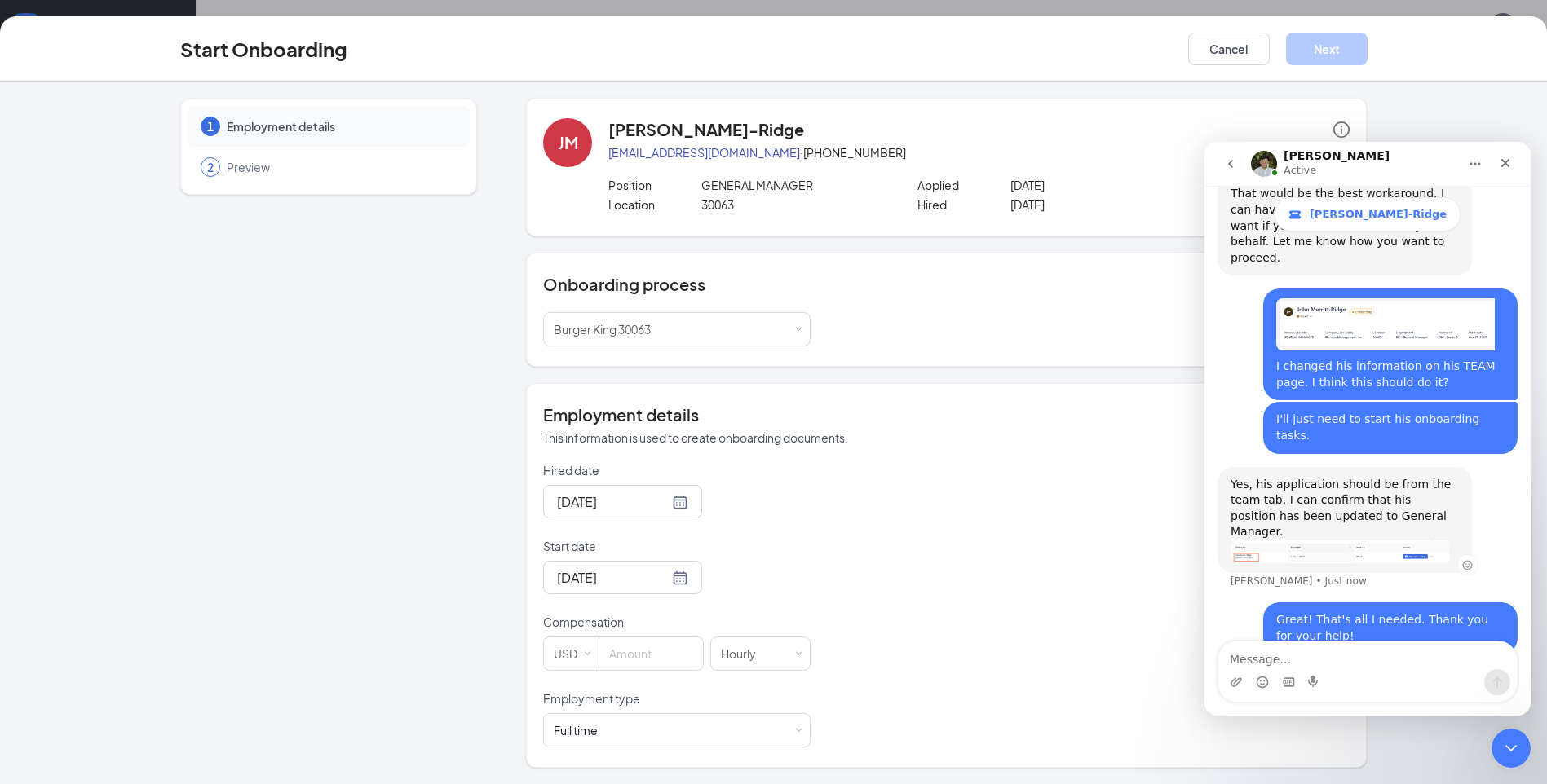
click at [1301, 477] on div "Yes, his application should be from the team tab. I can confirm that his positi…" at bounding box center [1344, 509] width 229 height 64
click at [1298, 540] on img "James says…" at bounding box center [1339, 552] width 218 height 23
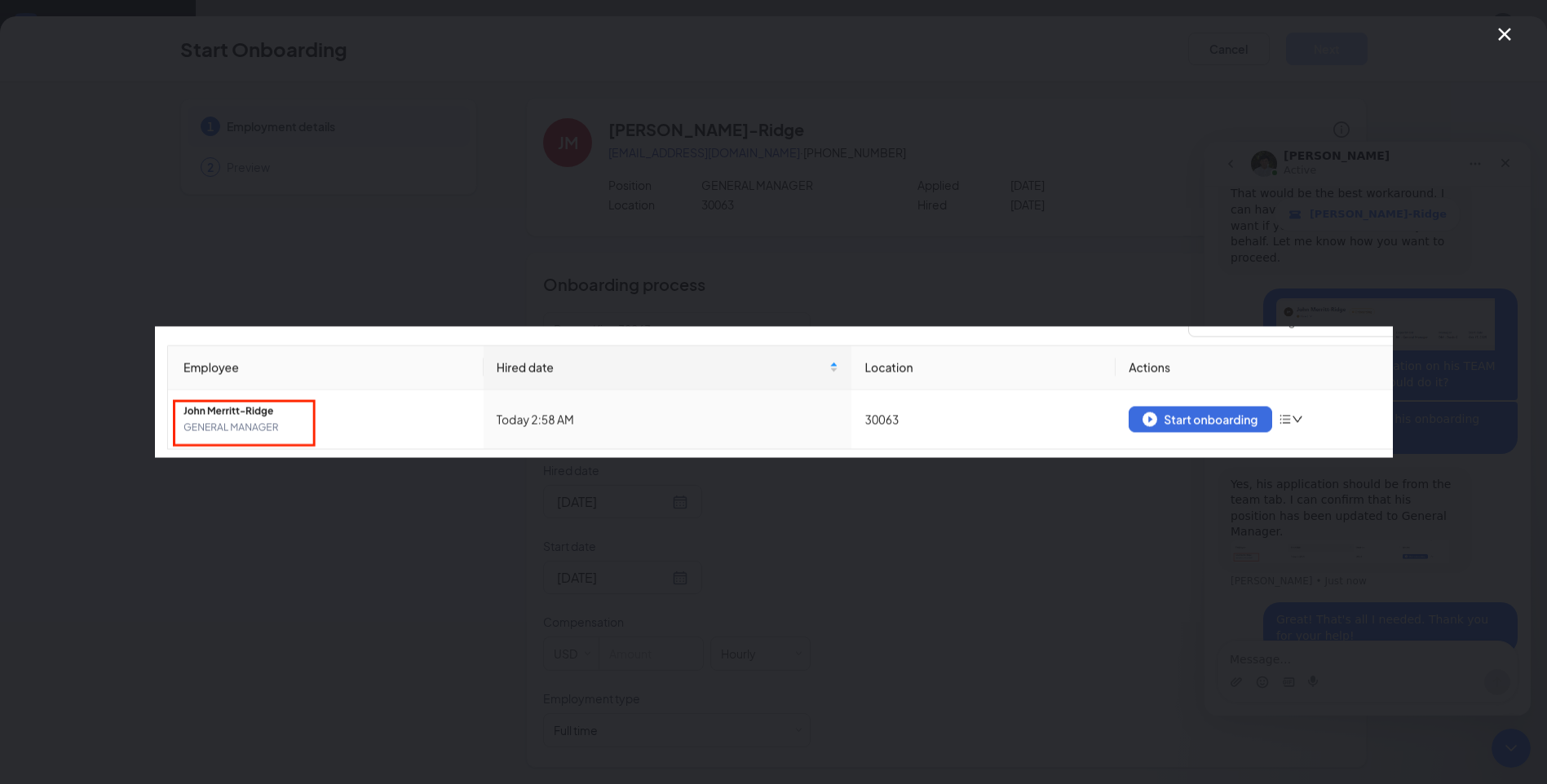
click at [1506, 34] on icon "Close" at bounding box center [1505, 34] width 19 height 19
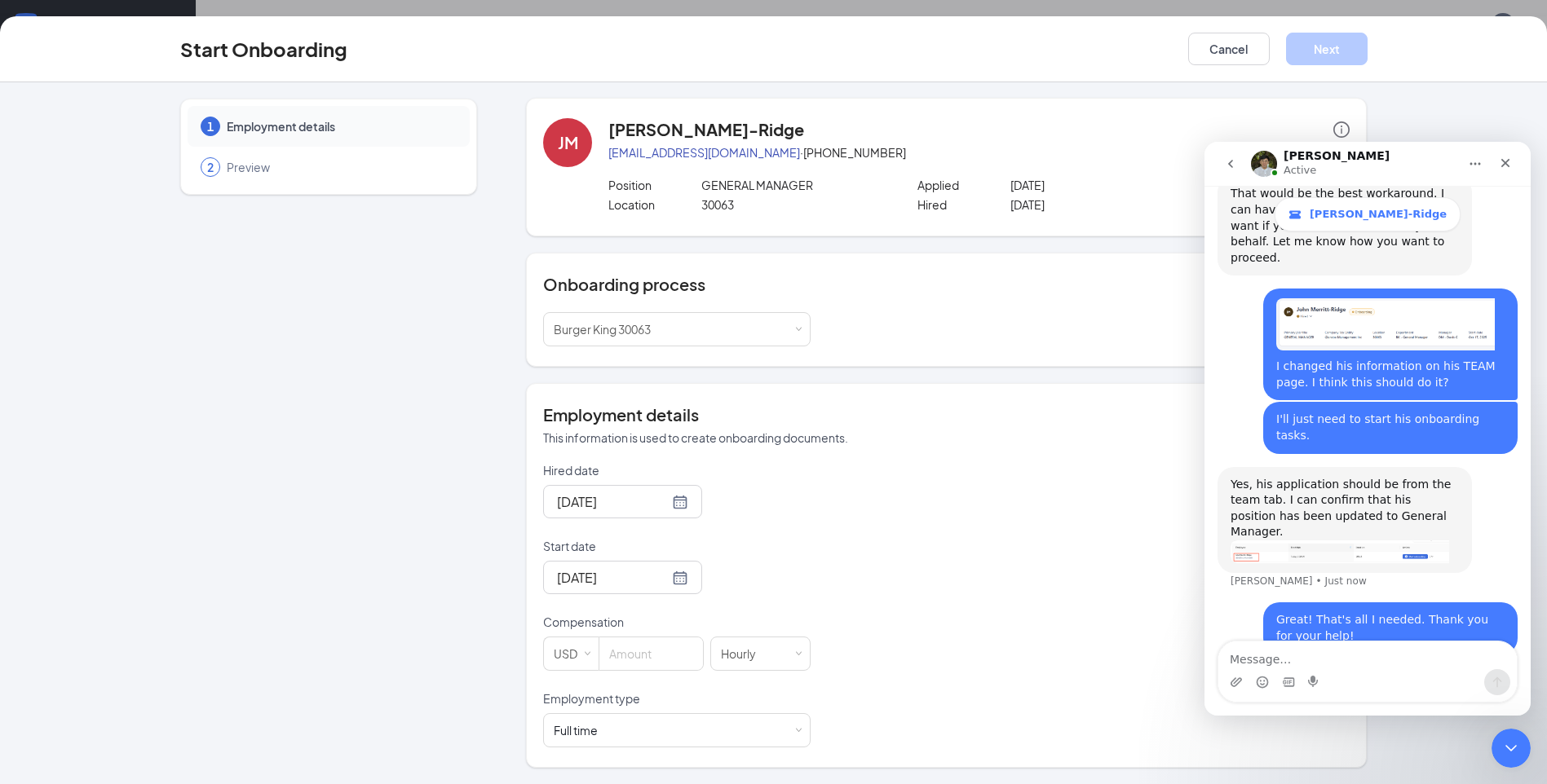
scroll to position [1699, 0]
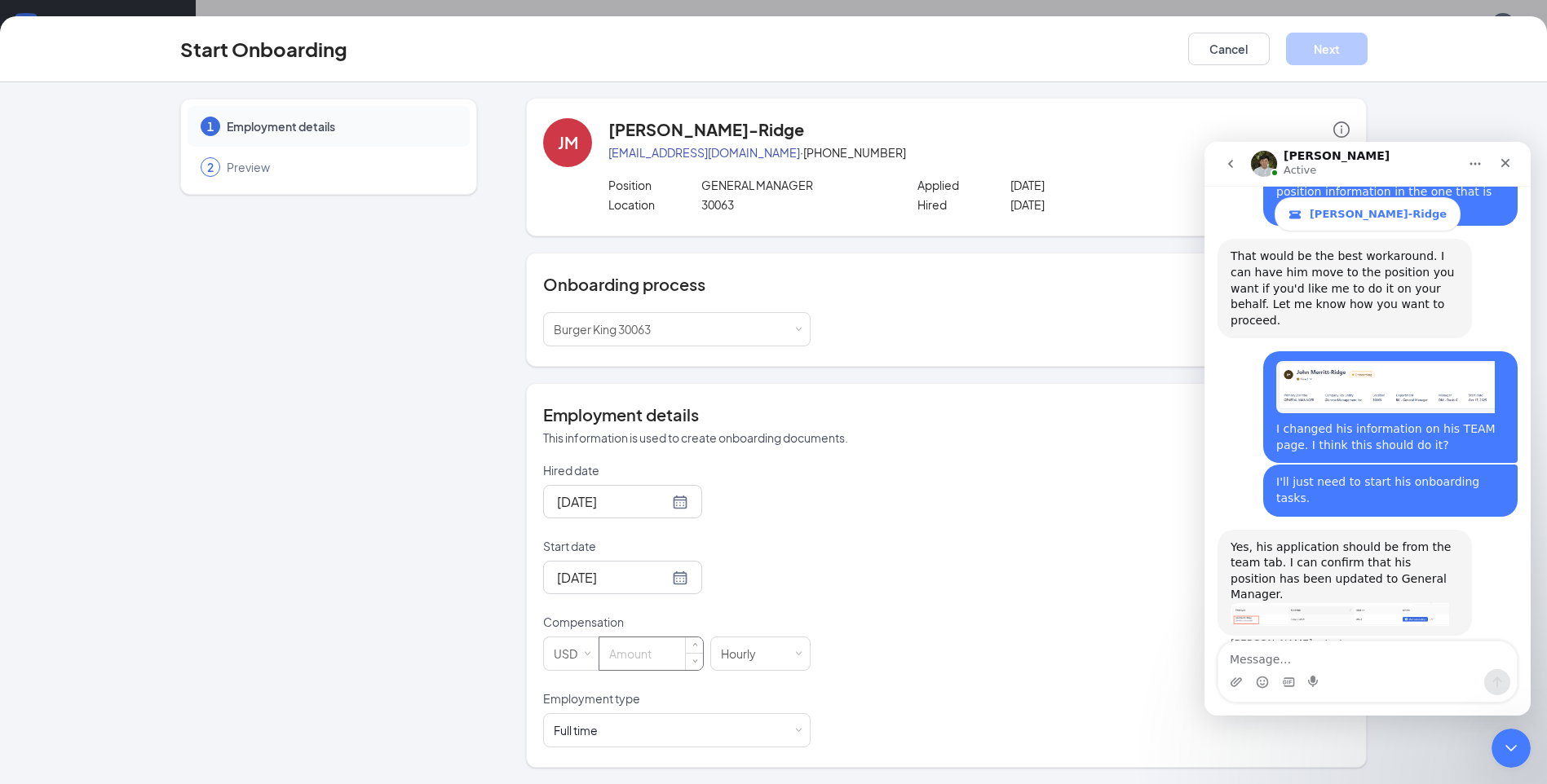
click at [661, 648] on input at bounding box center [651, 653] width 103 height 33
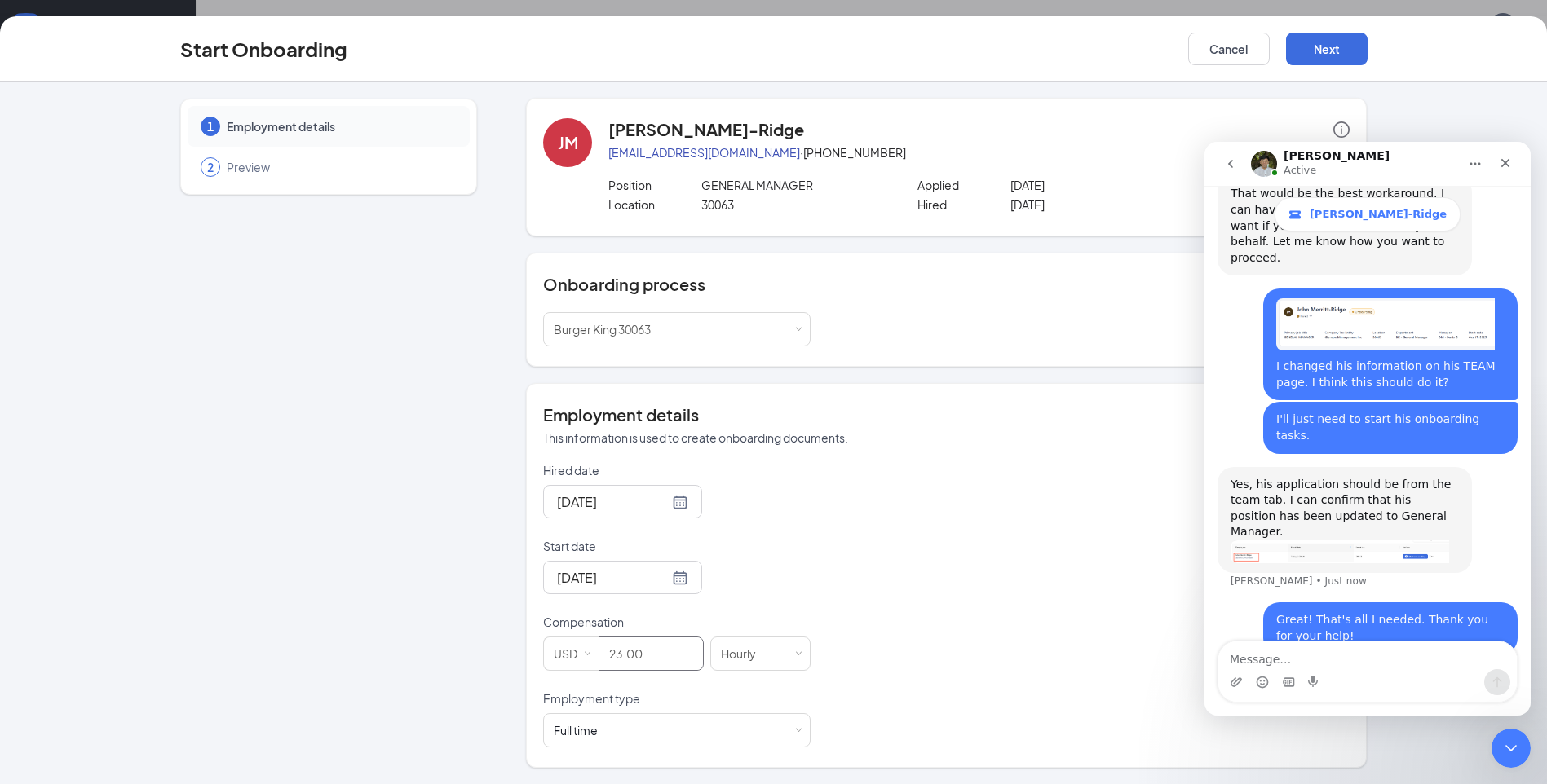
type input "23"
click at [863, 604] on div "Hired date Oct 15, 2025 Start date Oct 17, 2025 Compensation USD 23 Hourly Empl…" at bounding box center [946, 605] width 806 height 285
drag, startPoint x: 1511, startPoint y: 746, endPoint x: 2838, endPoint y: 1432, distance: 1493.8
click at [1511, 745] on icon "Close Intercom Messenger" at bounding box center [1508, 745] width 11 height 6
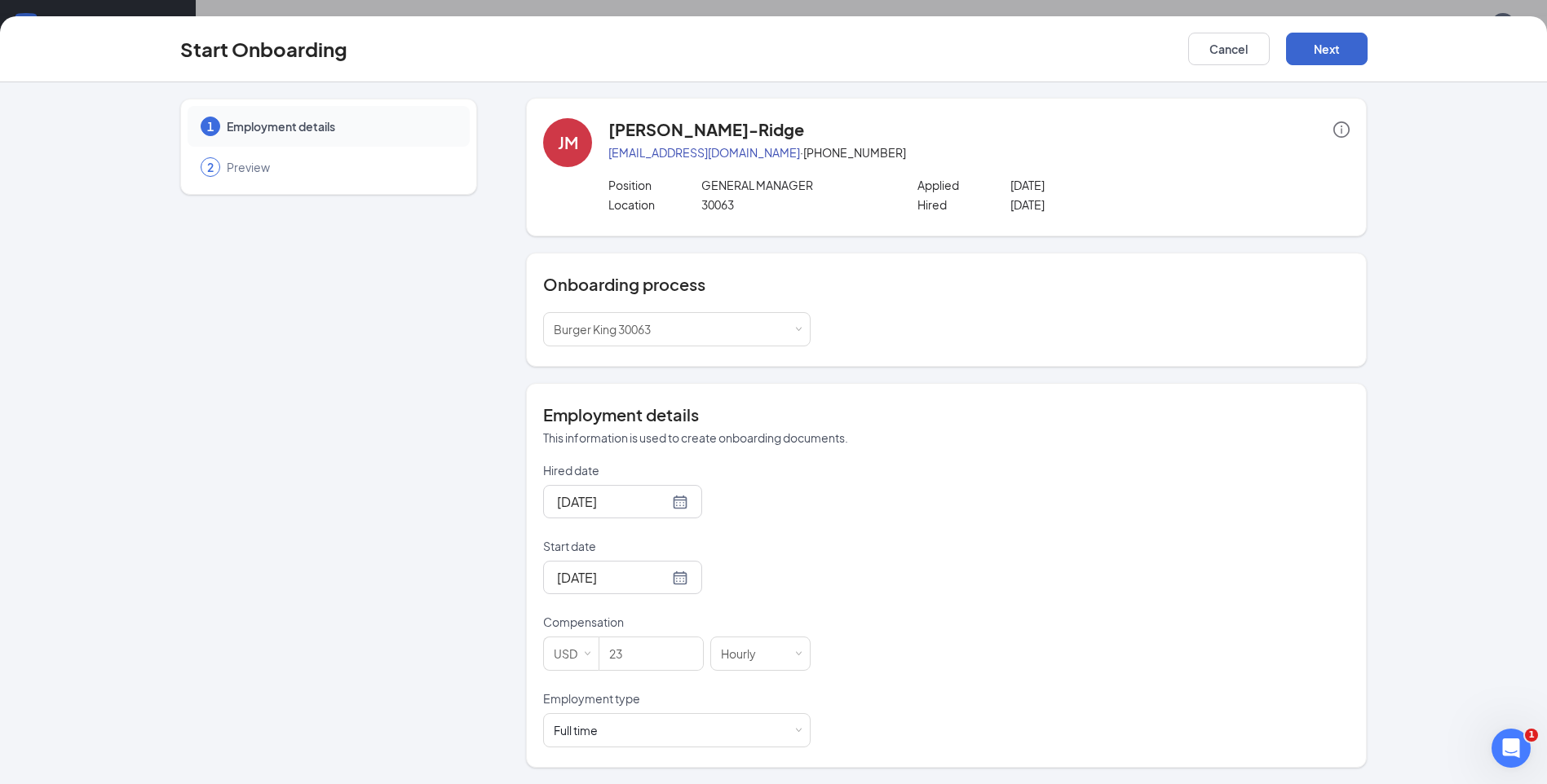
scroll to position [1761, 0]
click at [1320, 51] on button "Next" at bounding box center [1326, 49] width 81 height 33
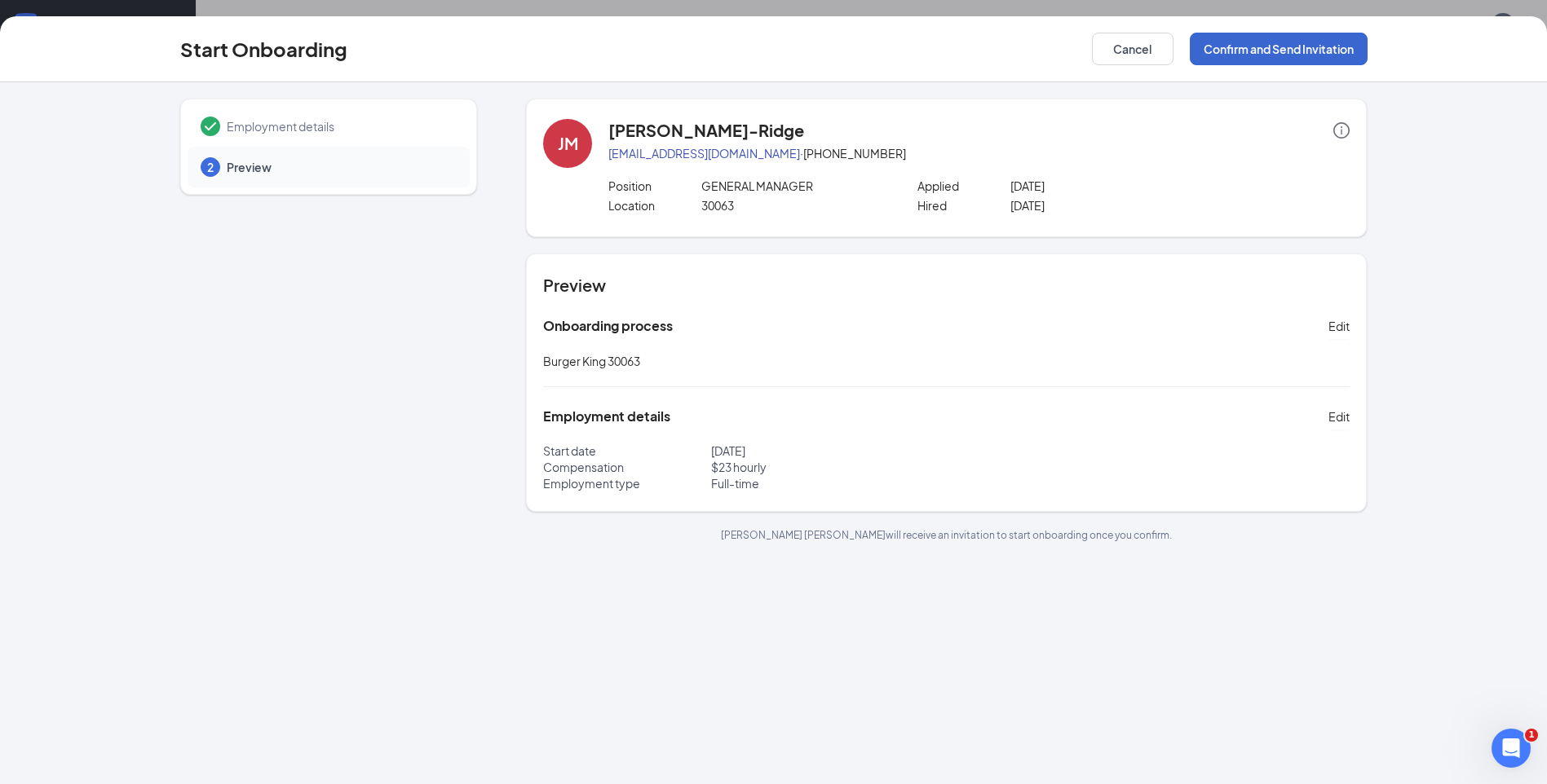
scroll to position [0, 0]
click at [1273, 55] on button "Confirm and Send Invitation" at bounding box center [1278, 49] width 177 height 33
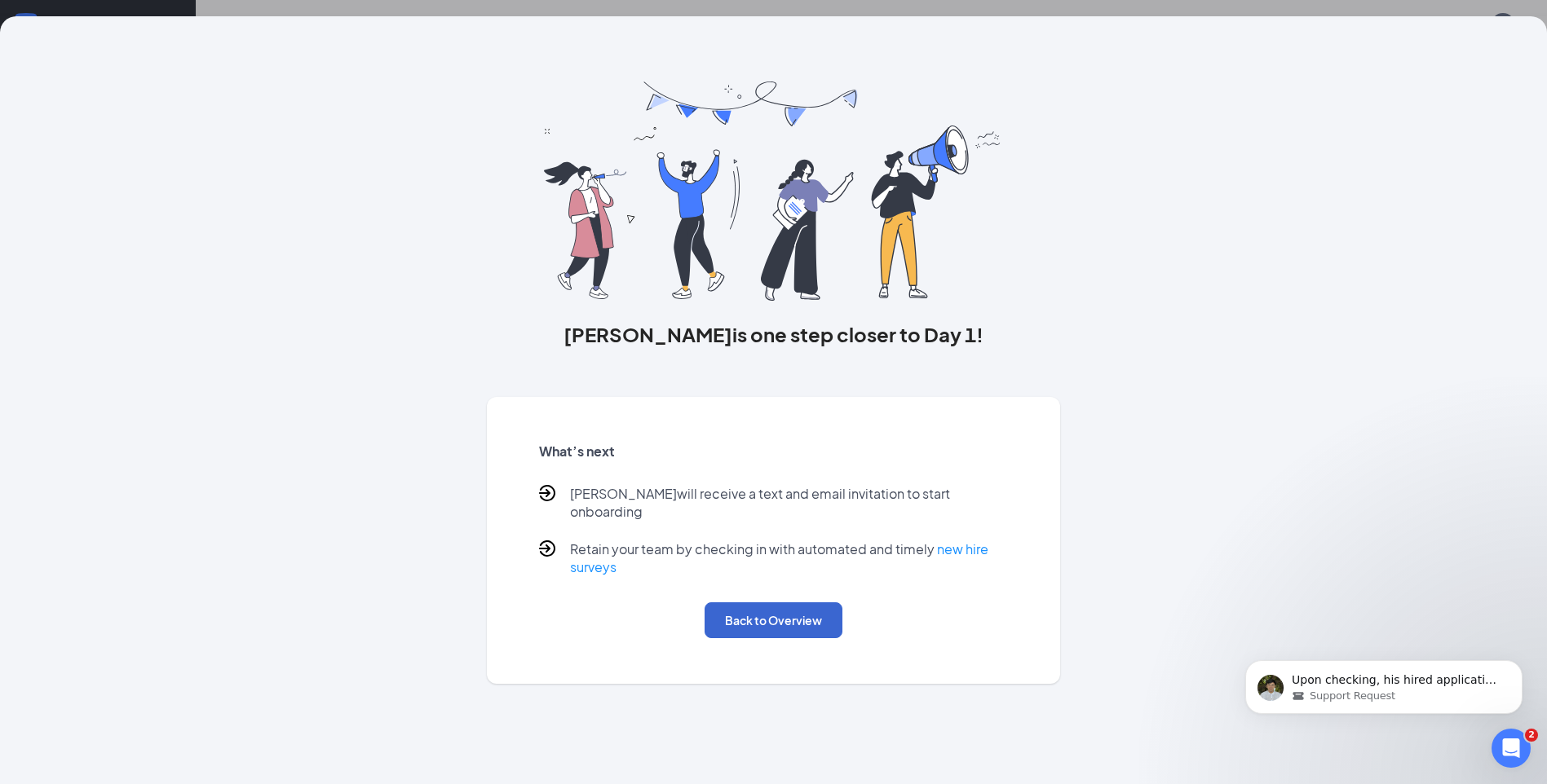
scroll to position [1843, 0]
click at [787, 602] on button "Back to Overview" at bounding box center [774, 620] width 138 height 36
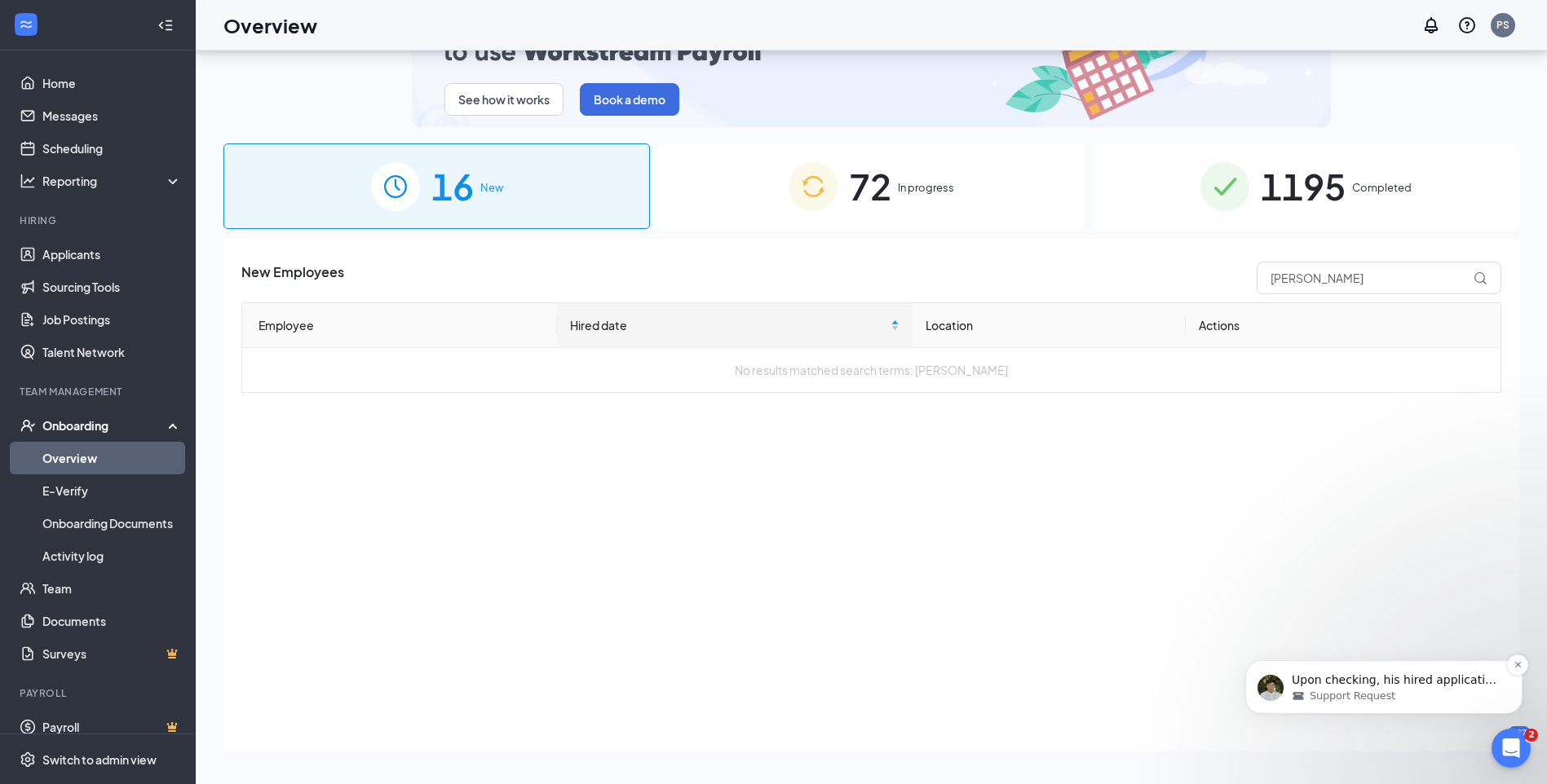
click at [1417, 680] on span "Upon checking, his hired application still says that it is for the Assistant Ge…" at bounding box center [1395, 697] width 208 height 46
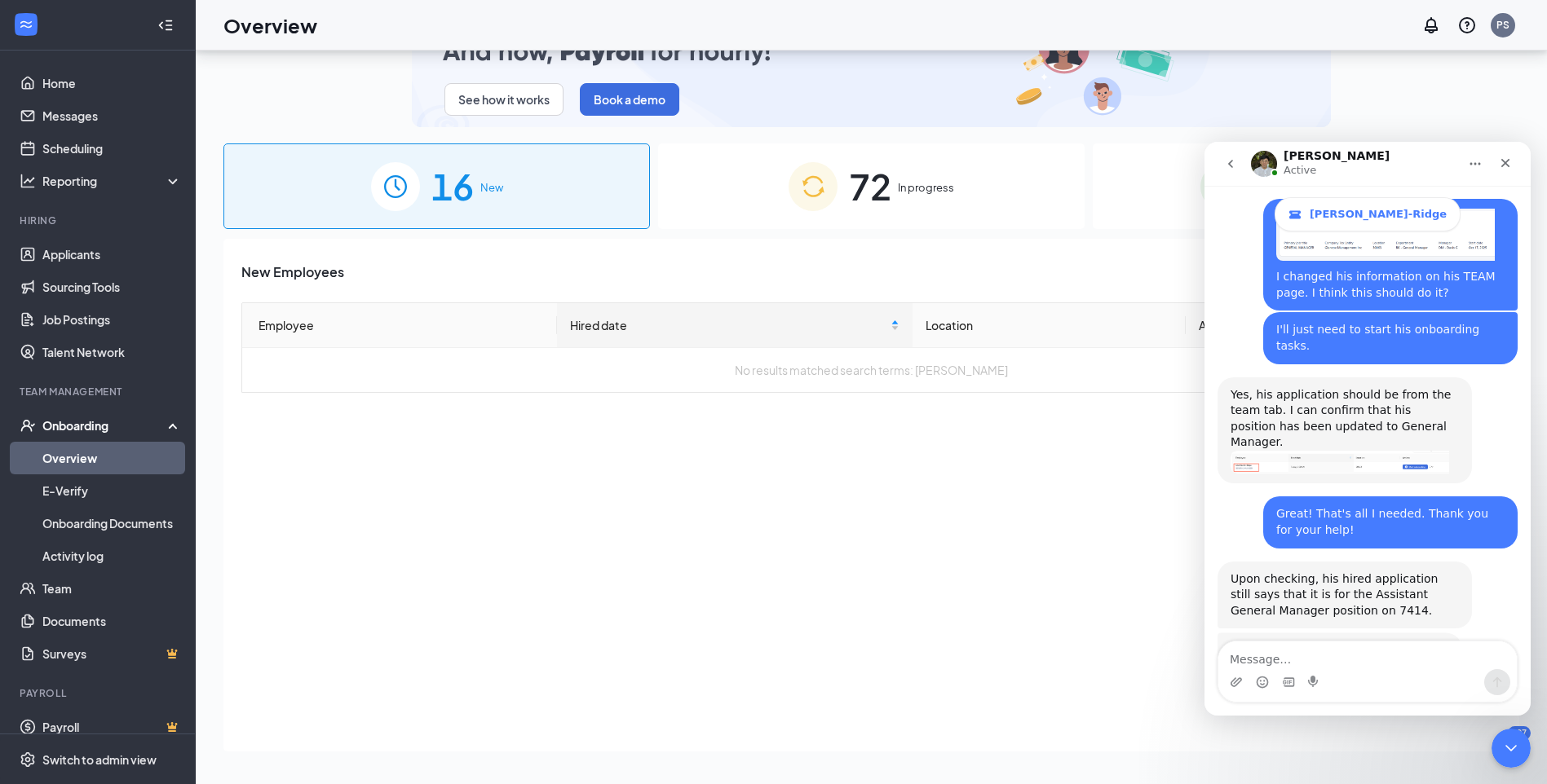
scroll to position [1851, 0]
click at [1341, 640] on img "James says…" at bounding box center [1339, 665] width 218 height 50
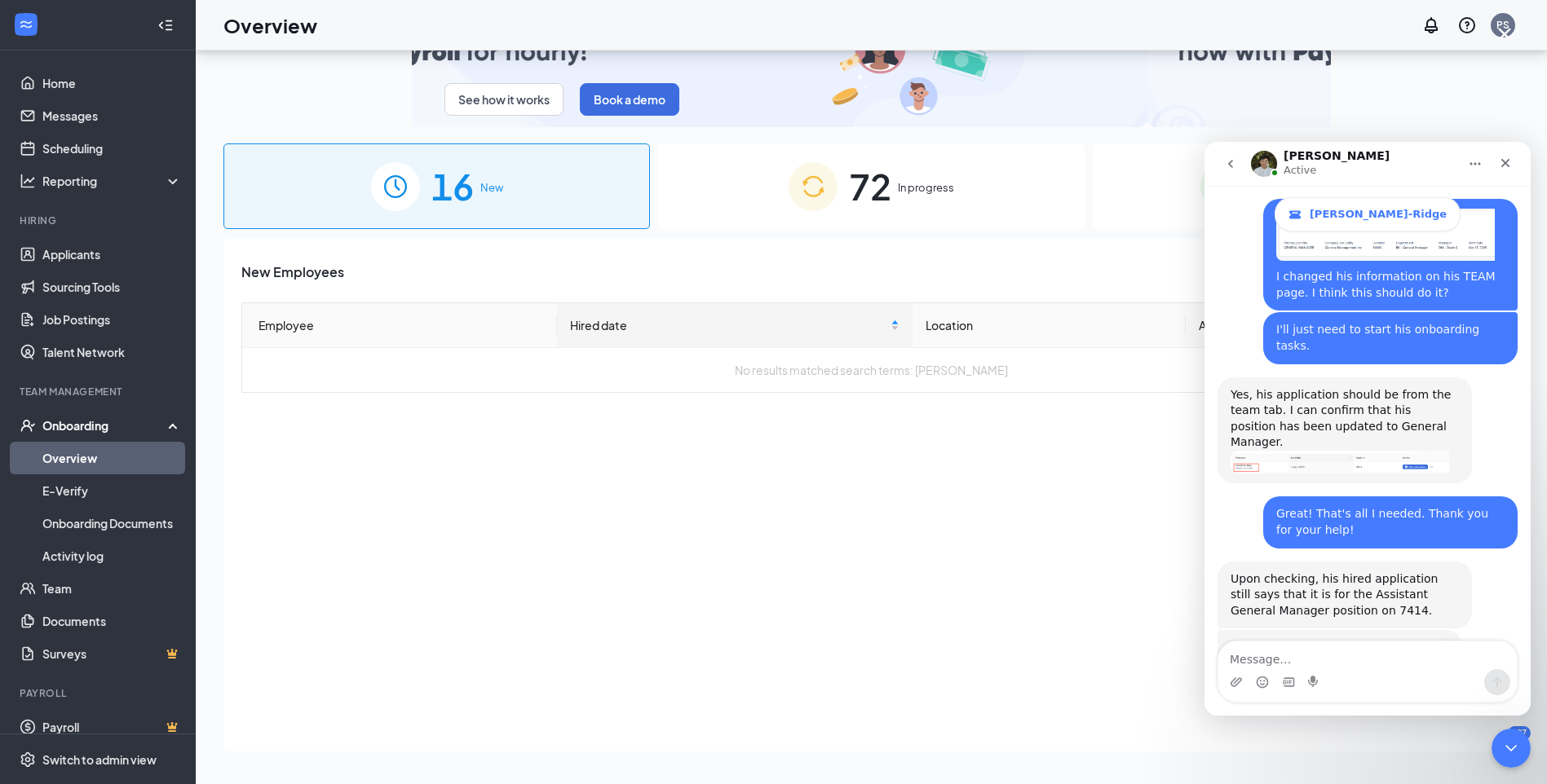
scroll to position [0, 0]
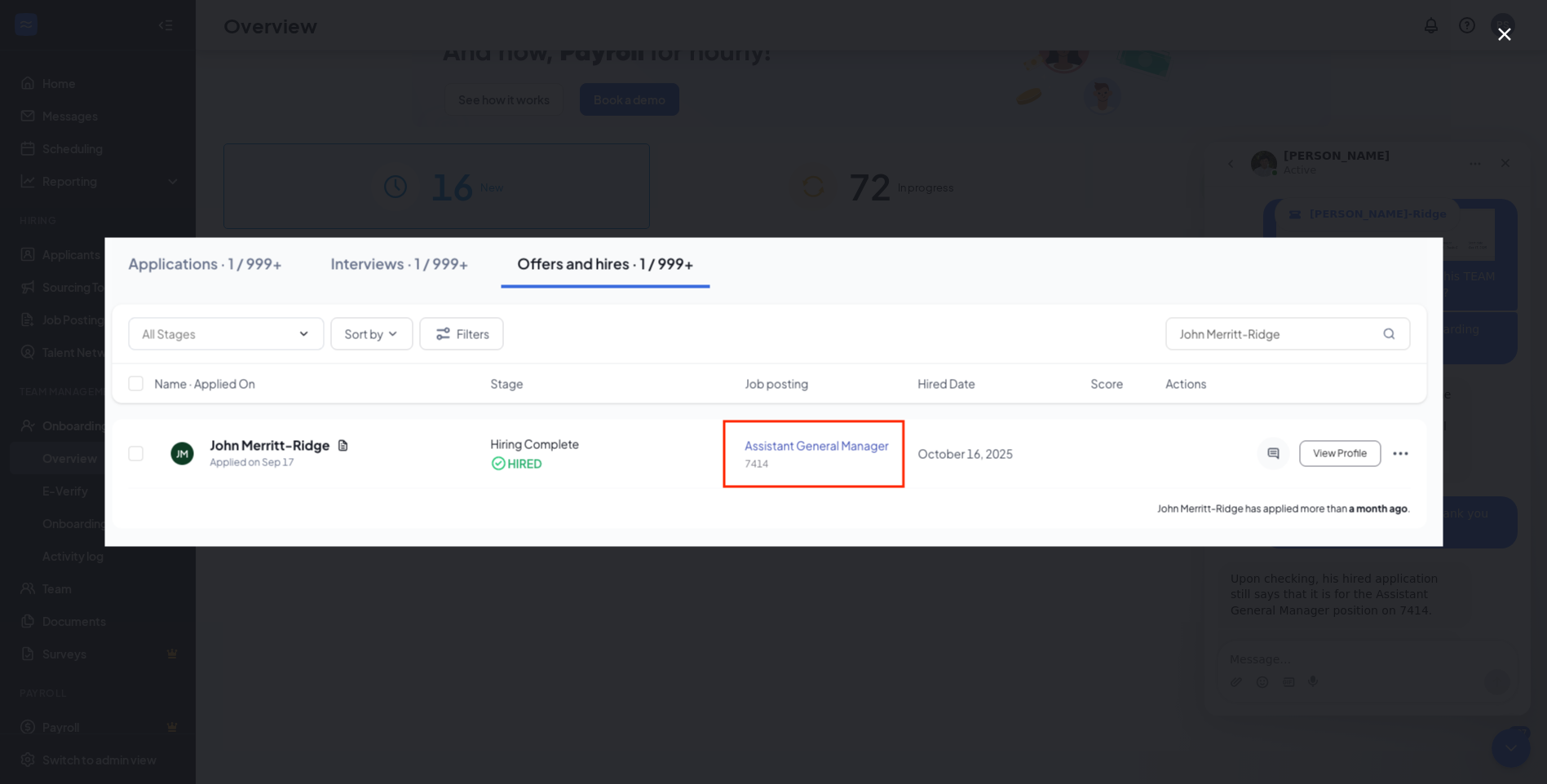
click at [1511, 33] on icon "Close" at bounding box center [1505, 34] width 19 height 19
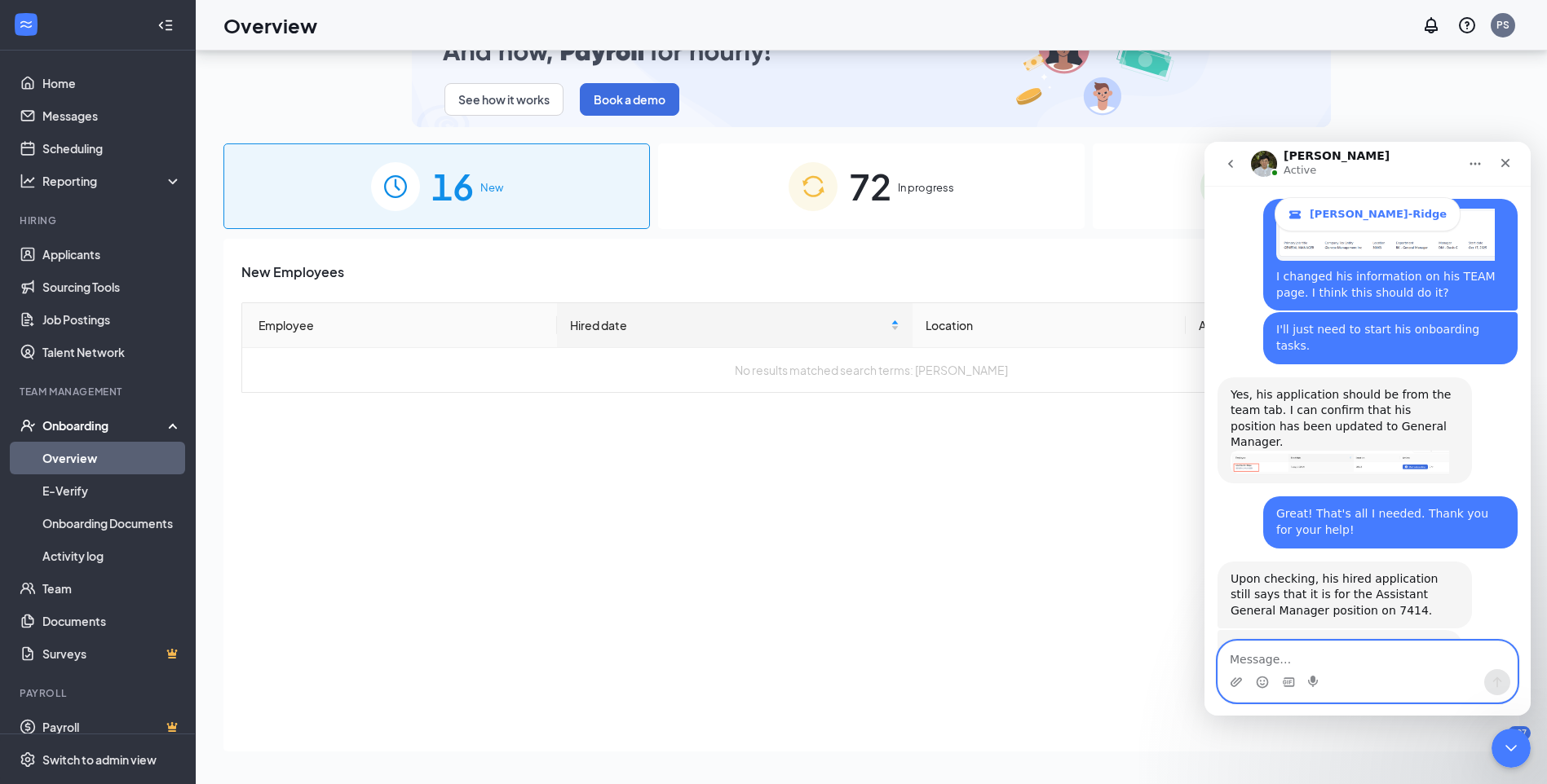
click at [1284, 662] on textarea "Message…" at bounding box center [1367, 655] width 298 height 27
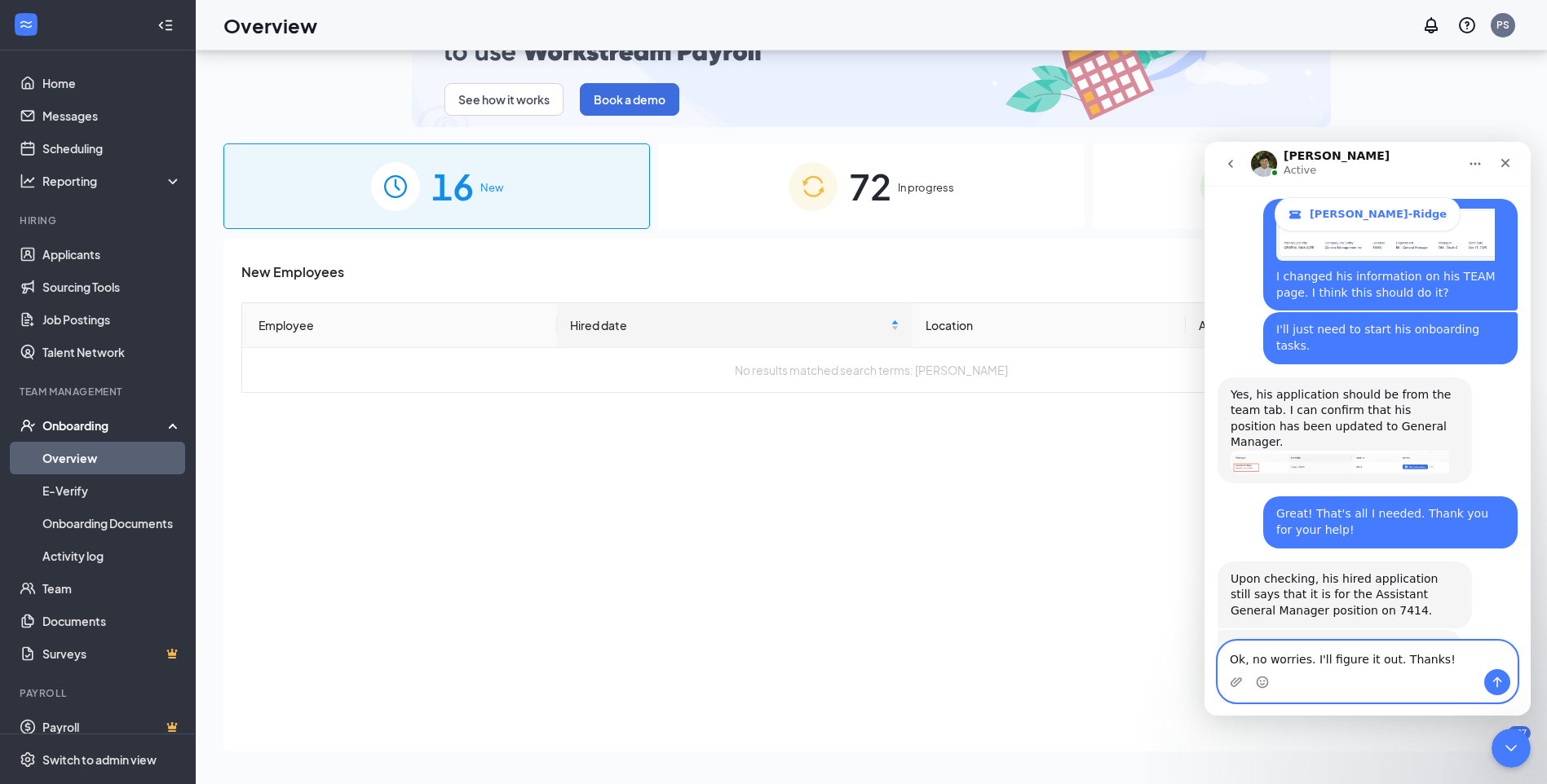
type textarea "Ok, no worries. I'll figure it out. Thanks!"
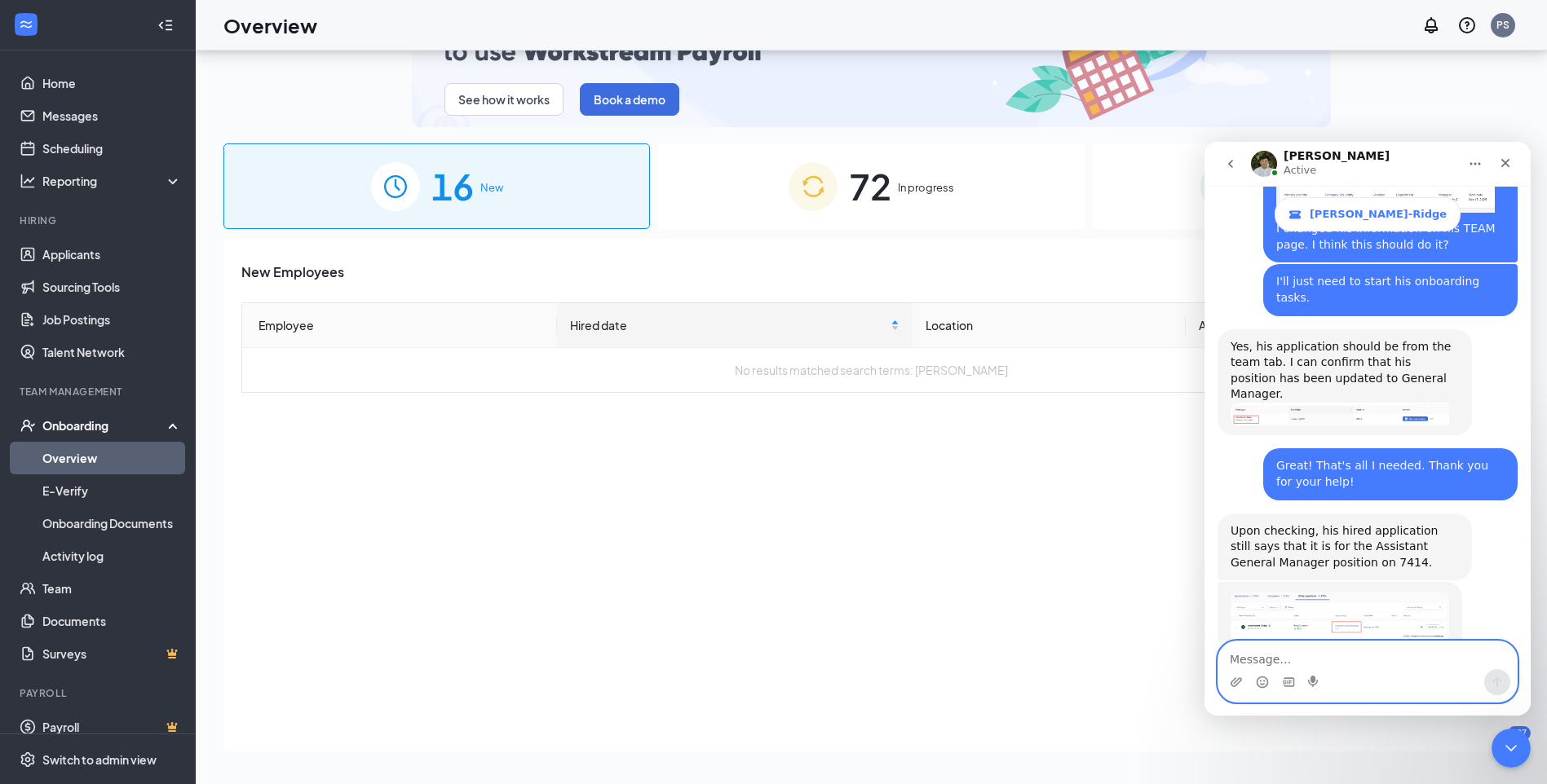
scroll to position [1963, 0]
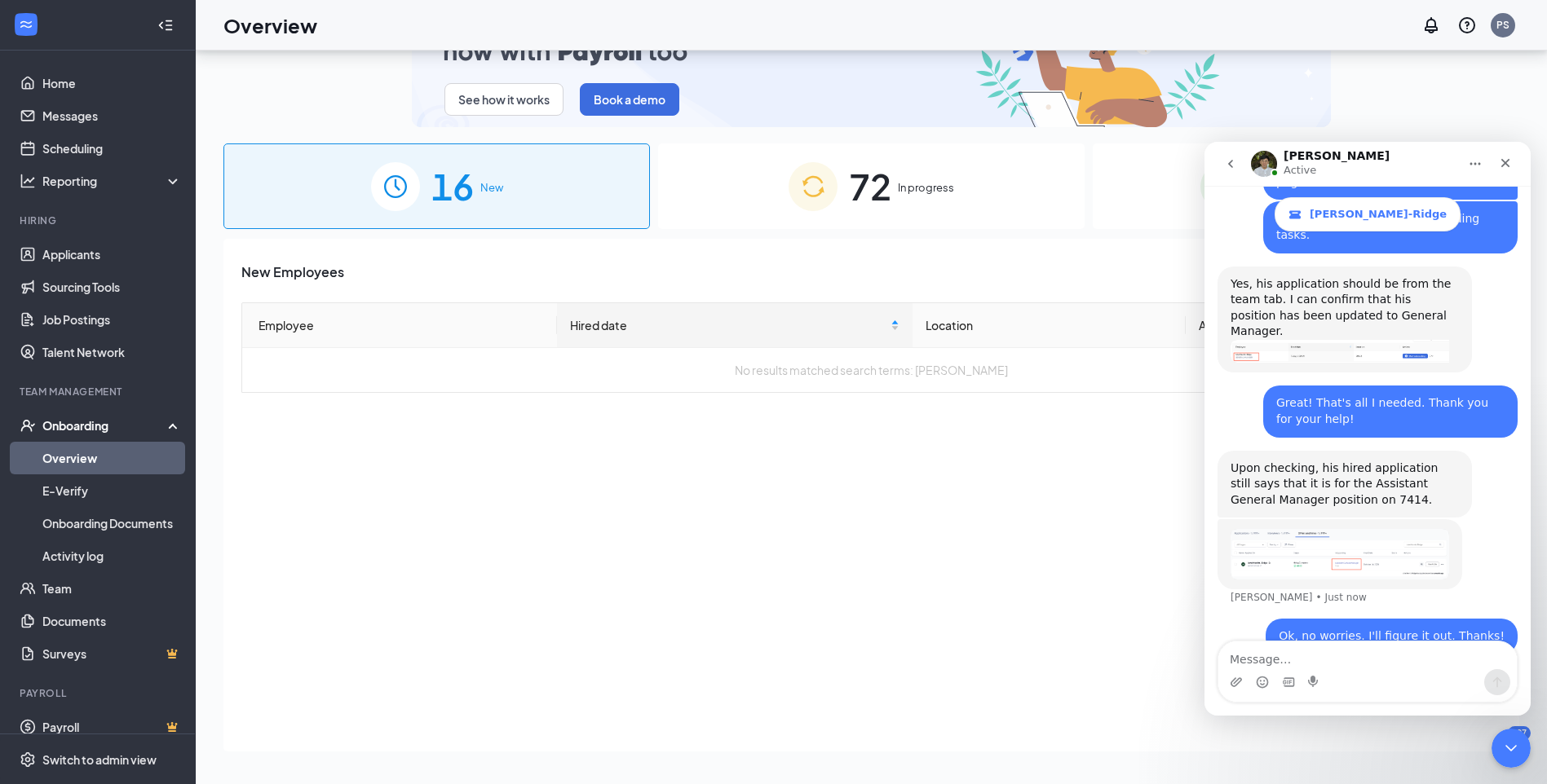
click at [78, 456] on link "Overview" at bounding box center [112, 457] width 140 height 33
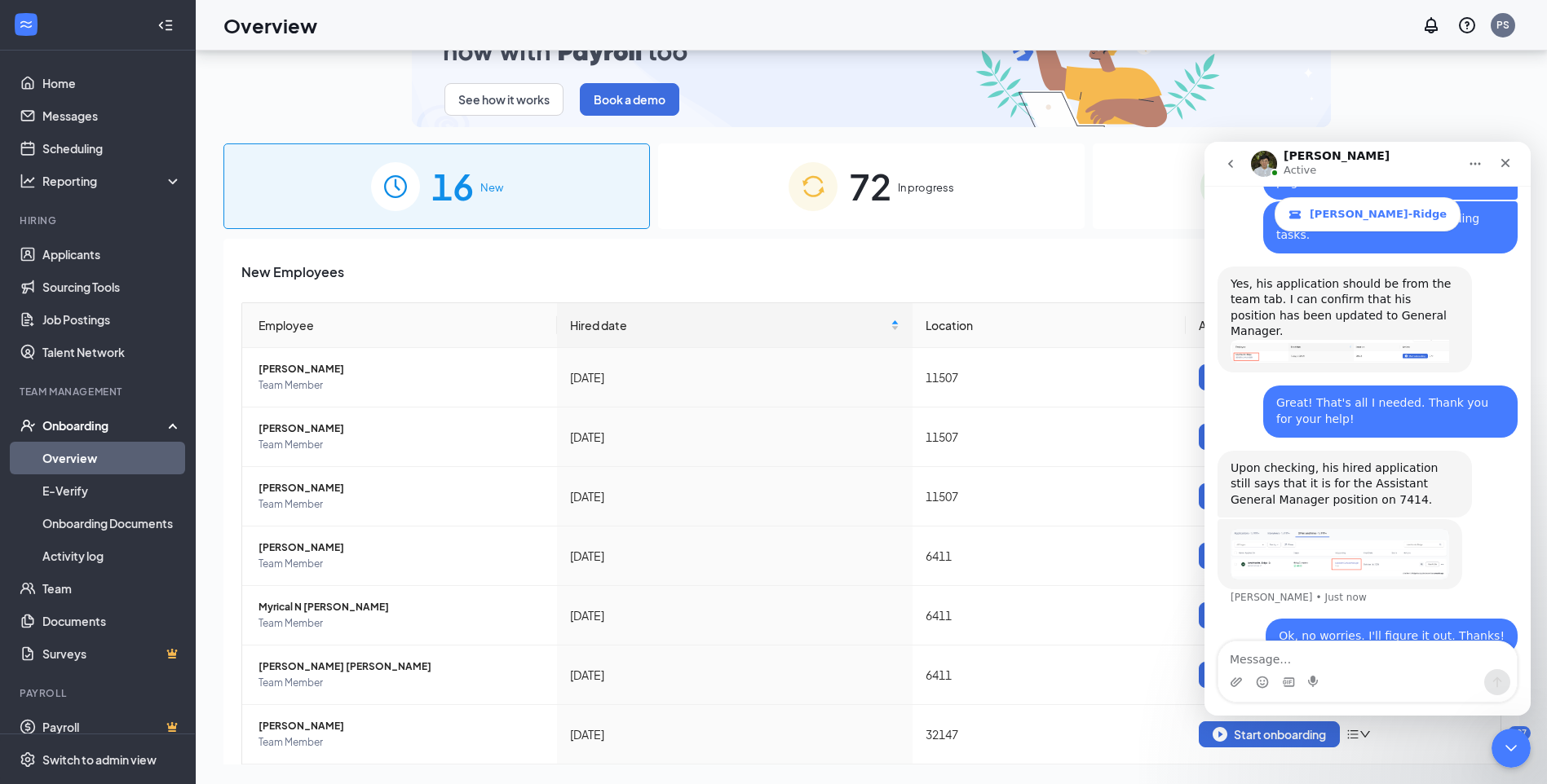
click at [932, 189] on span "In progress" at bounding box center [926, 187] width 57 height 16
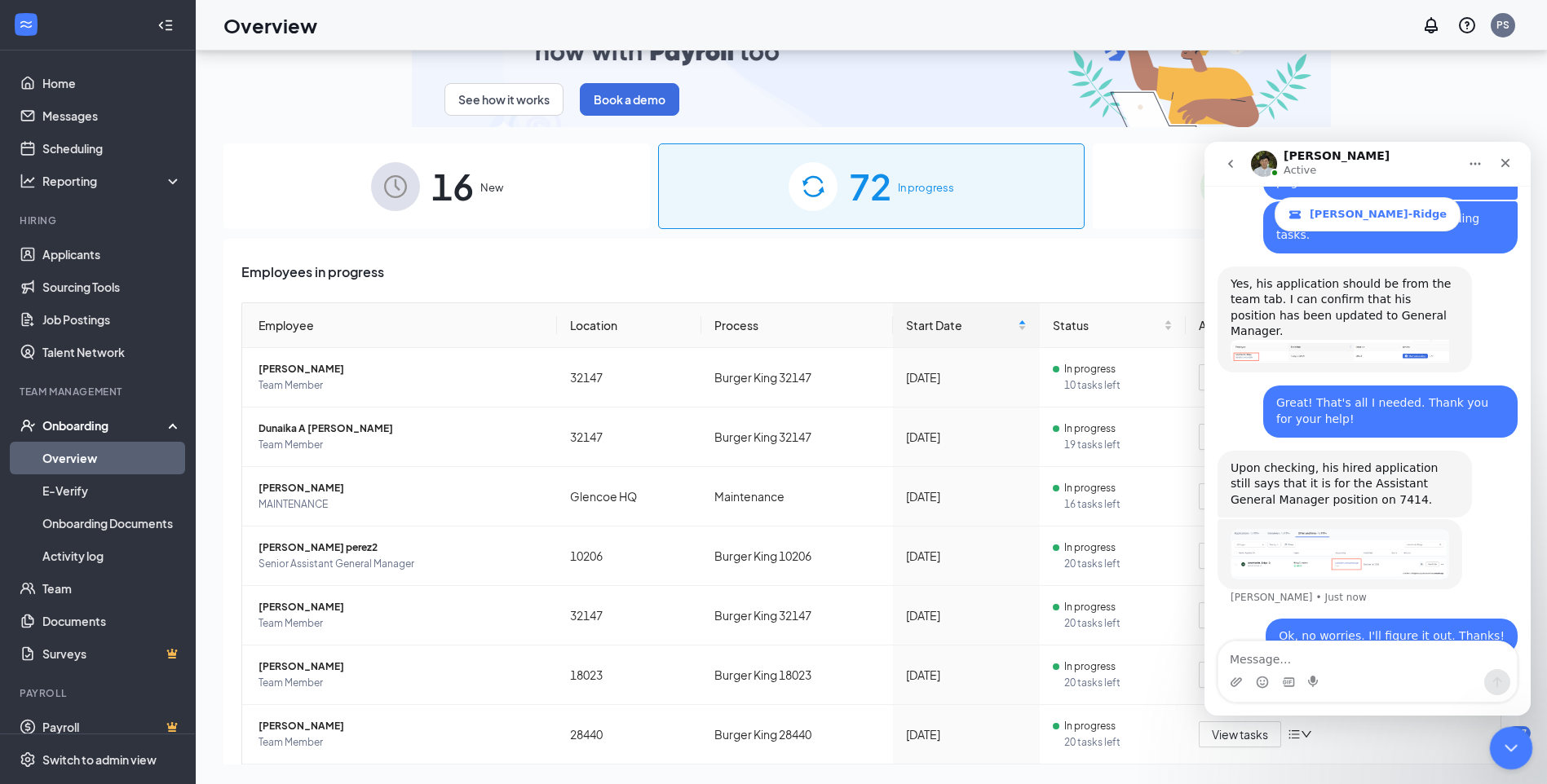
click at [1513, 749] on icon "Close Intercom Messenger" at bounding box center [1508, 746] width 19 height 19
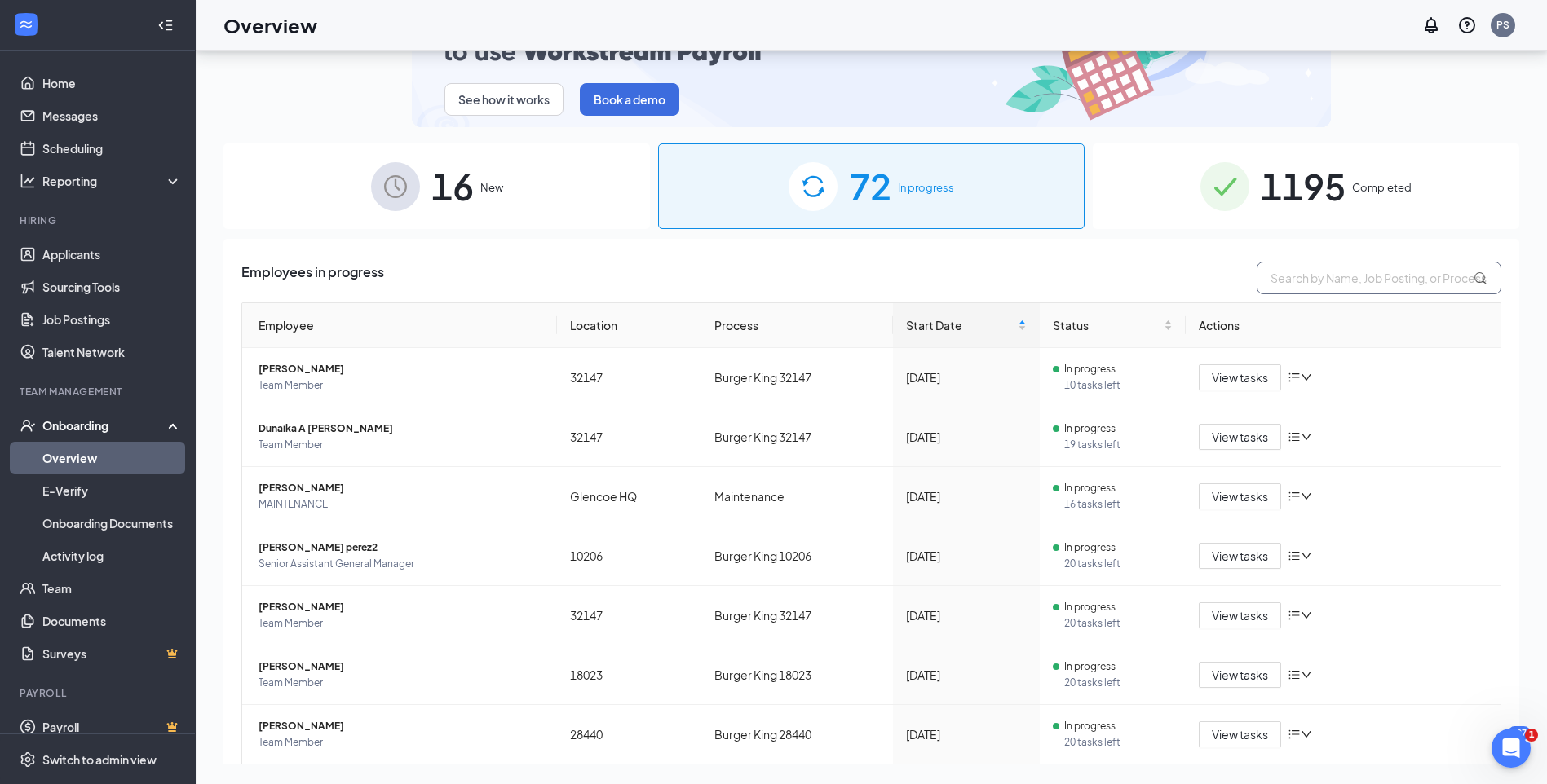
click at [1315, 277] on input "text" at bounding box center [1378, 277] width 245 height 33
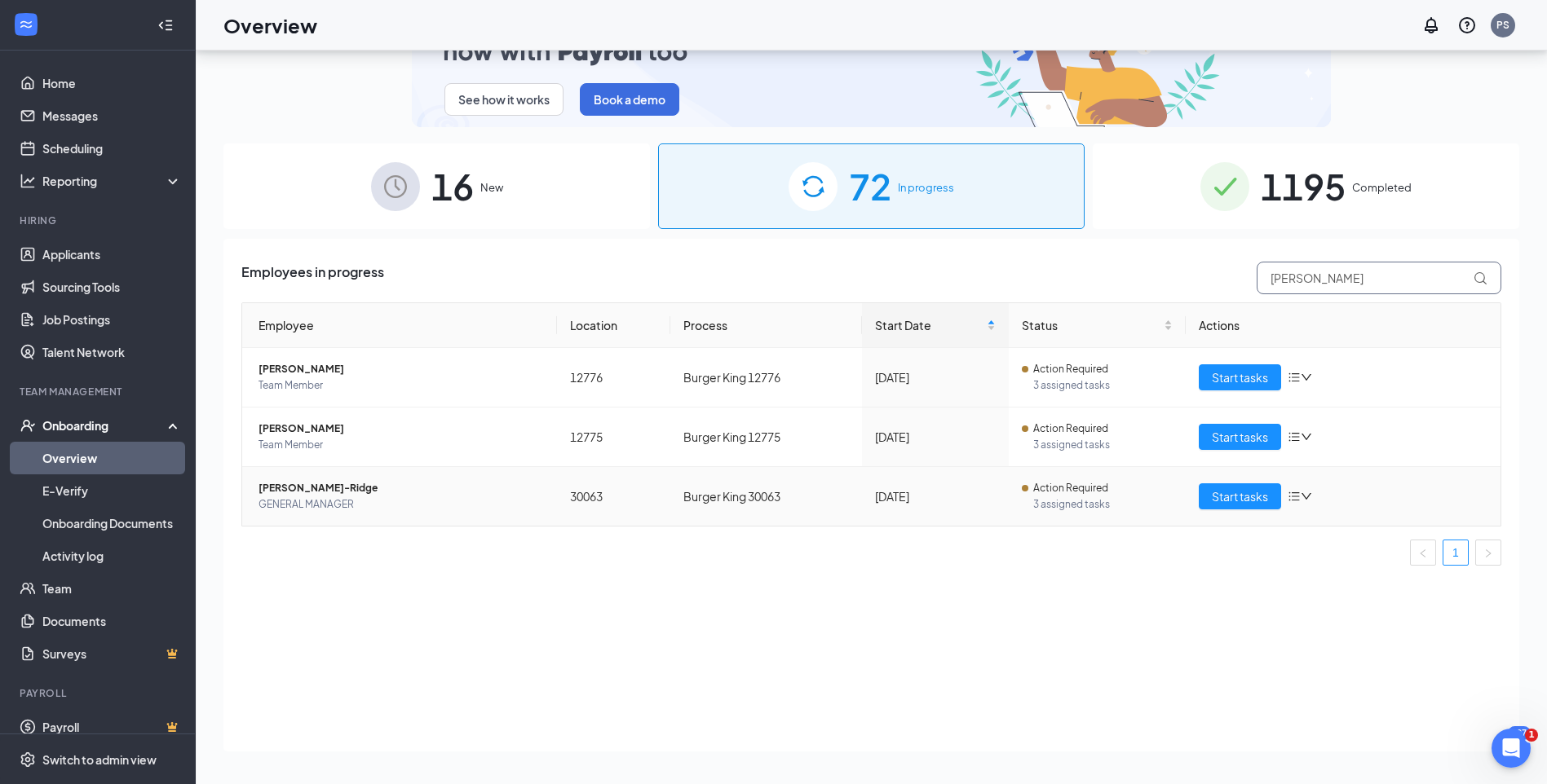
type input "[PERSON_NAME]"
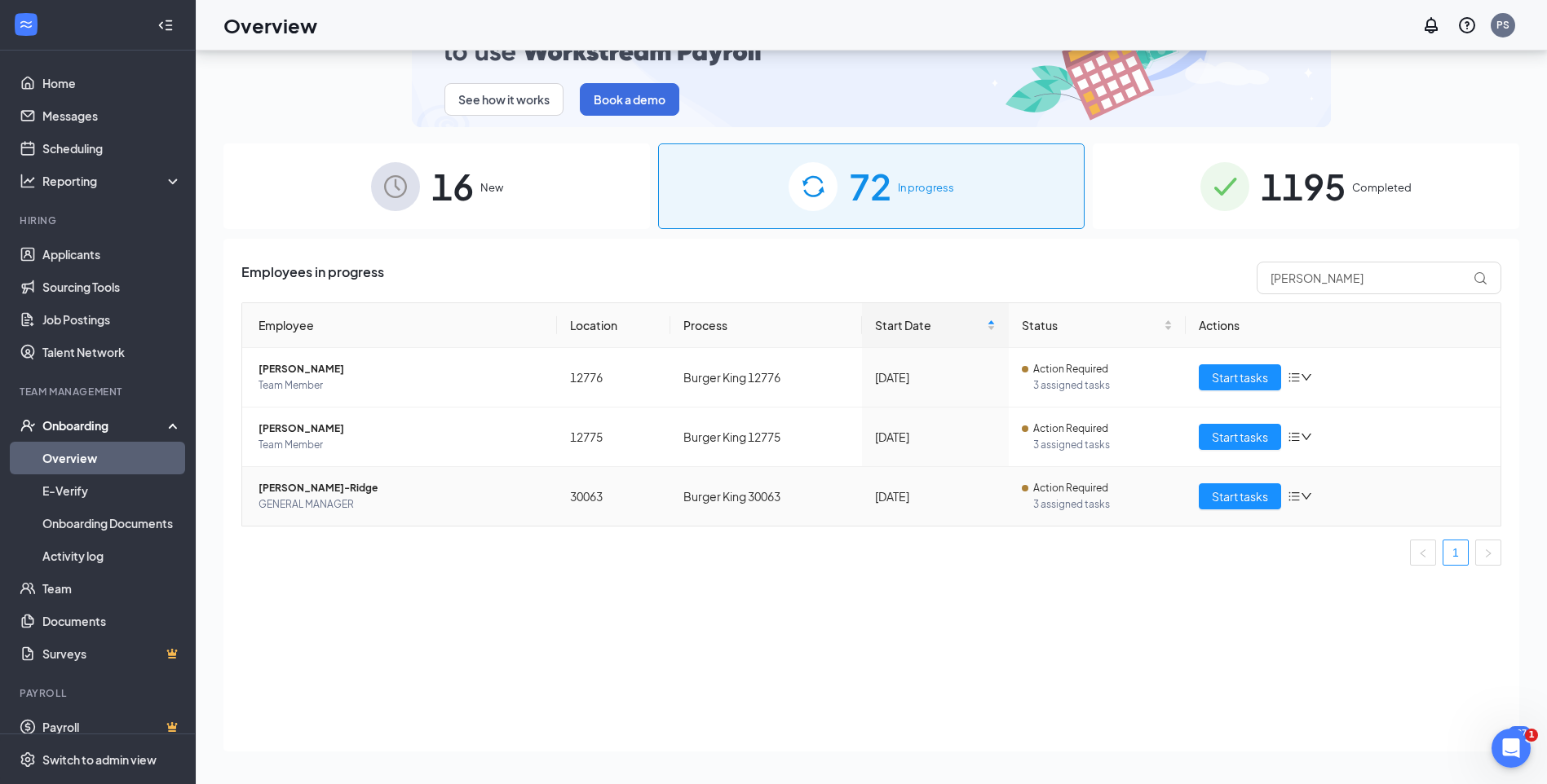
click at [762, 506] on td "Burger King 30063" at bounding box center [766, 496] width 191 height 58
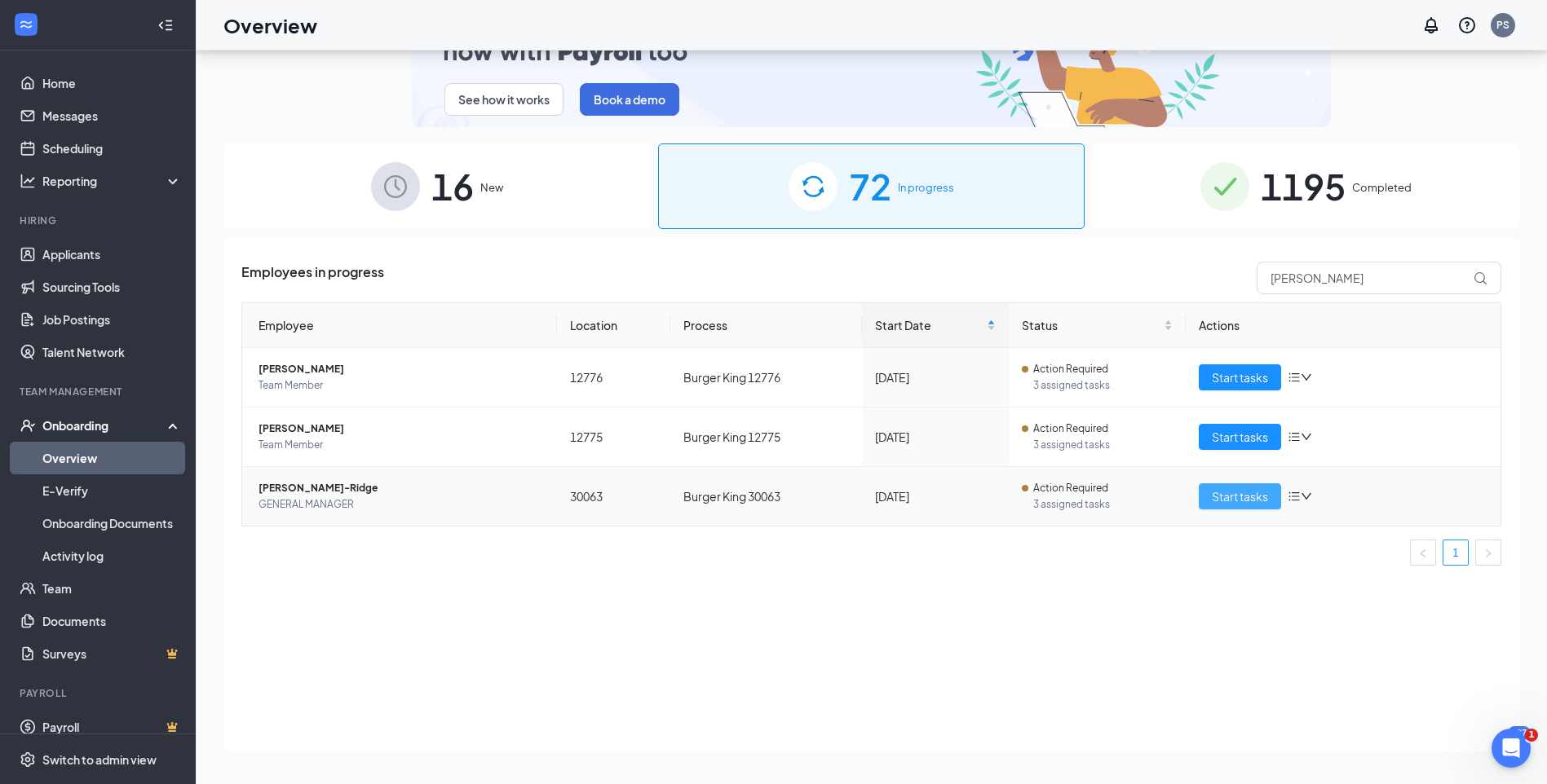
click at [1249, 499] on span "Start tasks" at bounding box center [1240, 496] width 57 height 18
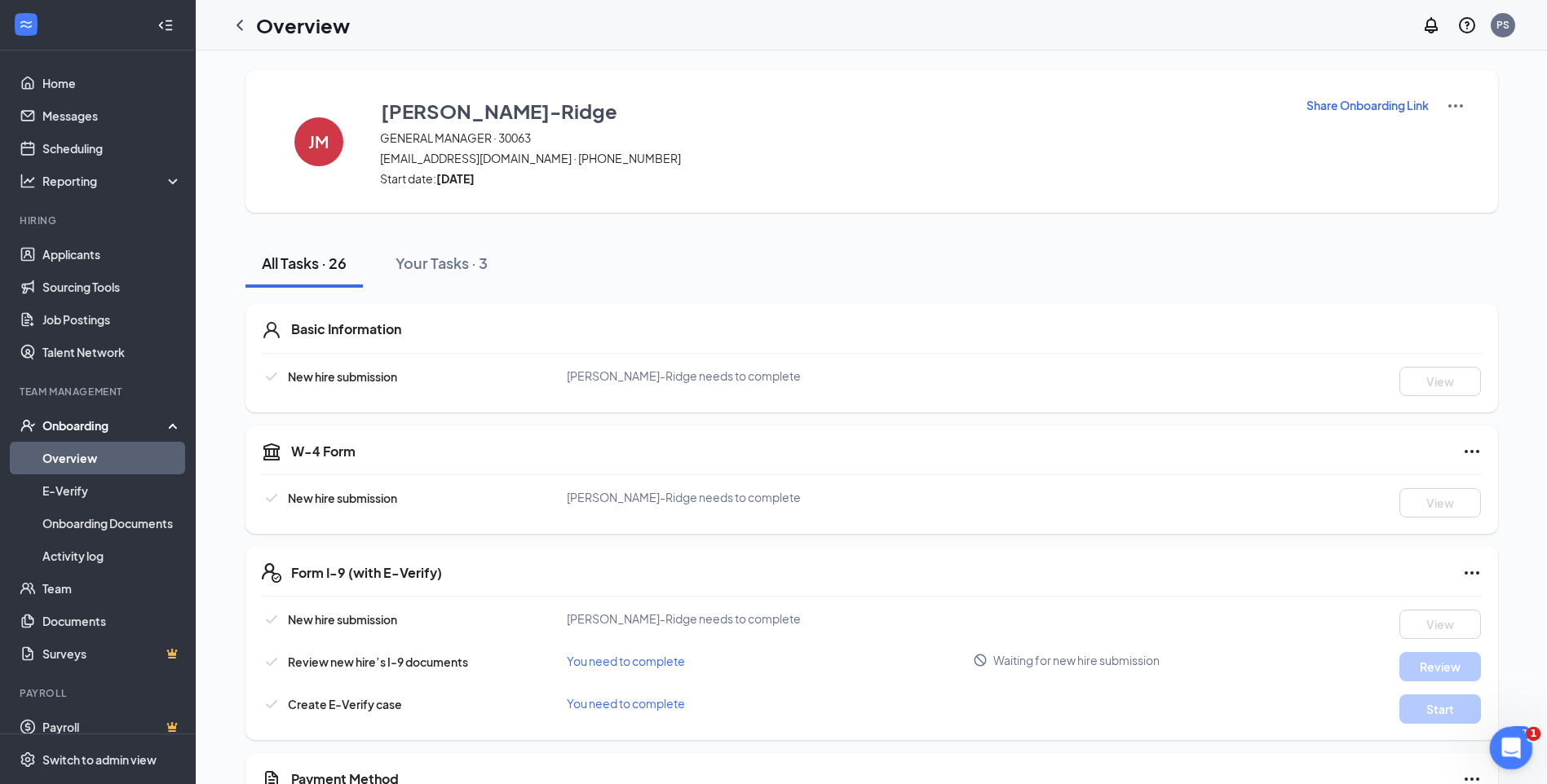
click at [1504, 743] on icon "Open Intercom Messenger" at bounding box center [1508, 746] width 26 height 26
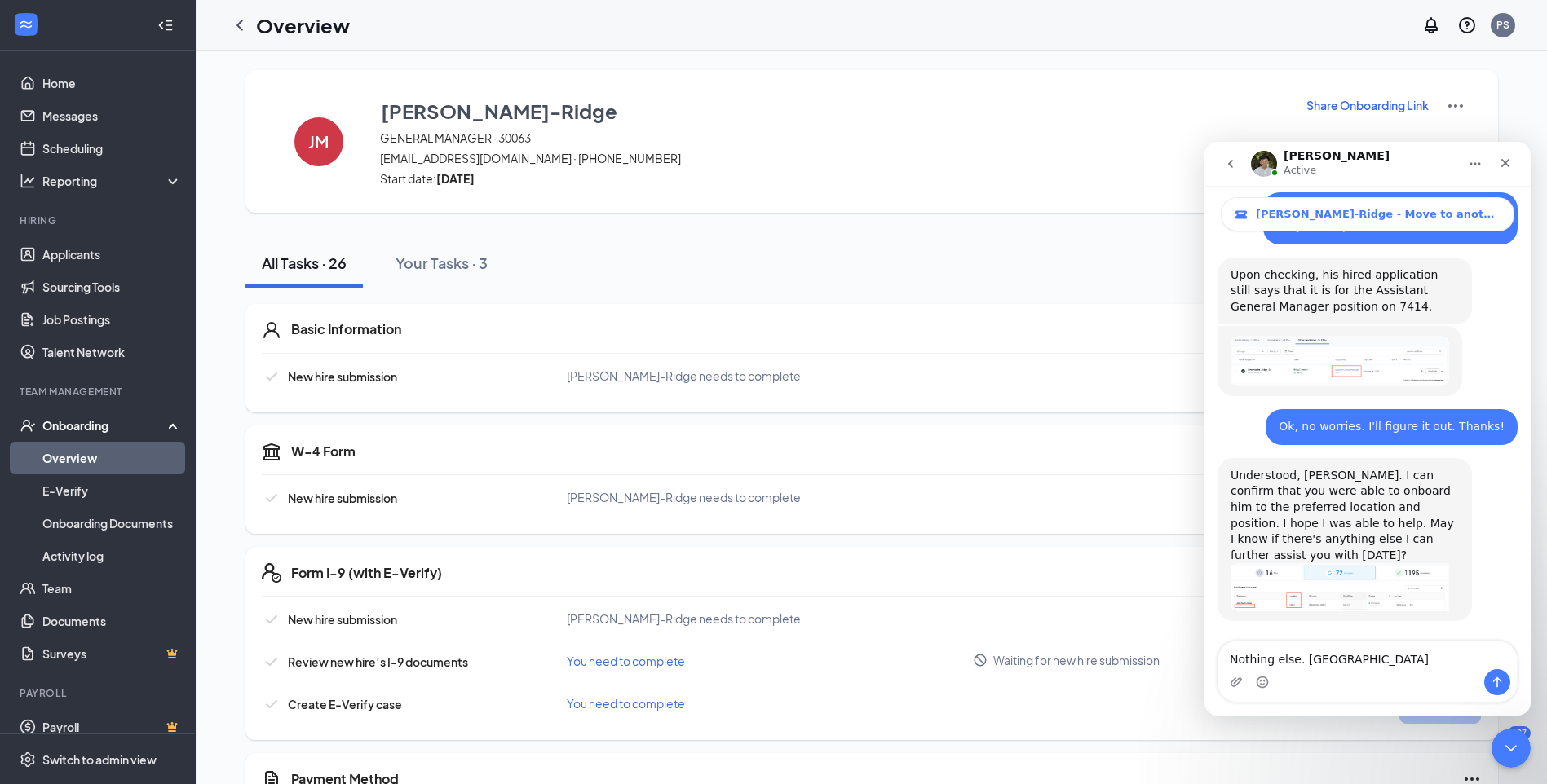
scroll to position [2163, 0]
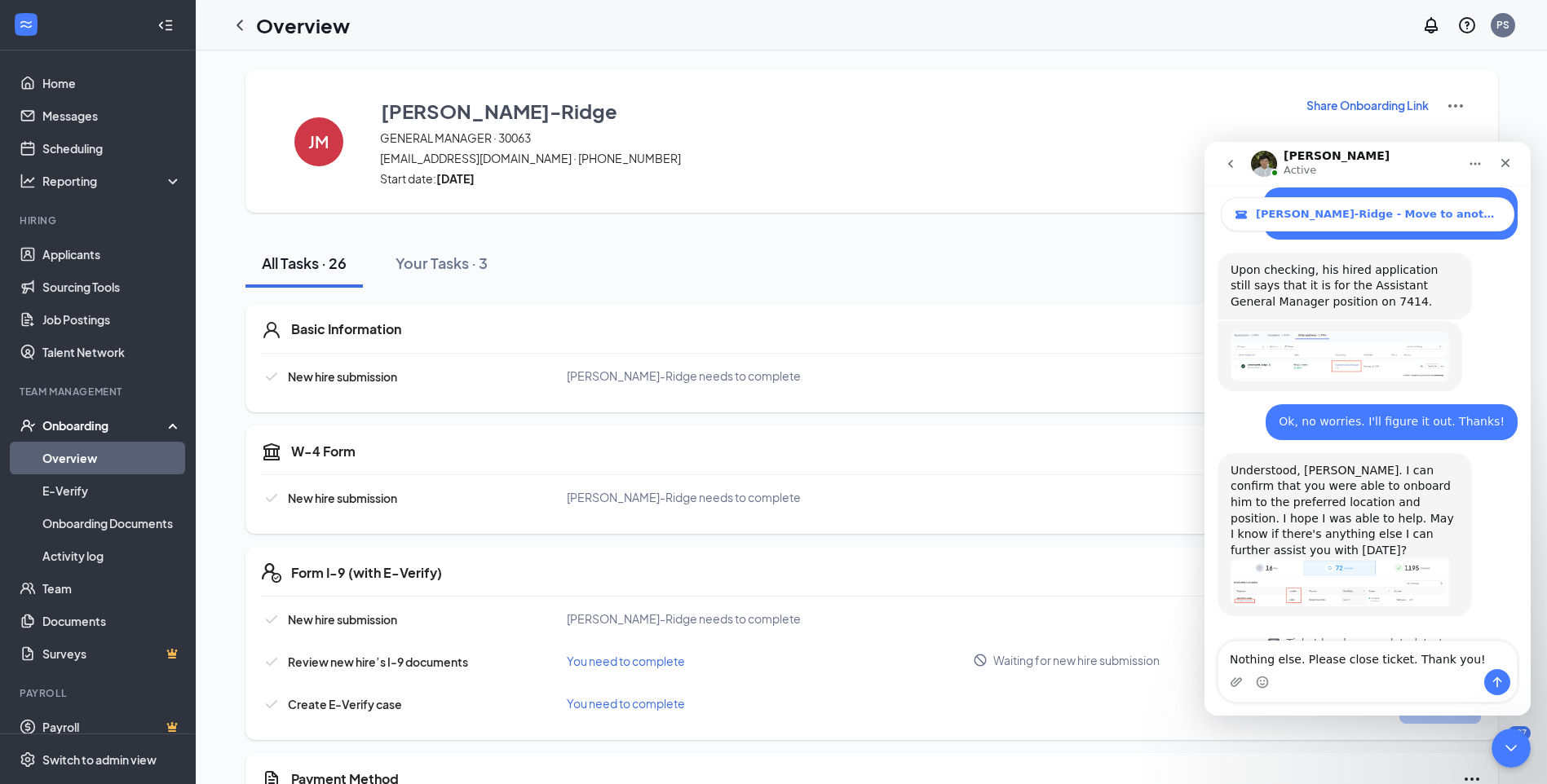
type textarea "Nothing else. Please close ticket. Thank you!"
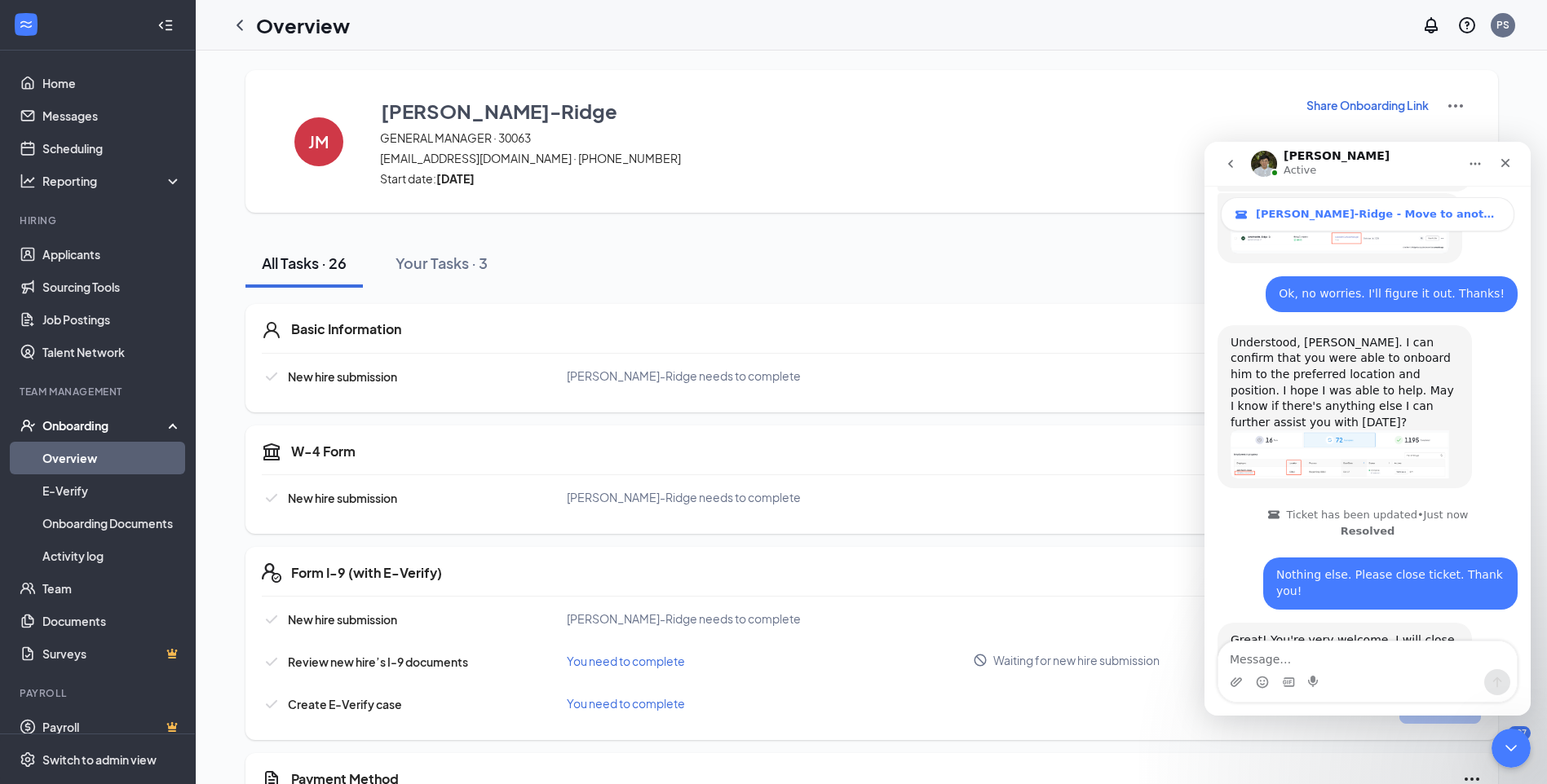
scroll to position [2357, 0]
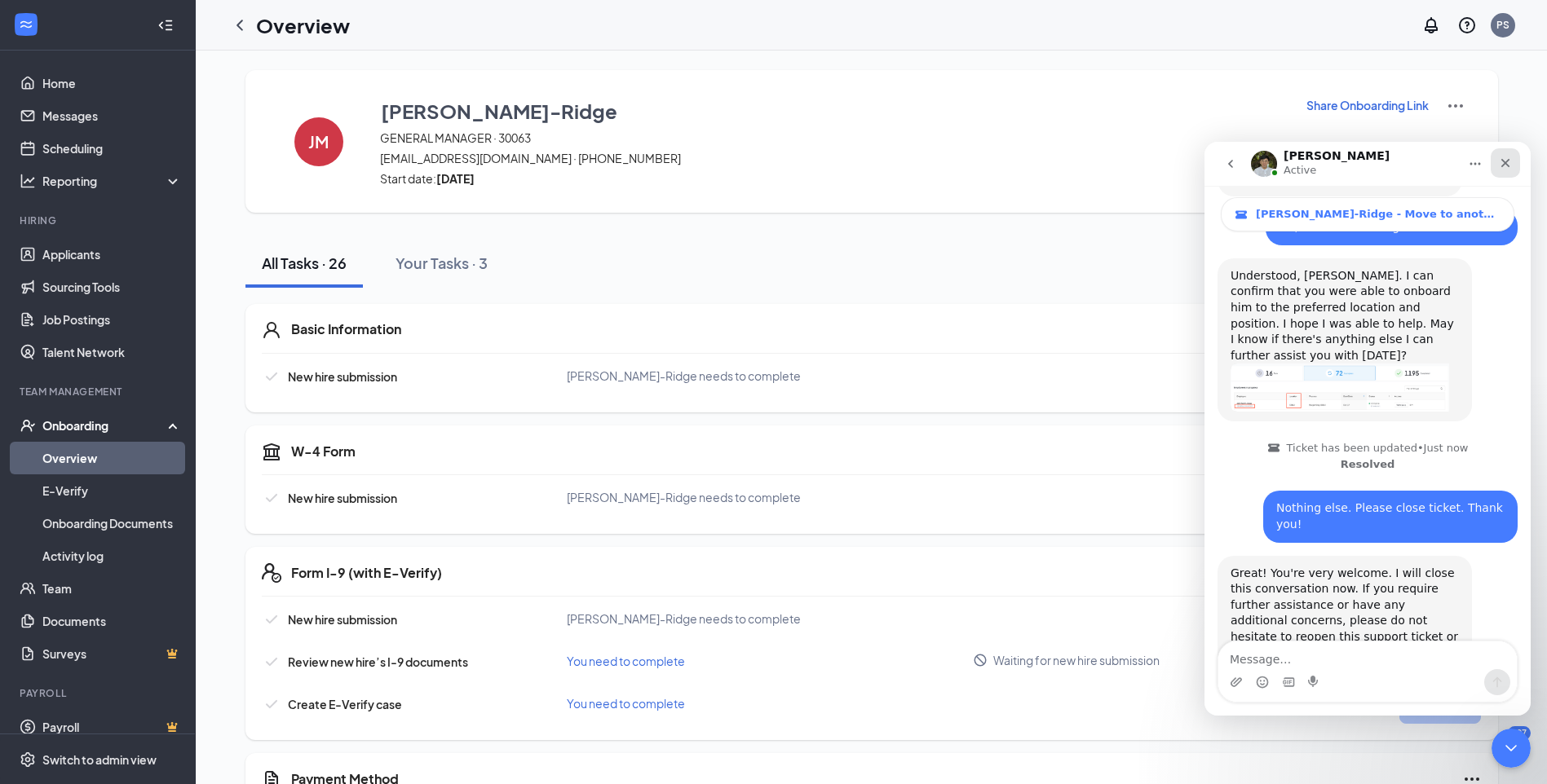
click at [1505, 170] on div "Close" at bounding box center [1505, 162] width 29 height 29
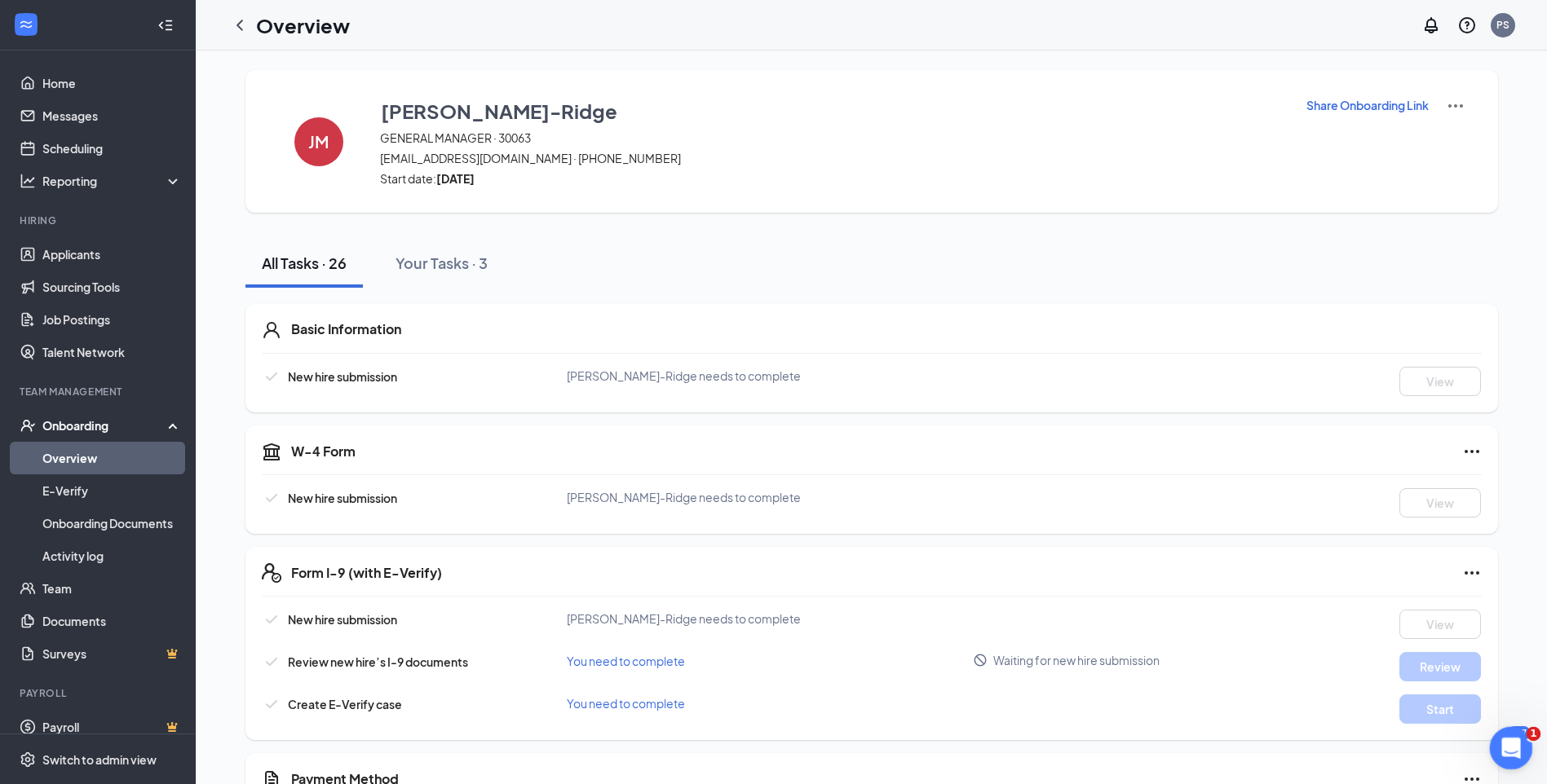
click at [1502, 740] on icon "Open Intercom Messenger" at bounding box center [1508, 746] width 26 height 26
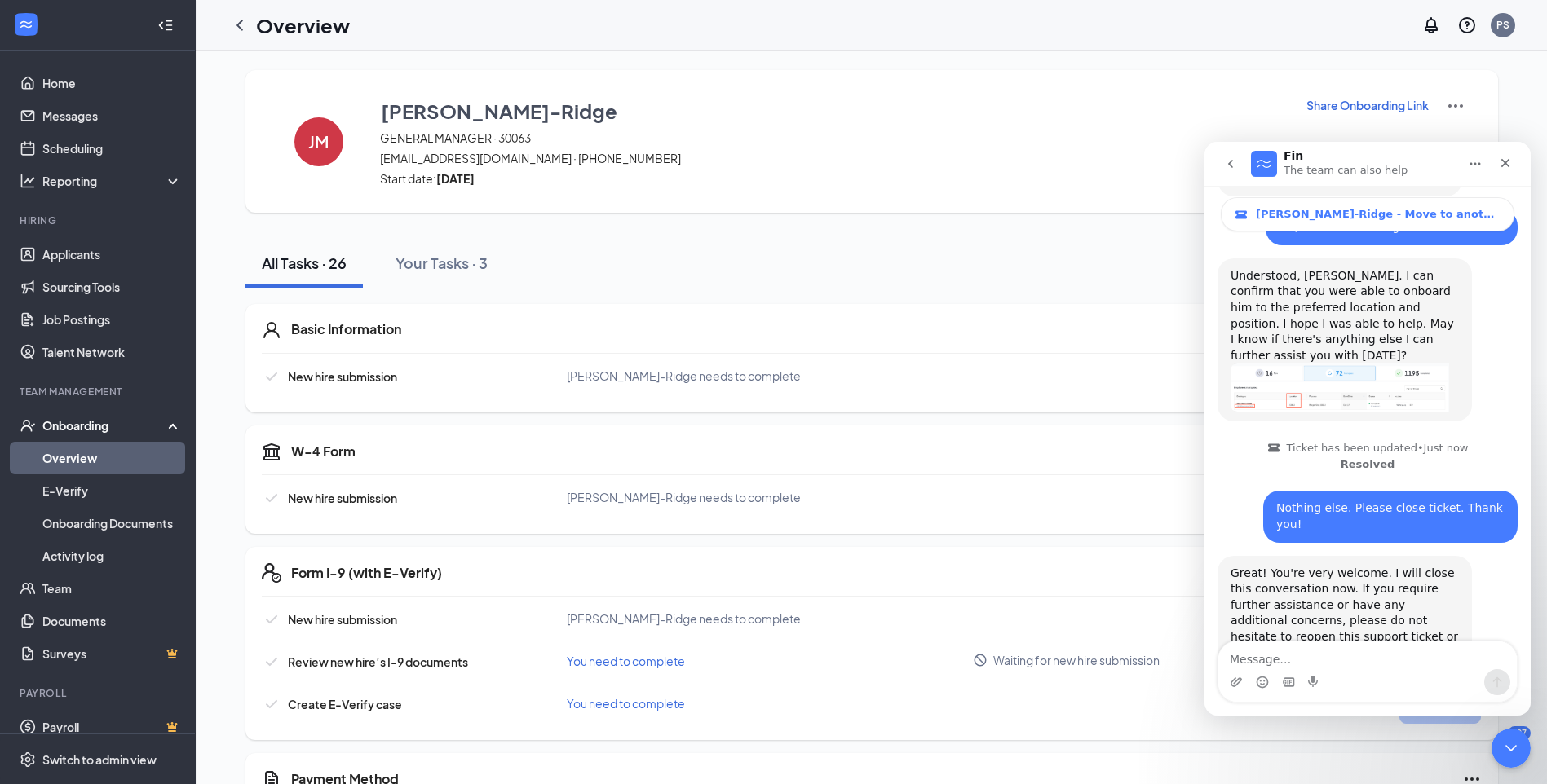
scroll to position [2451, 0]
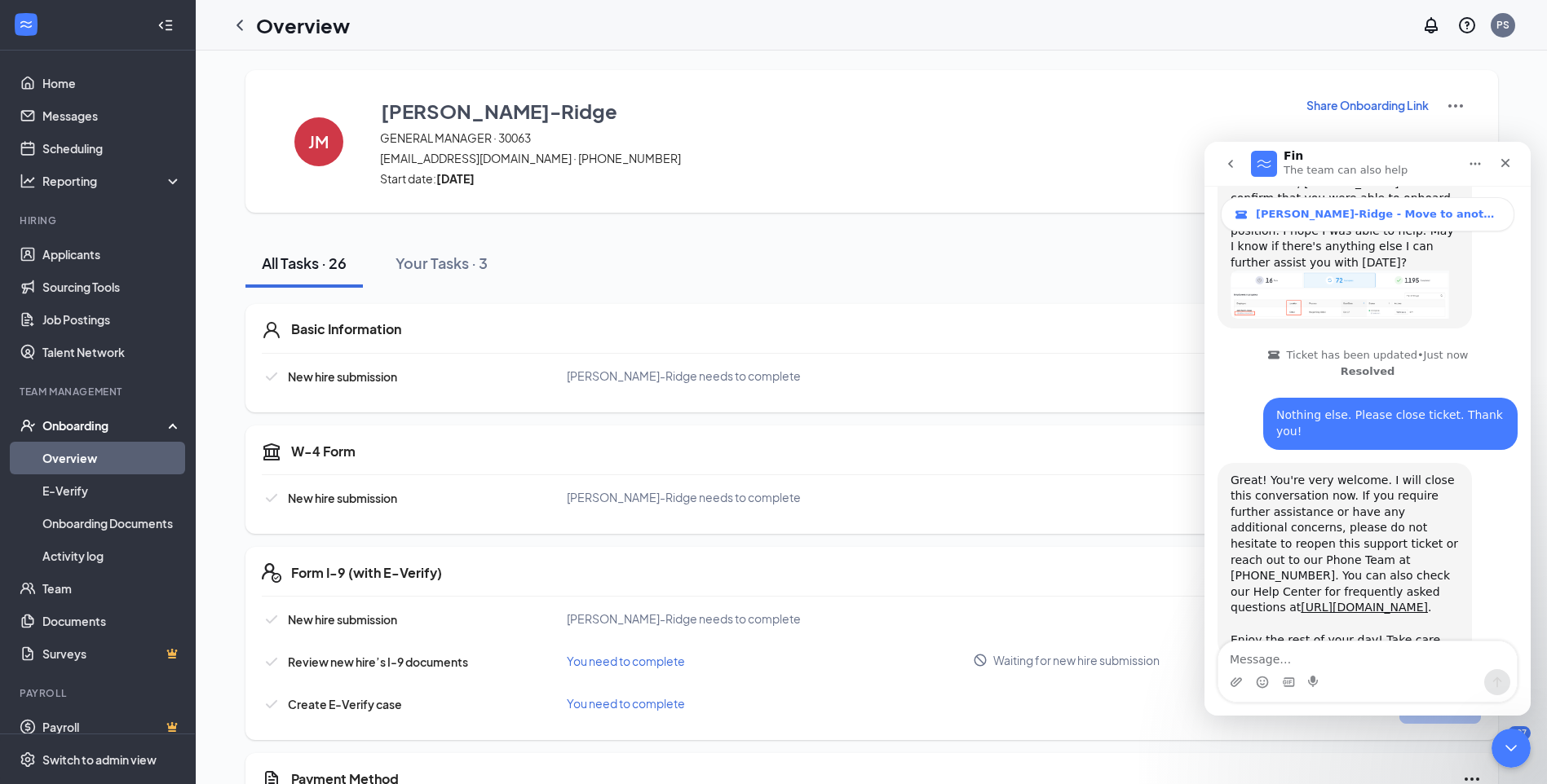
click at [1367, 716] on span "Great" at bounding box center [1370, 730] width 29 height 29
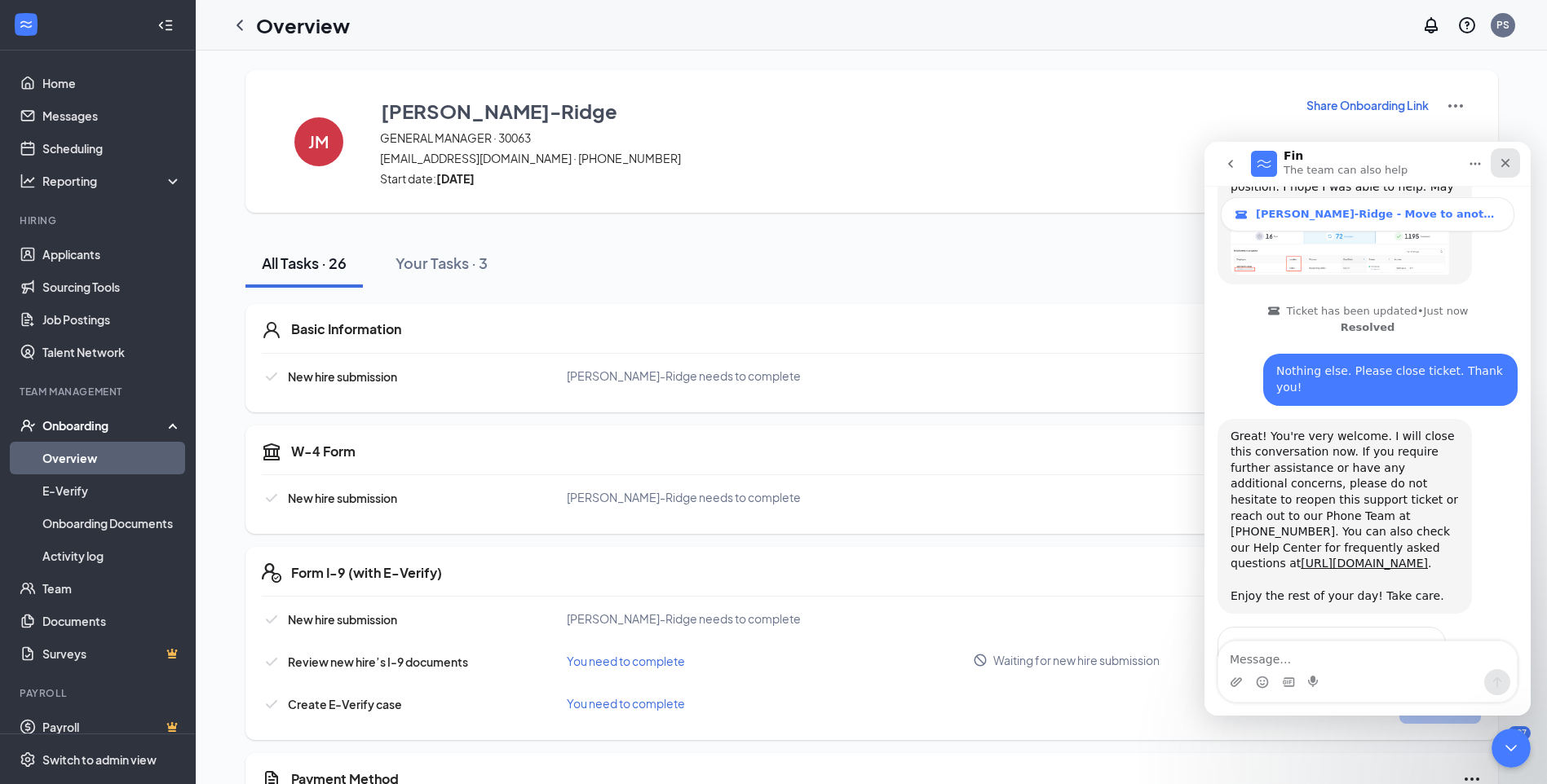
click at [1507, 160] on icon "Close" at bounding box center [1505, 163] width 9 height 9
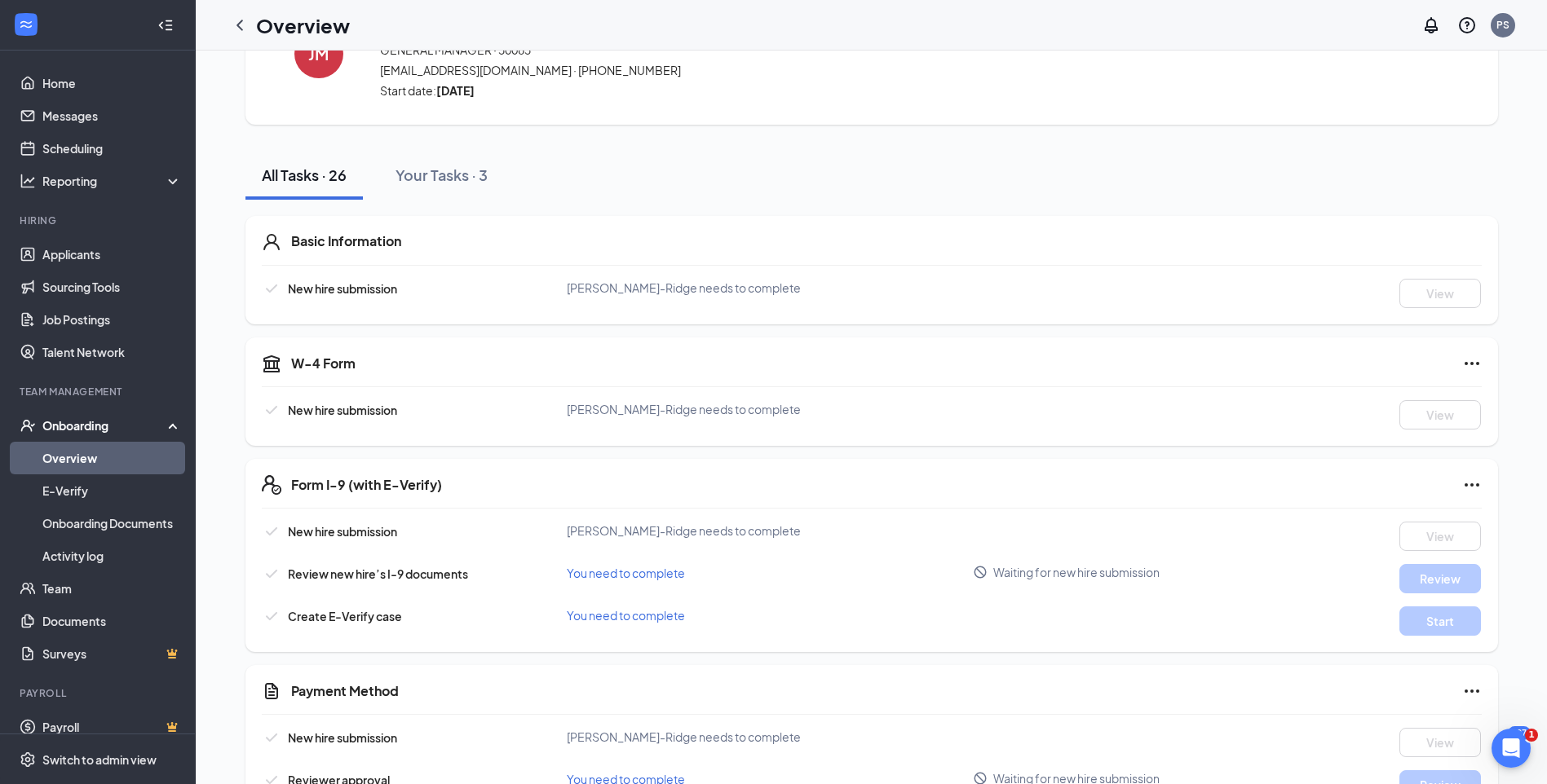
scroll to position [0, 0]
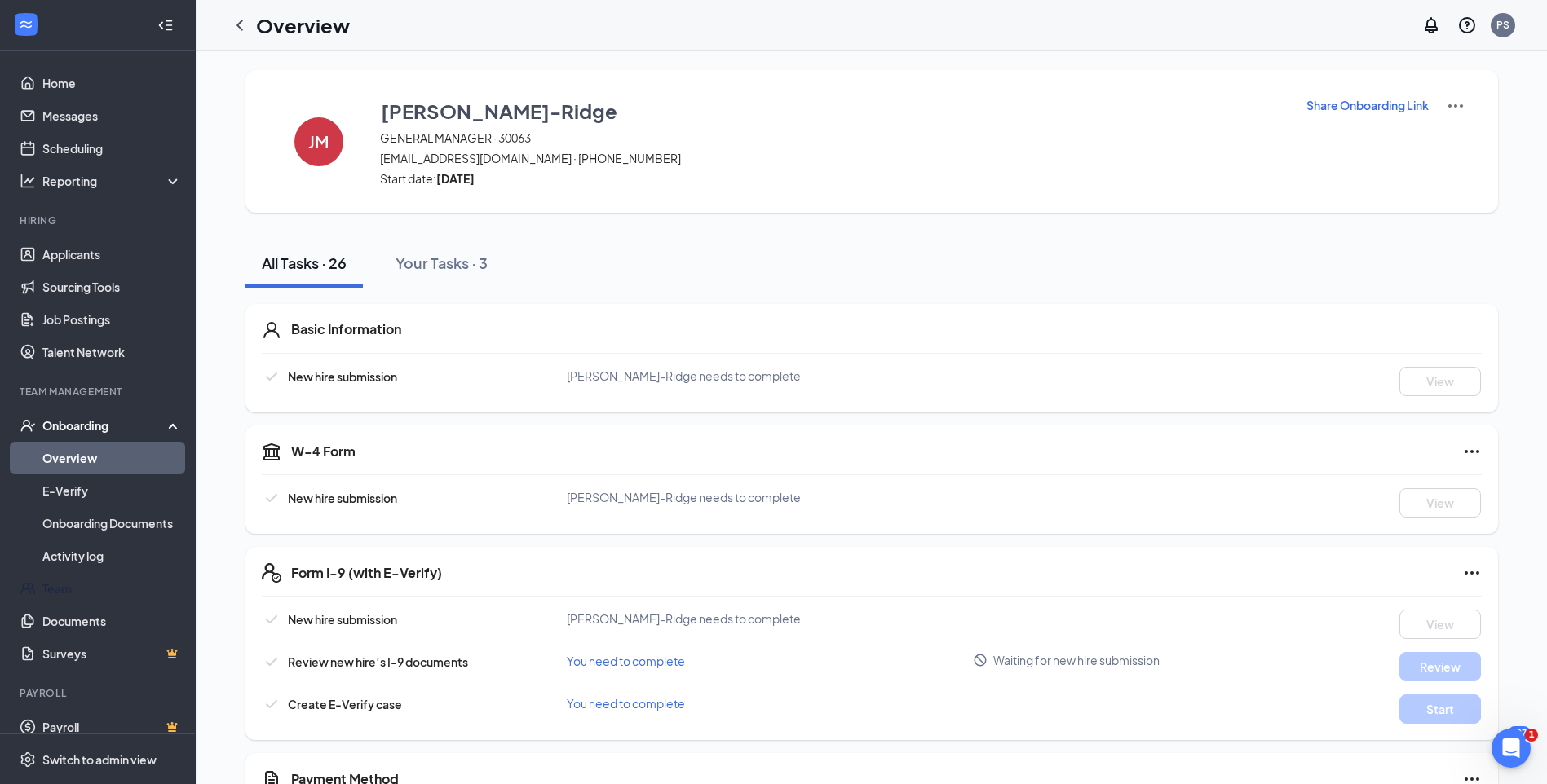
click at [67, 592] on link "Team" at bounding box center [112, 588] width 140 height 33
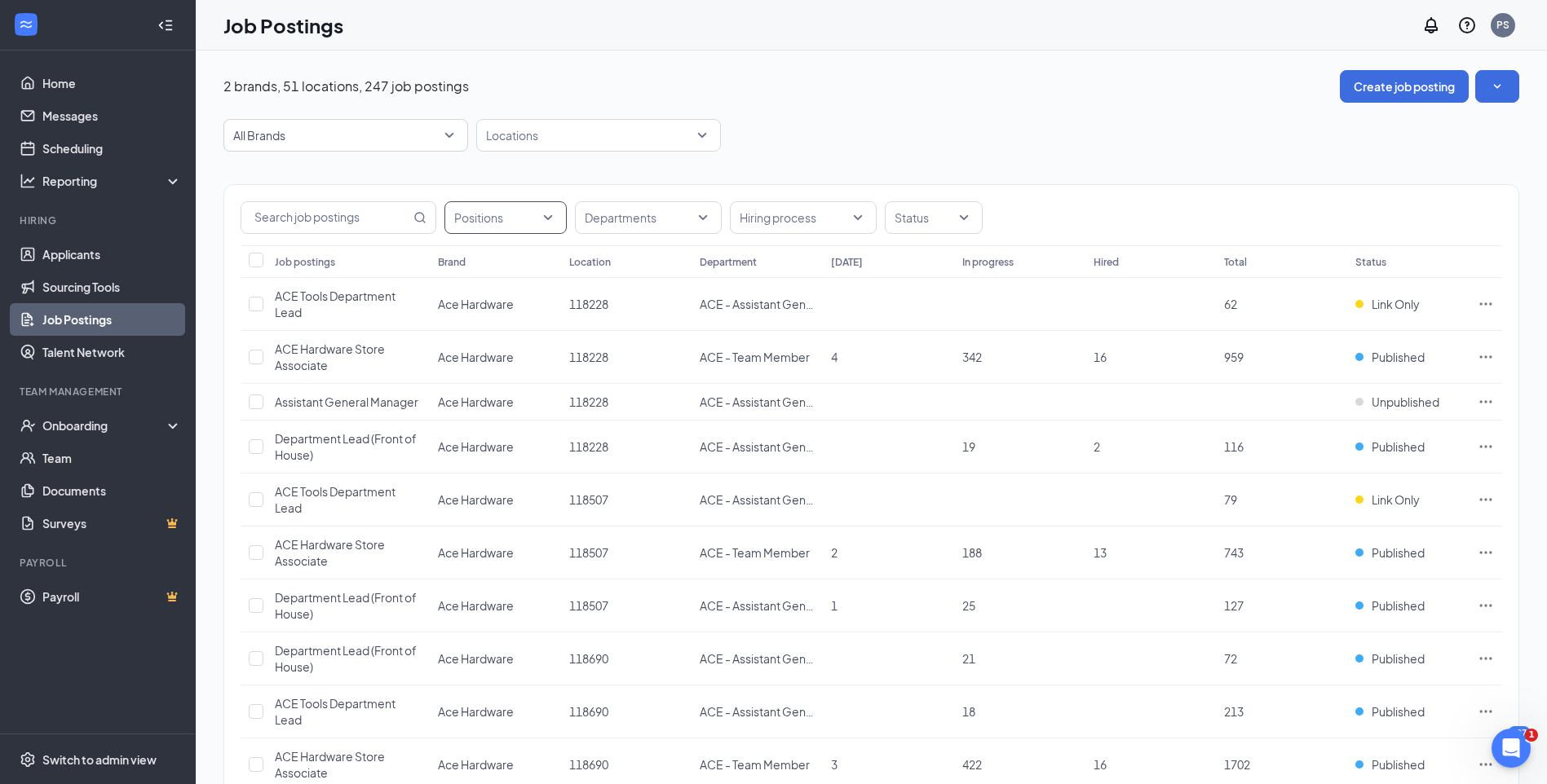
click at [547, 216] on div "Positions" at bounding box center [505, 217] width 123 height 33
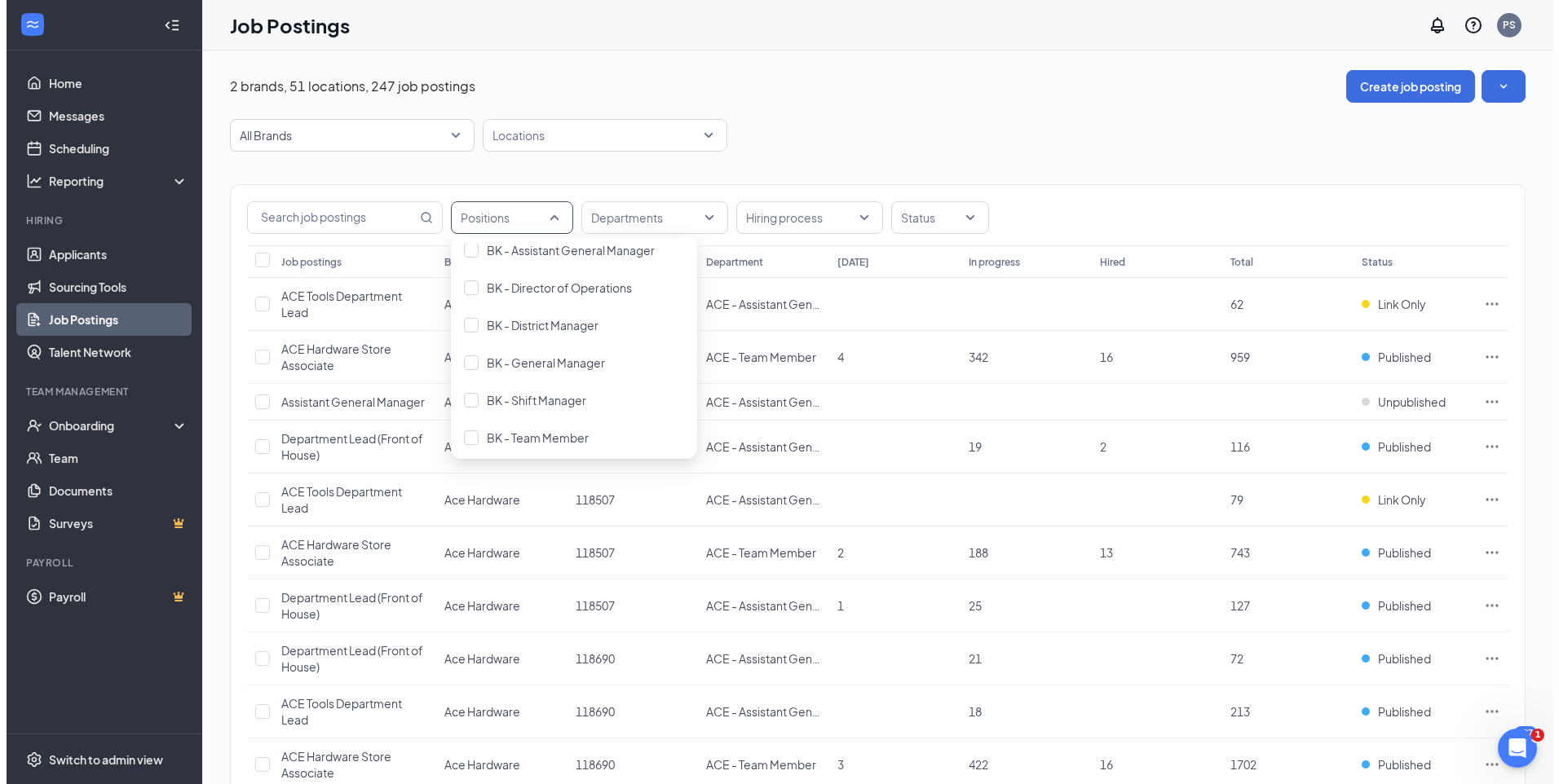
scroll to position [163, 0]
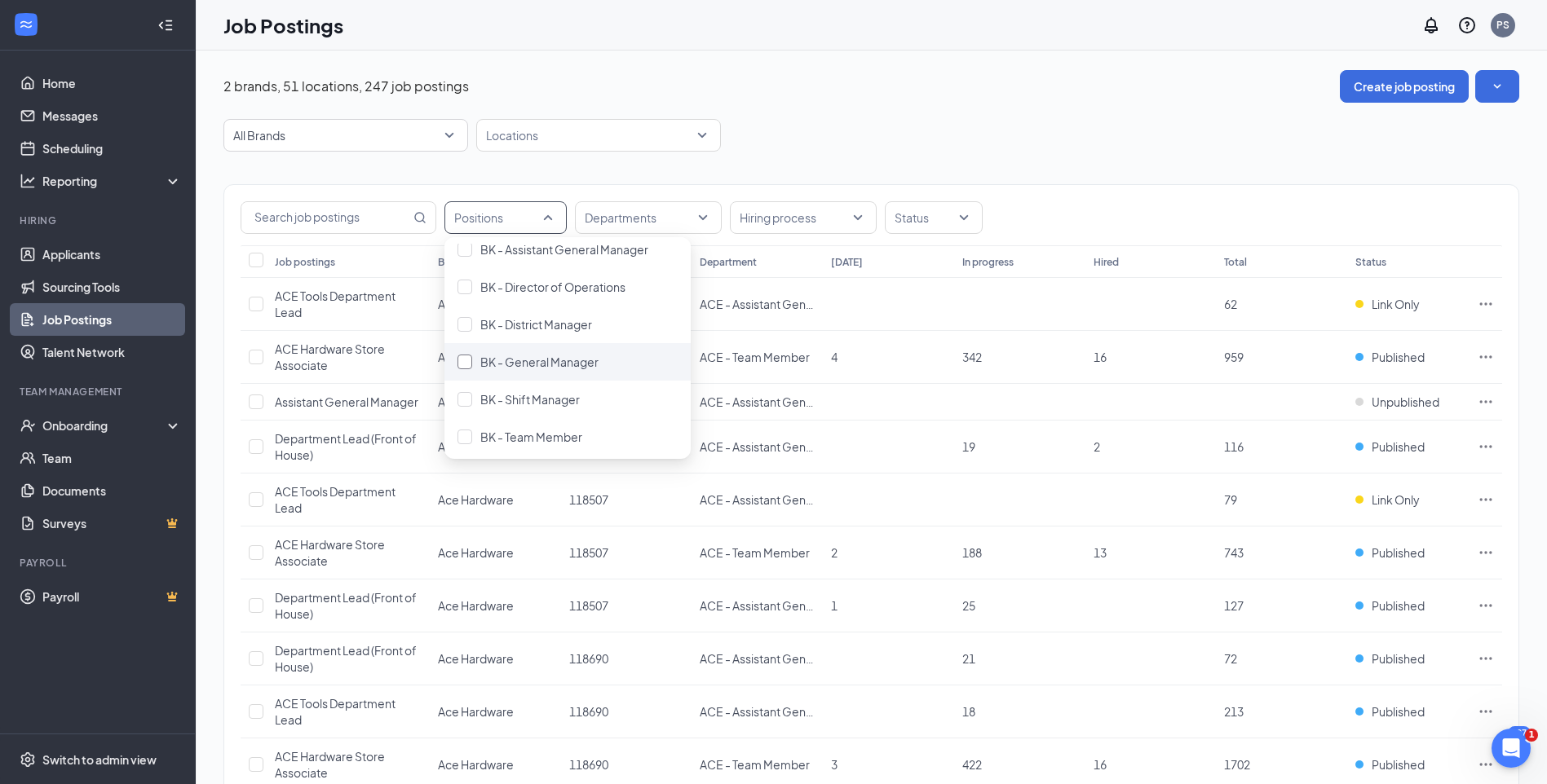
click at [546, 358] on span "BK - General Manager" at bounding box center [540, 362] width 118 height 15
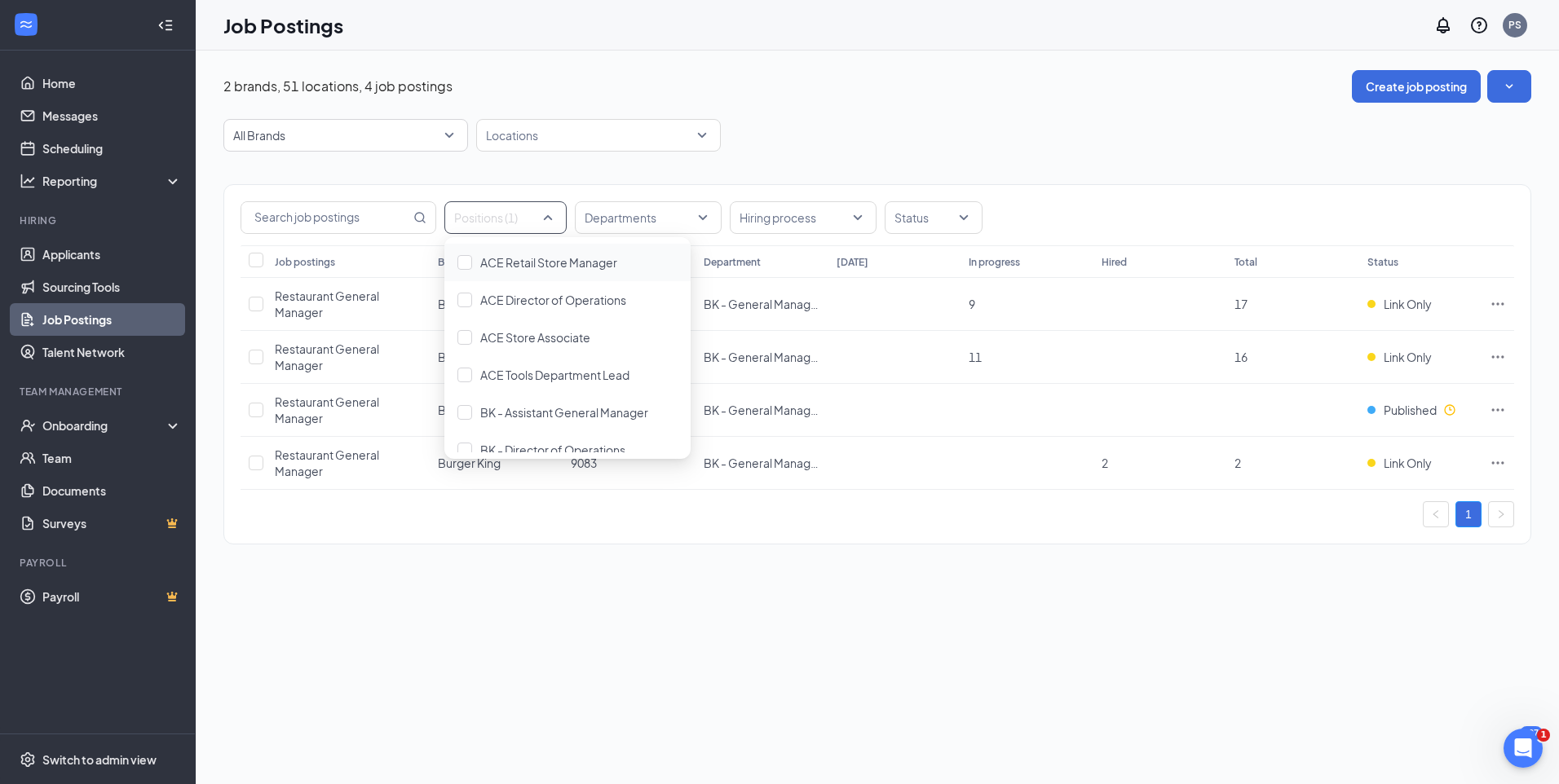
click at [847, 557] on div "Positions (1) Departments Hiring process Status Job postings Brand Location Dep…" at bounding box center [877, 357] width 1308 height 410
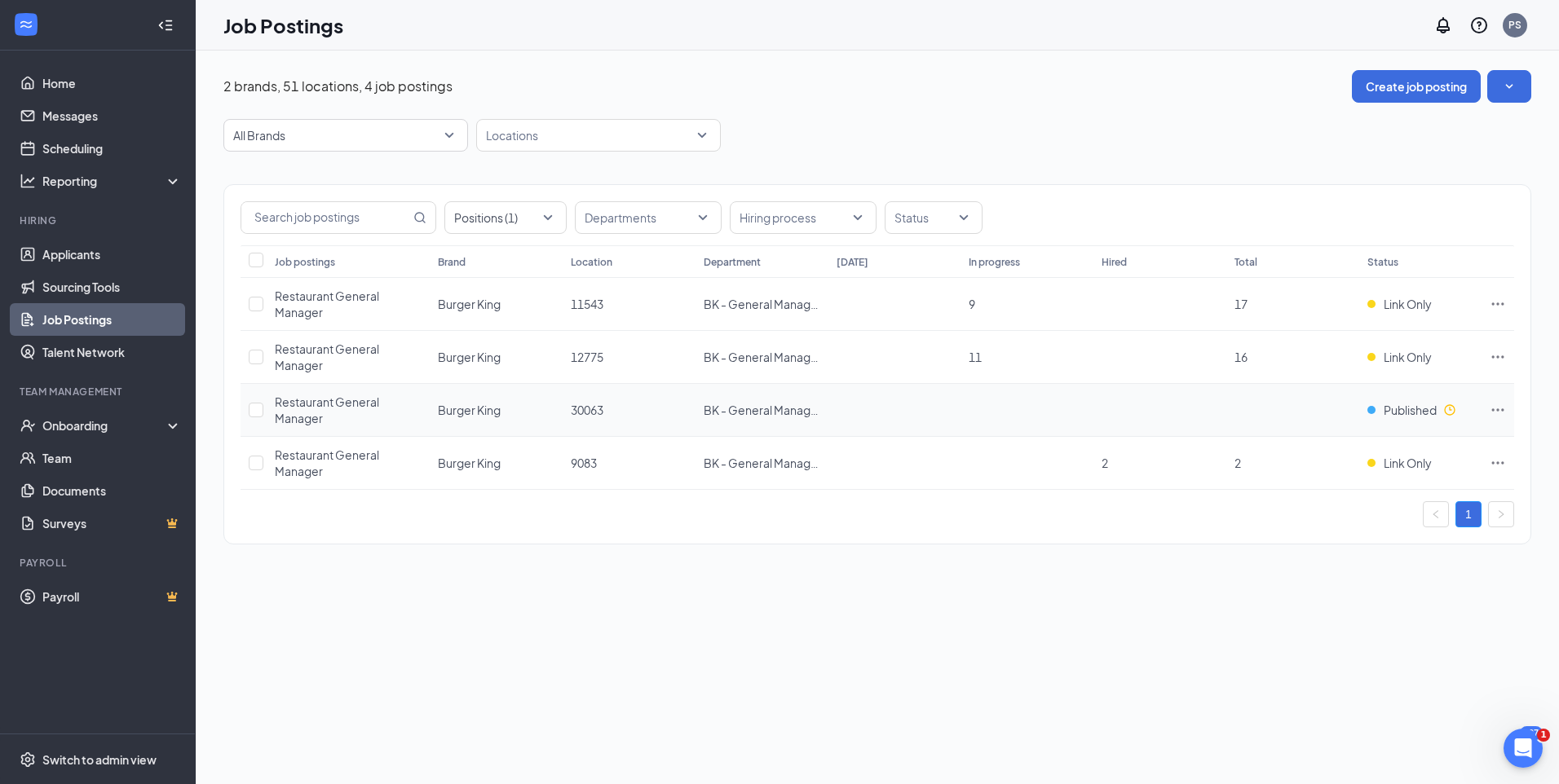
click at [1495, 411] on icon "Ellipses" at bounding box center [1498, 410] width 16 height 16
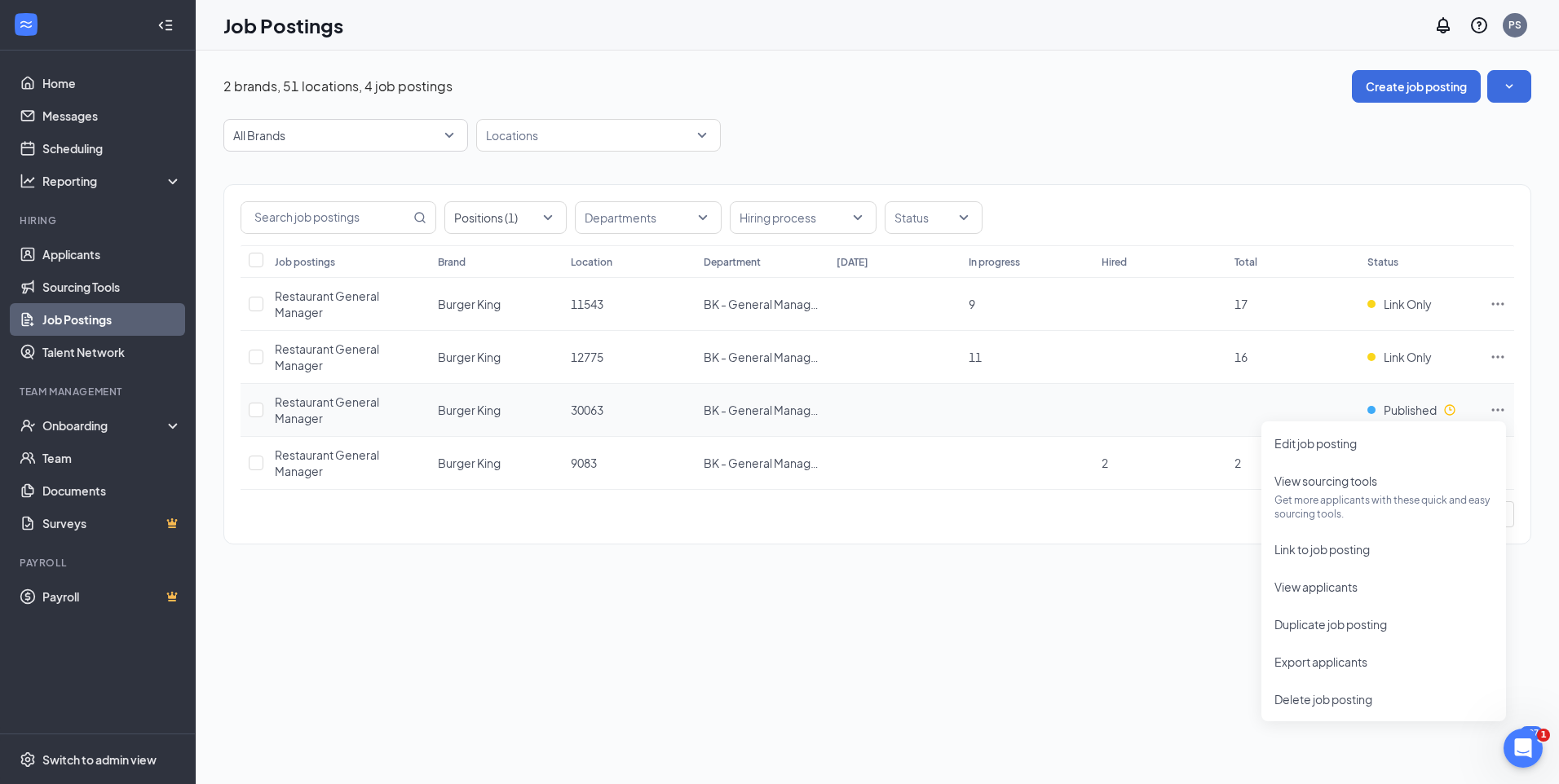
click at [1337, 409] on td at bounding box center [1293, 411] width 133 height 53
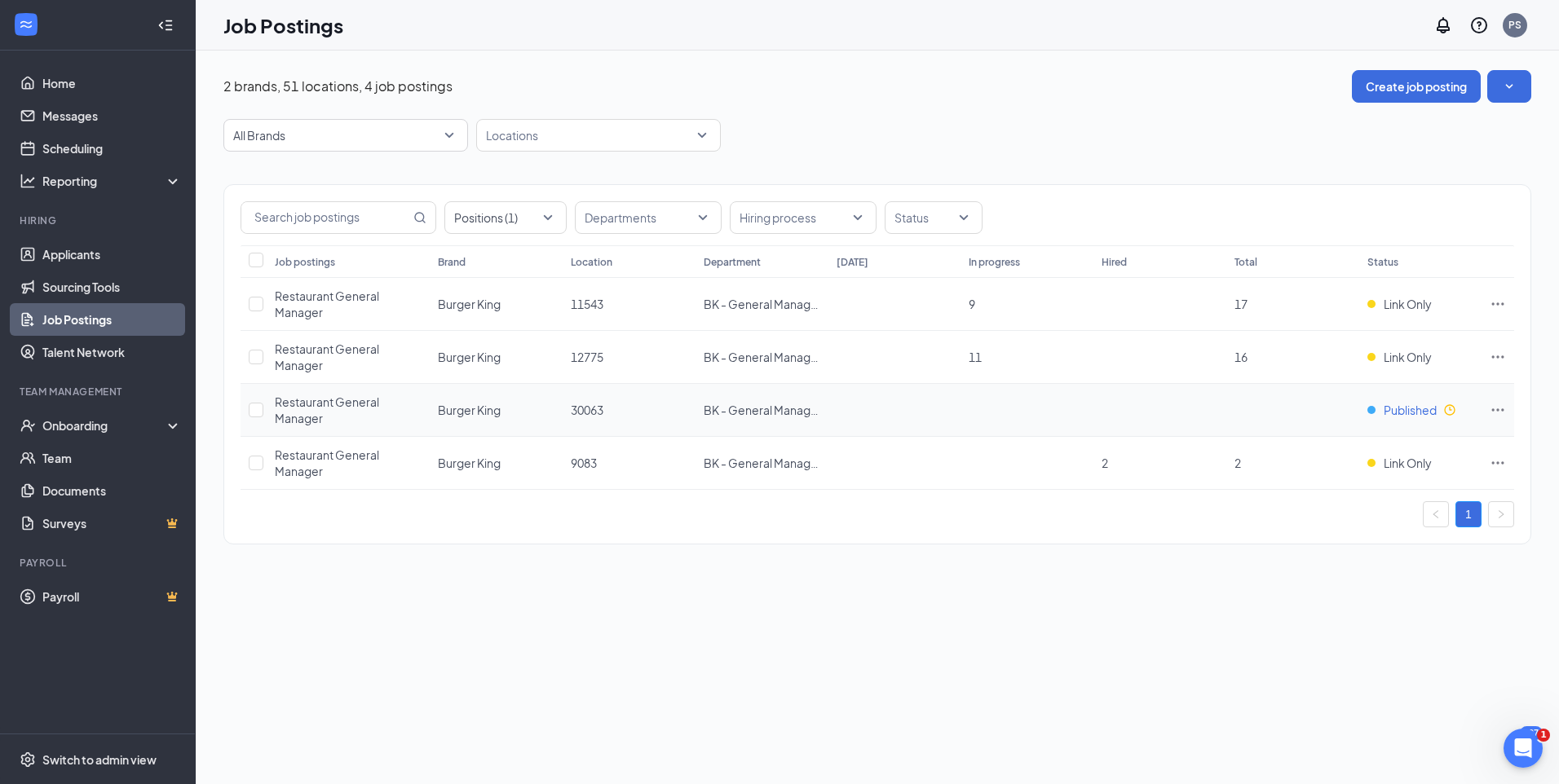
click at [1393, 414] on span "Published" at bounding box center [1411, 410] width 53 height 16
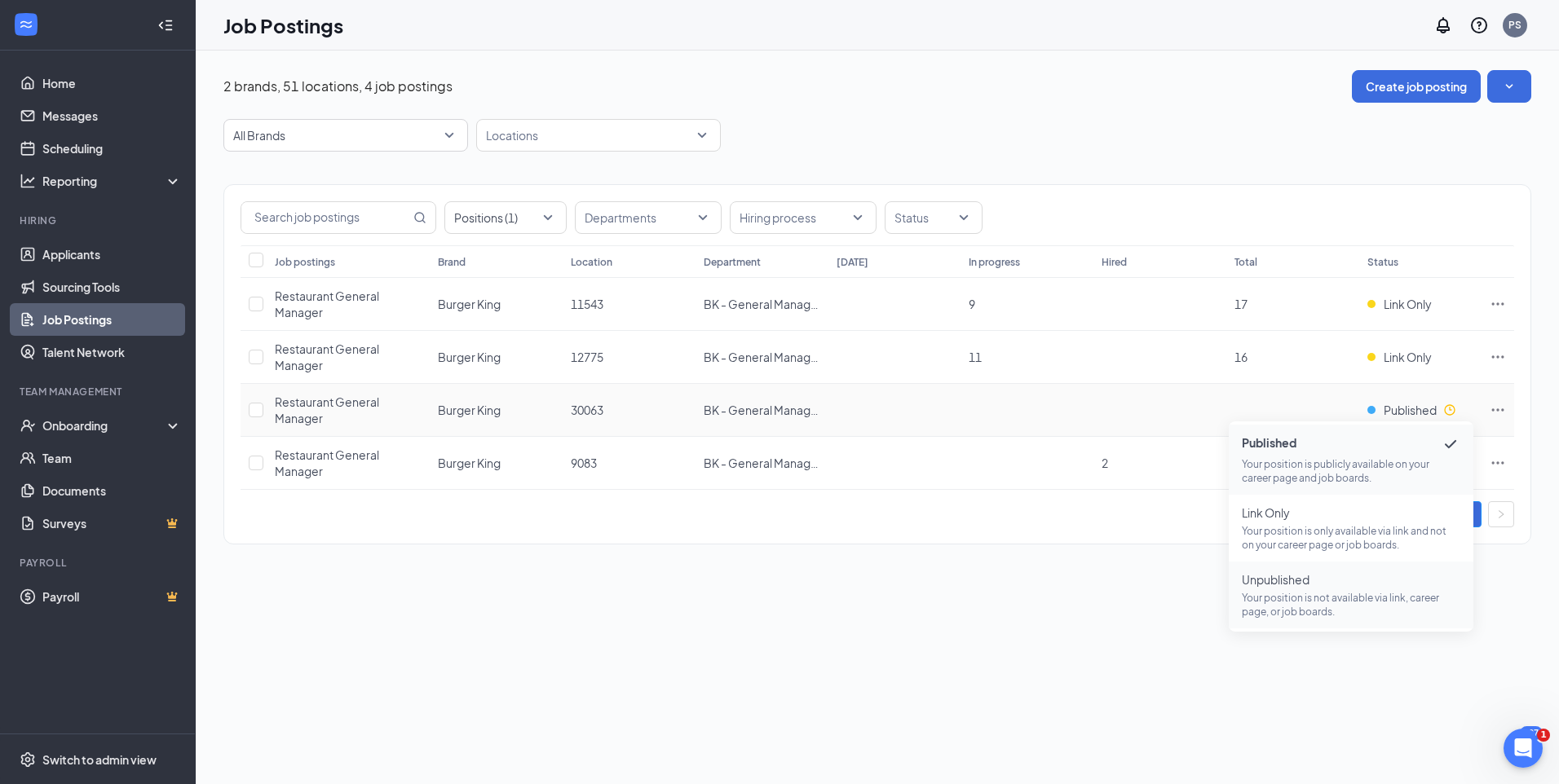
click at [1302, 593] on p "Your position is not available via link, career page, or job boards." at bounding box center [1351, 604] width 218 height 27
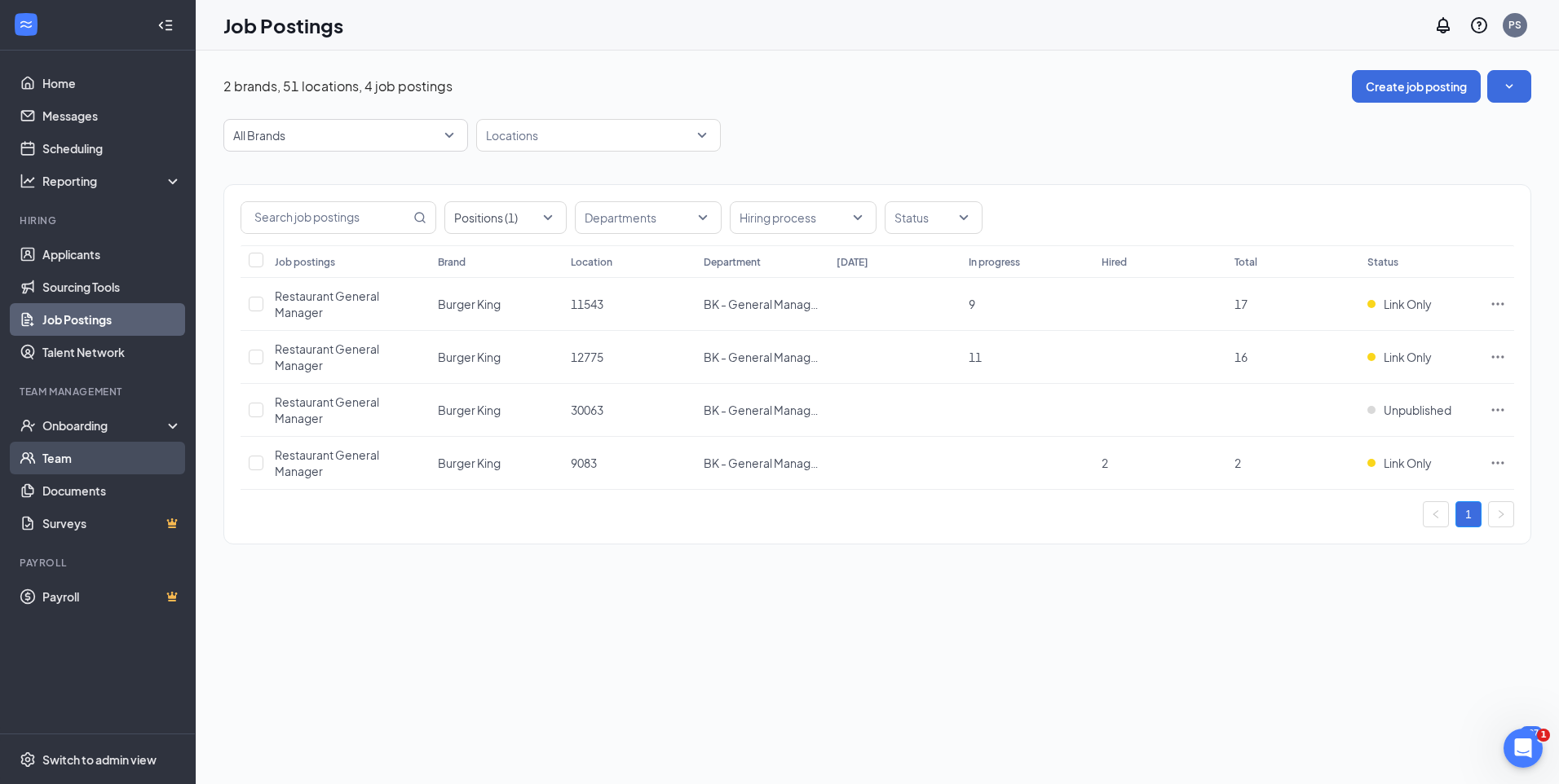
click at [64, 464] on link "Team" at bounding box center [112, 457] width 140 height 33
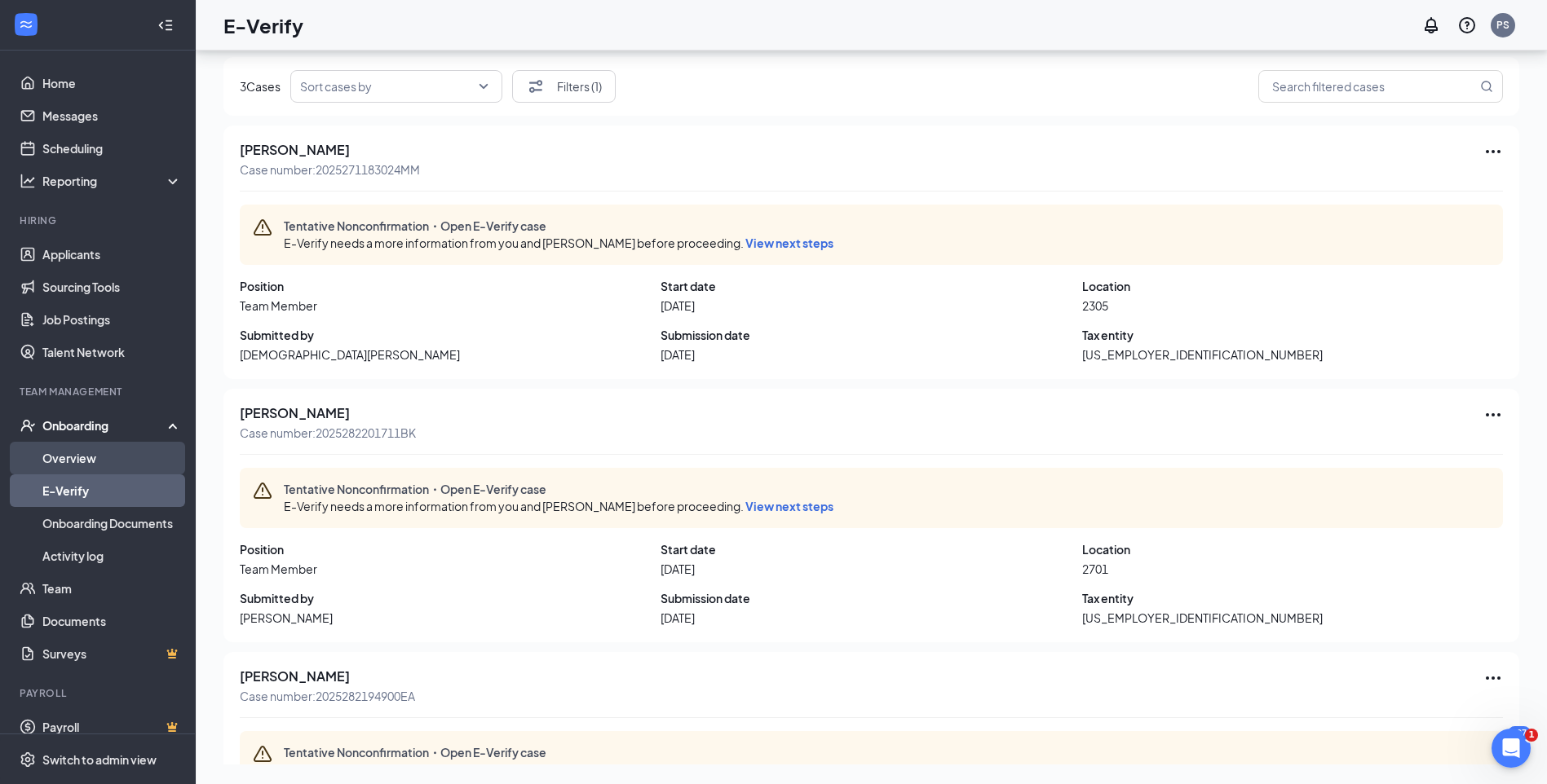
click at [79, 460] on link "Overview" at bounding box center [112, 457] width 140 height 33
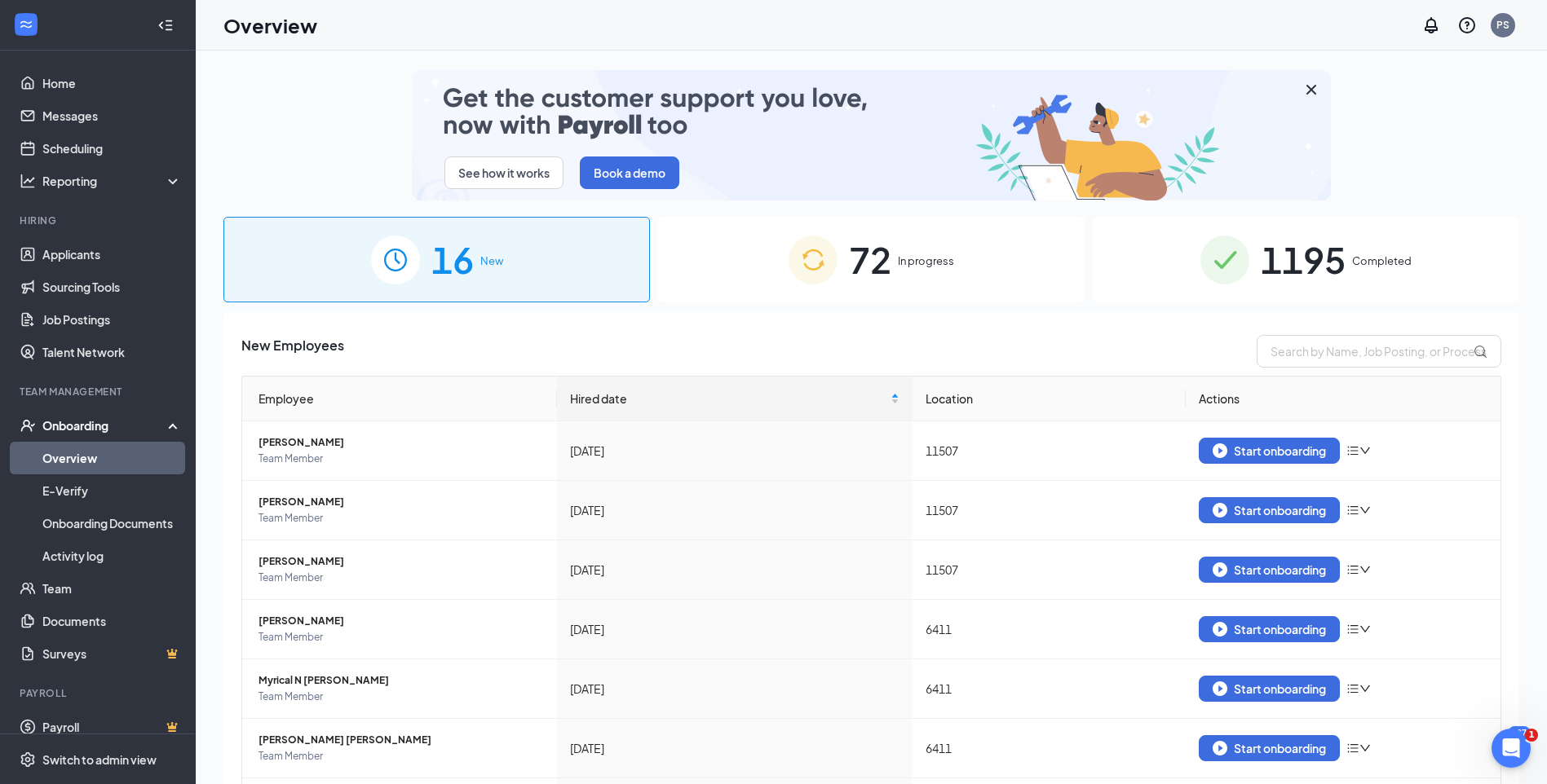
click at [965, 261] on div "72 In progress" at bounding box center [871, 260] width 426 height 86
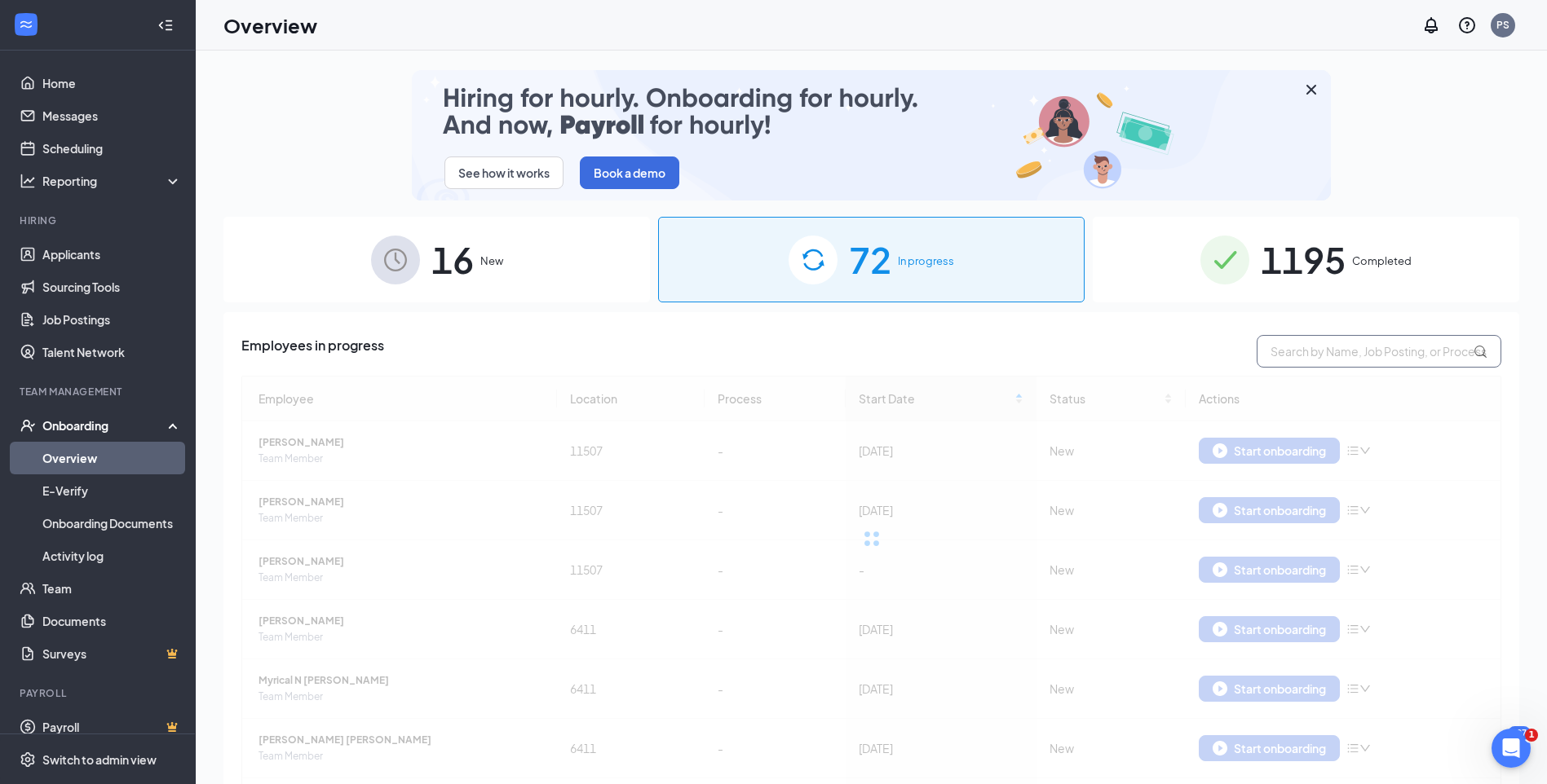
click at [1279, 350] on input "text" at bounding box center [1378, 351] width 245 height 33
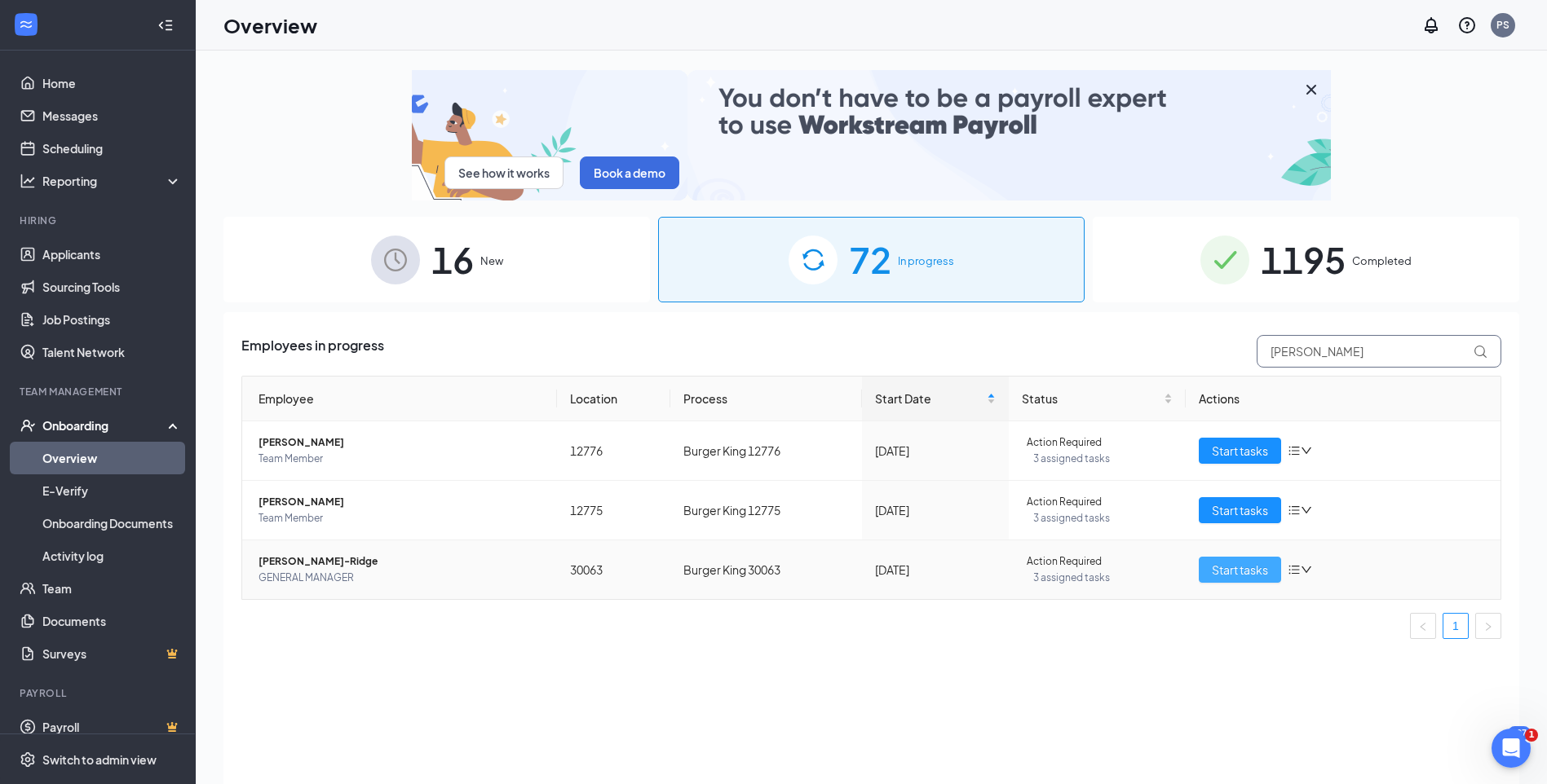
type input "[PERSON_NAME]"
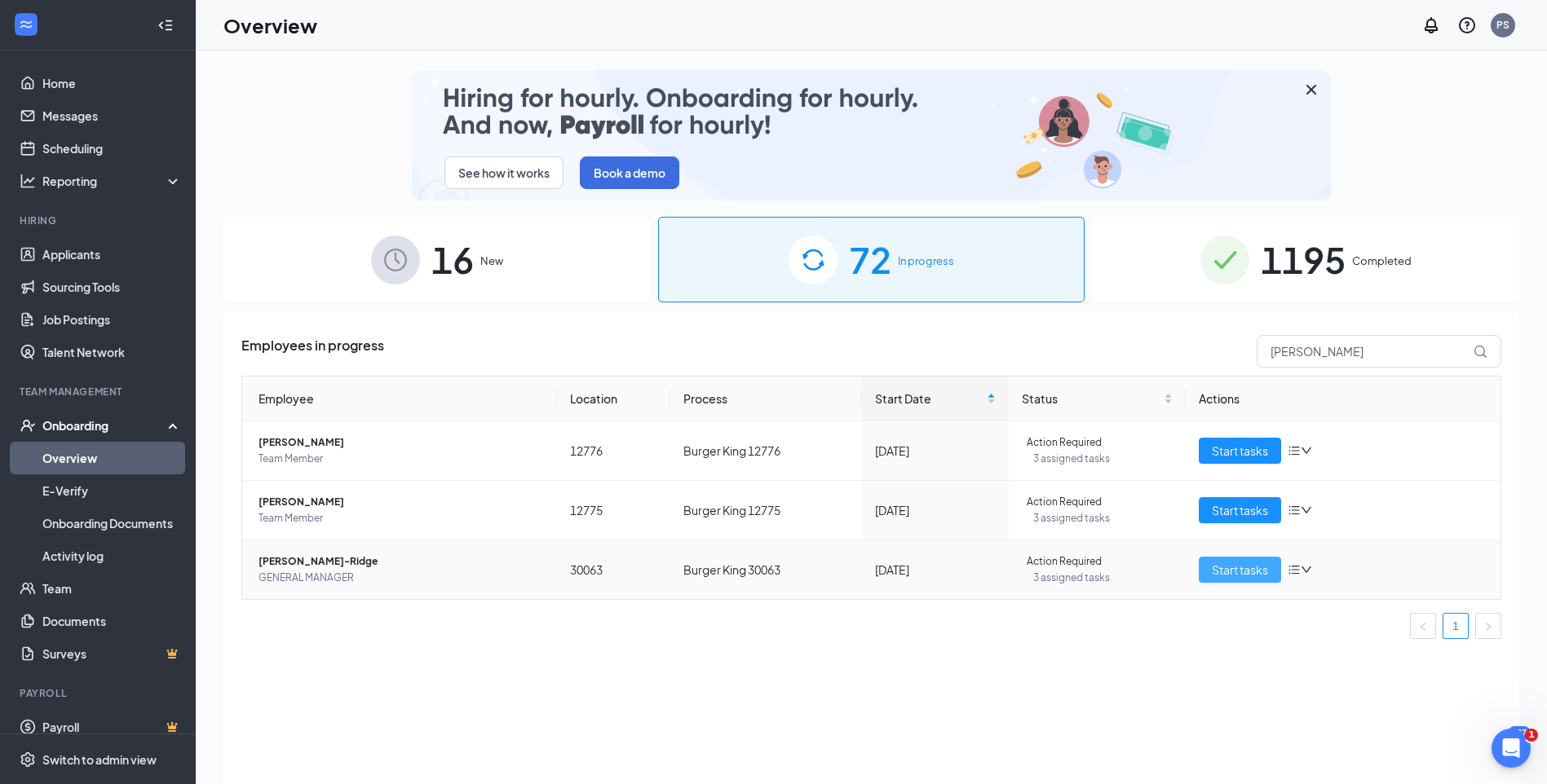
click at [1239, 563] on span "Start tasks" at bounding box center [1240, 569] width 57 height 18
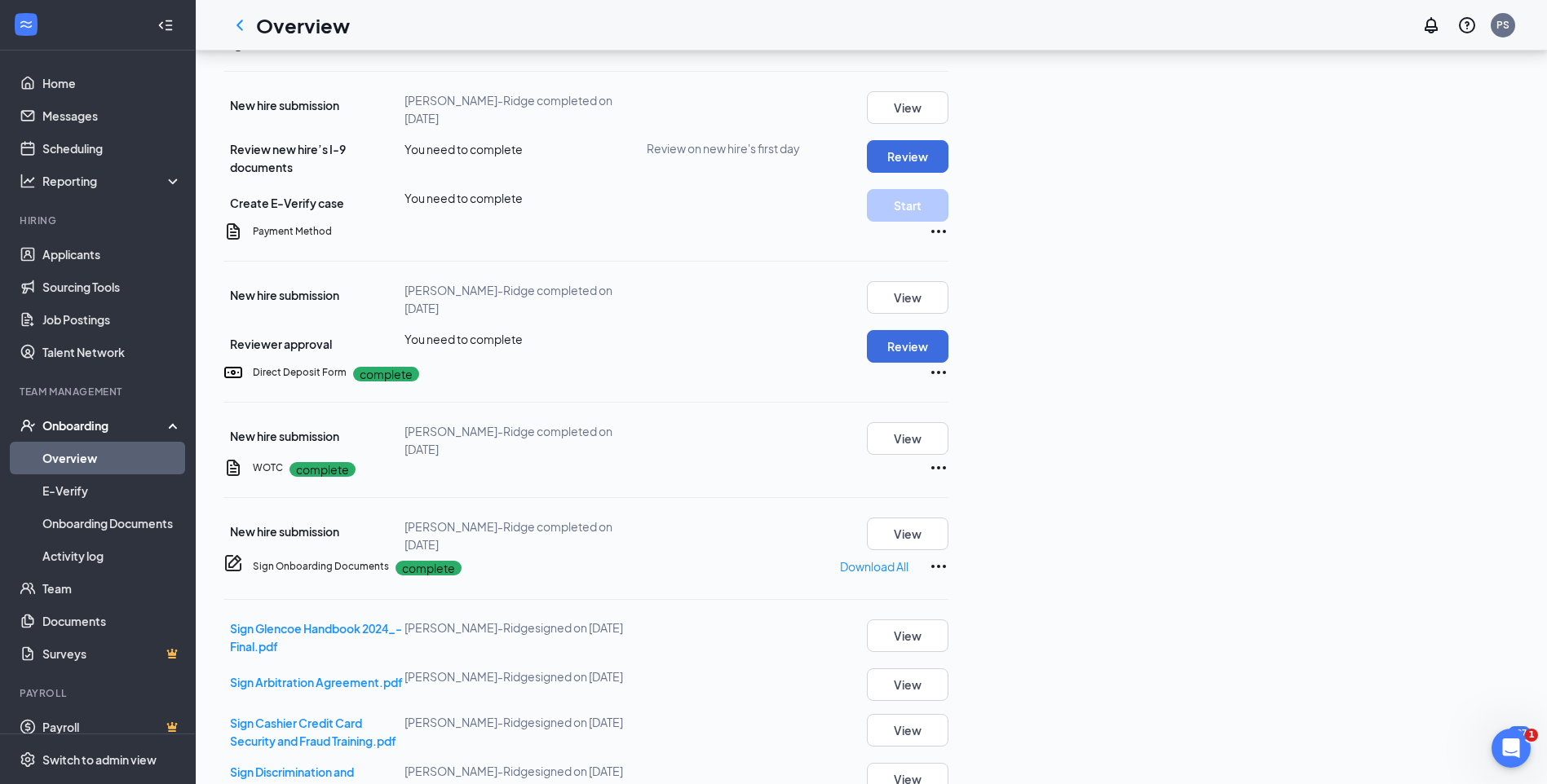
scroll to position [408, 0]
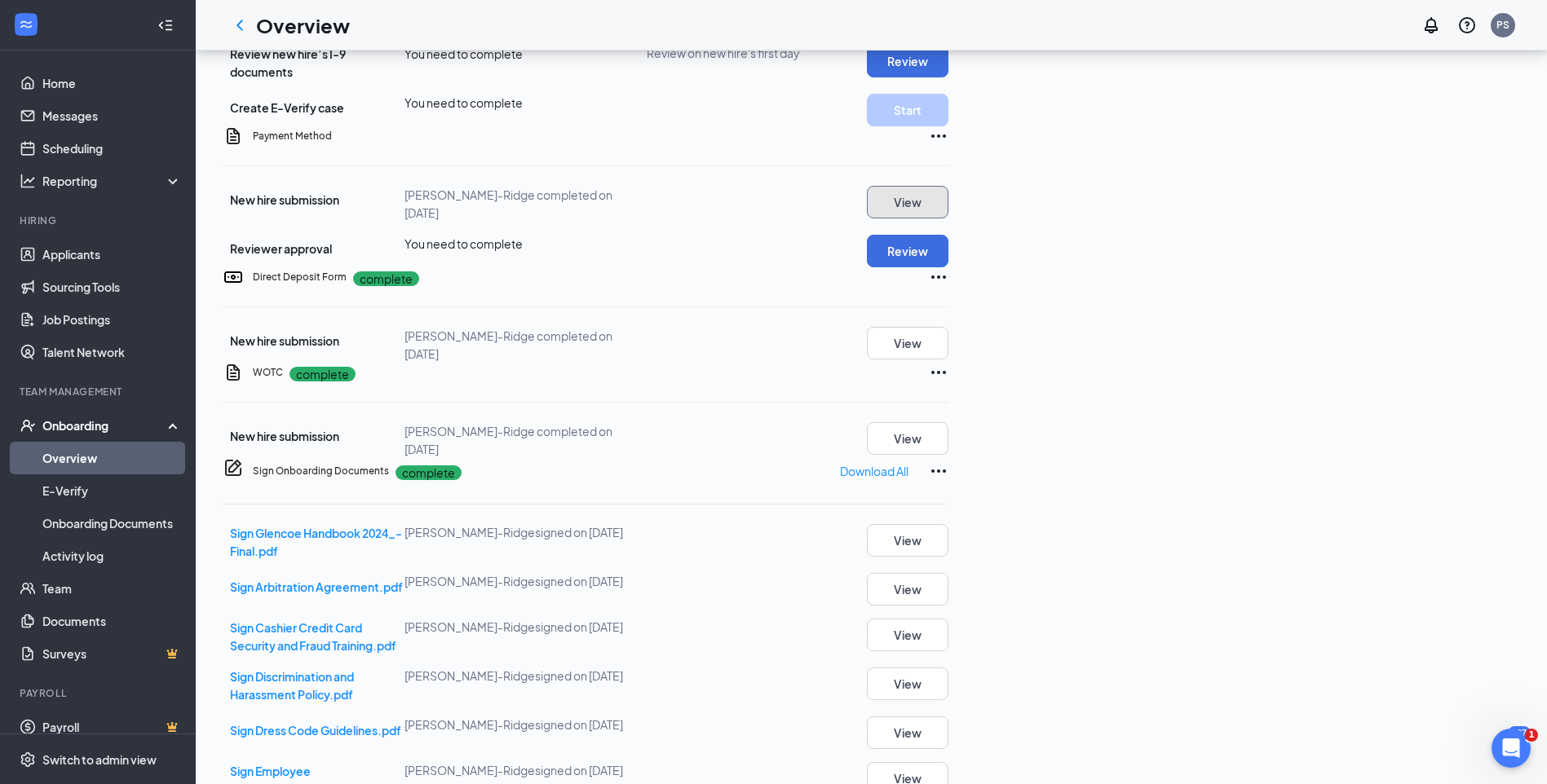
click at [948, 218] on button "View" at bounding box center [908, 202] width 81 height 33
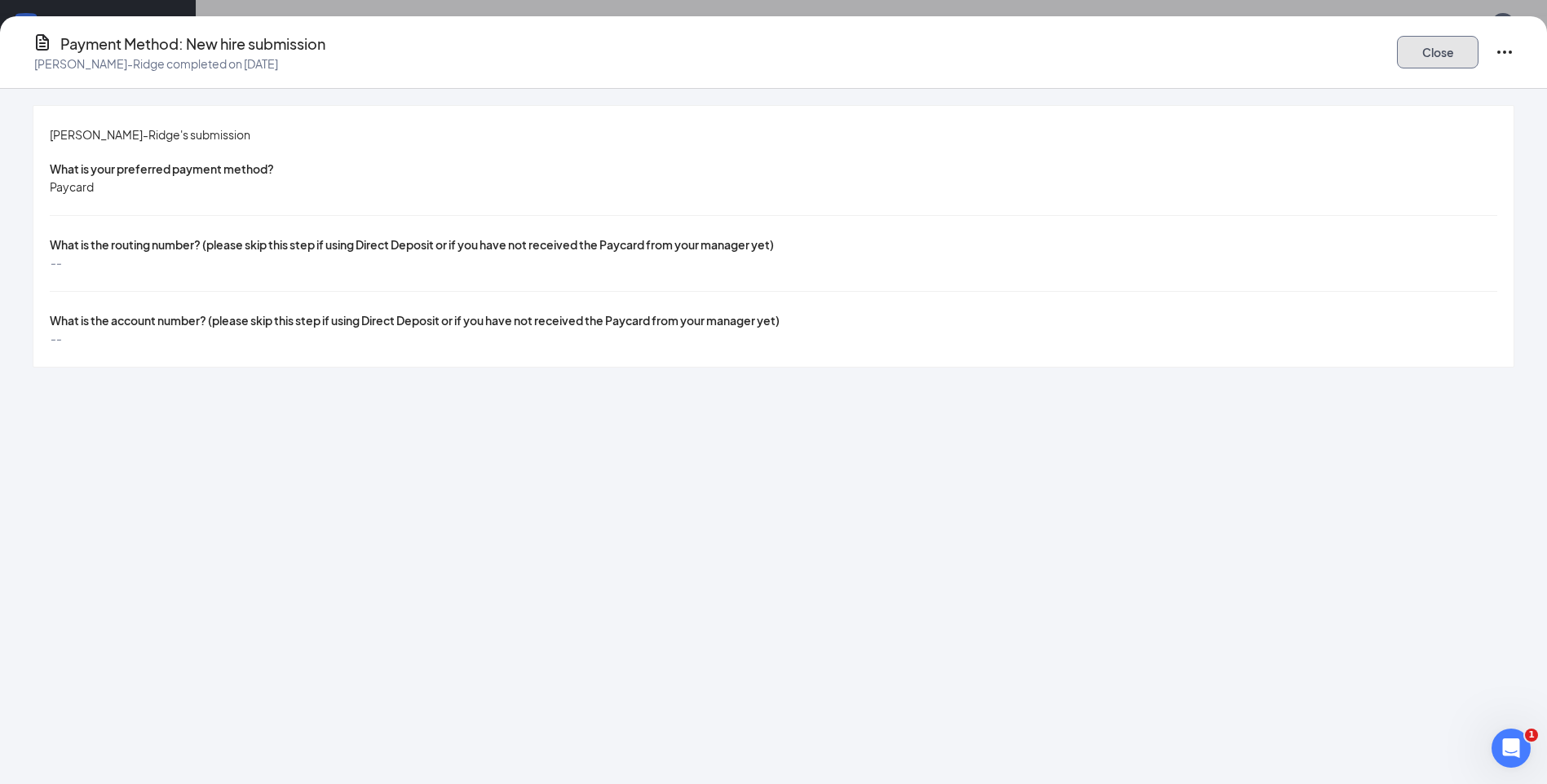
click at [1397, 48] on button "Close" at bounding box center [1438, 52] width 81 height 33
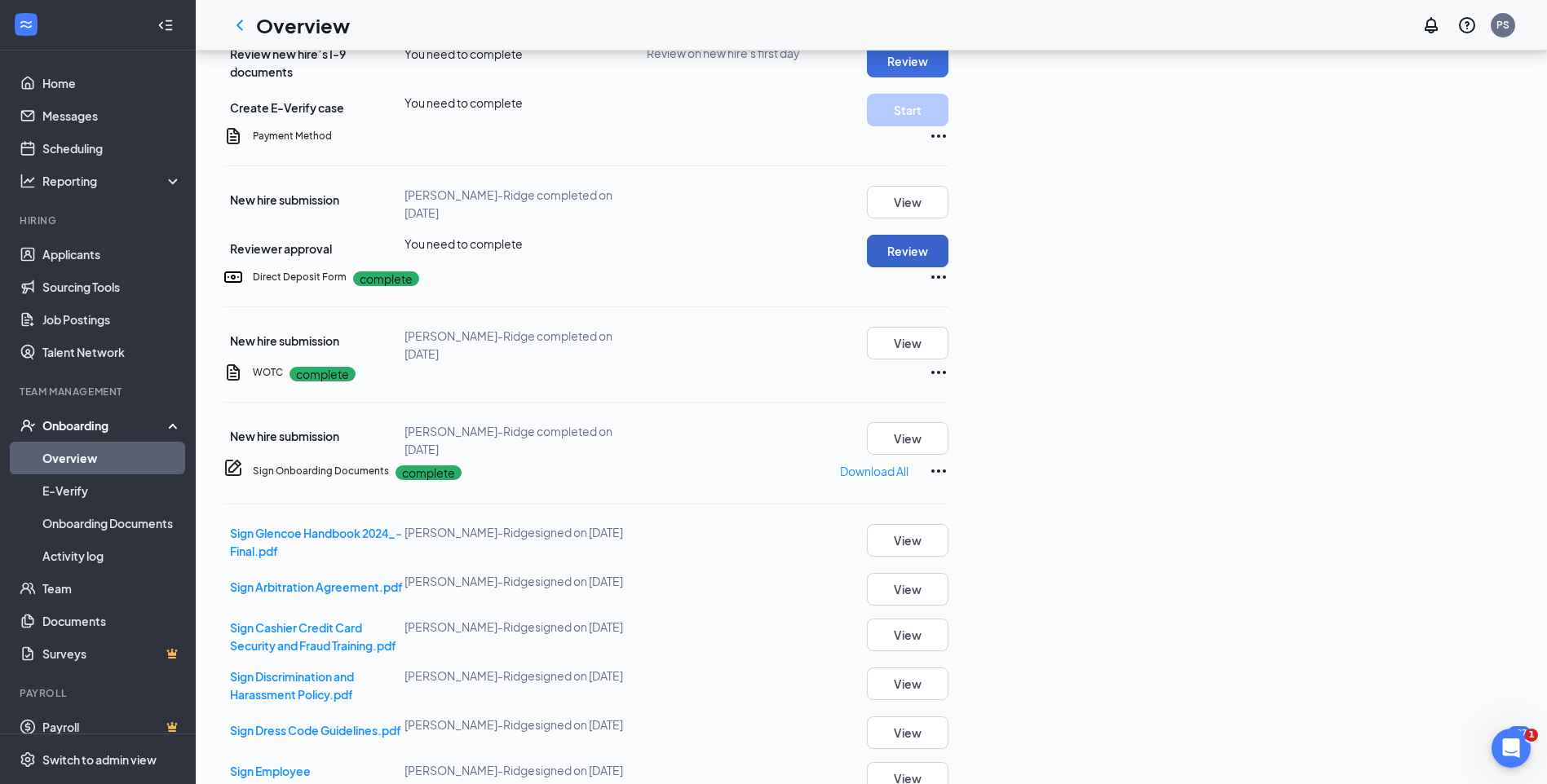
click at [948, 268] on button "Review" at bounding box center [908, 251] width 81 height 33
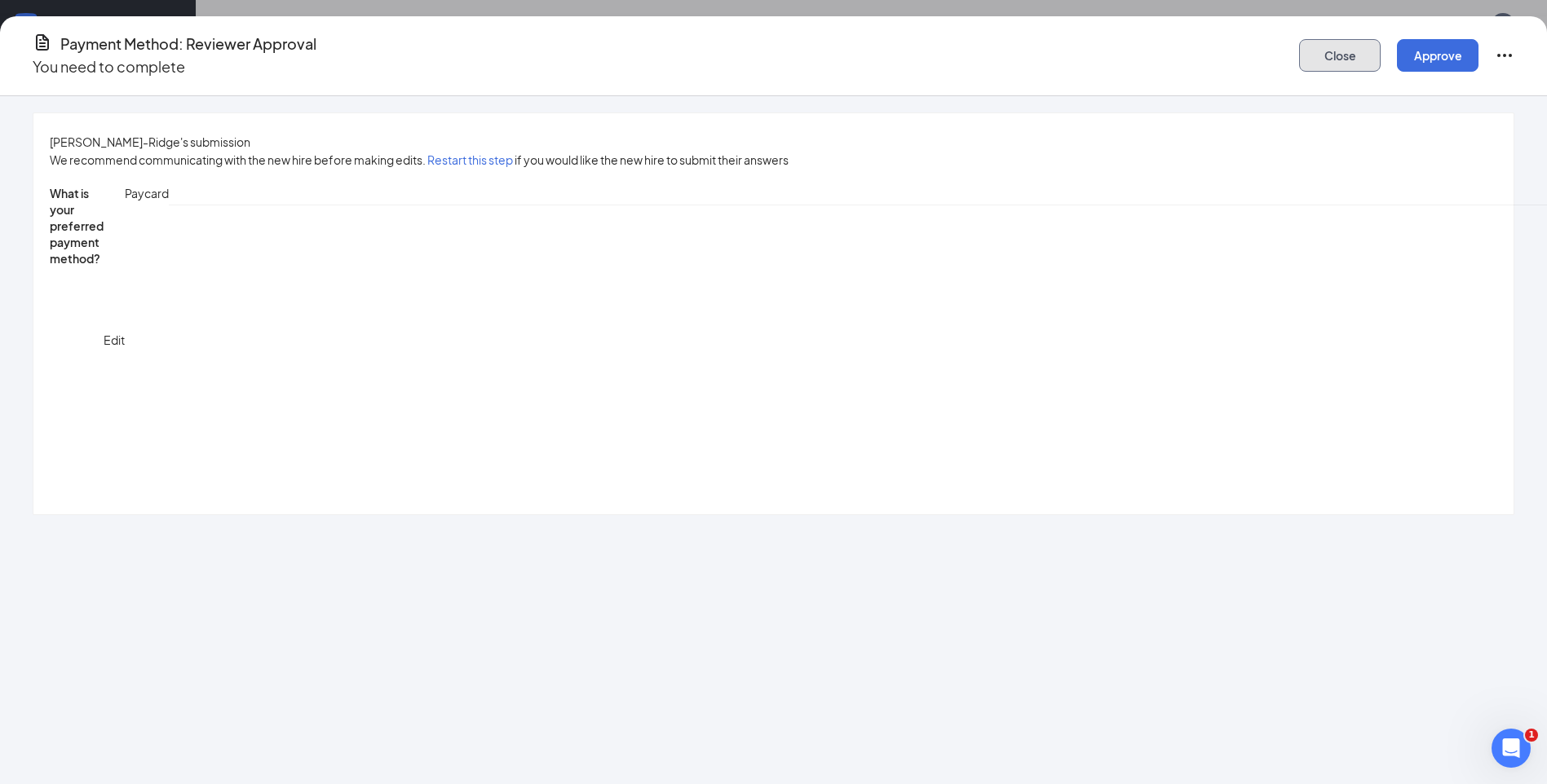
click at [1299, 57] on button "Close" at bounding box center [1339, 55] width 81 height 33
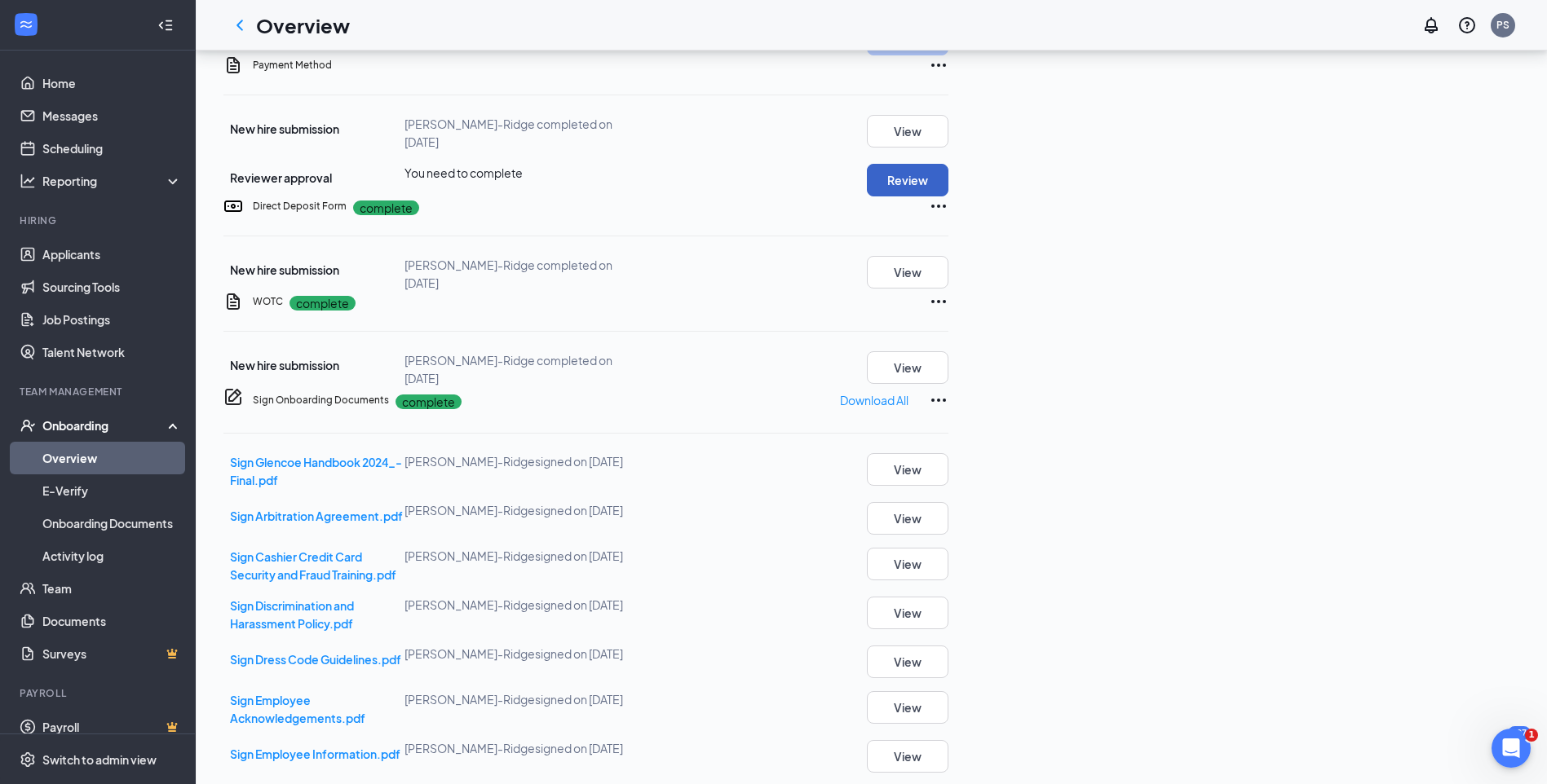
scroll to position [570, 0]
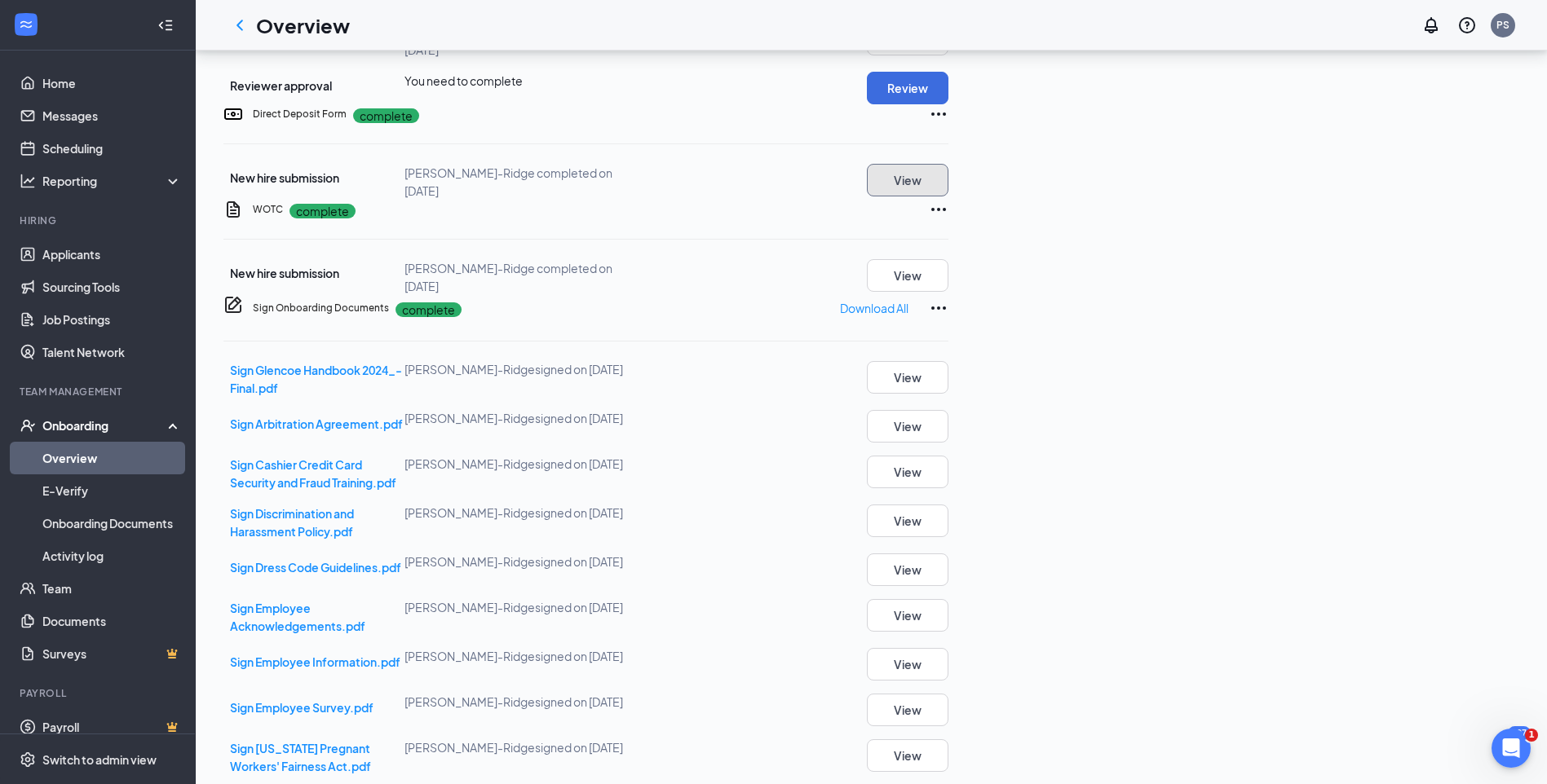
click at [948, 197] on button "View" at bounding box center [908, 180] width 81 height 33
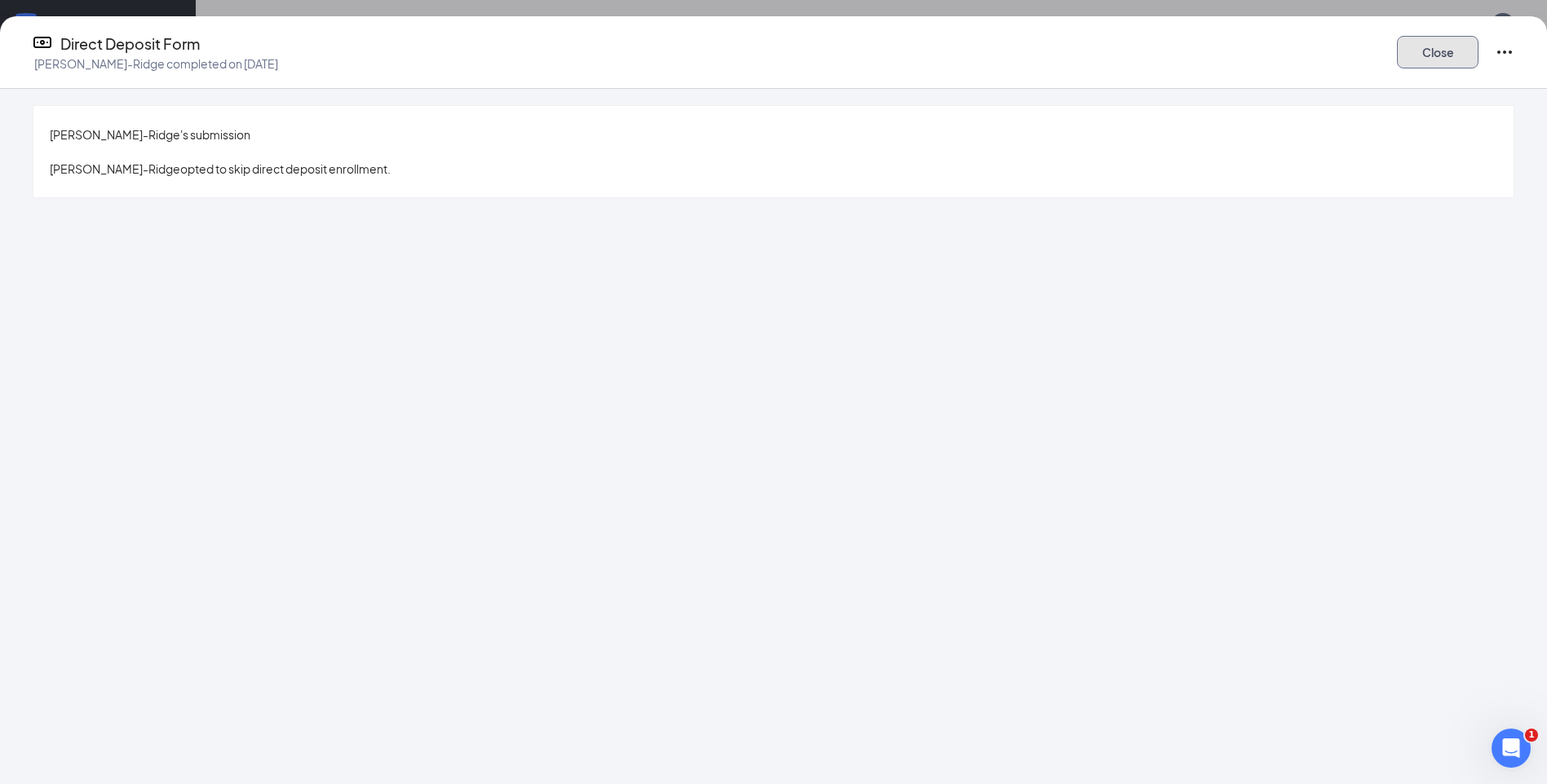
click at [1397, 44] on button "Close" at bounding box center [1438, 52] width 81 height 33
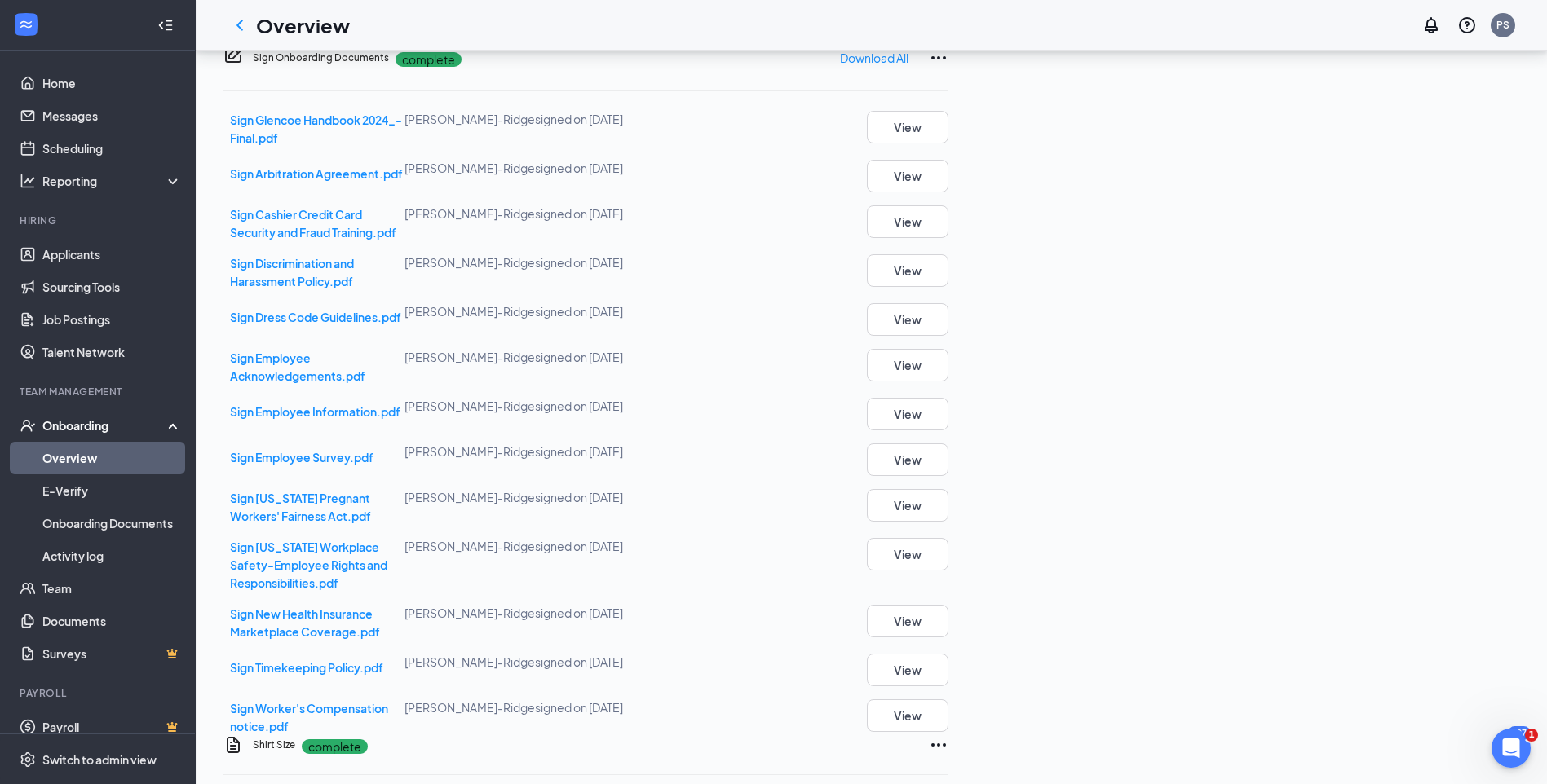
scroll to position [797, 0]
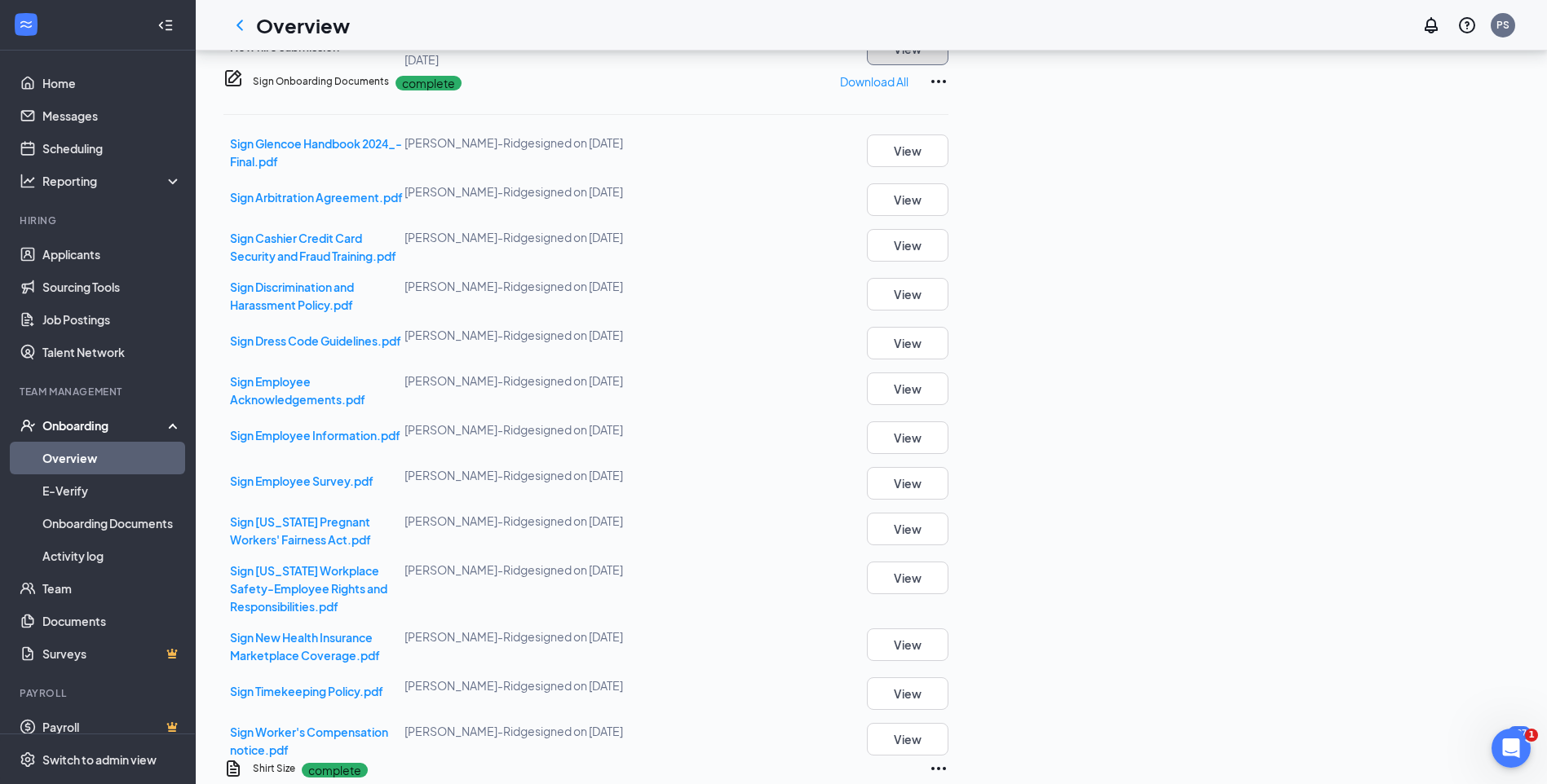
click at [948, 65] on button "View" at bounding box center [908, 49] width 81 height 33
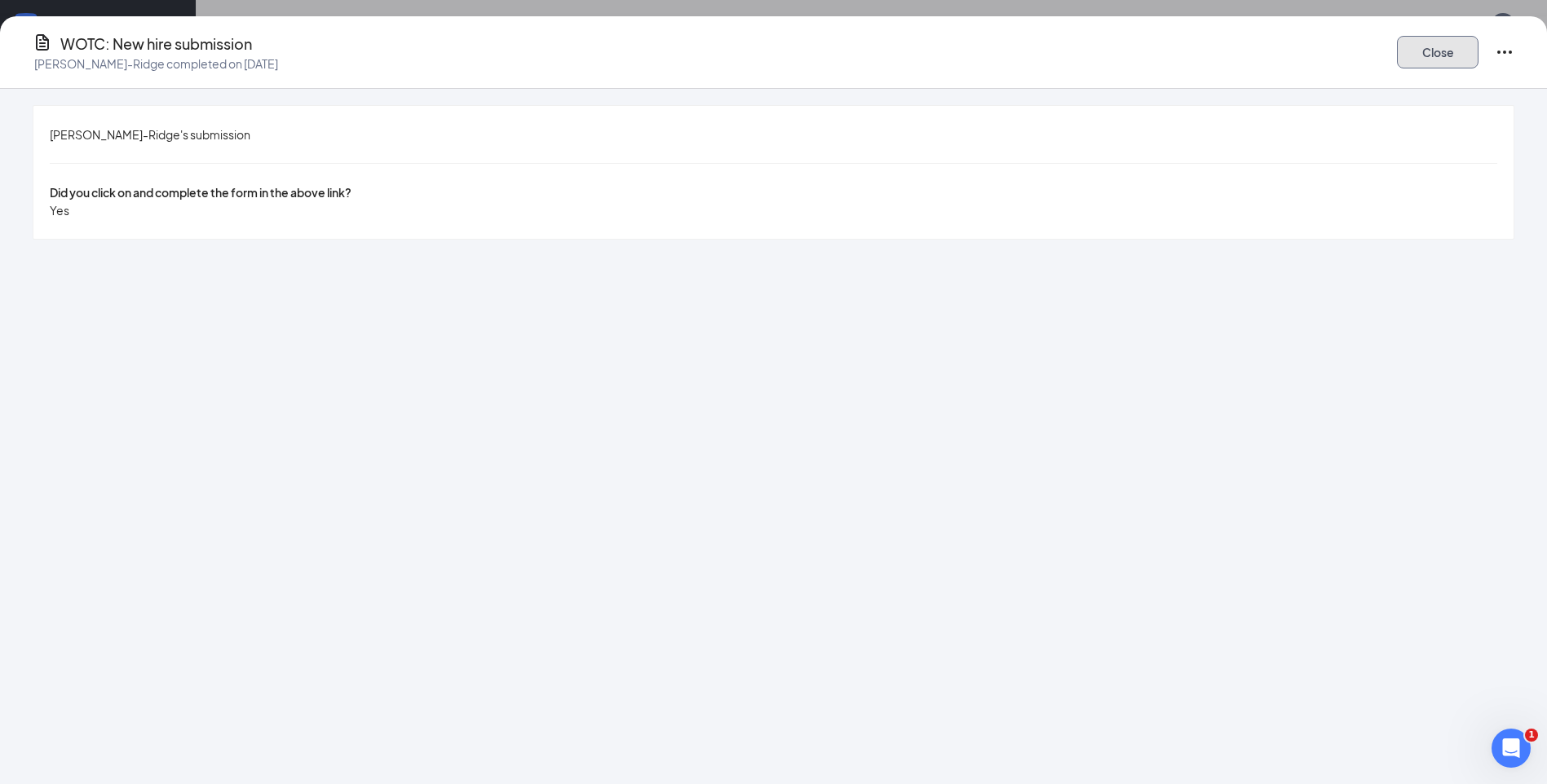
click at [1397, 53] on button "Close" at bounding box center [1438, 52] width 81 height 33
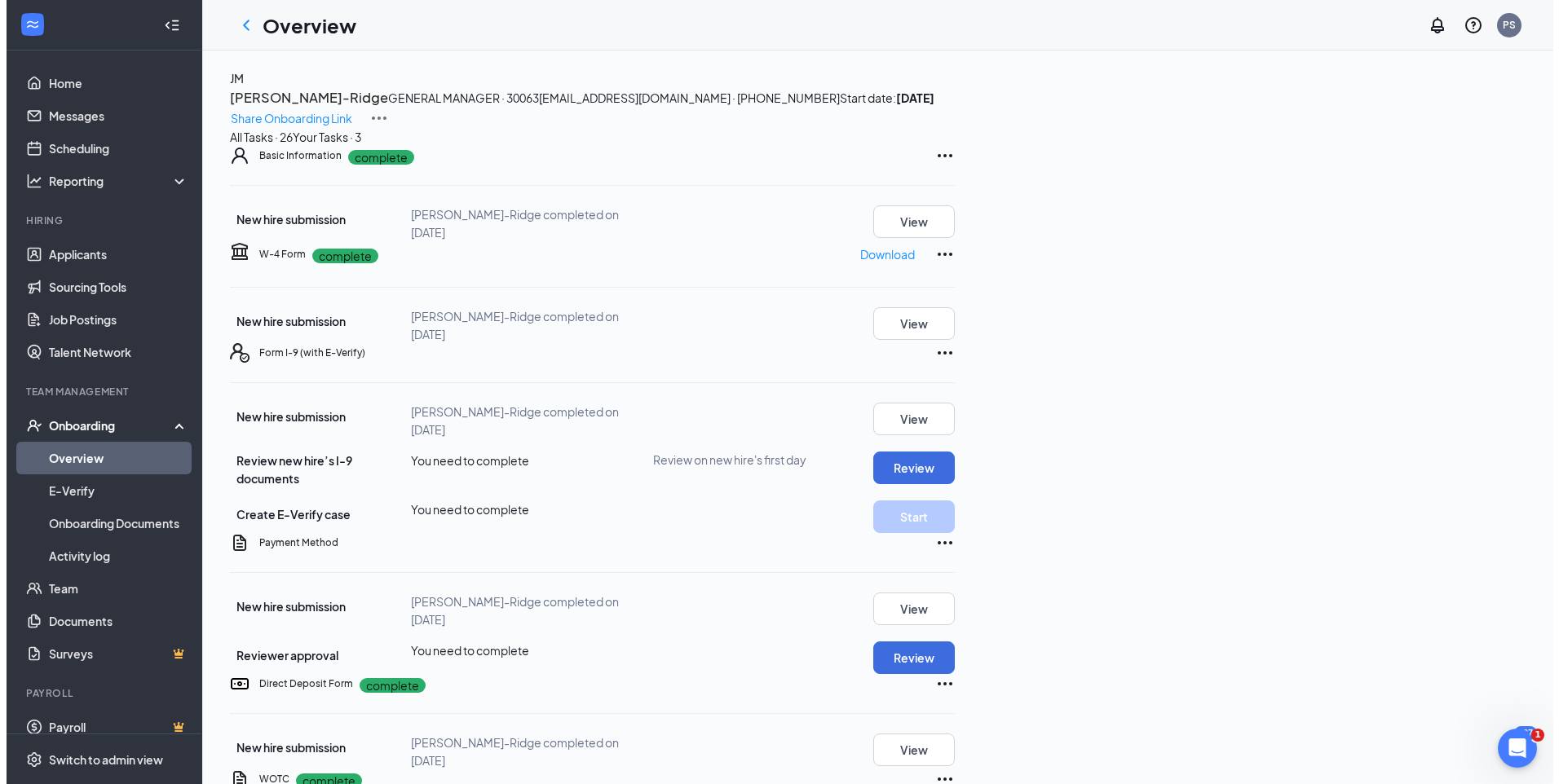
scroll to position [0, 0]
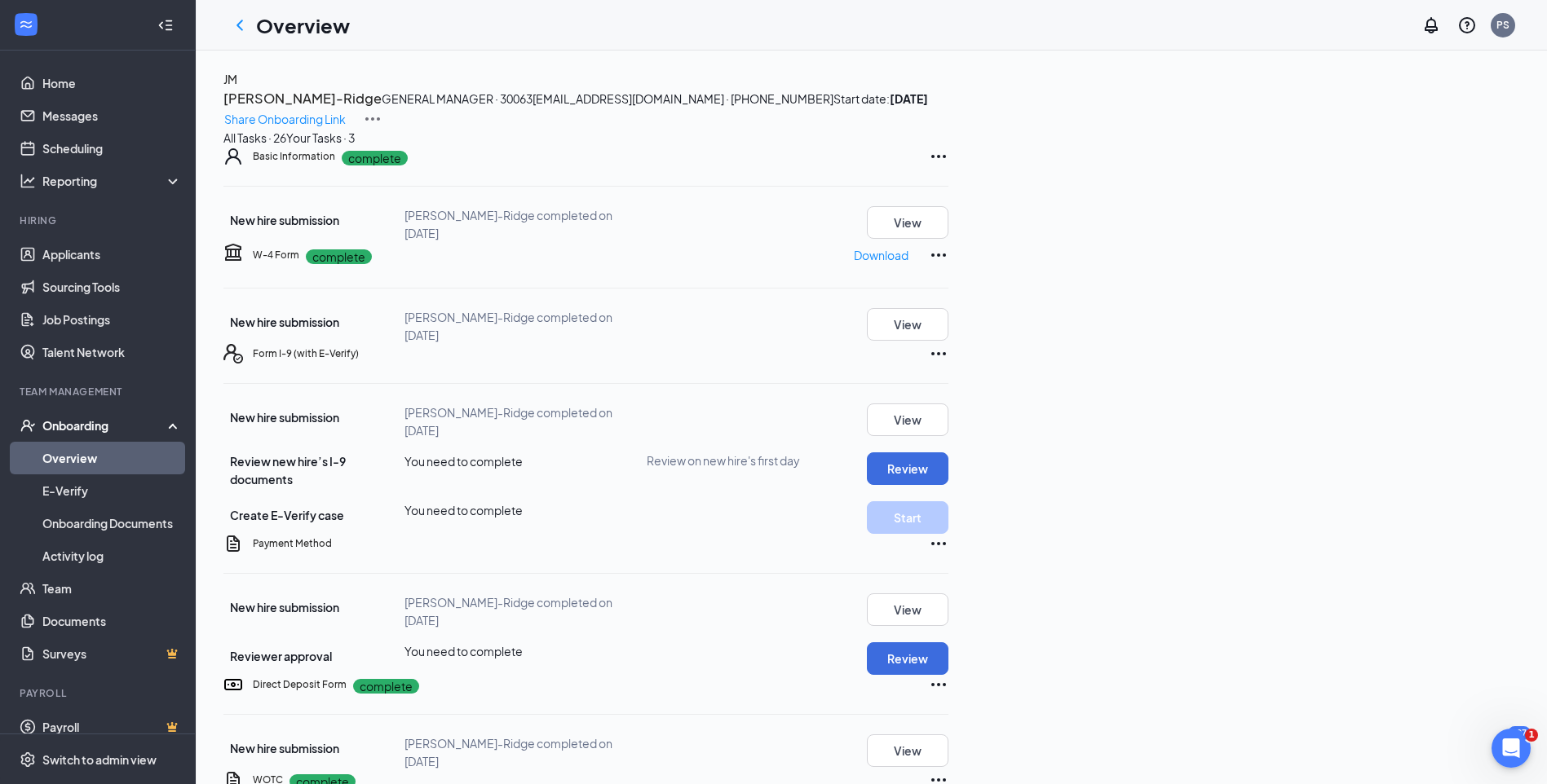
click at [356, 147] on div "Your Tasks · 3" at bounding box center [321, 138] width 69 height 18
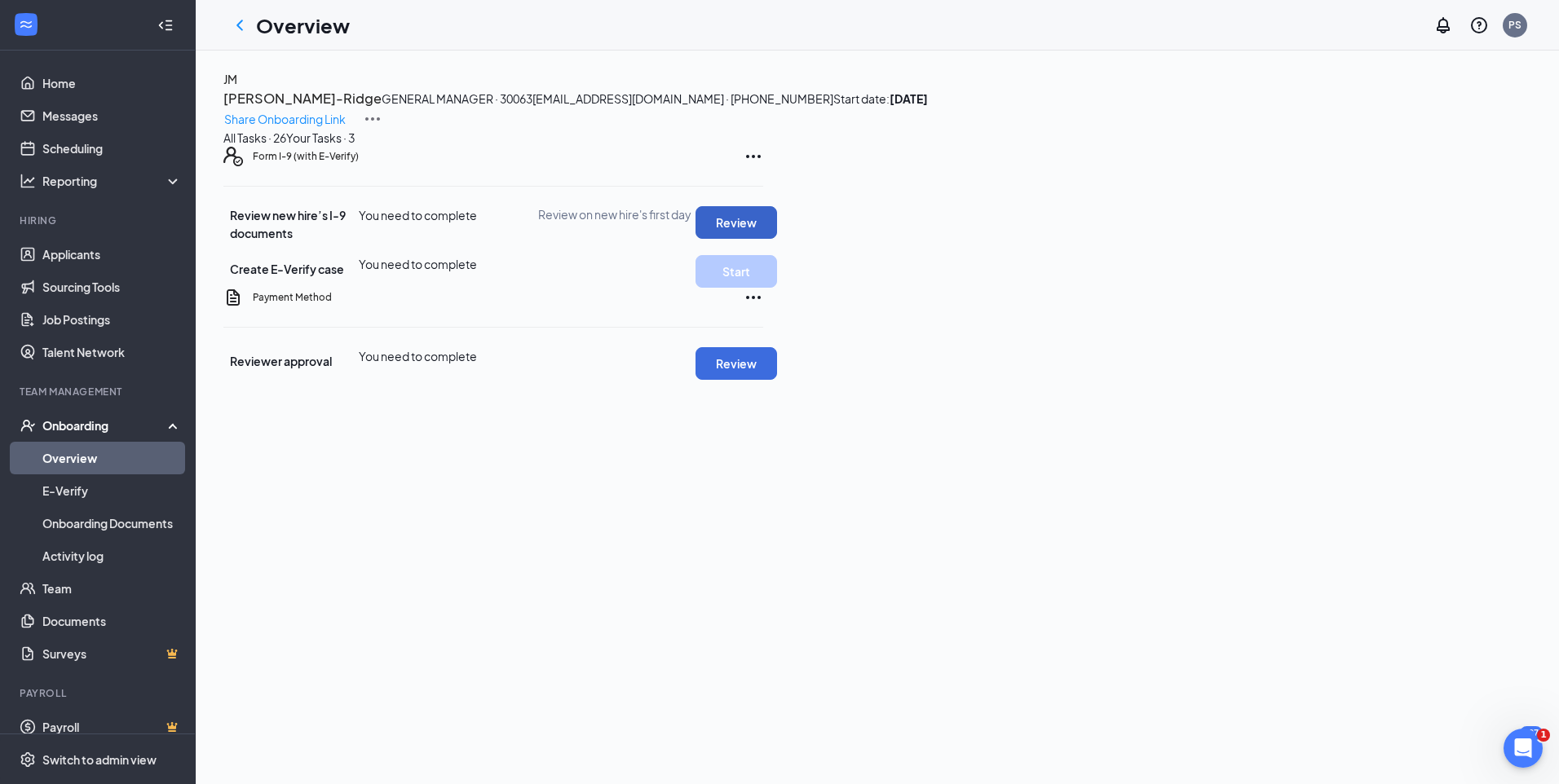
click at [777, 239] on button "Review" at bounding box center [737, 222] width 81 height 33
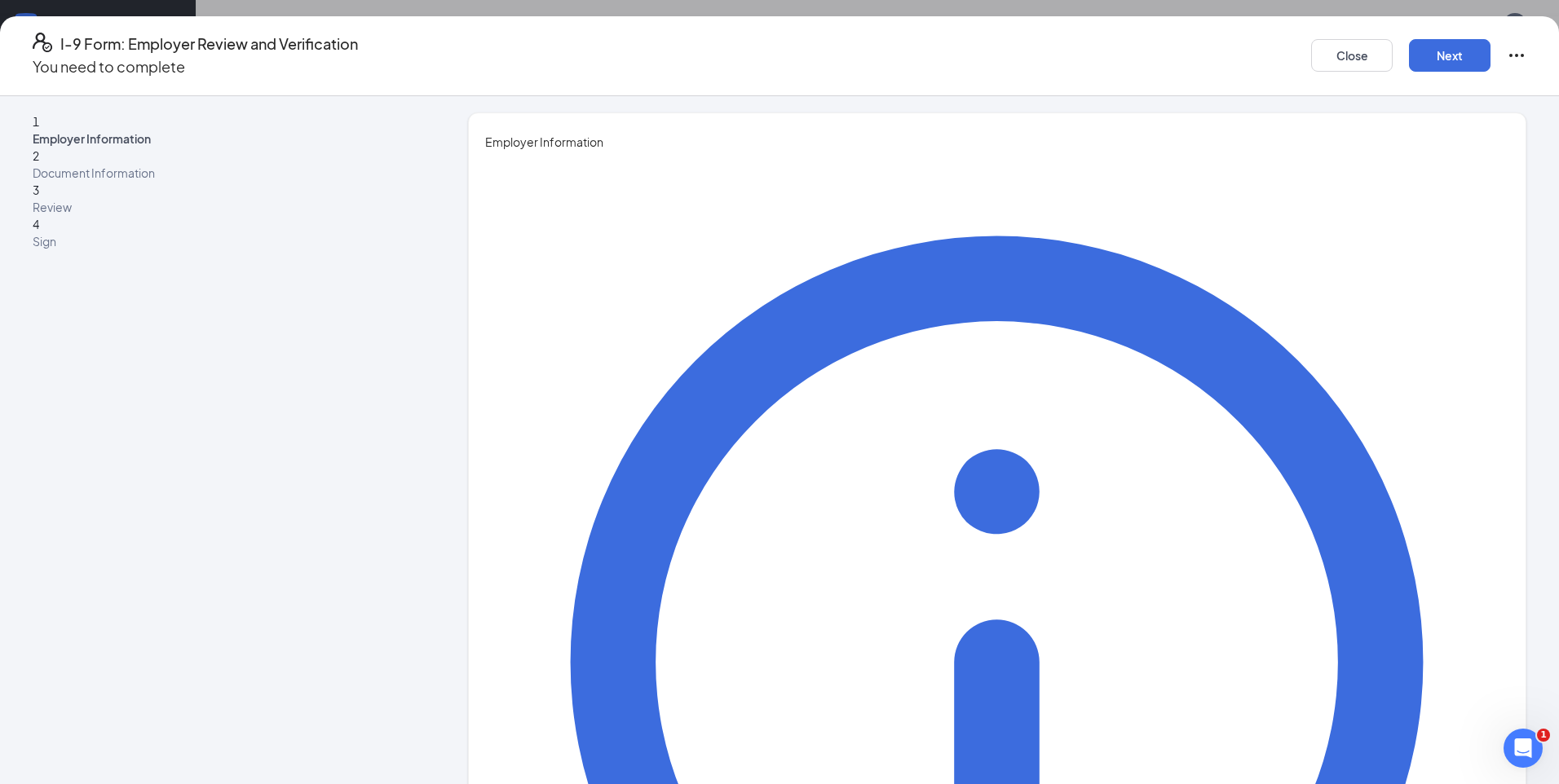
type input "[PERSON_NAME]"
type input "[EMAIL_ADDRESS][DOMAIN_NAME]"
type input "7022547400"
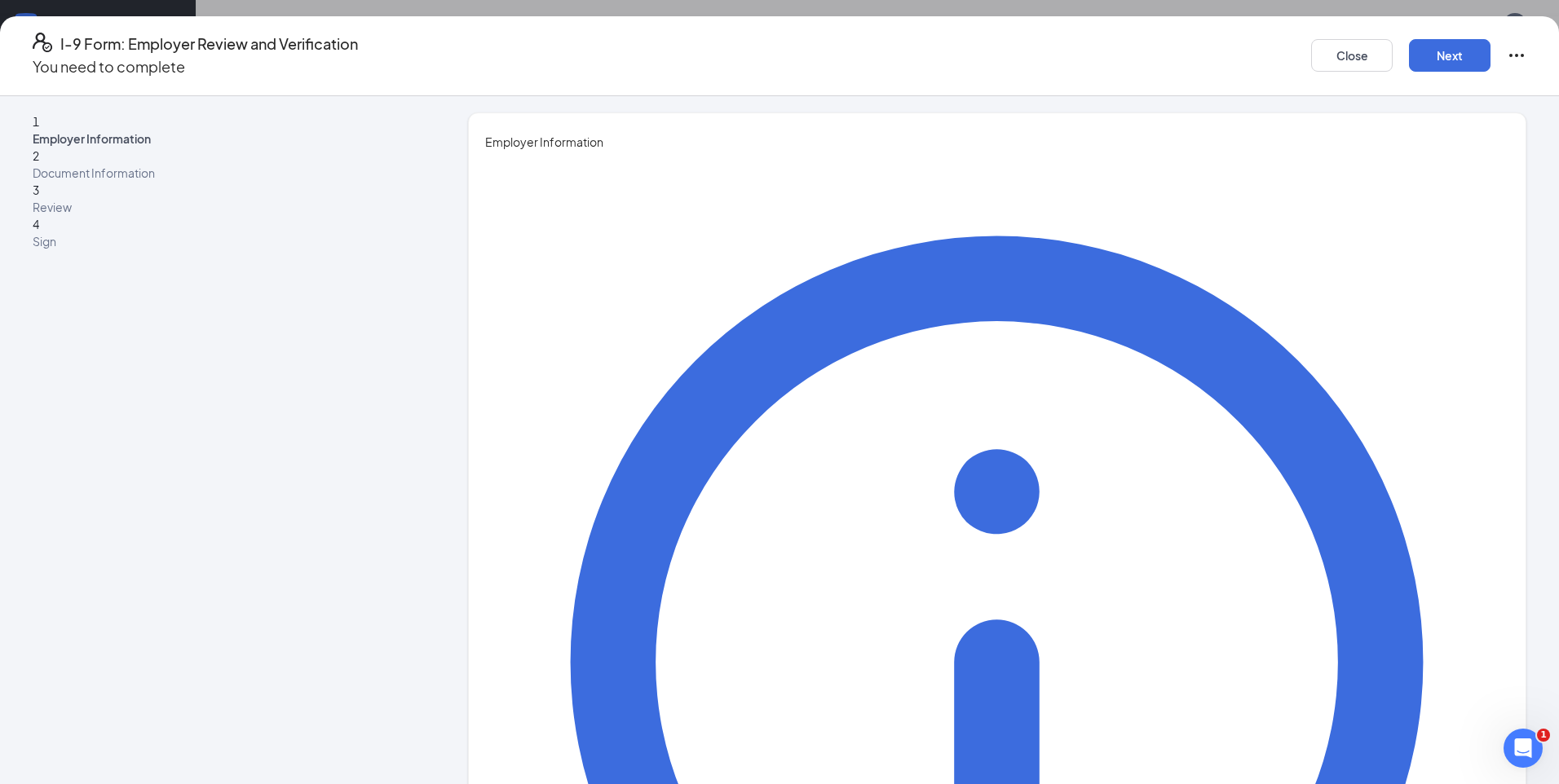
type input "HR Manager"
click at [1410, 50] on button "Next" at bounding box center [1450, 55] width 81 height 33
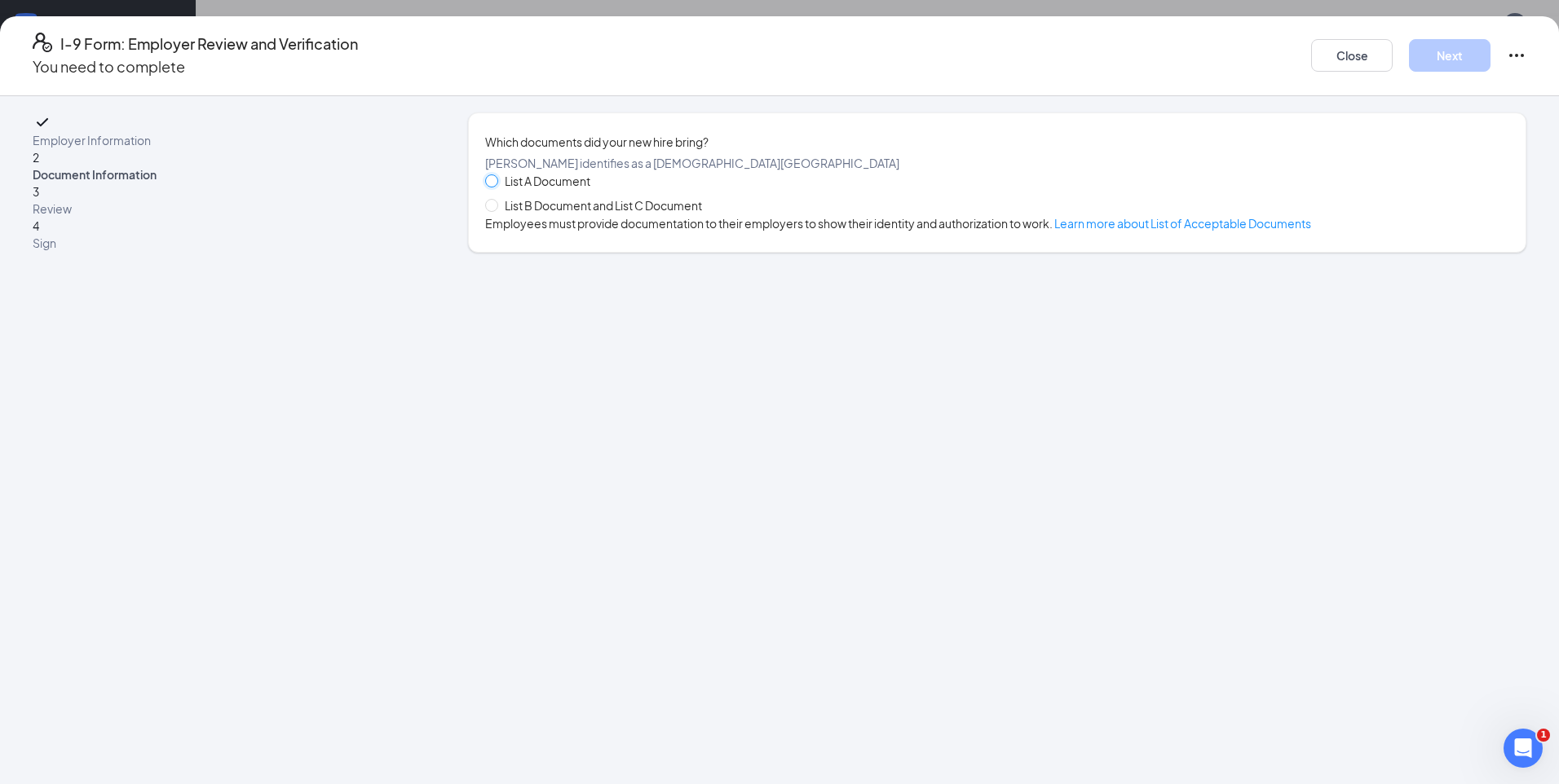
click at [496, 186] on input "List A Document" at bounding box center [490, 180] width 11 height 11
radio input "true"
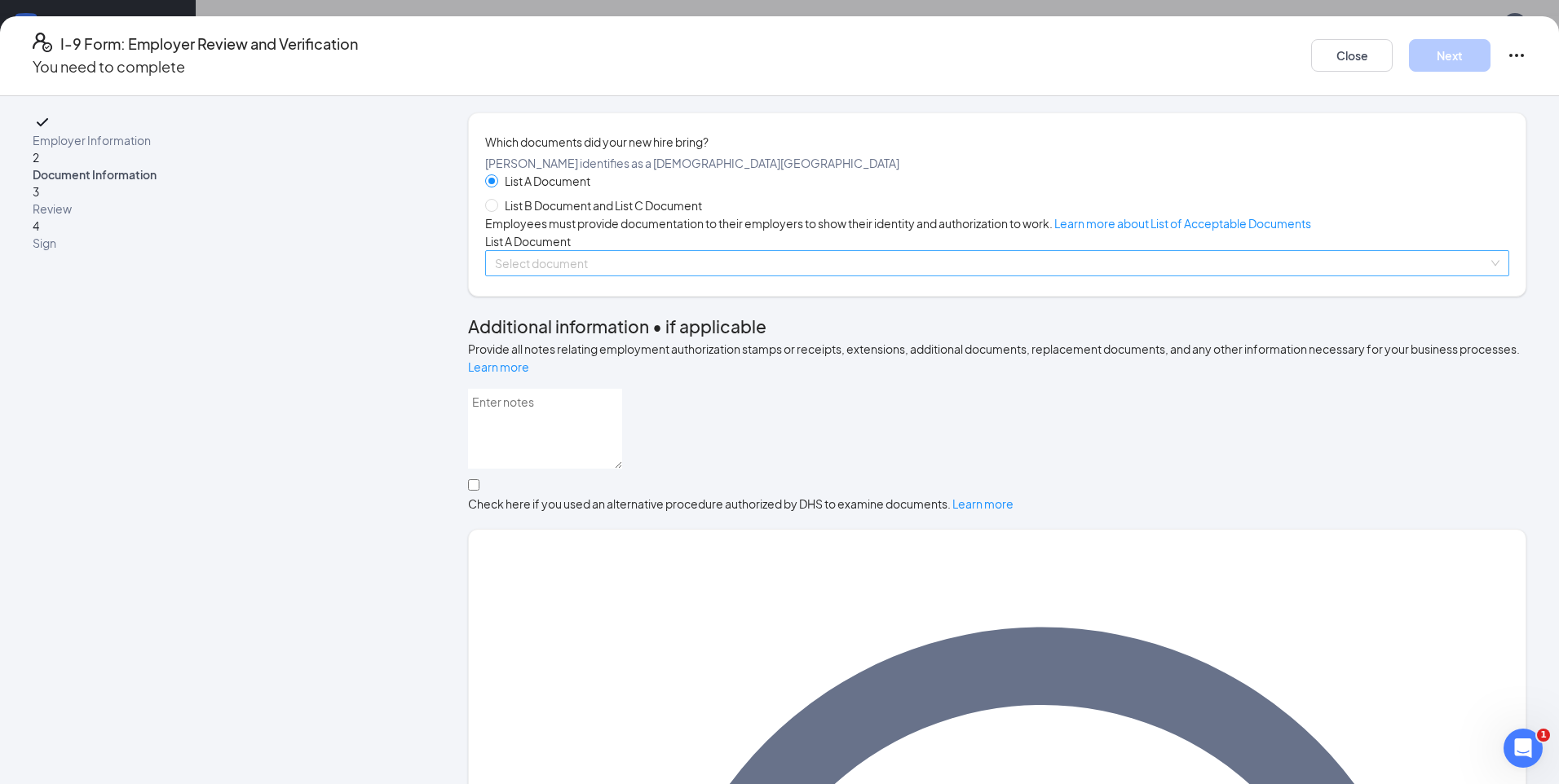
click at [634, 275] on input "search" at bounding box center [991, 263] width 994 height 25
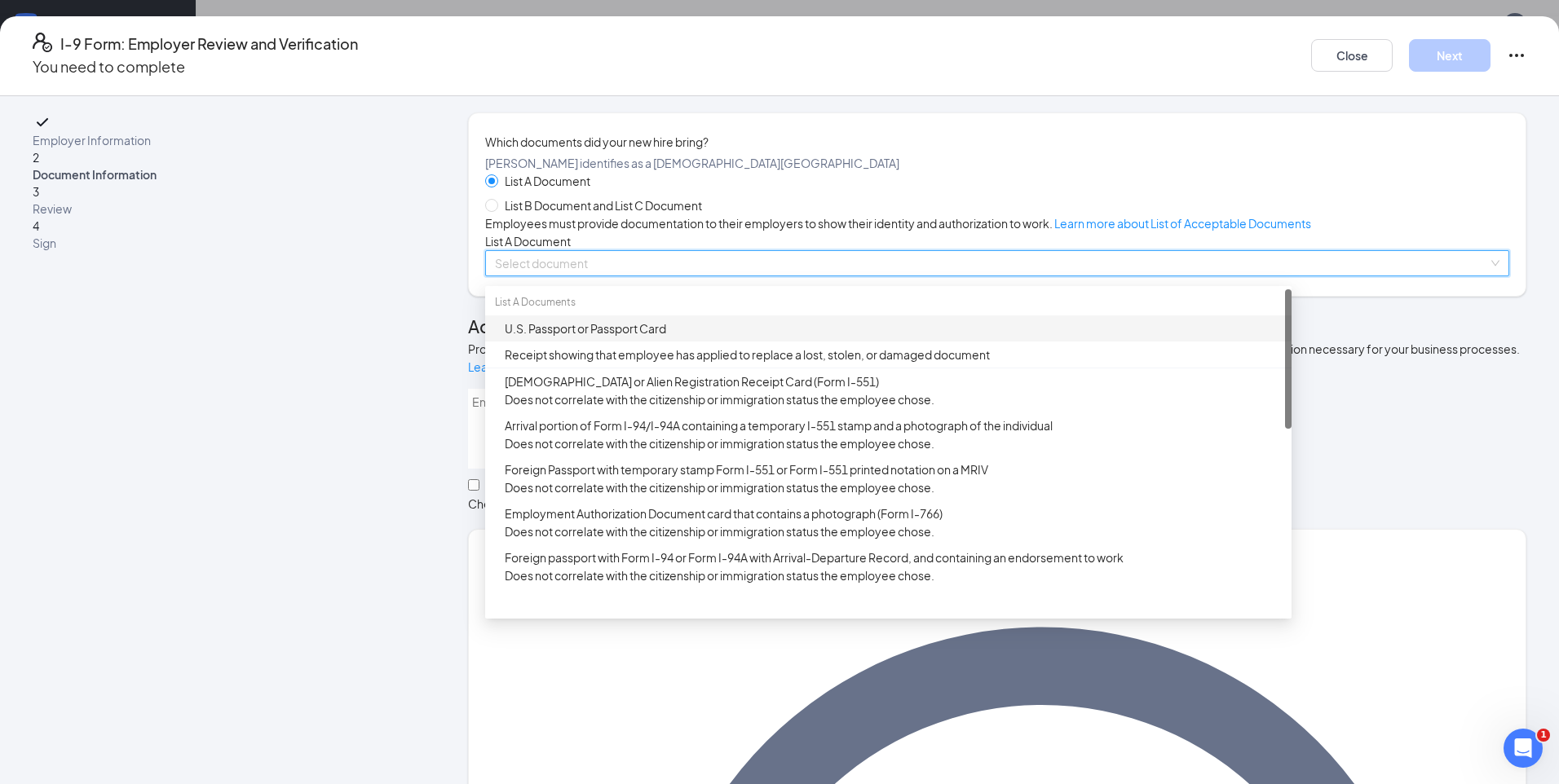
click at [640, 337] on div "U.S. Passport or Passport Card" at bounding box center [894, 328] width 777 height 18
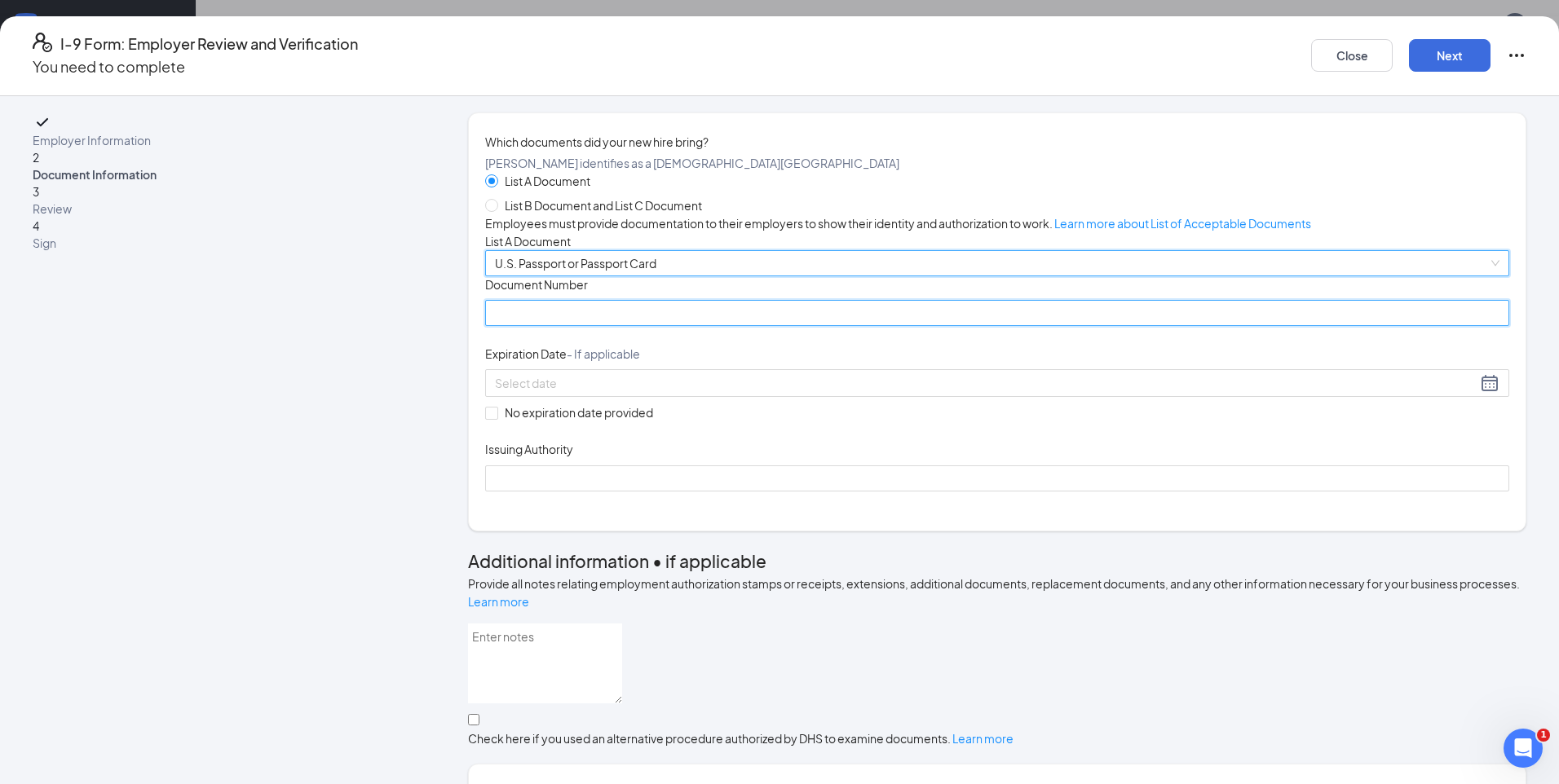
click at [640, 326] on input "Document Number" at bounding box center [997, 313] width 1025 height 26
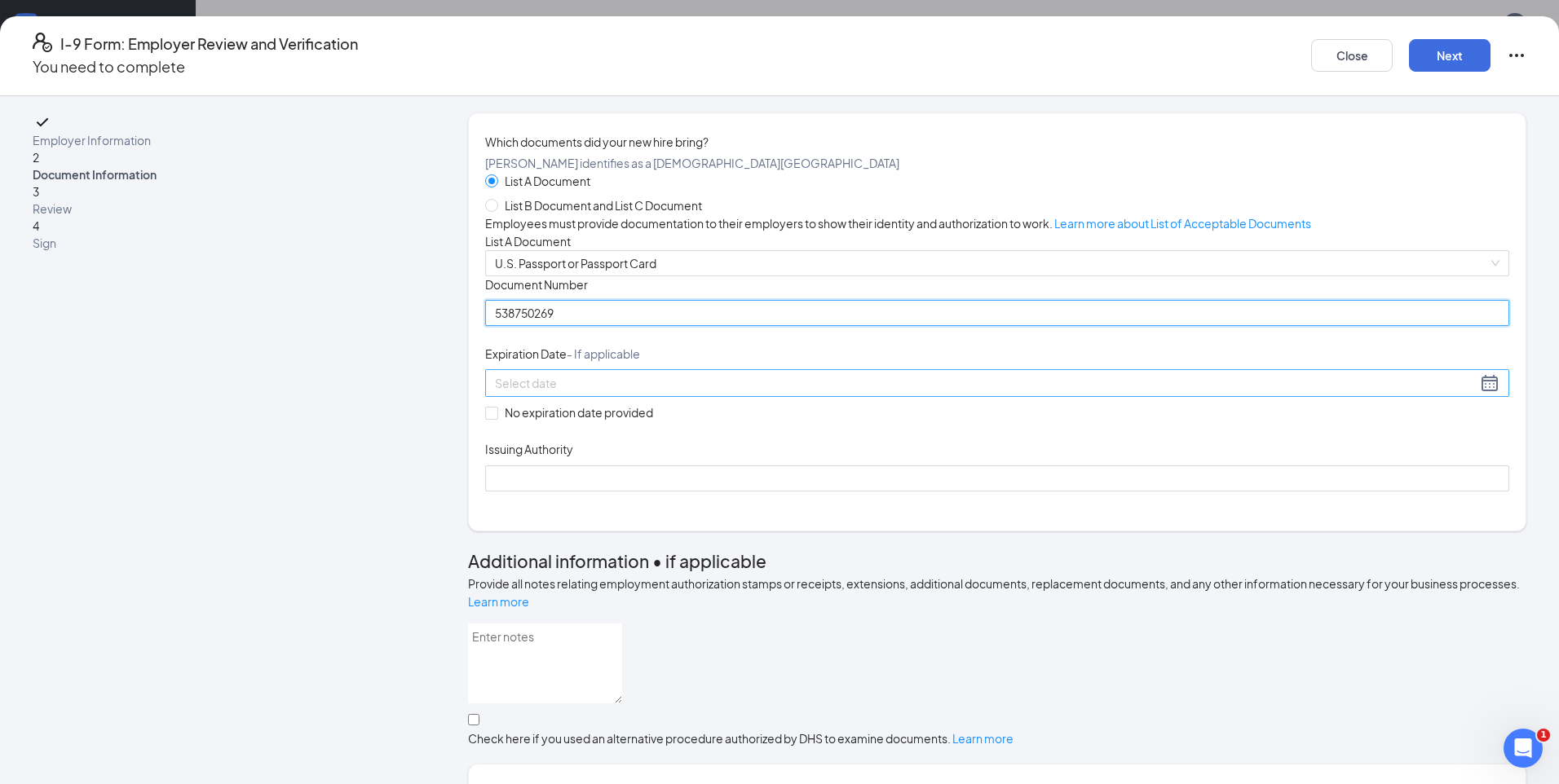
type input "538750269"
click at [626, 392] on input at bounding box center [986, 383] width 982 height 18
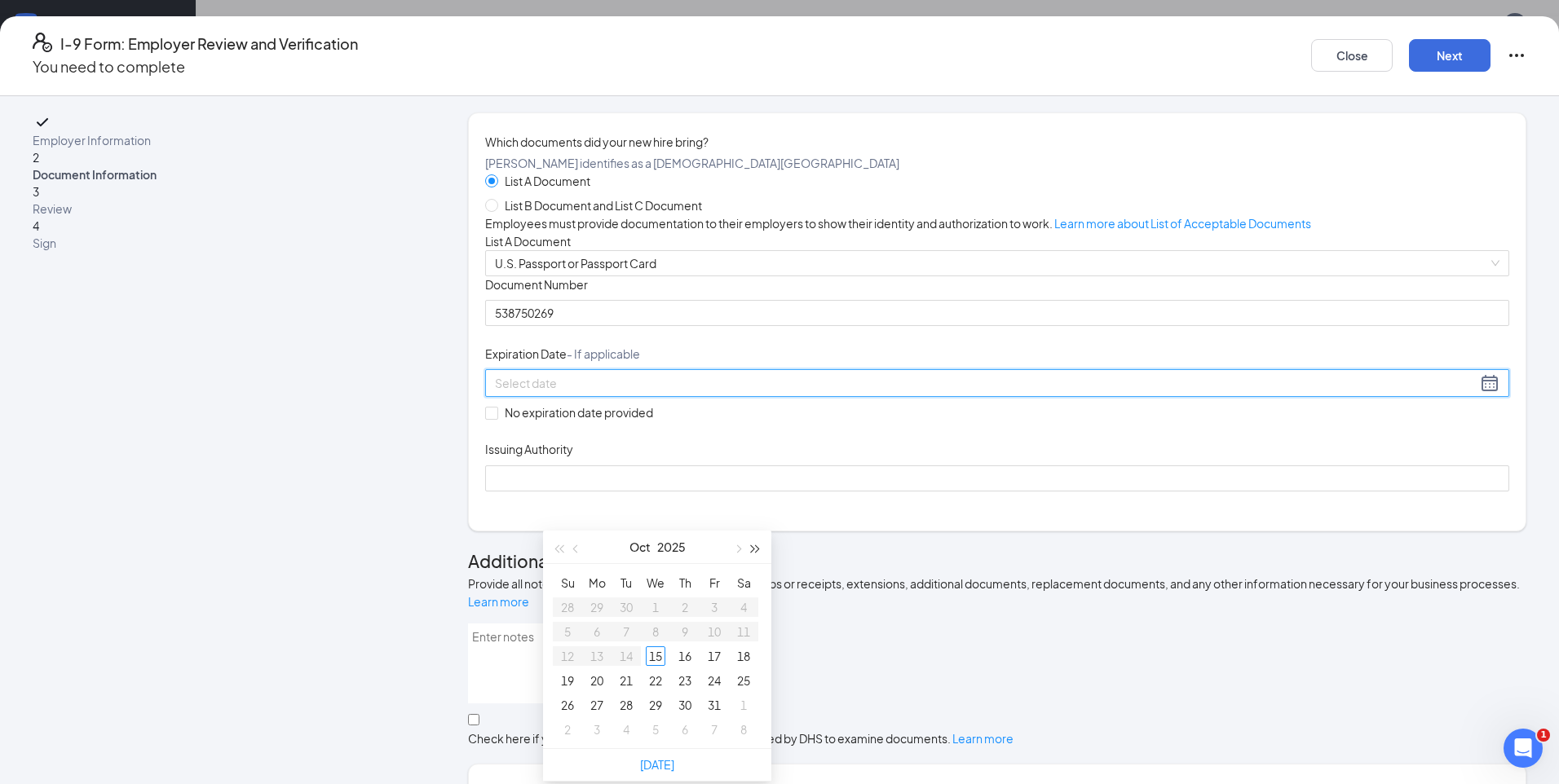
click at [754, 551] on span "button" at bounding box center [755, 549] width 8 height 8
click at [740, 549] on span "button" at bounding box center [737, 549] width 8 height 8
click at [555, 549] on button "button" at bounding box center [558, 547] width 18 height 33
type input "[DATE]"
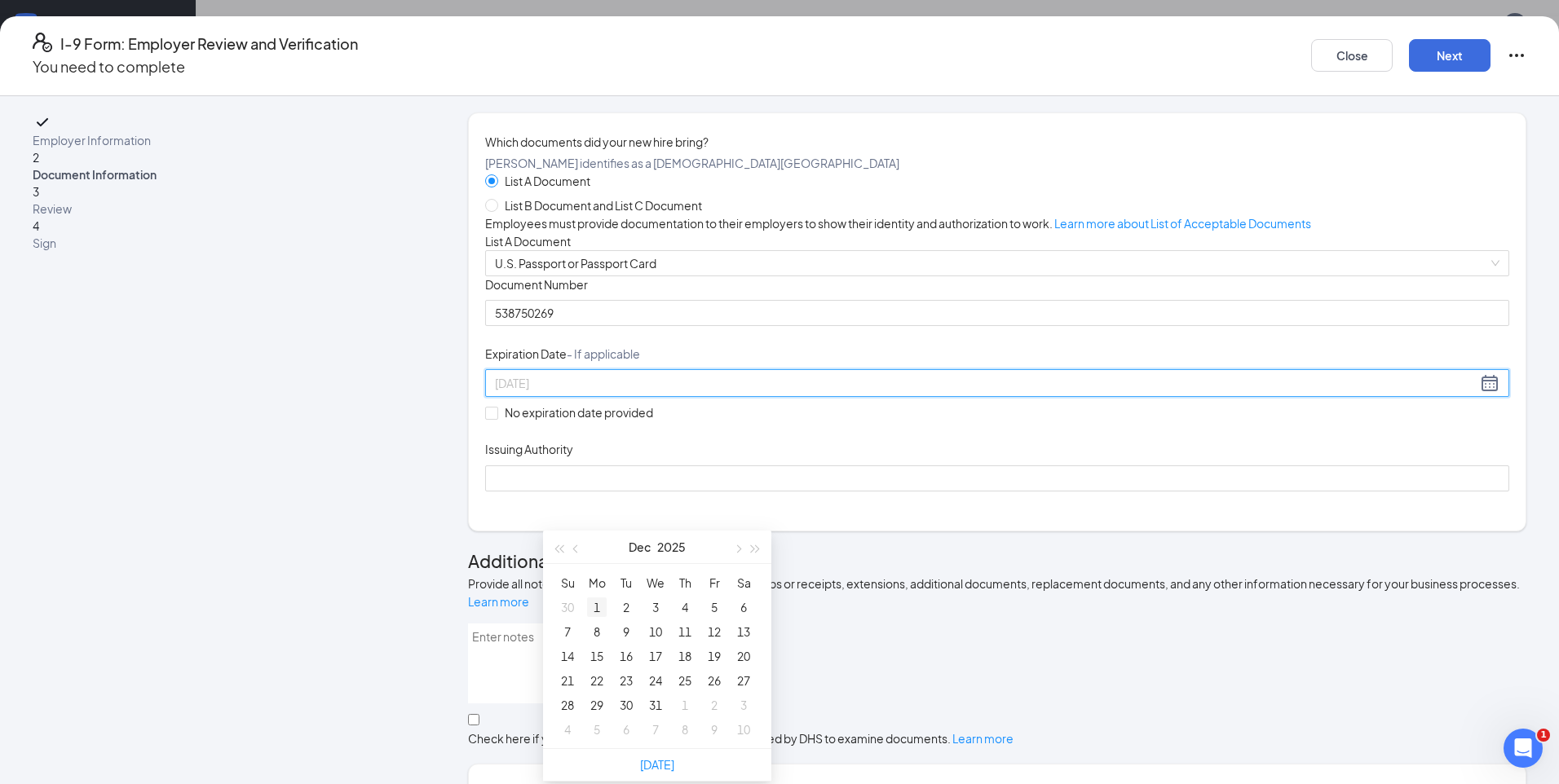
click at [602, 606] on div "1" at bounding box center [597, 607] width 19 height 19
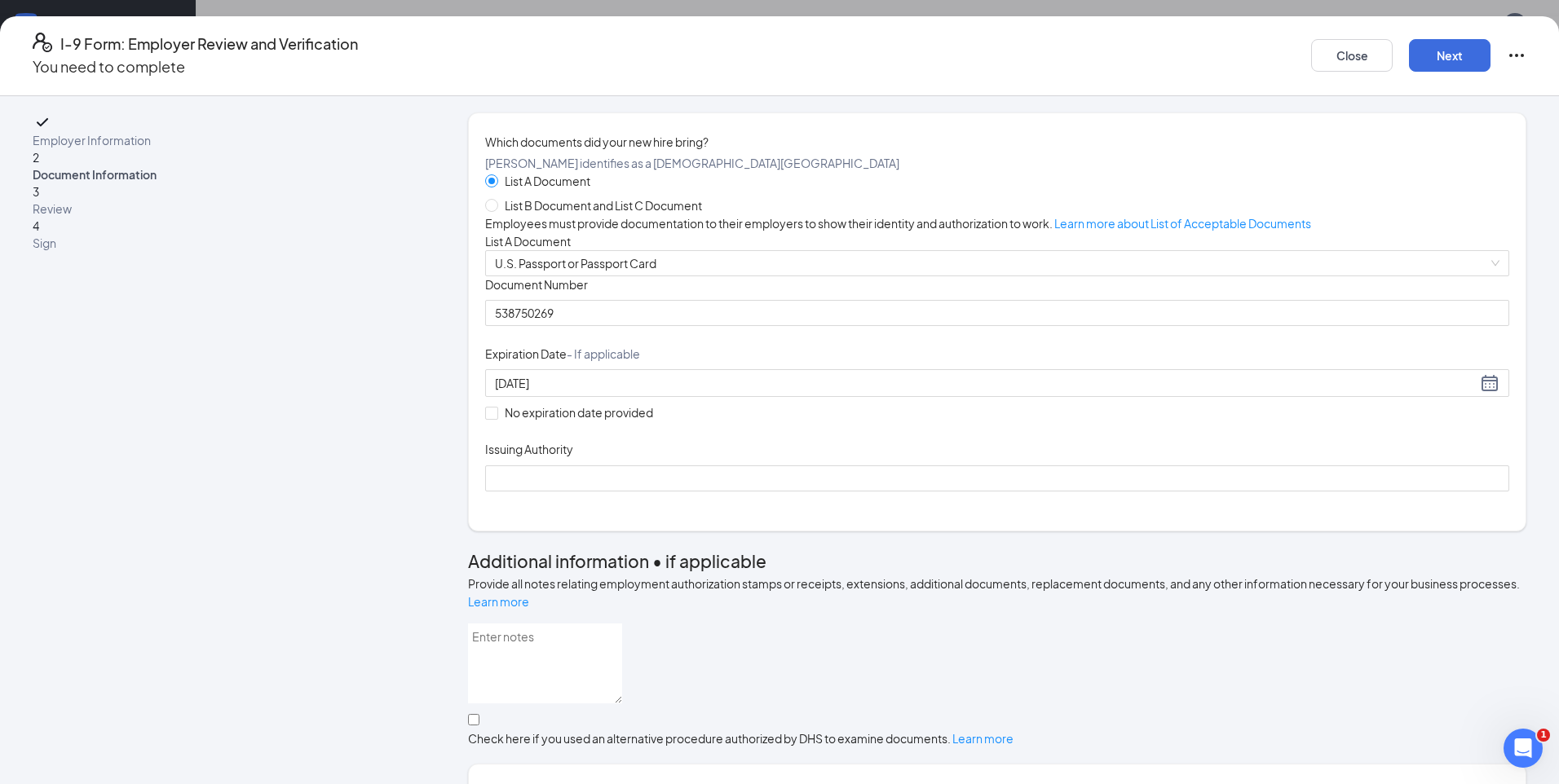
click at [928, 492] on div "Document Title U.S. Passport or Passport Card Document Number [PASSPORT] Expira…" at bounding box center [997, 384] width 1025 height 215
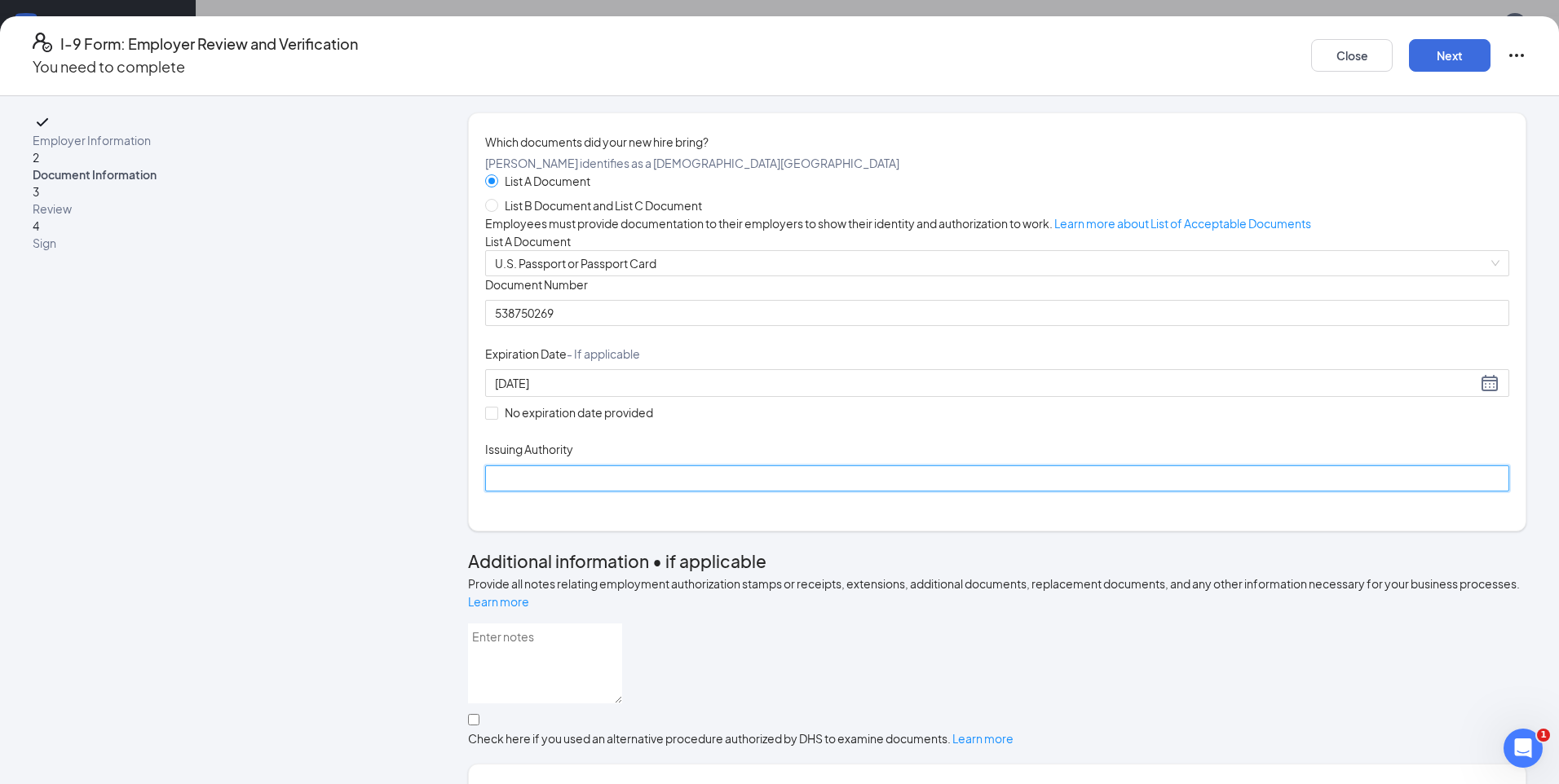
click at [644, 492] on input "Issuing Authority" at bounding box center [997, 479] width 1025 height 26
type input "United States Department of State"
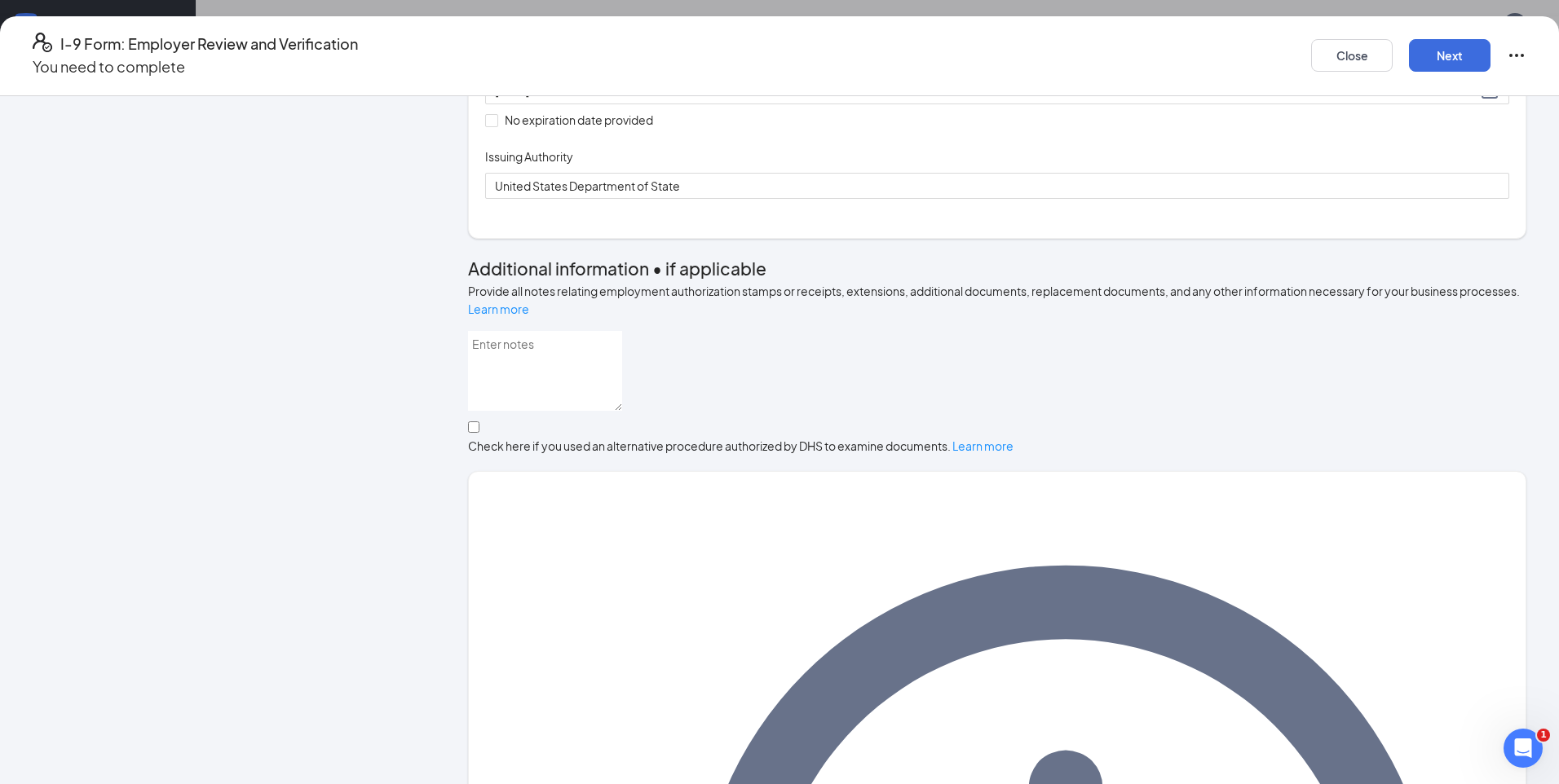
scroll to position [336, 0]
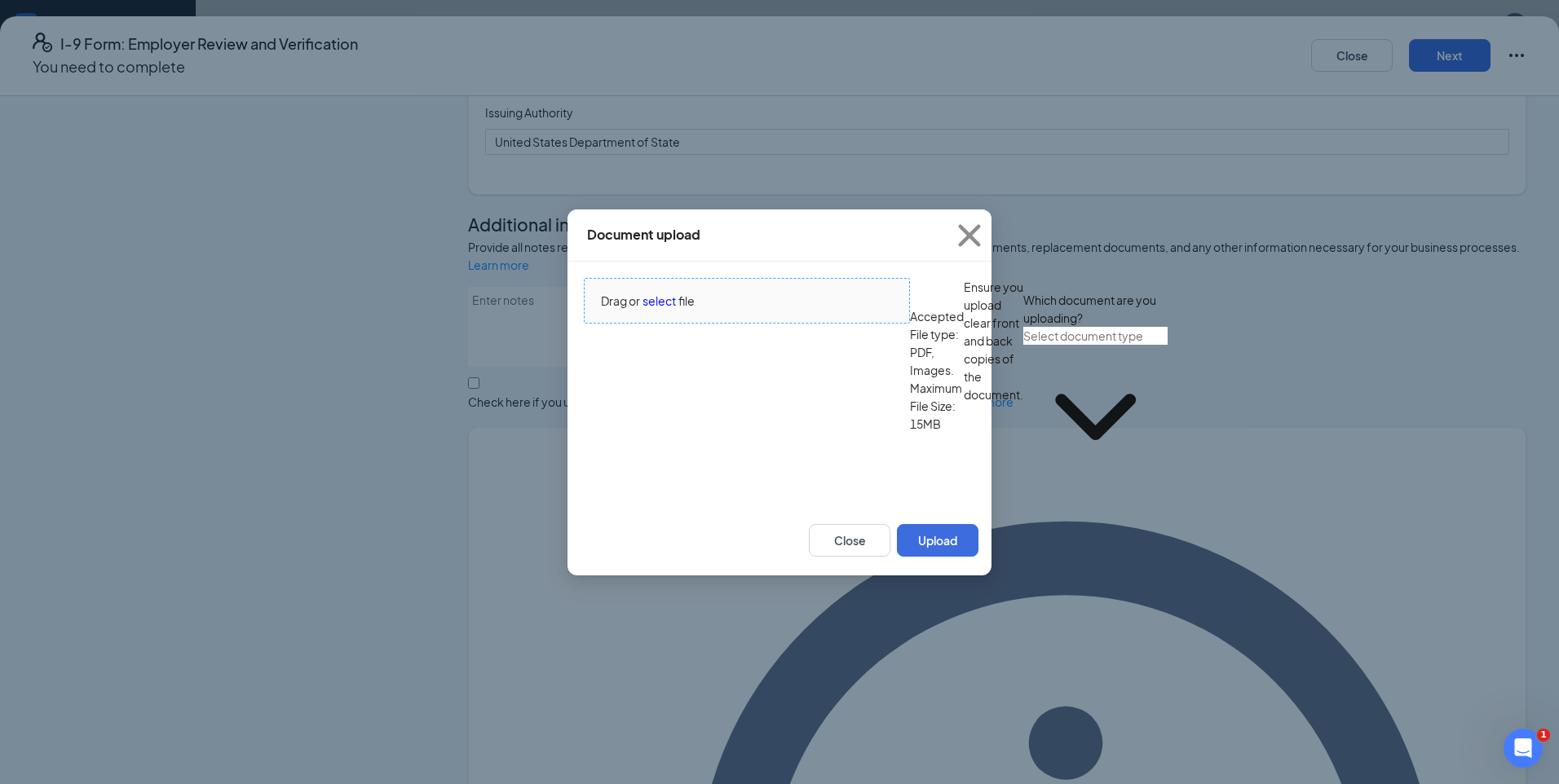
click at [663, 310] on span "select" at bounding box center [660, 301] width 34 height 18
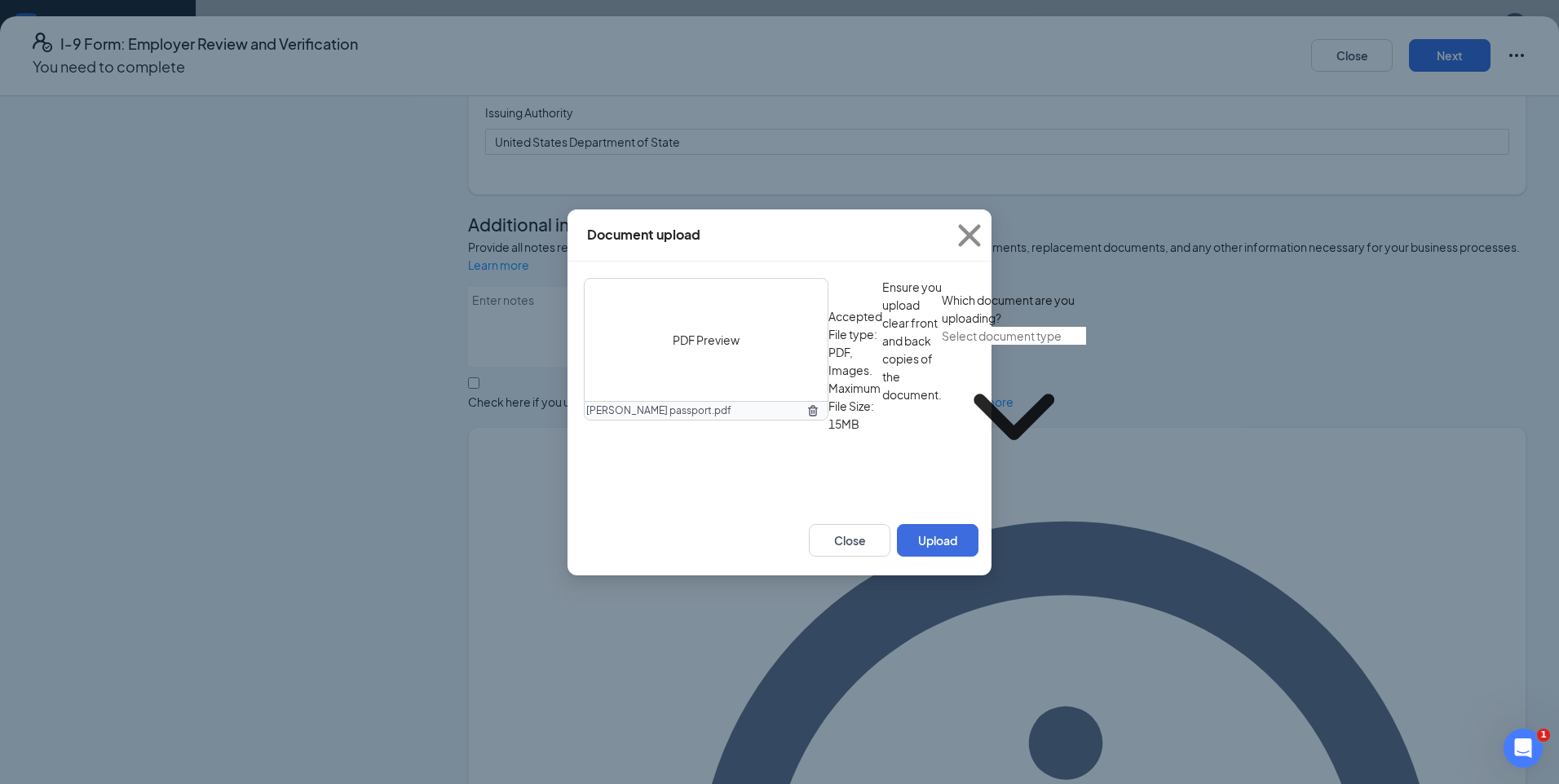
click at [942, 345] on input "text" at bounding box center [1013, 335] width 144 height 18
click at [760, 558] on div "U.S. Passport or Passport Card" at bounding box center [678, 567] width 162 height 18
type input "U.S. Passport or Passport Card"
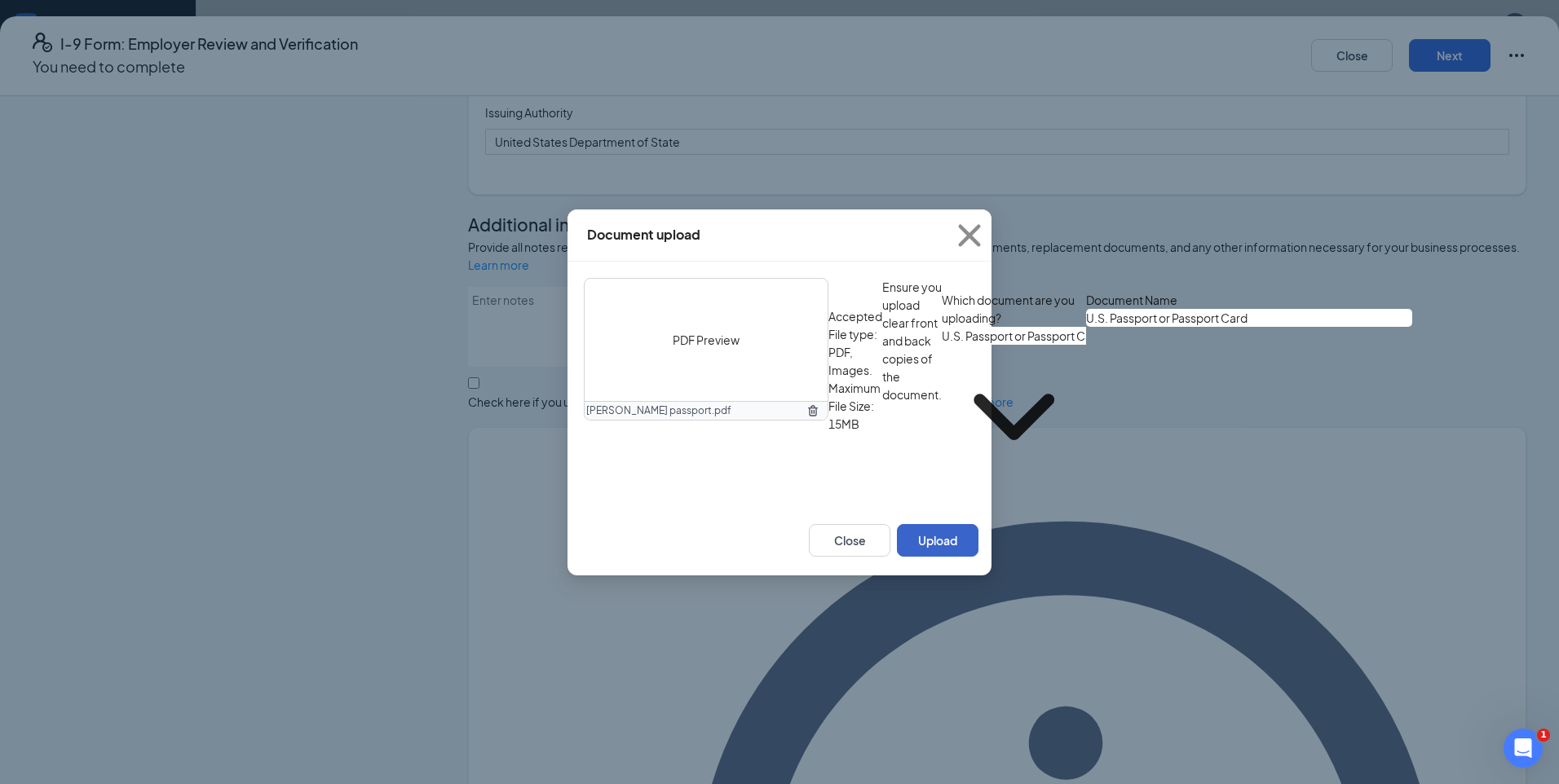
click at [935, 557] on button "Upload" at bounding box center [938, 540] width 81 height 33
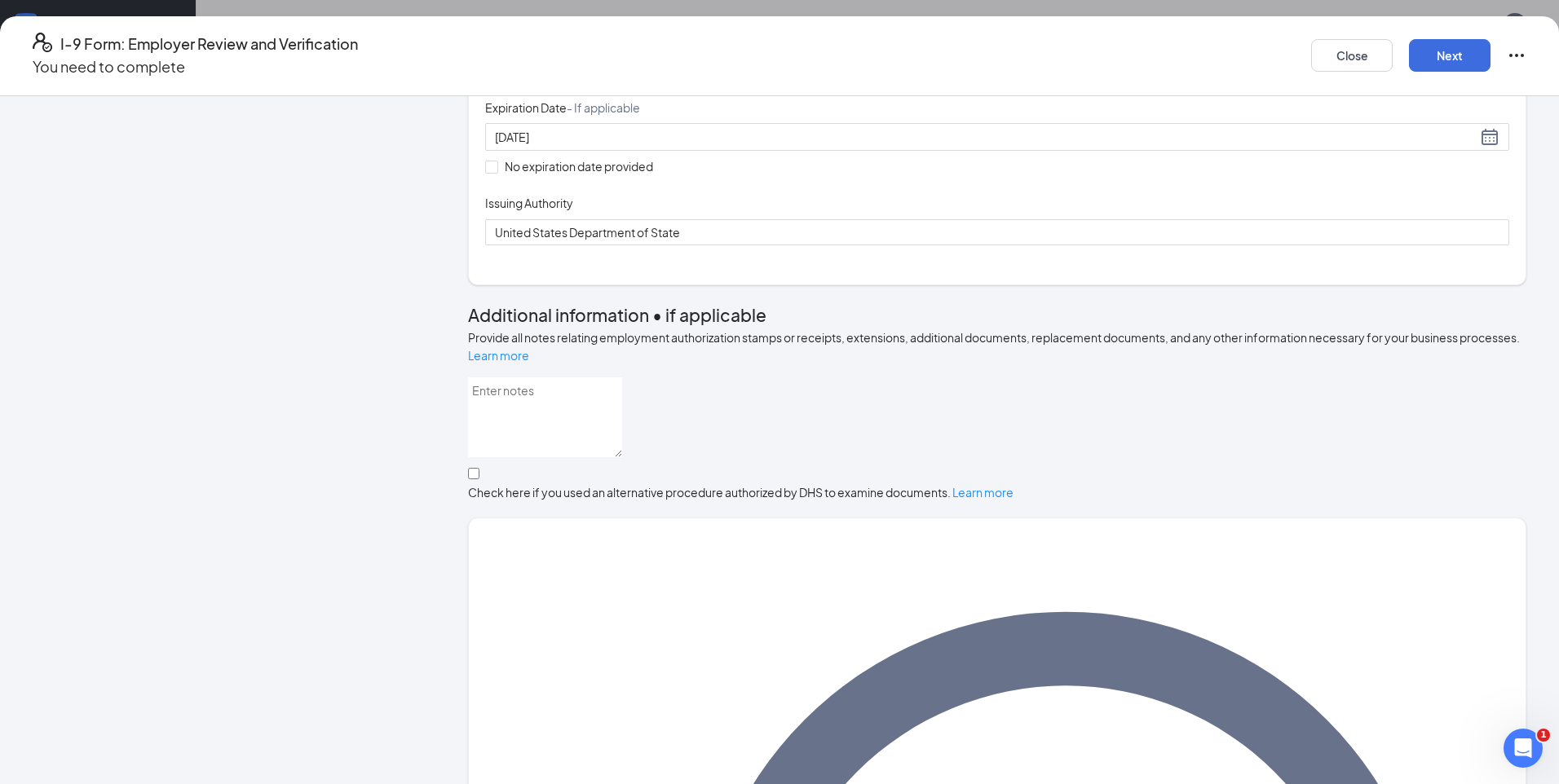
scroll to position [491, 0]
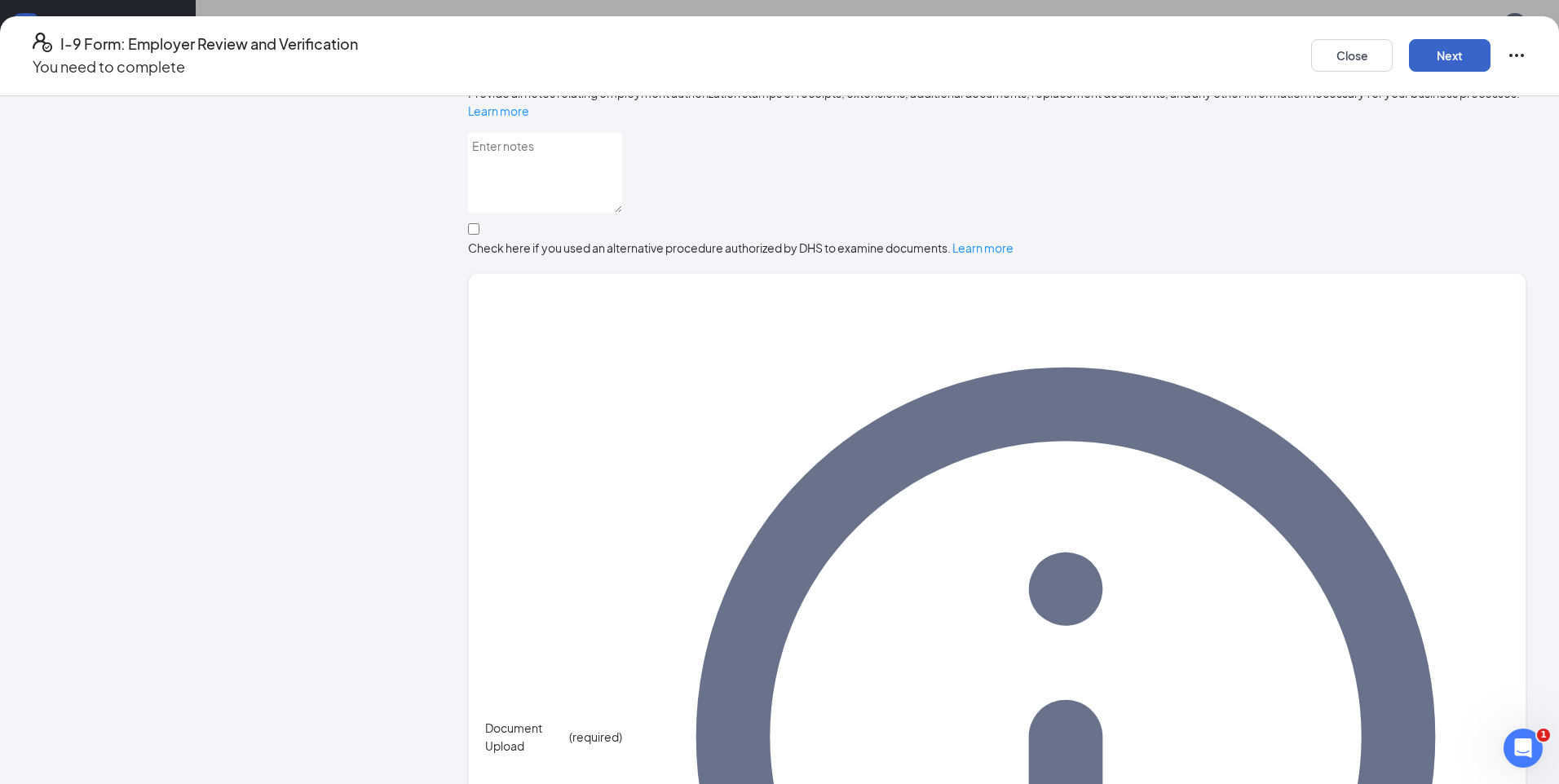
click at [1410, 39] on button "Next" at bounding box center [1450, 55] width 81 height 33
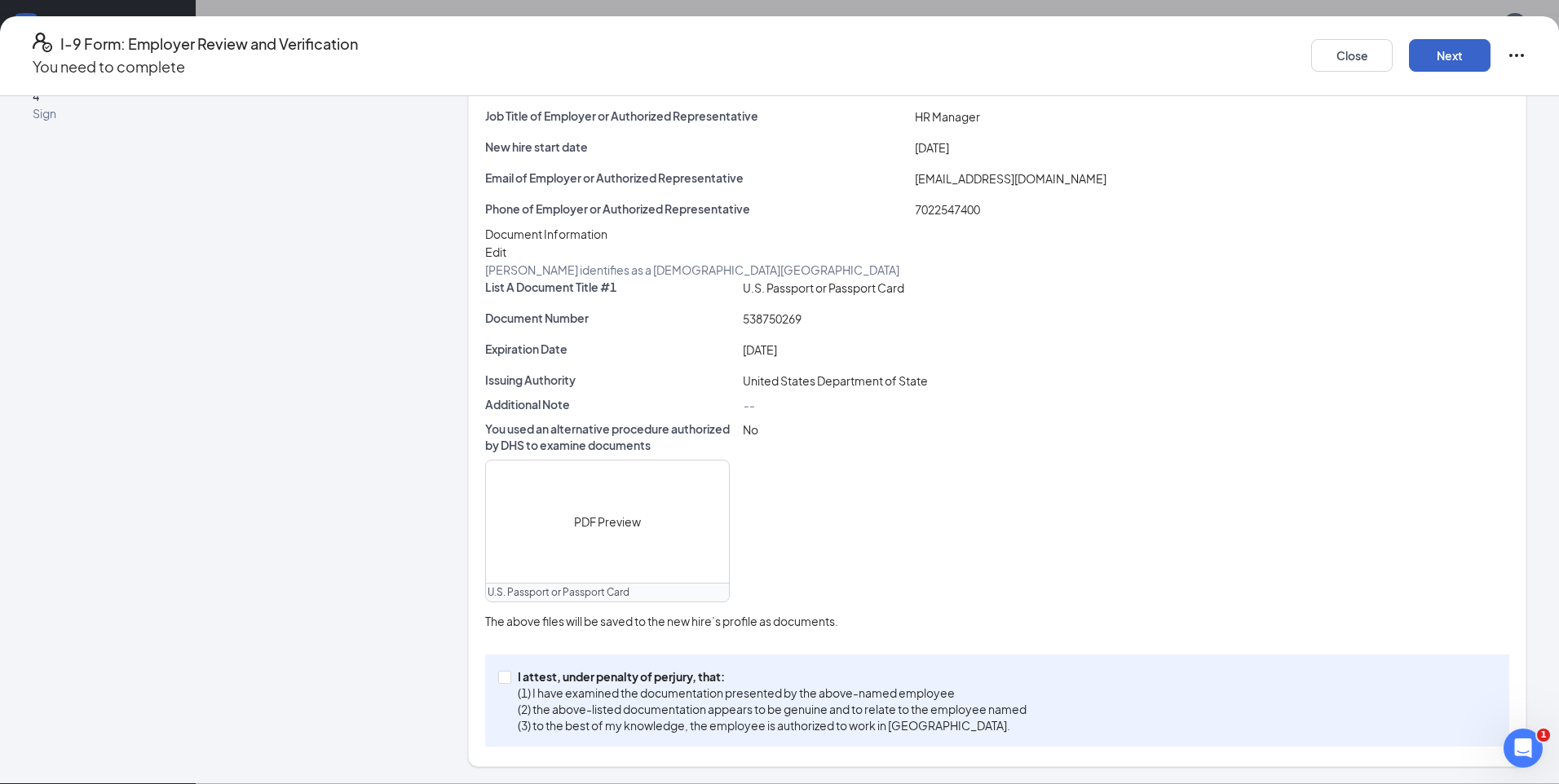
scroll to position [293, 0]
click at [510, 676] on input "I attest, under penalty of [PERSON_NAME], that: (1) I have examined the documen…" at bounding box center [503, 676] width 11 height 11
checkbox input "true"
click at [1410, 50] on button "Next" at bounding box center [1450, 55] width 81 height 33
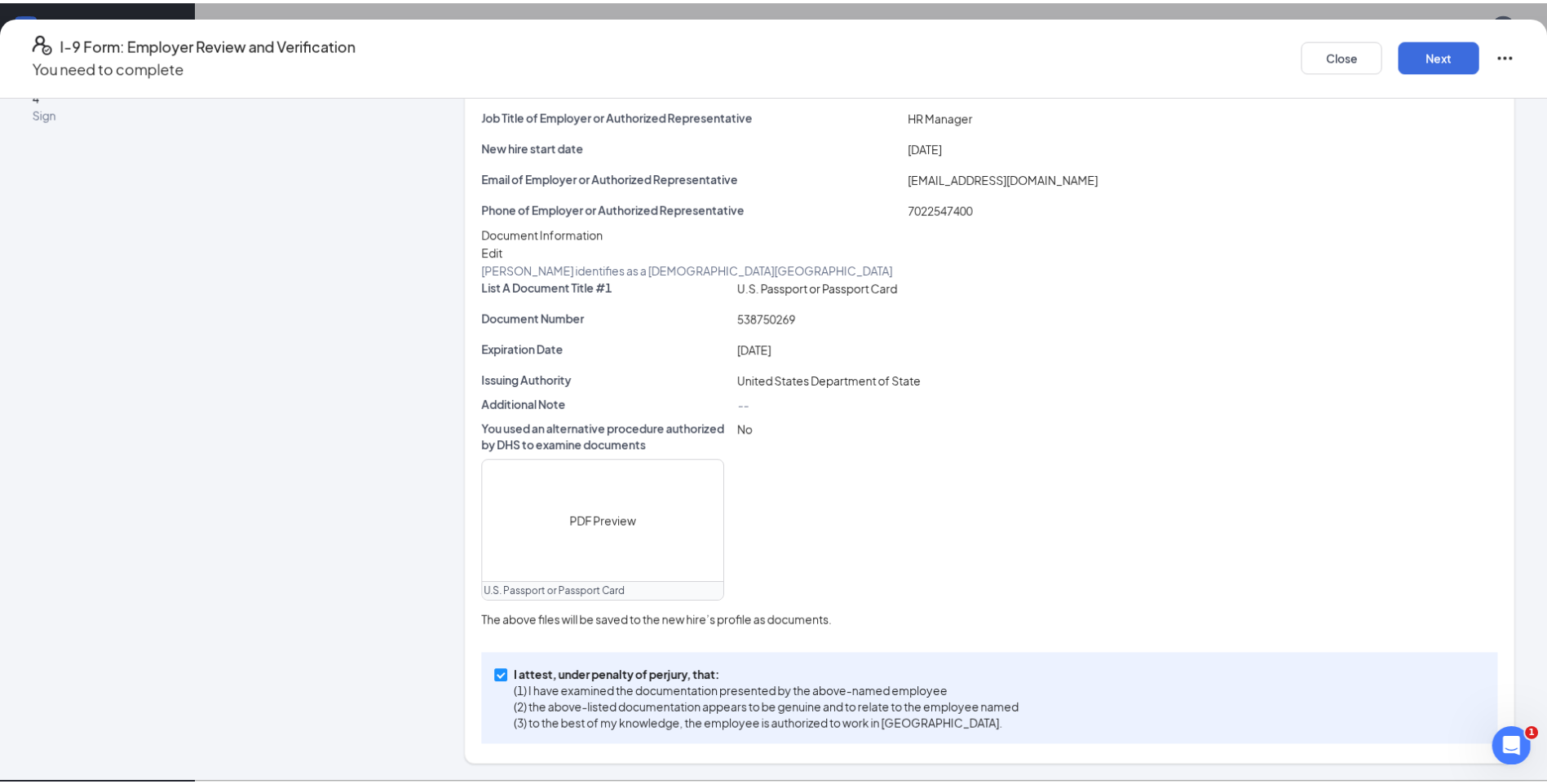
scroll to position [0, 0]
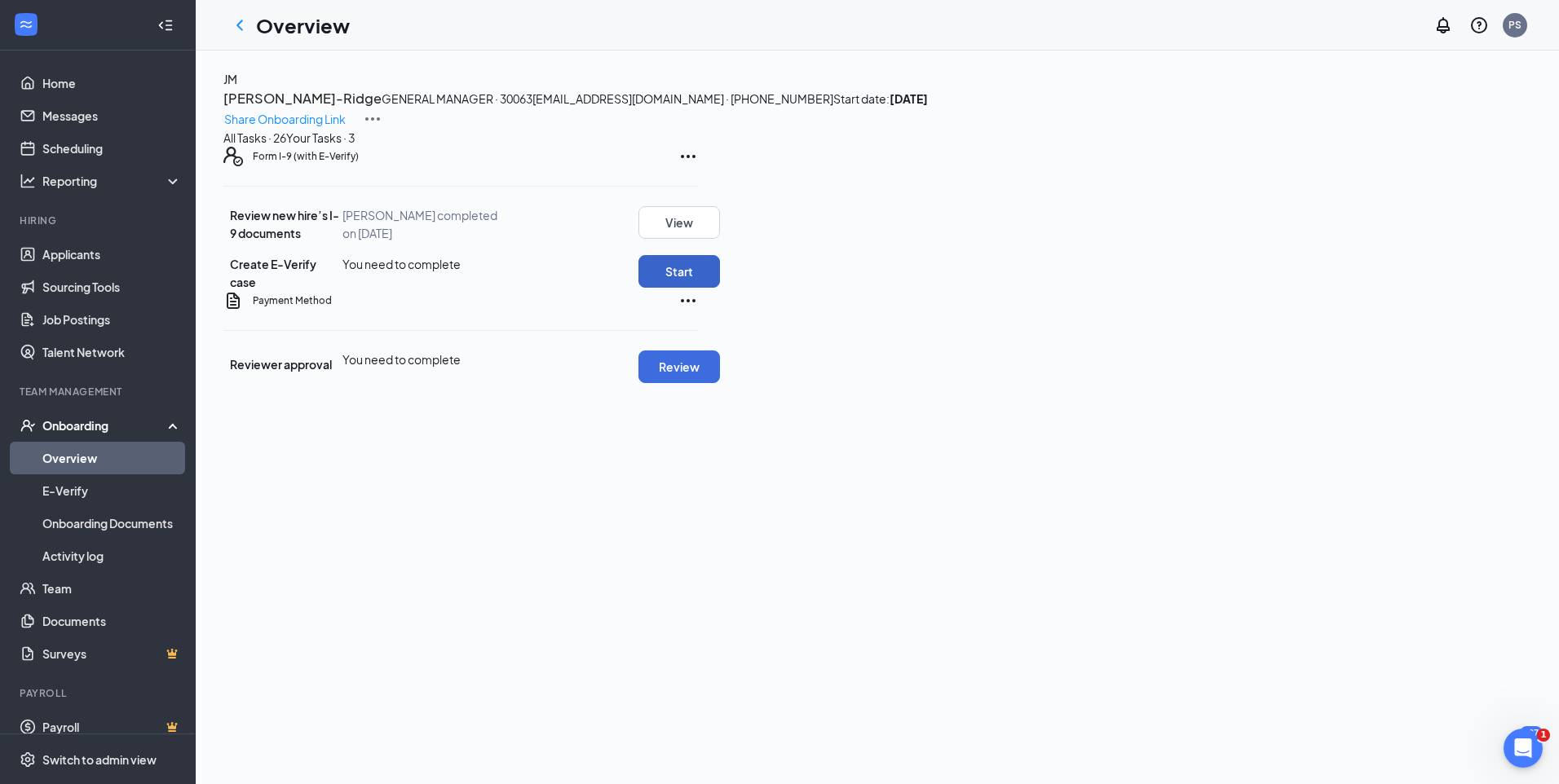
click at [720, 288] on button "Start" at bounding box center [679, 271] width 81 height 33
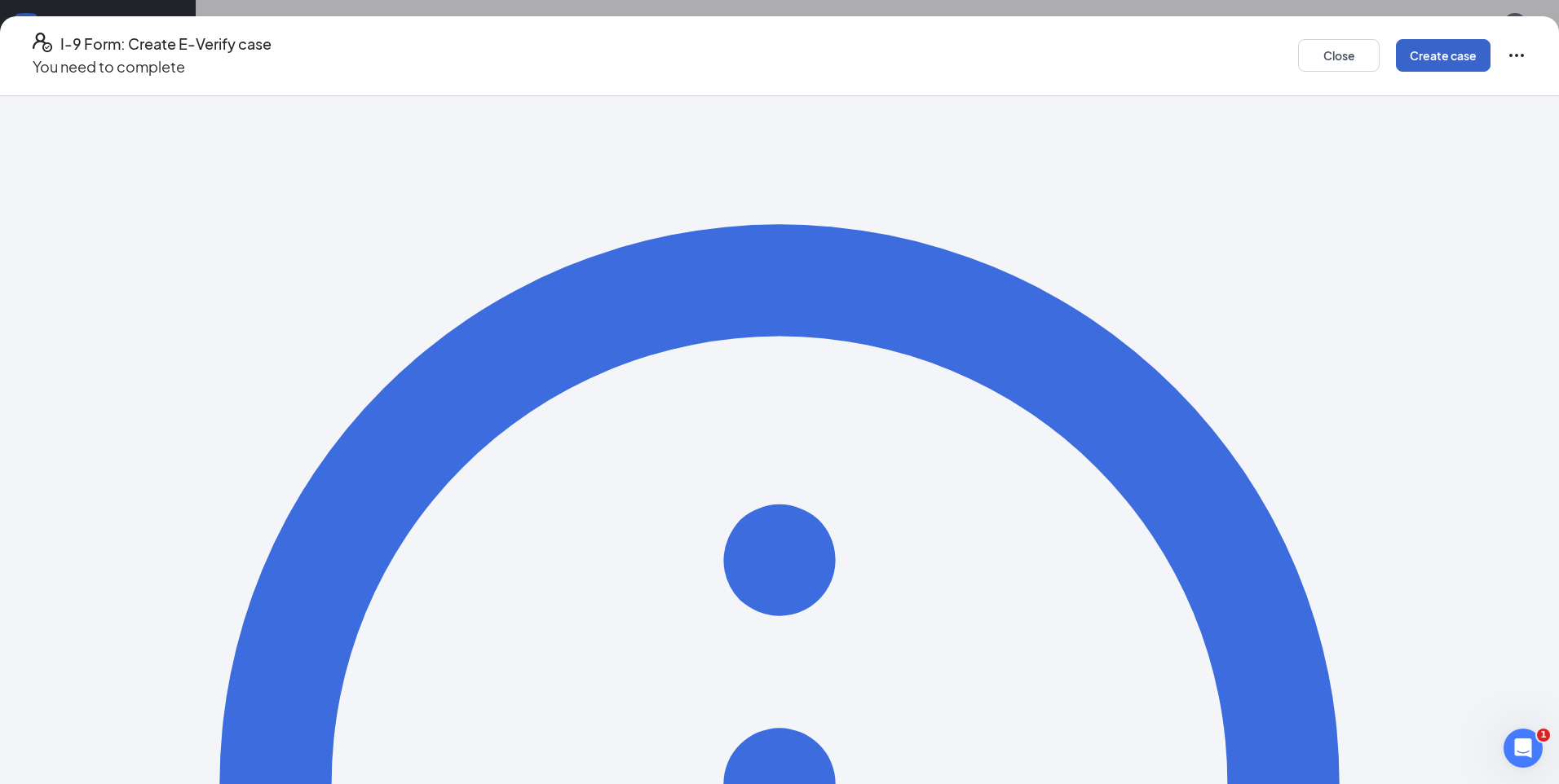
click at [1396, 49] on button "Create case" at bounding box center [1443, 55] width 95 height 33
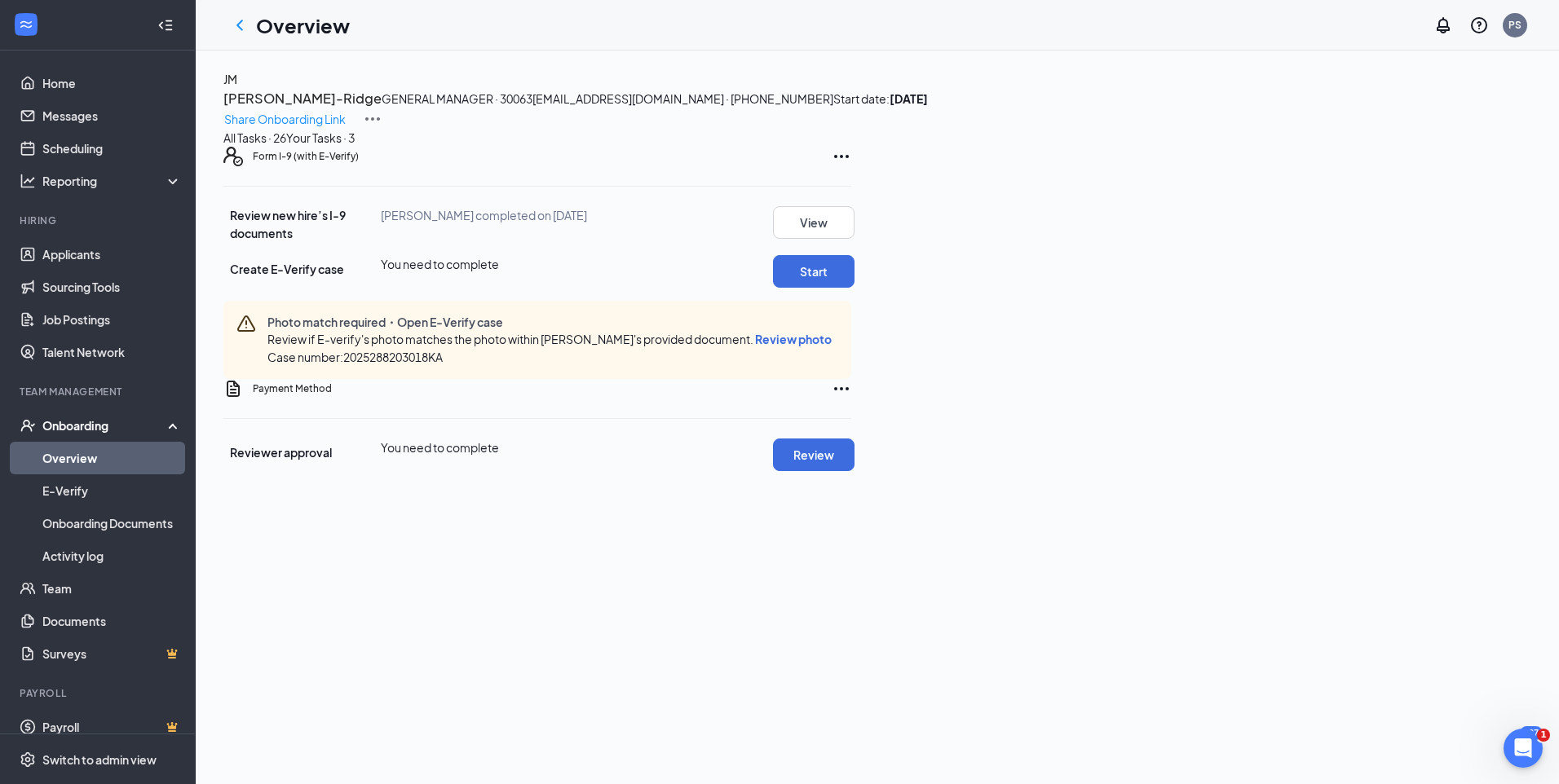
click at [832, 346] on span "Review photo" at bounding box center [793, 339] width 77 height 15
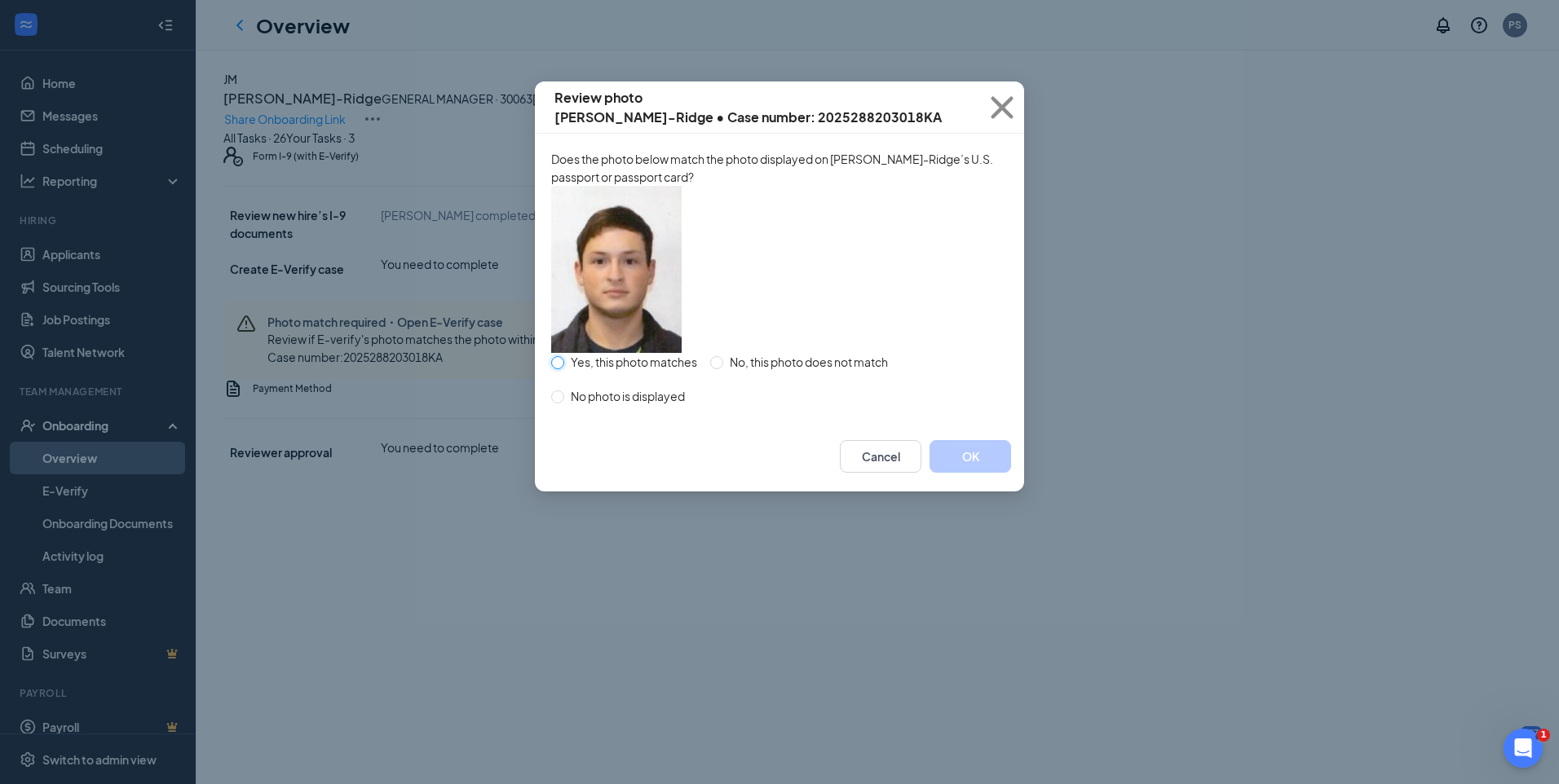
click at [562, 369] on input "Yes, this photo matches" at bounding box center [557, 363] width 13 height 13
radio input "true"
click at [967, 473] on button "OK" at bounding box center [971, 456] width 81 height 33
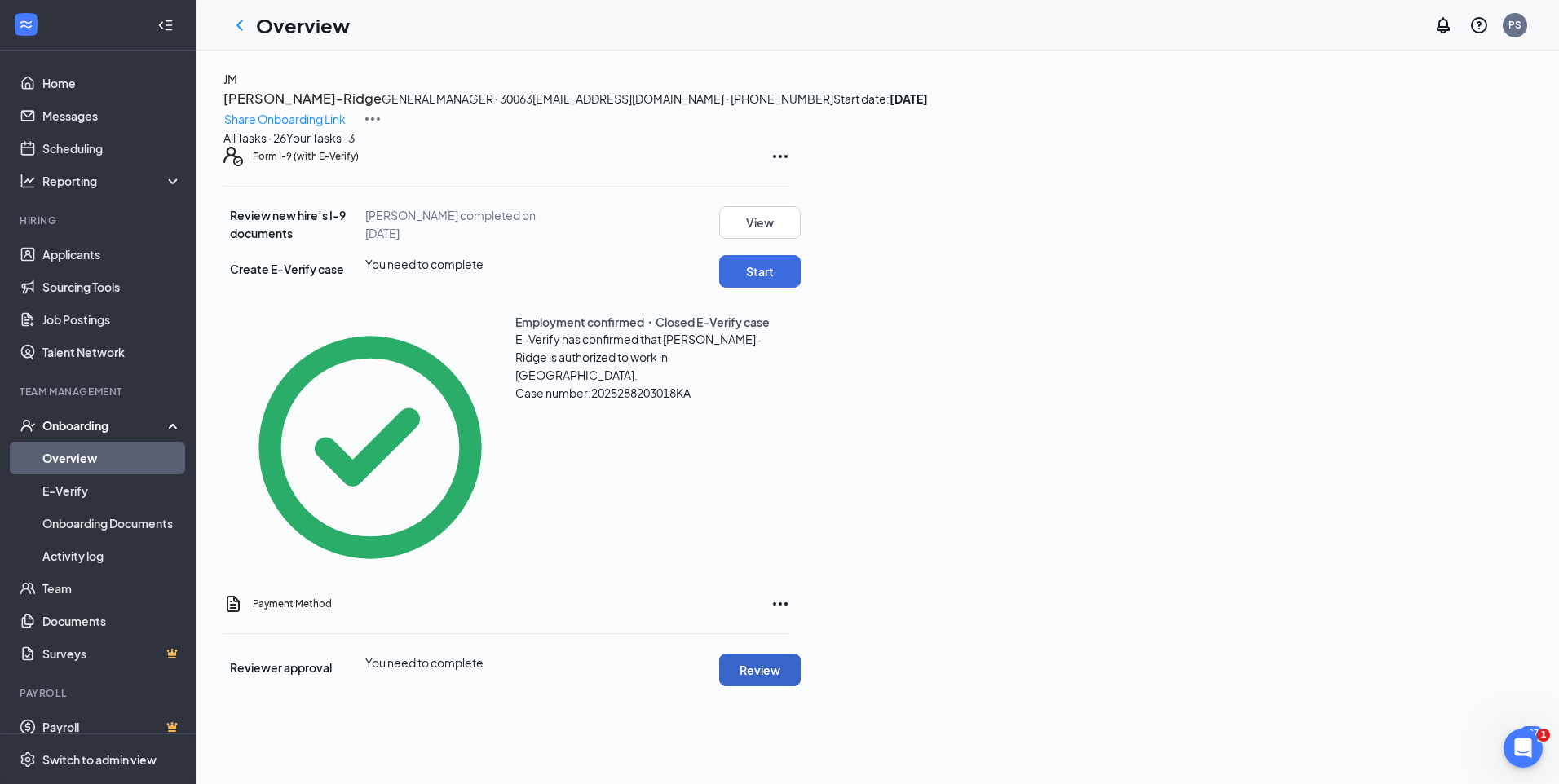
click at [801, 654] on button "Review" at bounding box center [760, 670] width 81 height 33
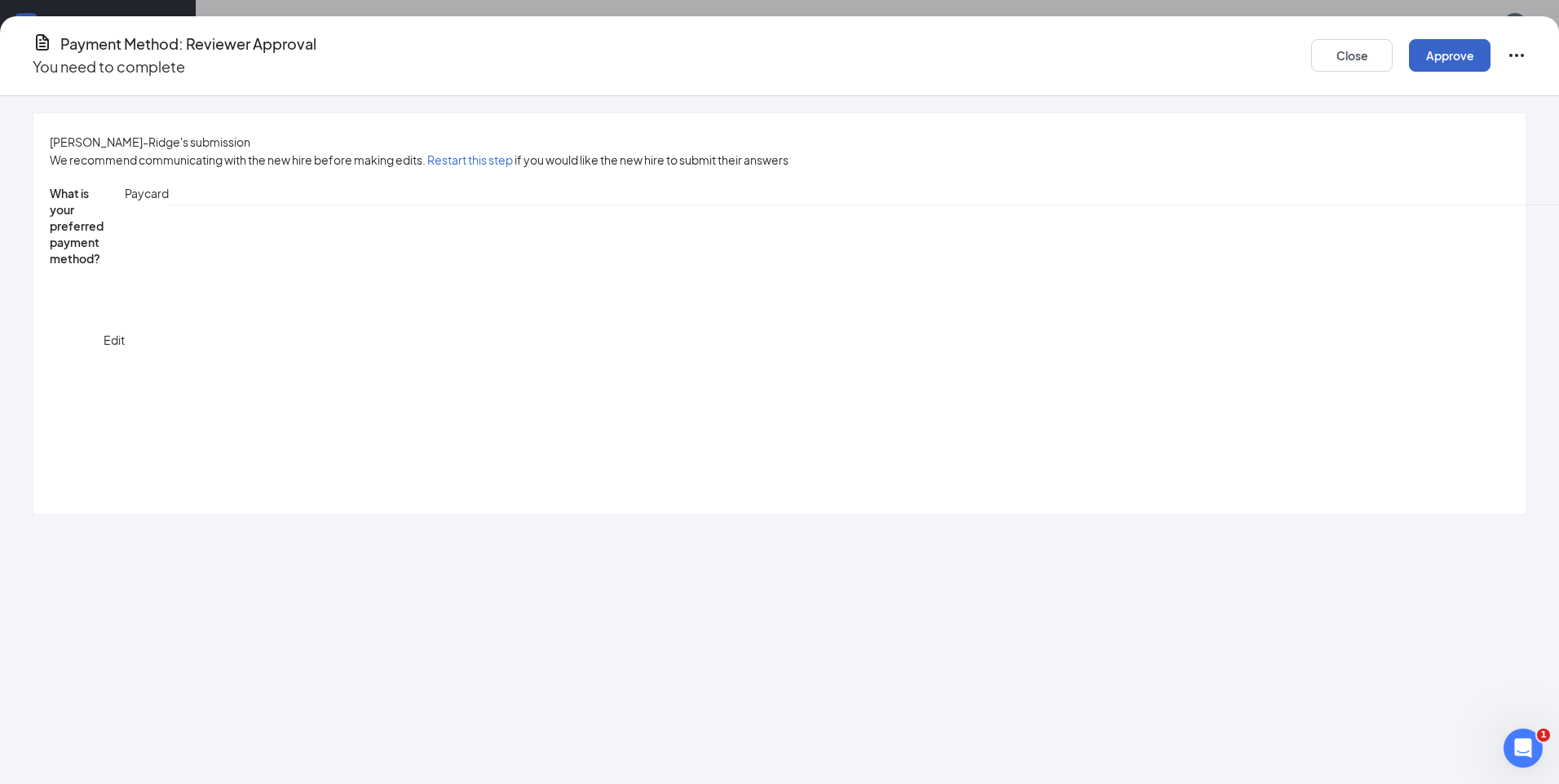
click at [1410, 49] on button "Approve" at bounding box center [1450, 55] width 81 height 33
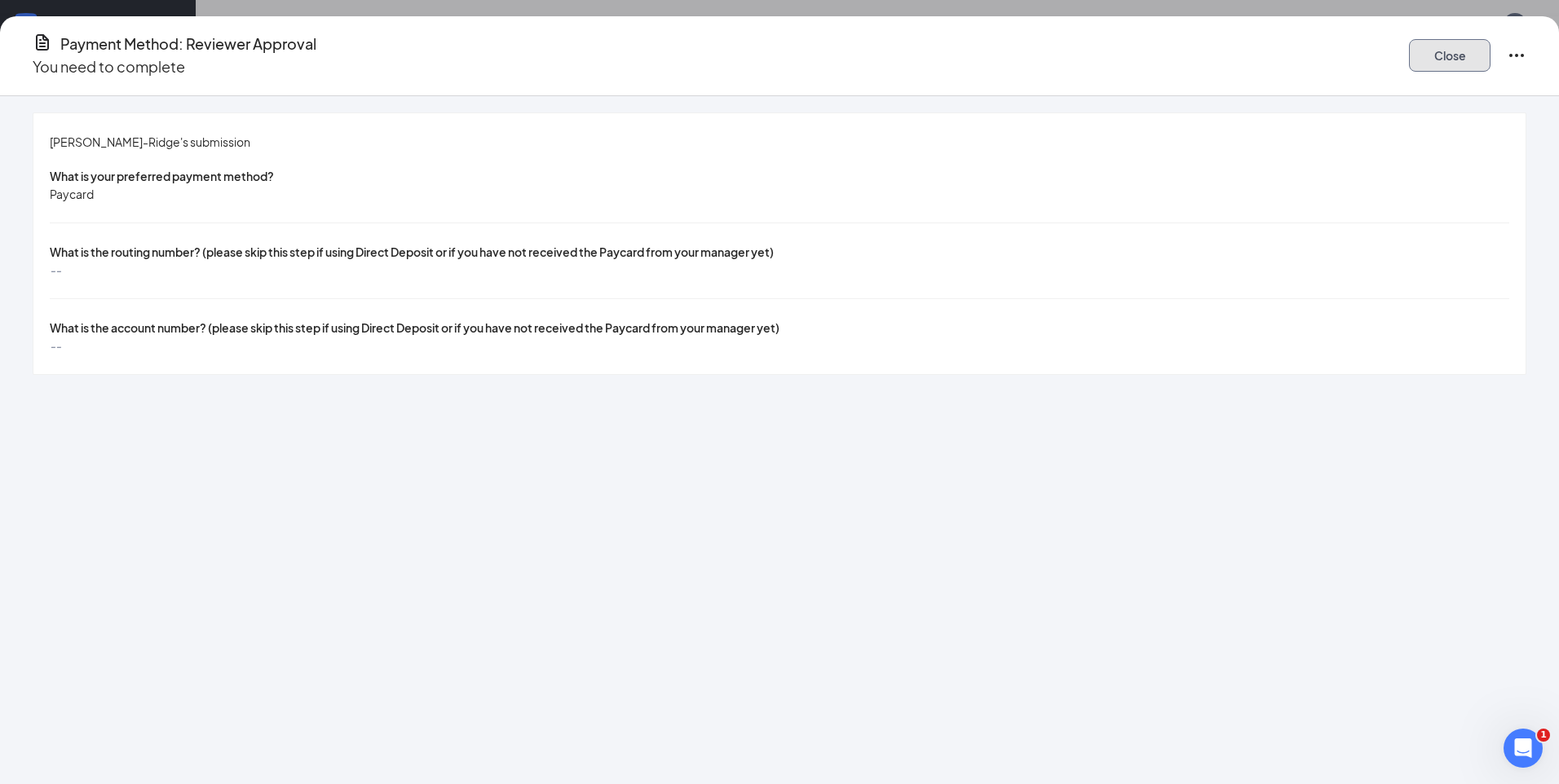
click at [1410, 44] on button "Close" at bounding box center [1450, 55] width 81 height 33
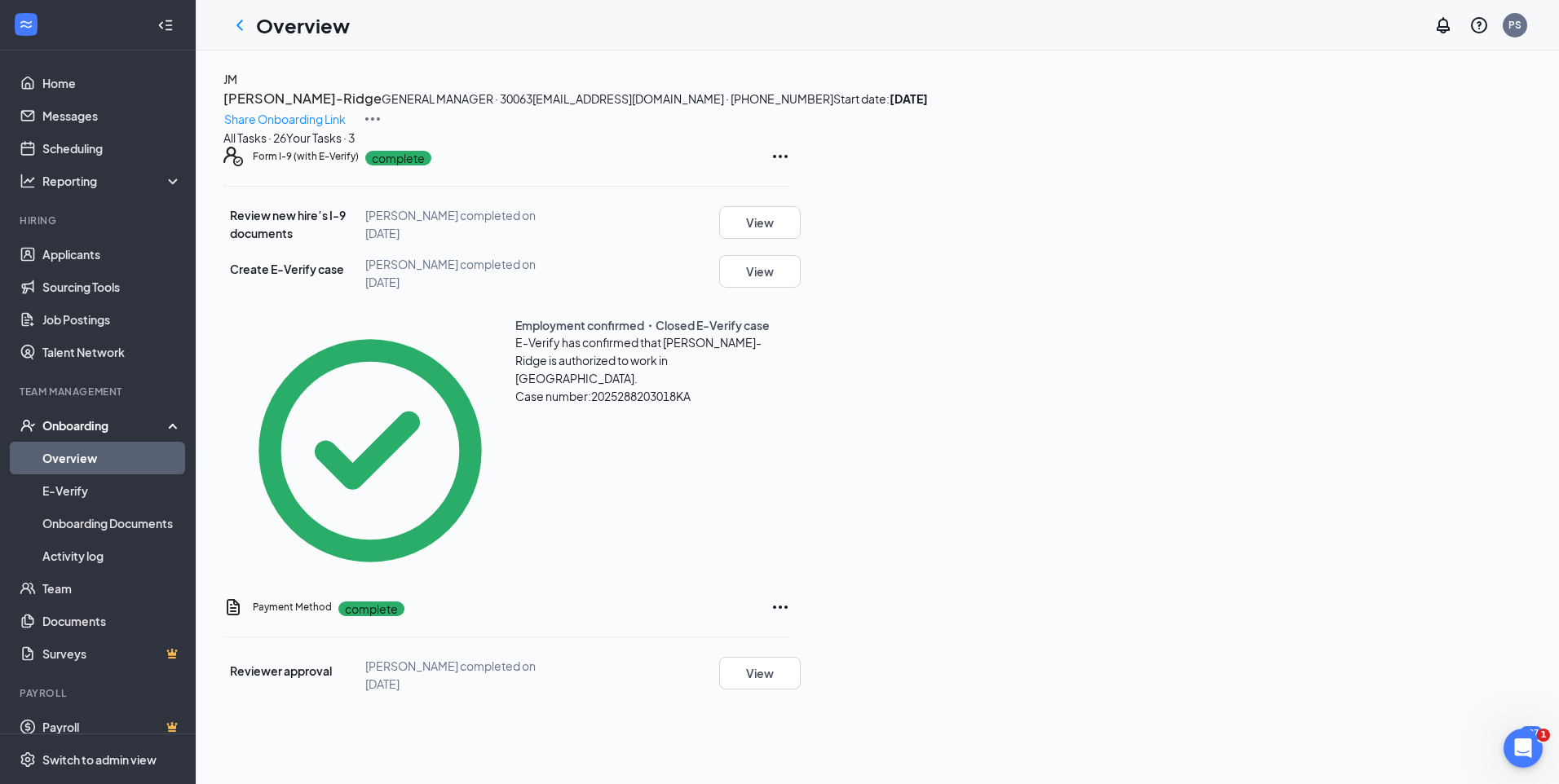
click at [286, 147] on div "All Tasks · 26" at bounding box center [254, 138] width 63 height 18
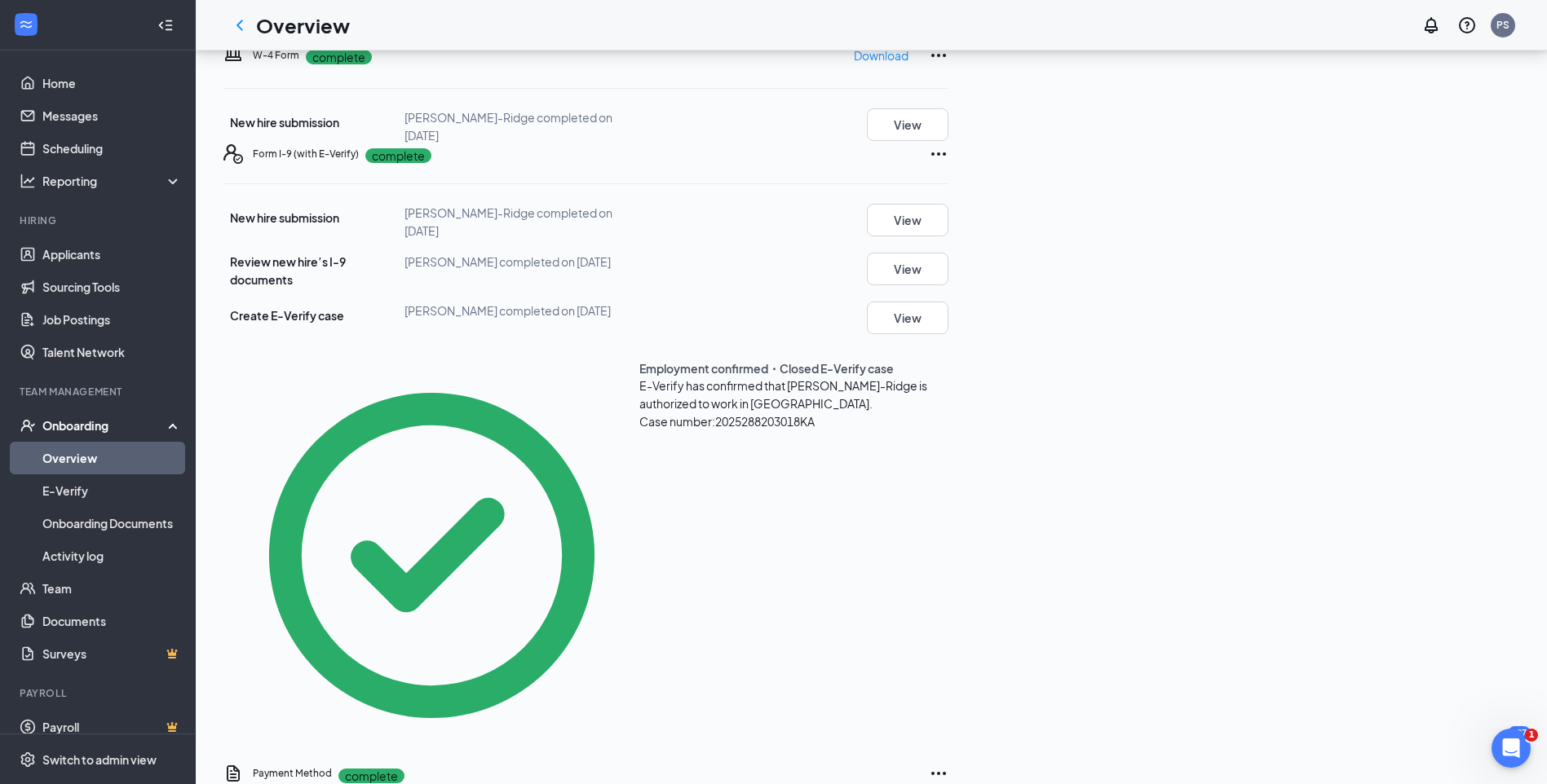
scroll to position [163, 0]
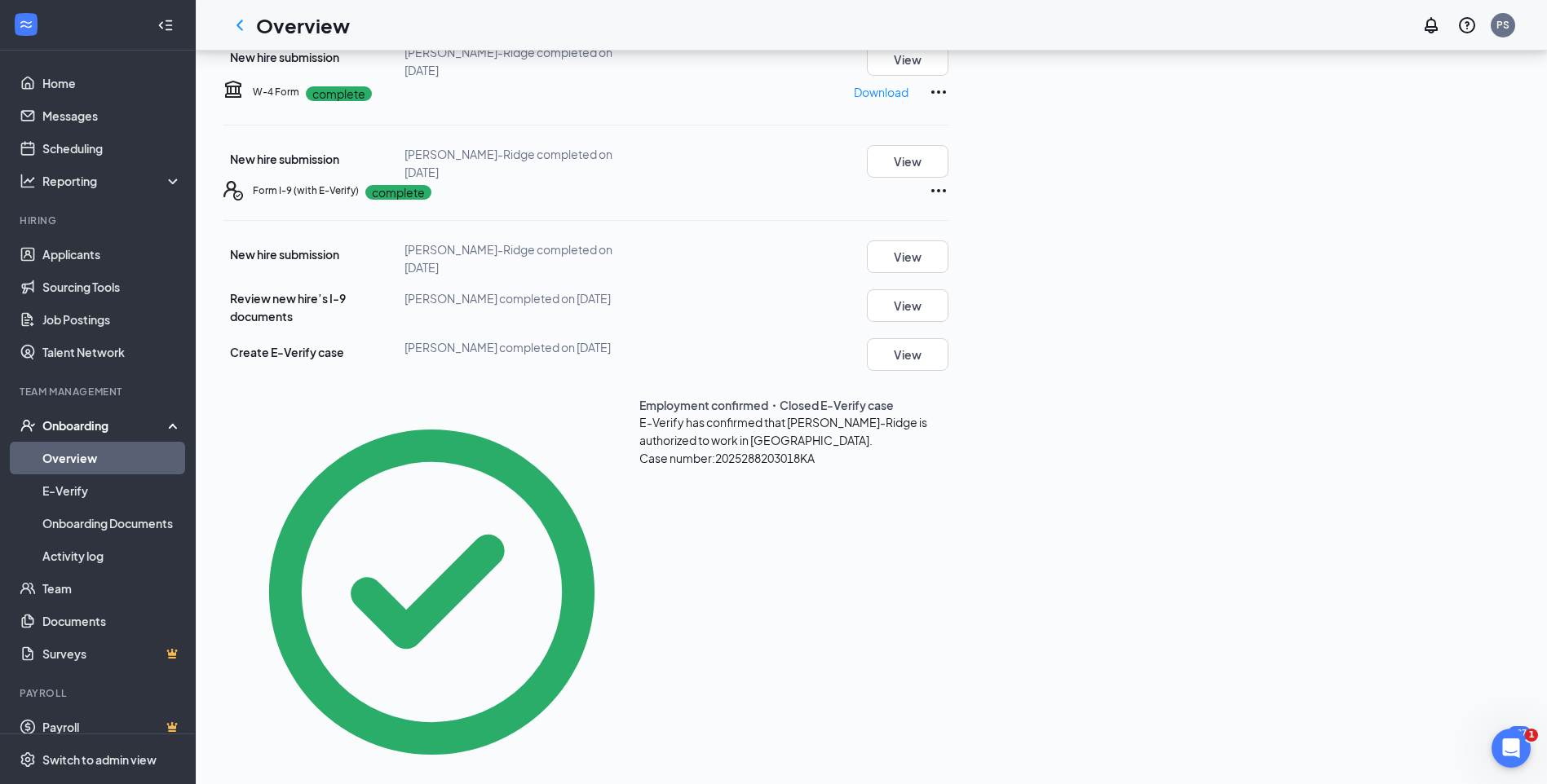
click at [948, 200] on icon "Ellipses" at bounding box center [939, 191] width 19 height 19
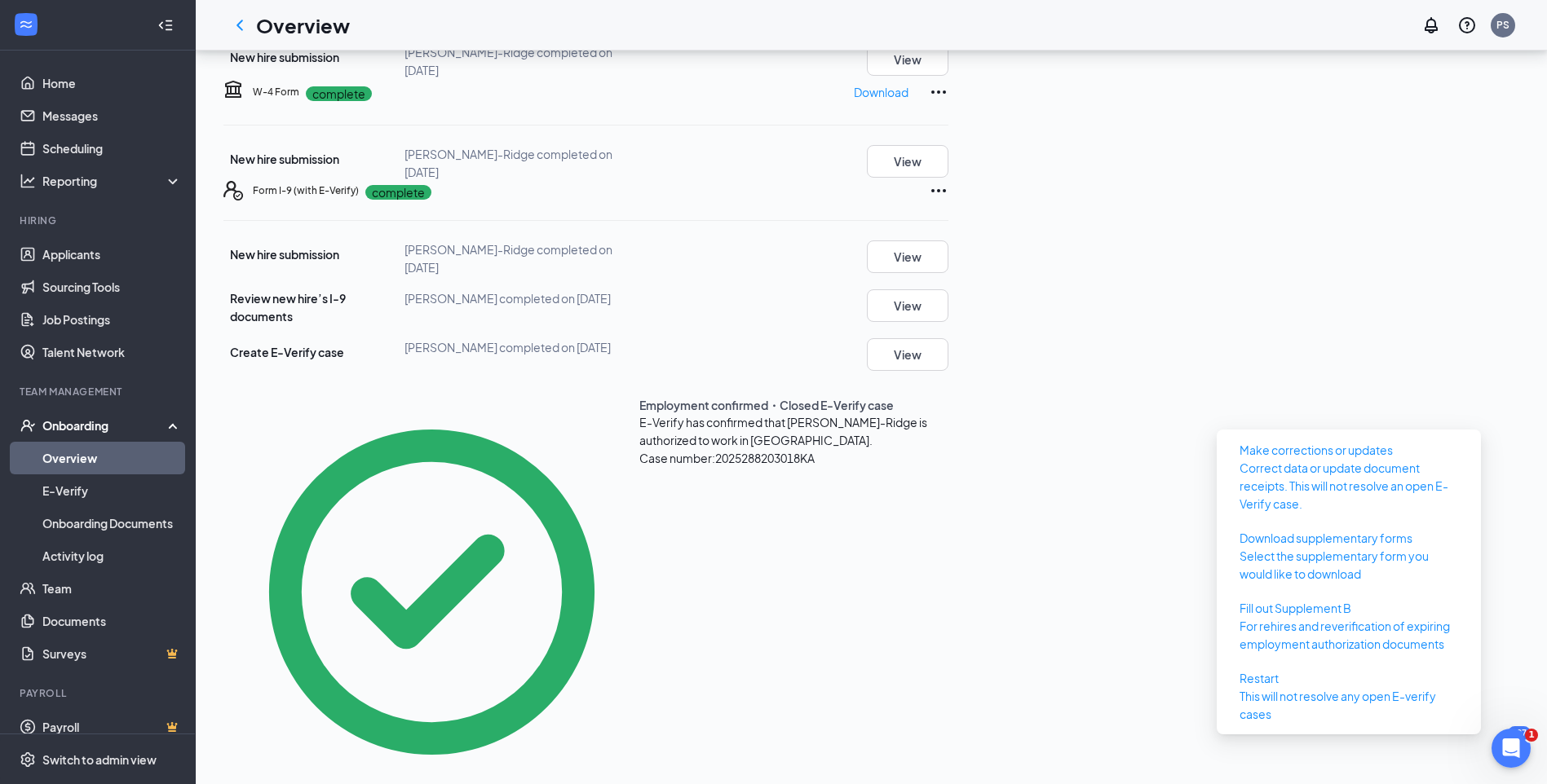
click at [948, 430] on div "Form I-9 (with E-Verify) complete New hire submission [PERSON_NAME] completed o…" at bounding box center [585, 491] width 725 height 621
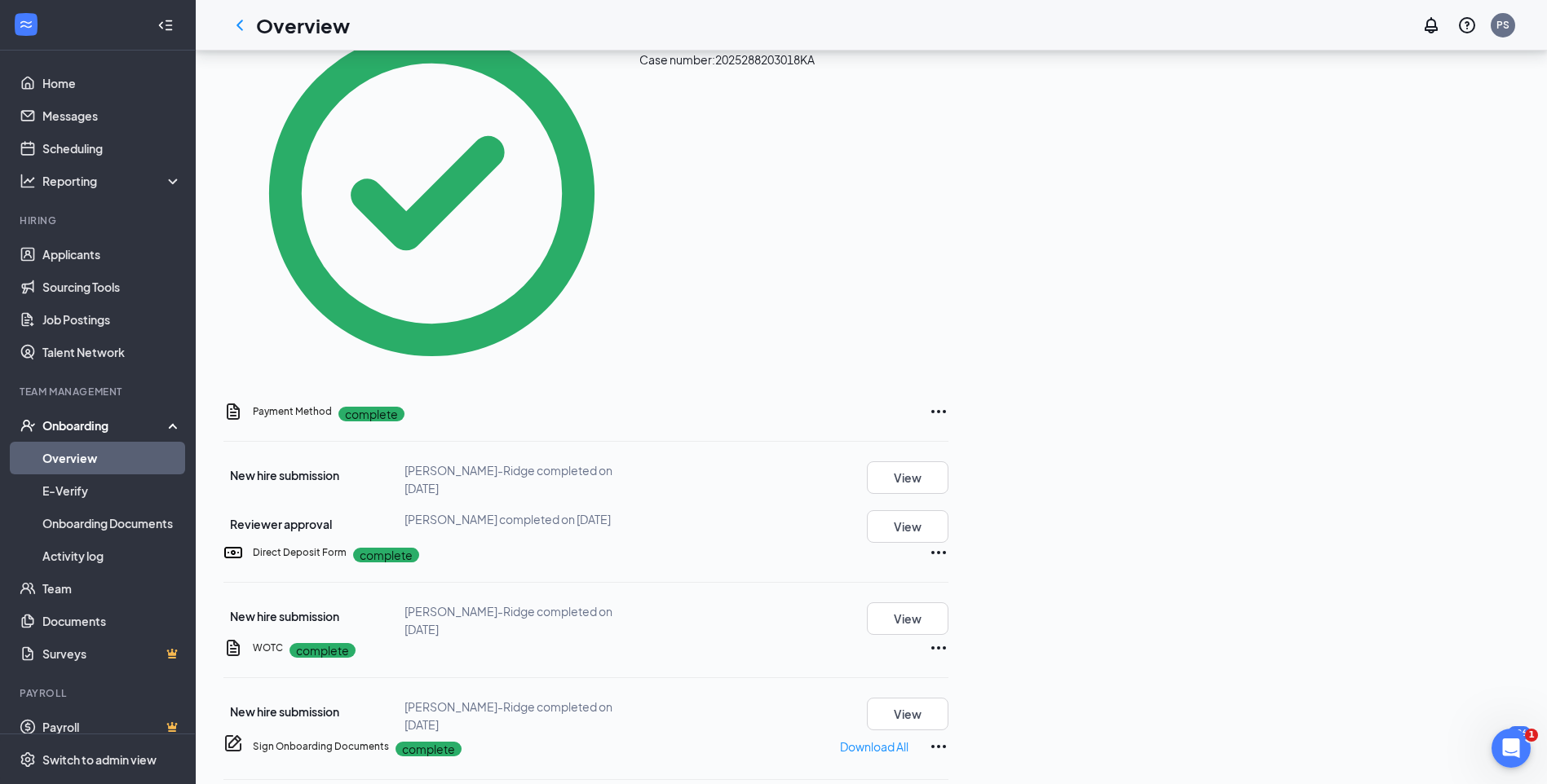
scroll to position [570, 0]
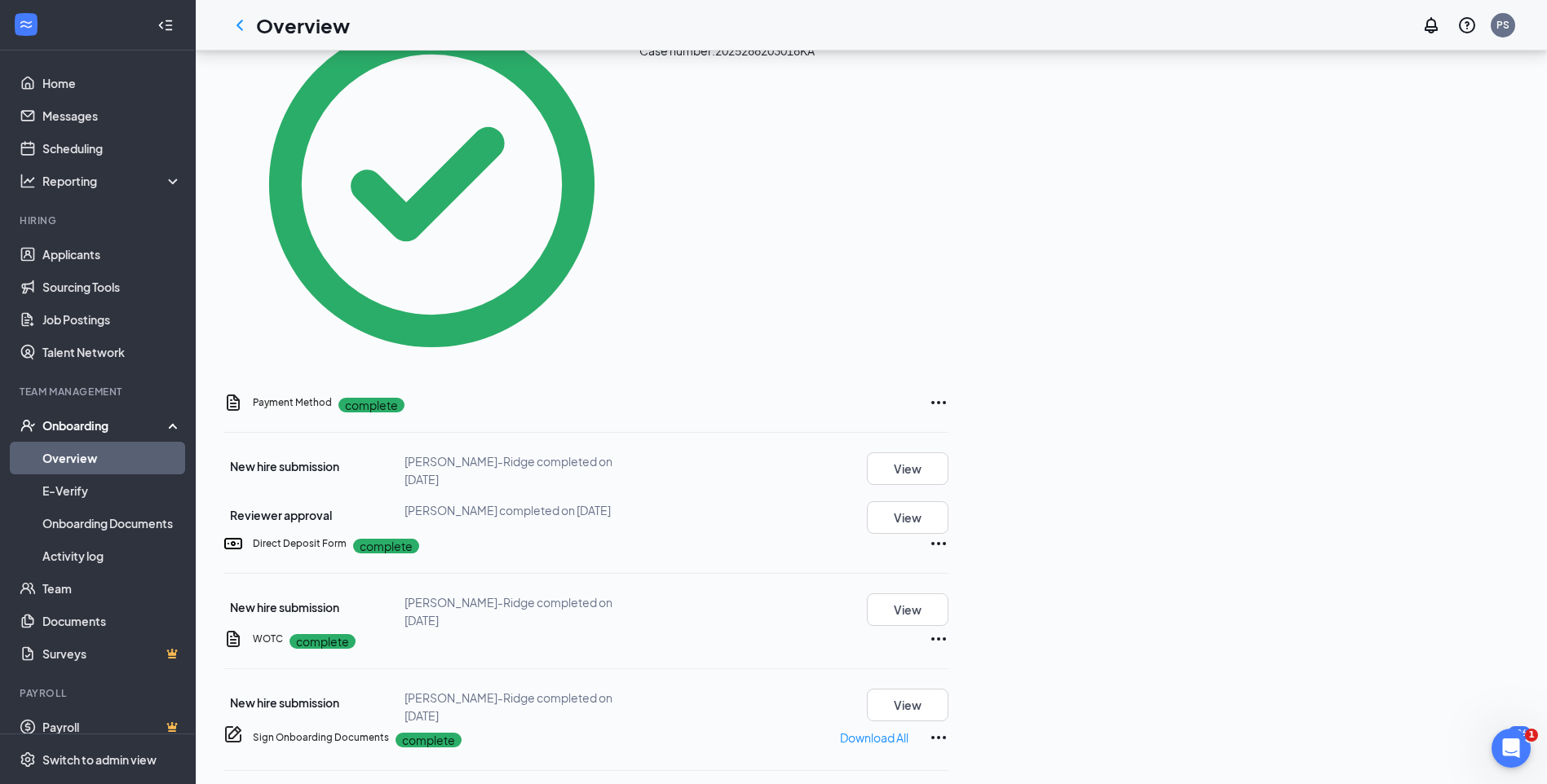
click at [70, 459] on link "Overview" at bounding box center [112, 457] width 140 height 33
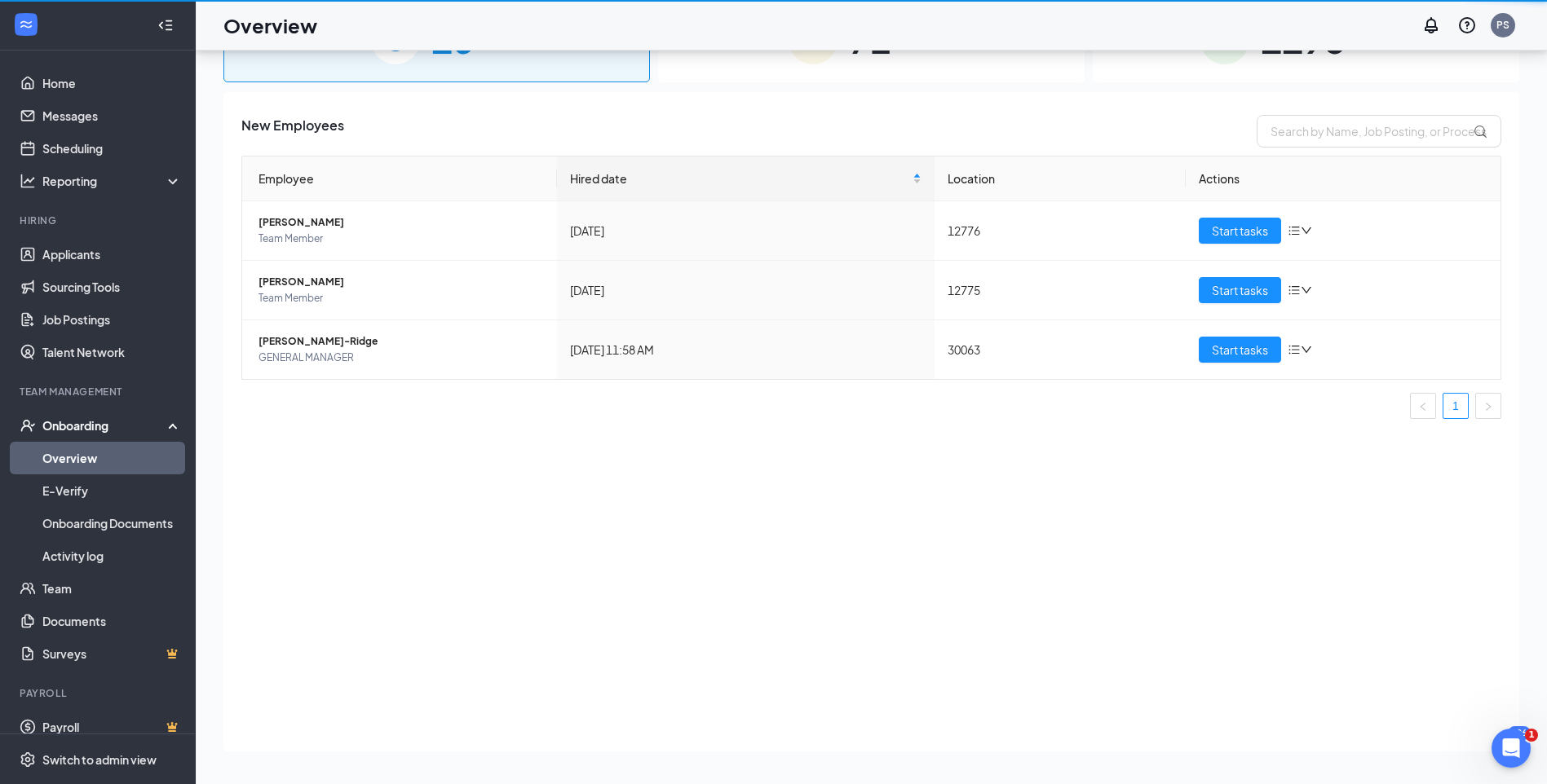
scroll to position [73, 0]
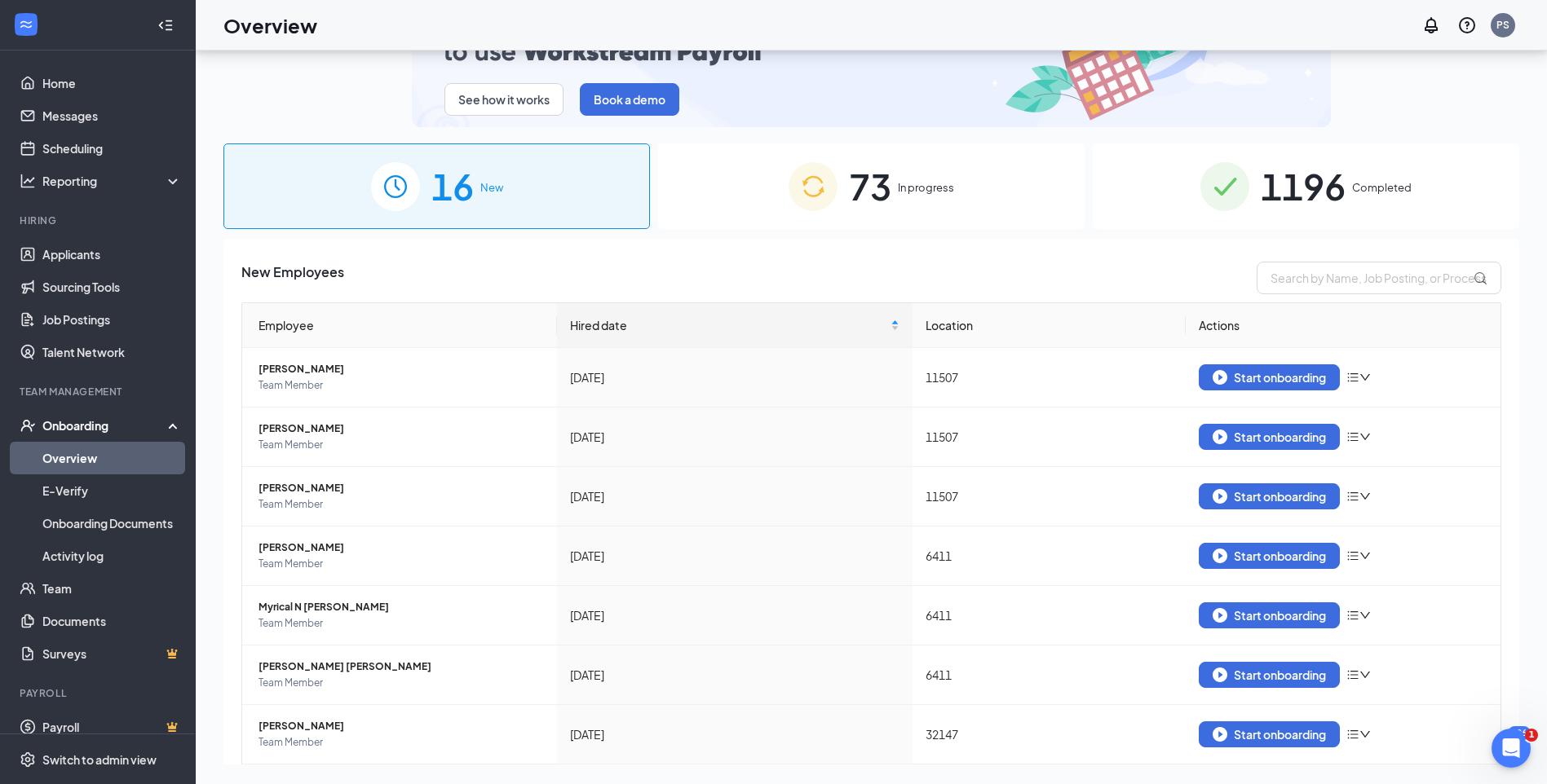
click at [494, 202] on div "16 New" at bounding box center [436, 186] width 426 height 86
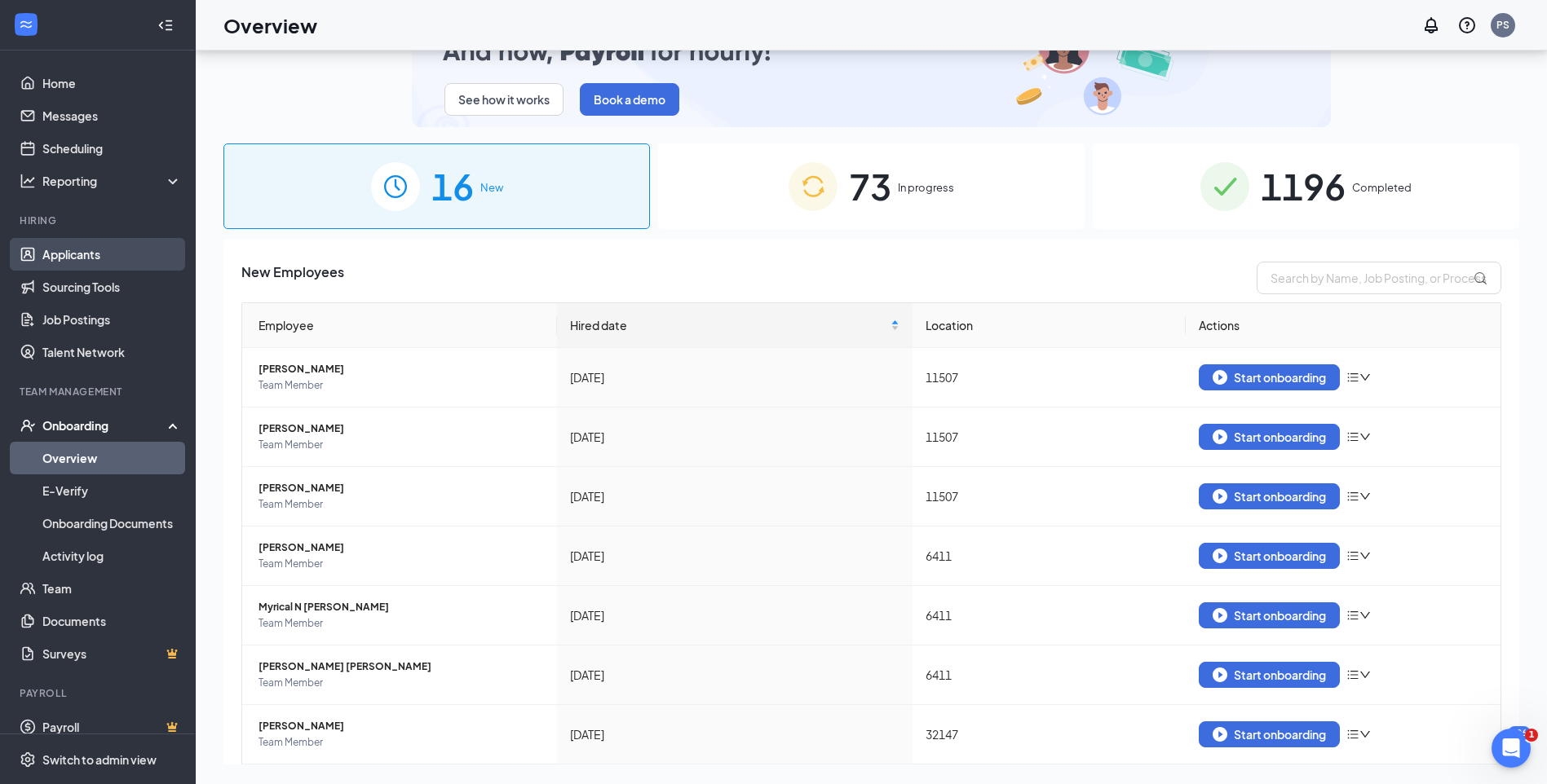
click at [88, 252] on link "Applicants" at bounding box center [112, 254] width 140 height 33
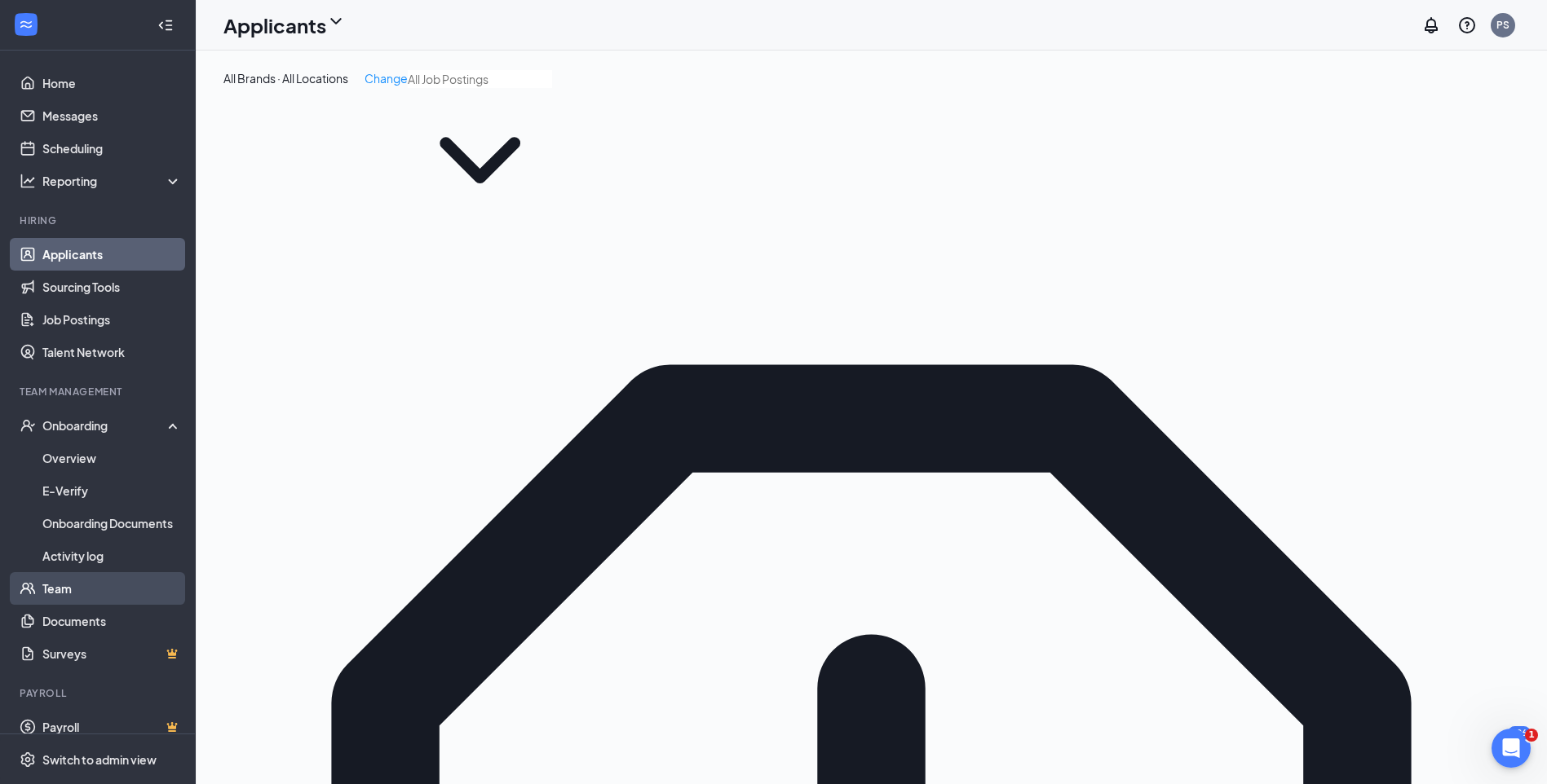
click at [49, 587] on link "Team" at bounding box center [112, 588] width 140 height 33
